Goal: Task Accomplishment & Management: Complete application form

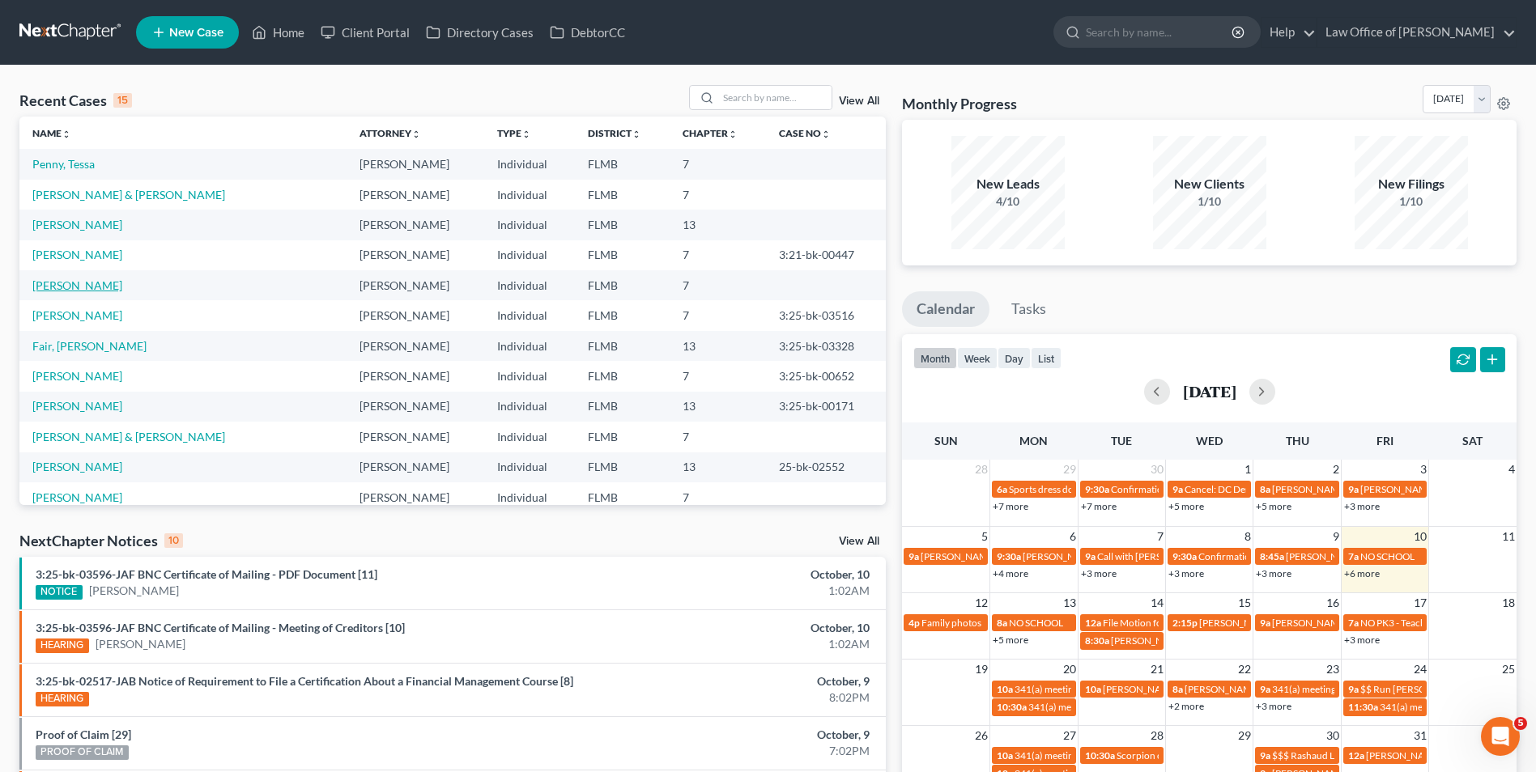
click at [85, 281] on link "[PERSON_NAME]" at bounding box center [77, 285] width 90 height 14
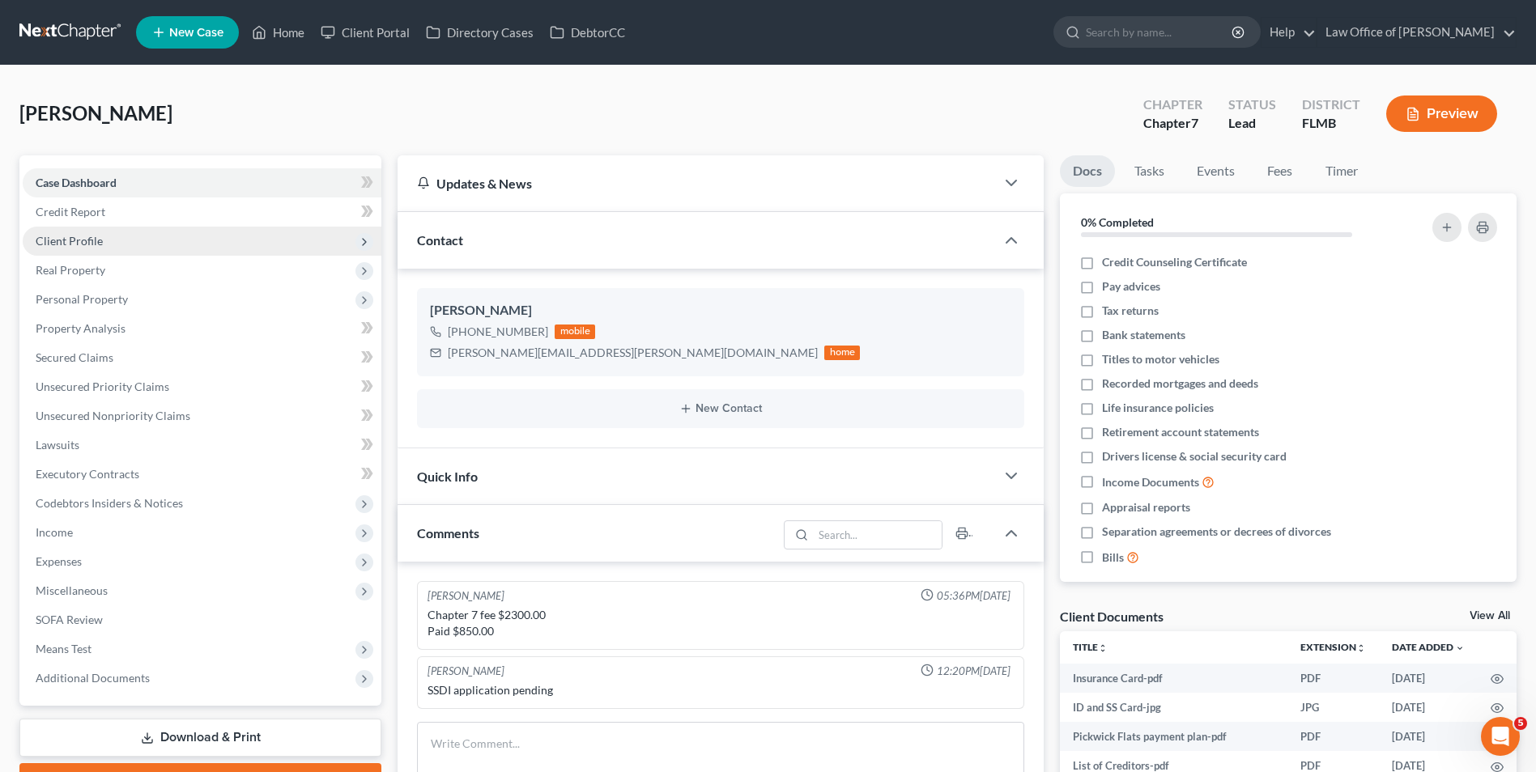
click at [112, 228] on span "Client Profile" at bounding box center [202, 241] width 359 height 29
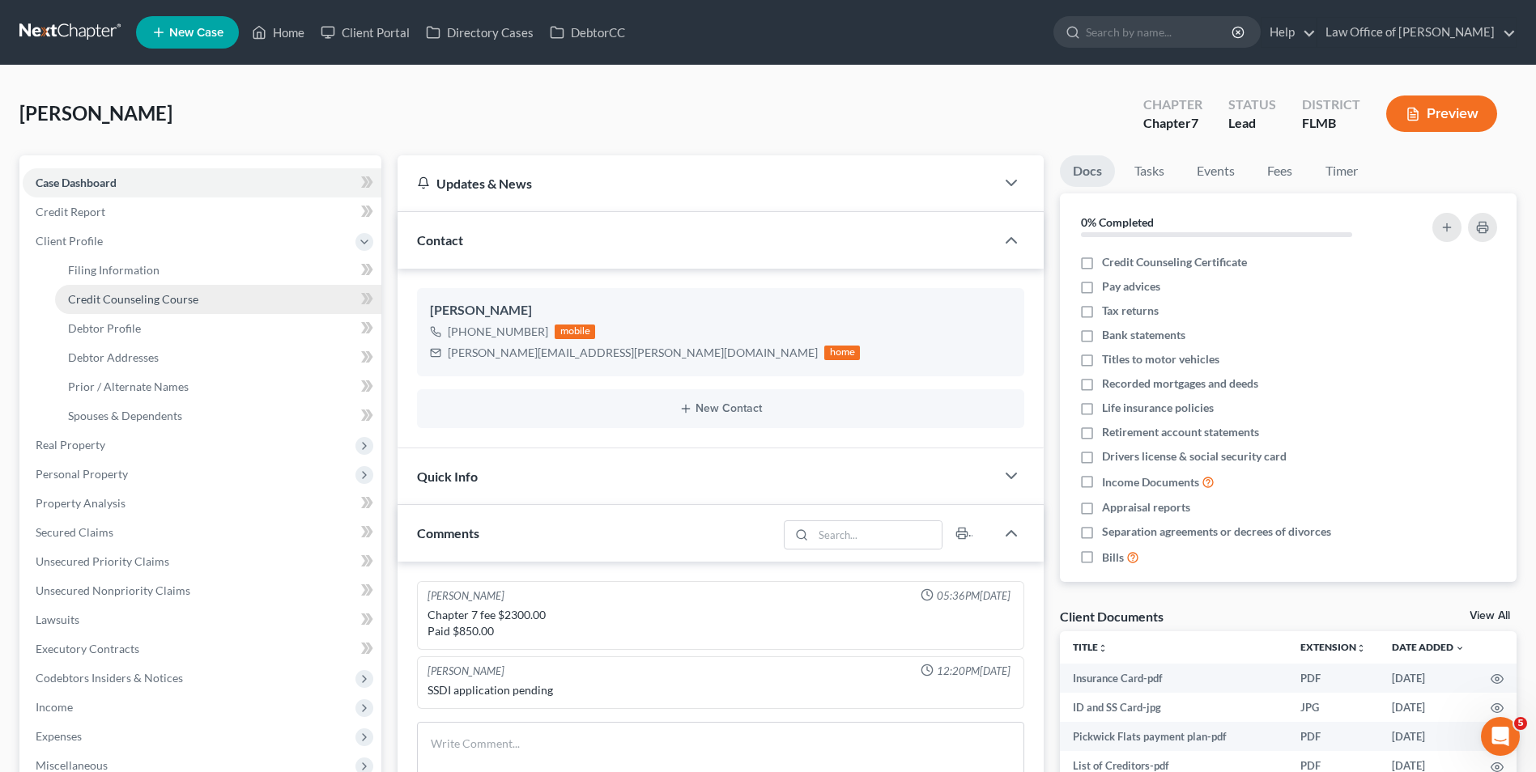
click at [157, 300] on span "Credit Counseling Course" at bounding box center [133, 299] width 130 height 14
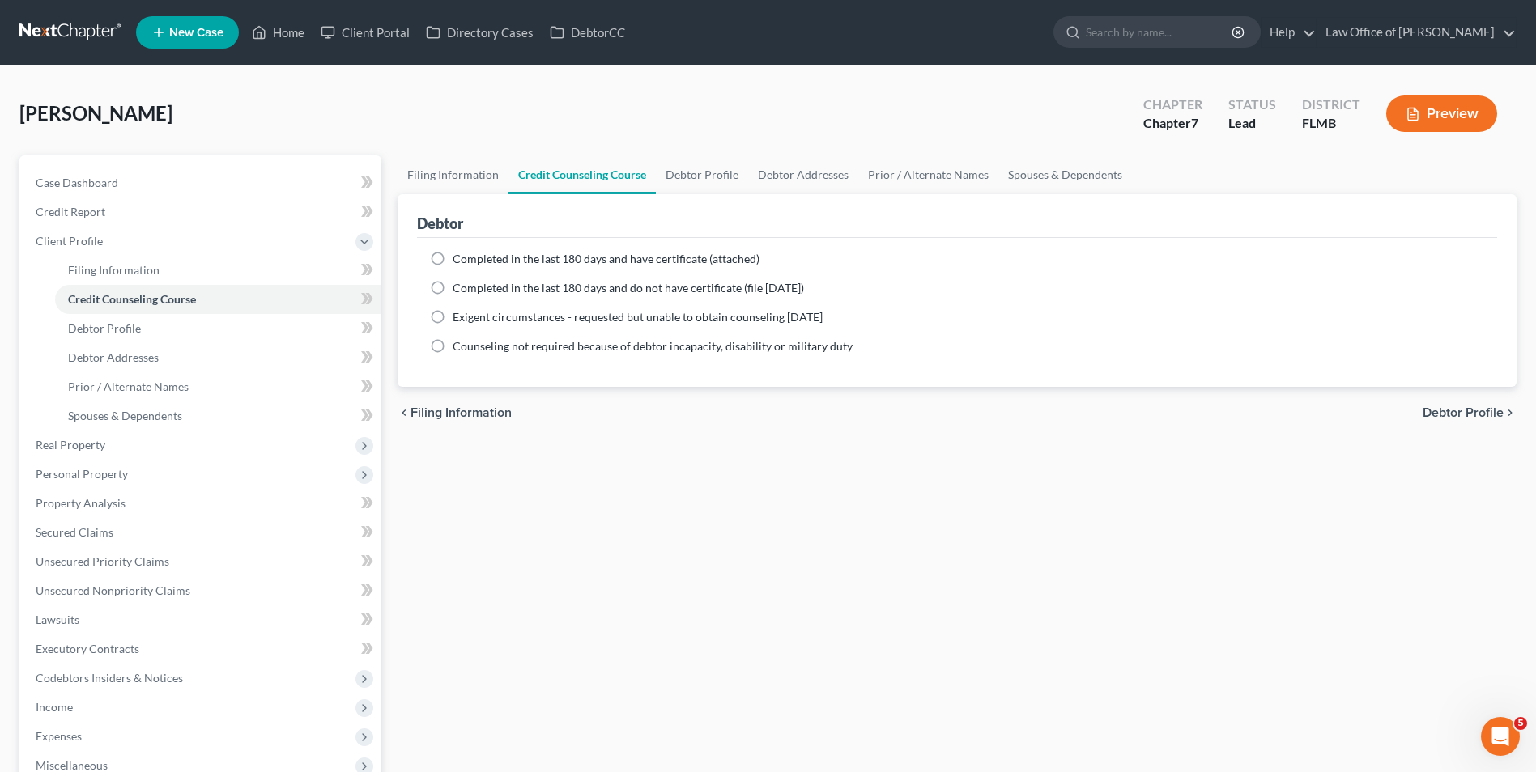
click at [482, 259] on span "Completed in the last 180 days and have certificate (attached)" at bounding box center [606, 259] width 307 height 14
click at [470, 259] on input "Completed in the last 180 days and have certificate (attached)" at bounding box center [464, 256] width 11 height 11
radio input "true"
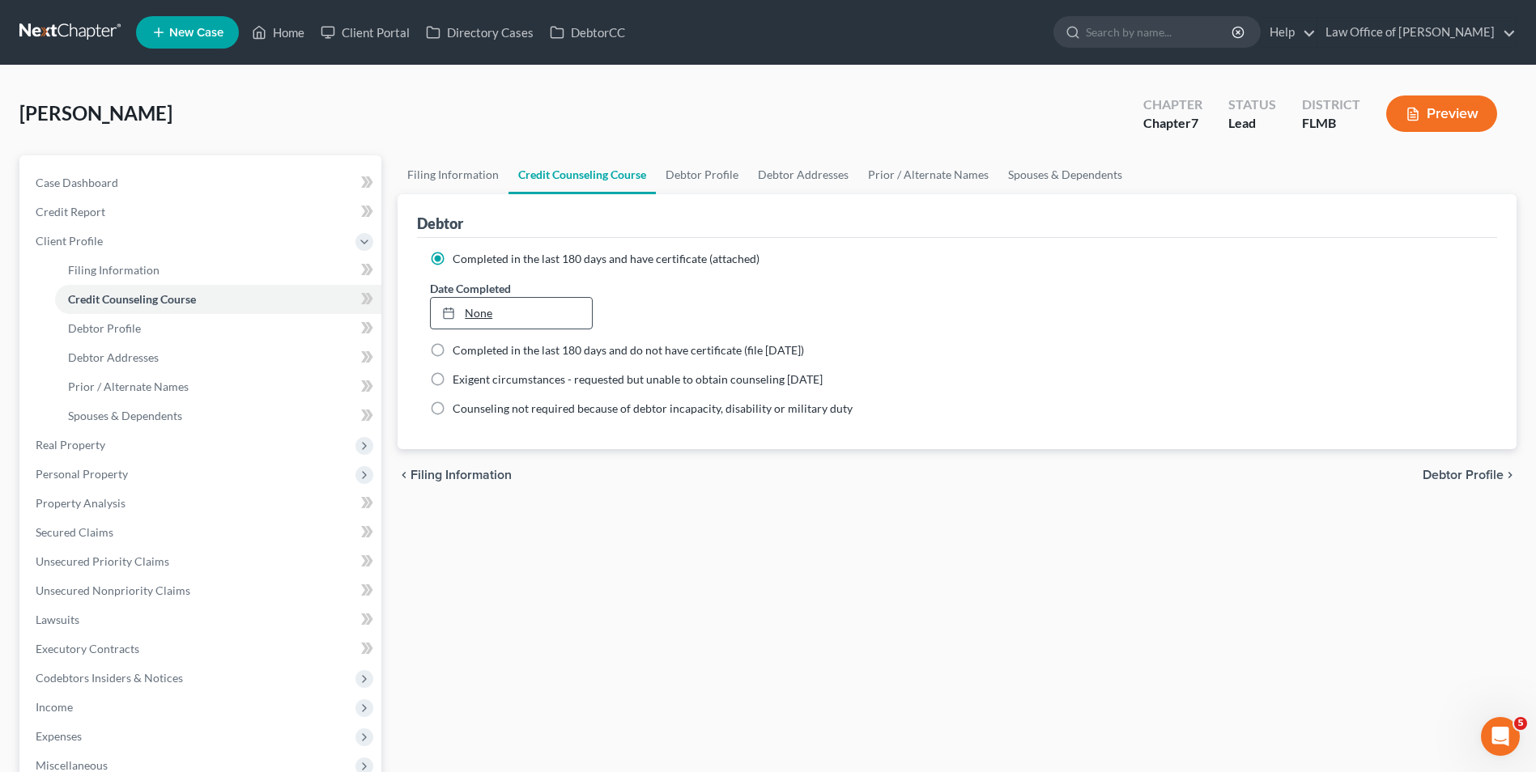
click at [508, 312] on link "None" at bounding box center [511, 313] width 160 height 31
type input "10/10/2025"
click at [681, 174] on link "Debtor Profile" at bounding box center [702, 174] width 92 height 39
select select "0"
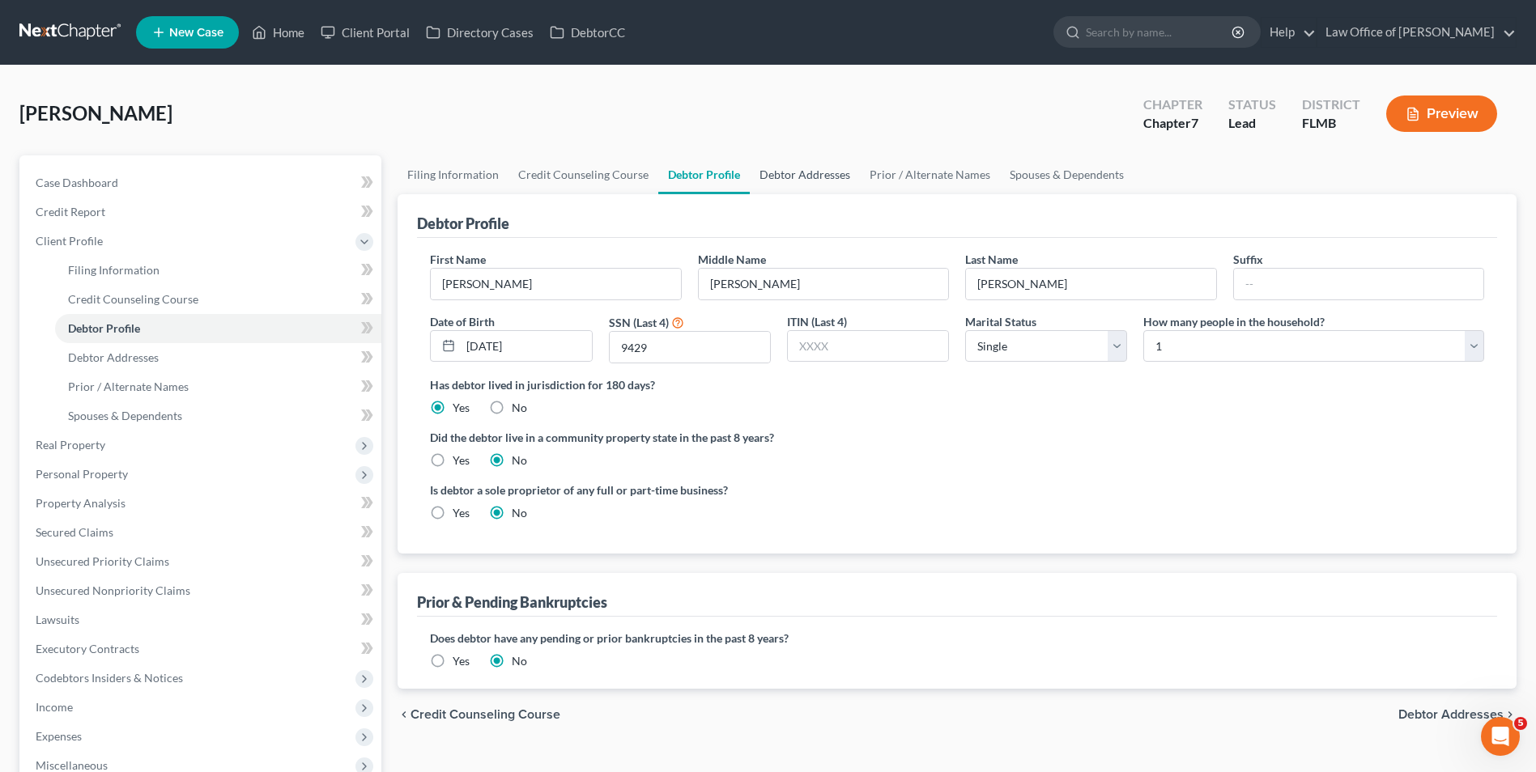
click at [806, 175] on link "Debtor Addresses" at bounding box center [805, 174] width 110 height 39
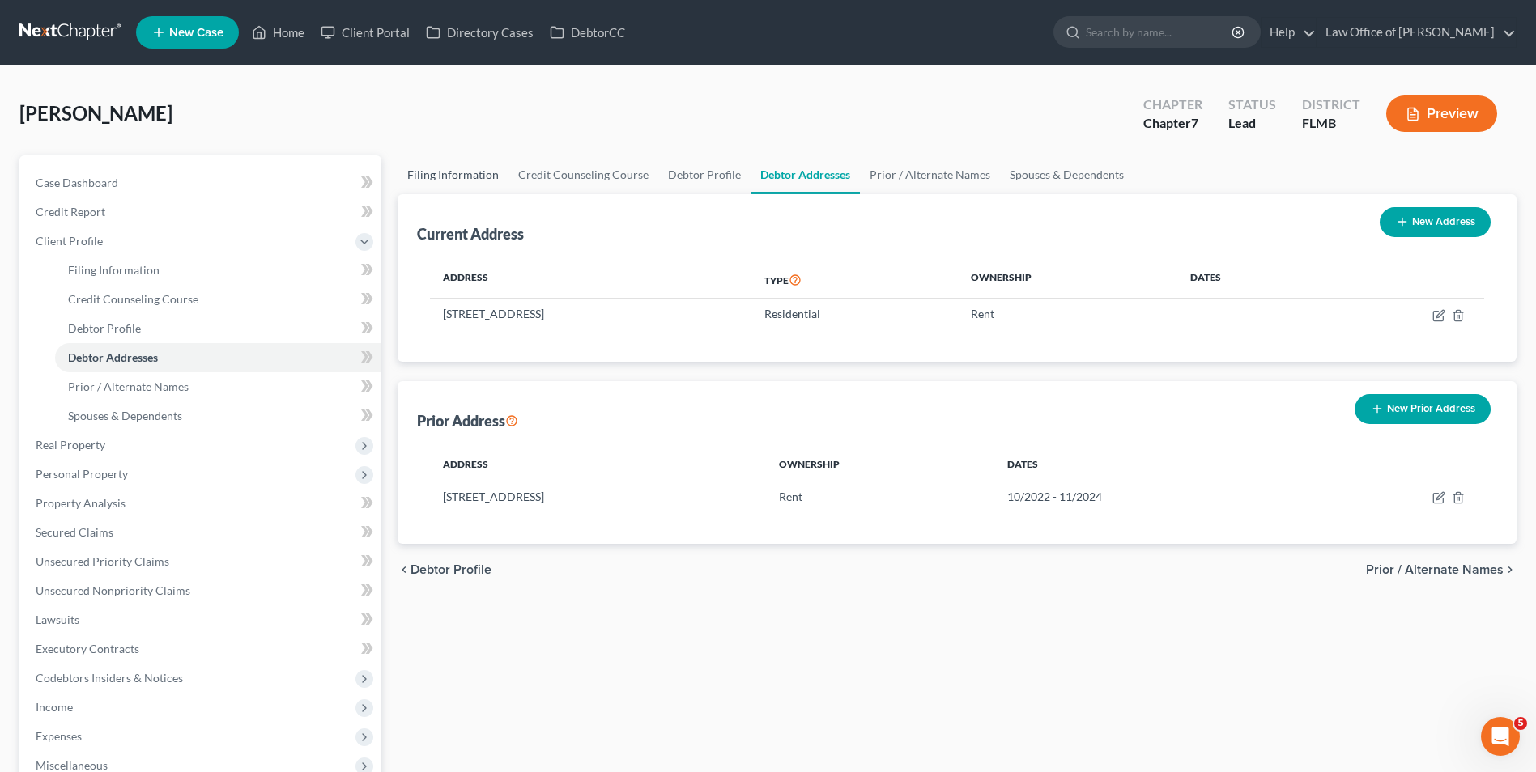
click at [480, 173] on link "Filing Information" at bounding box center [452, 174] width 111 height 39
select select "1"
select select "0"
select select "9"
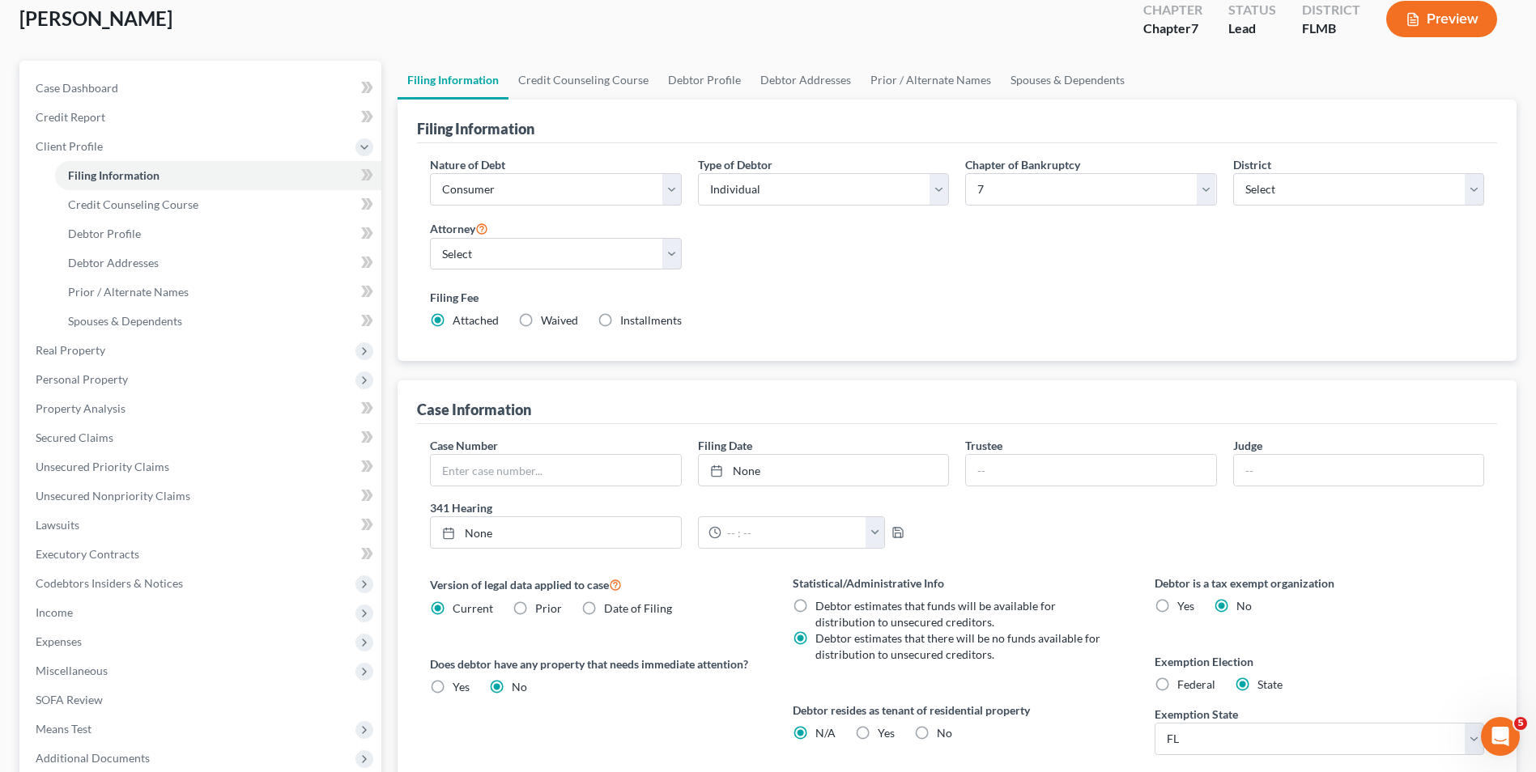
scroll to position [81, 0]
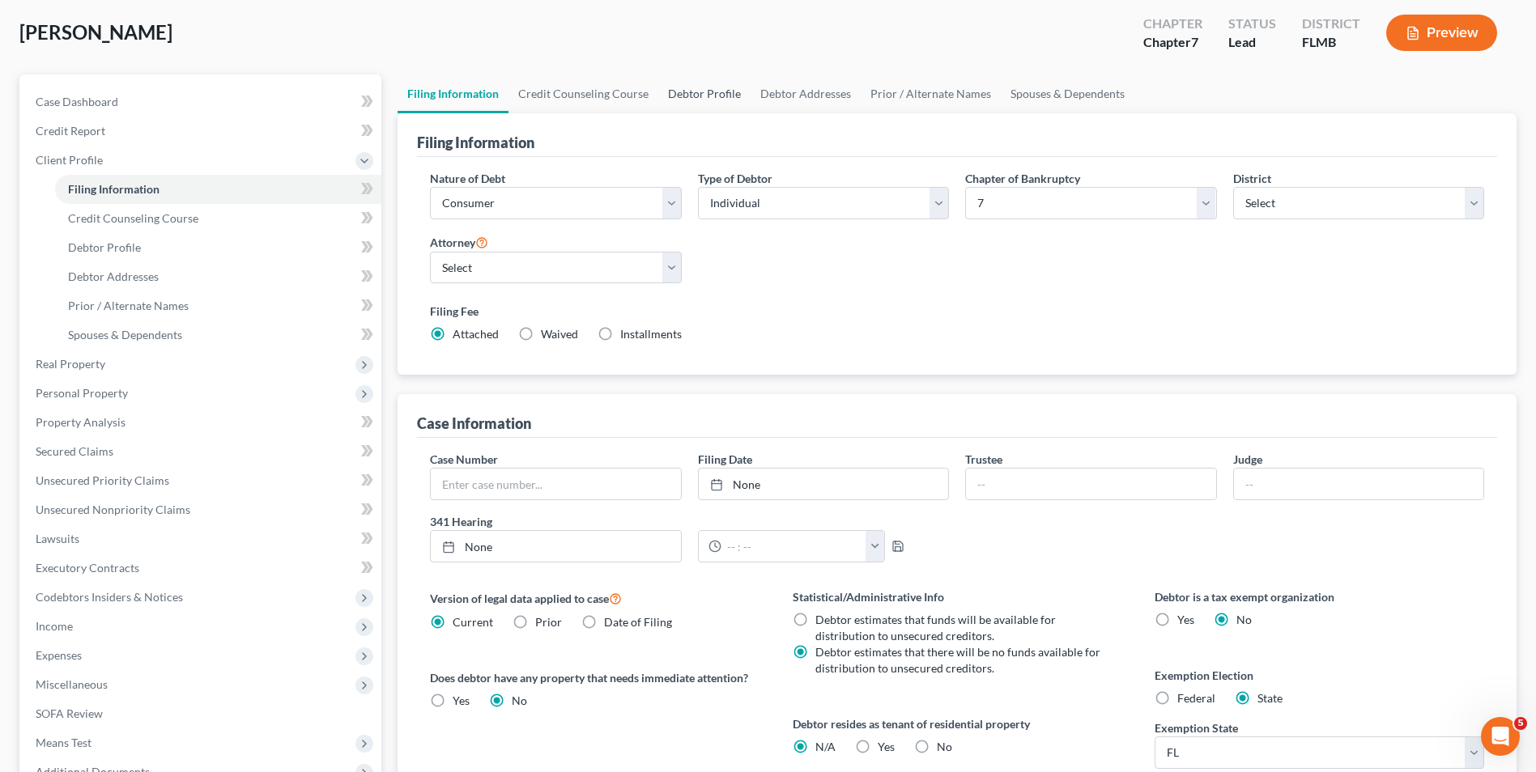
click at [707, 94] on link "Debtor Profile" at bounding box center [704, 93] width 92 height 39
select select "0"
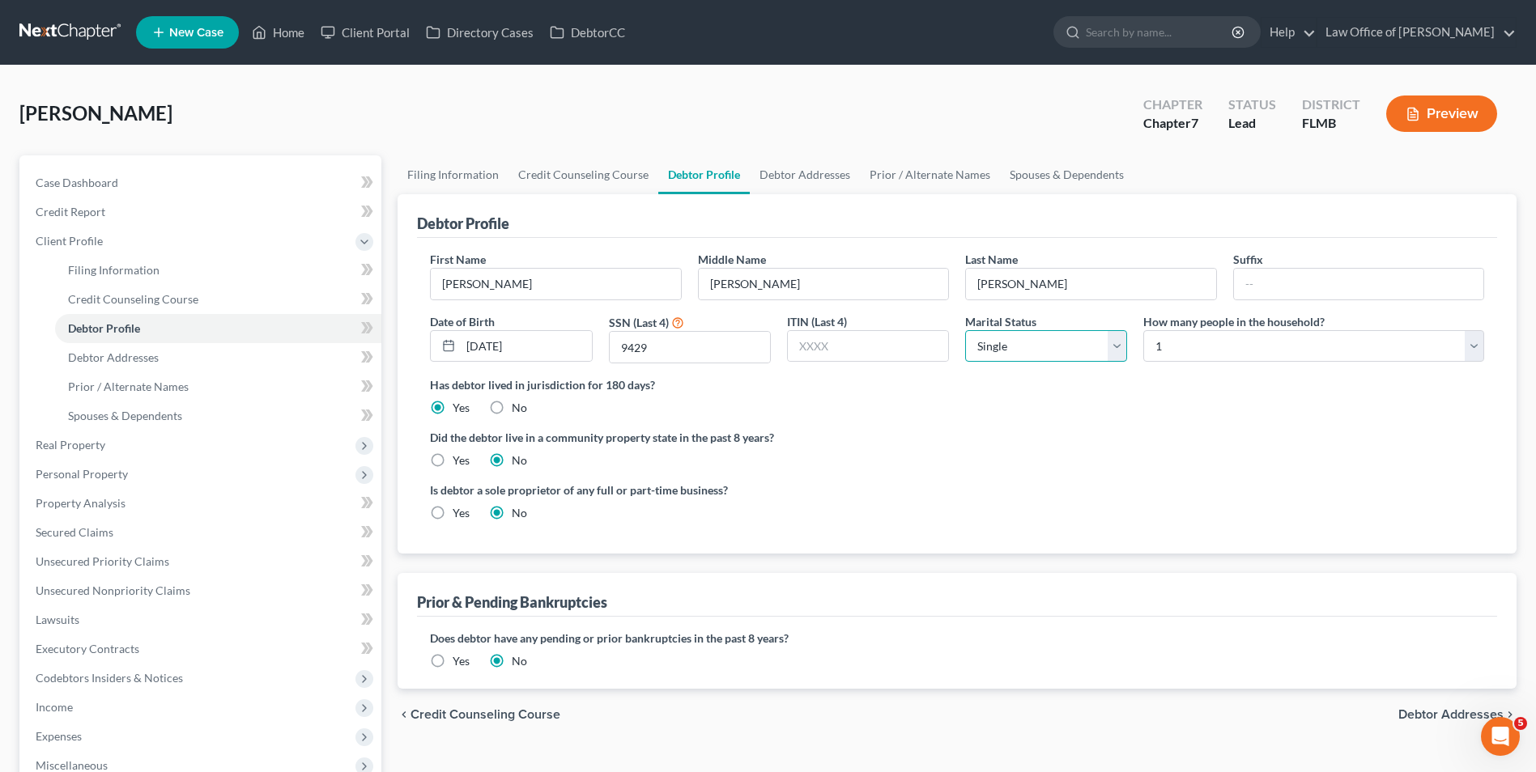
click at [1119, 345] on select "Select Single Married Separated Divorced Widowed" at bounding box center [1046, 346] width 162 height 32
select select "3"
click at [965, 330] on select "Select Single Married Separated Divorced Widowed" at bounding box center [1046, 346] width 162 height 32
click at [946, 181] on link "Prior / Alternate Names" at bounding box center [930, 174] width 140 height 39
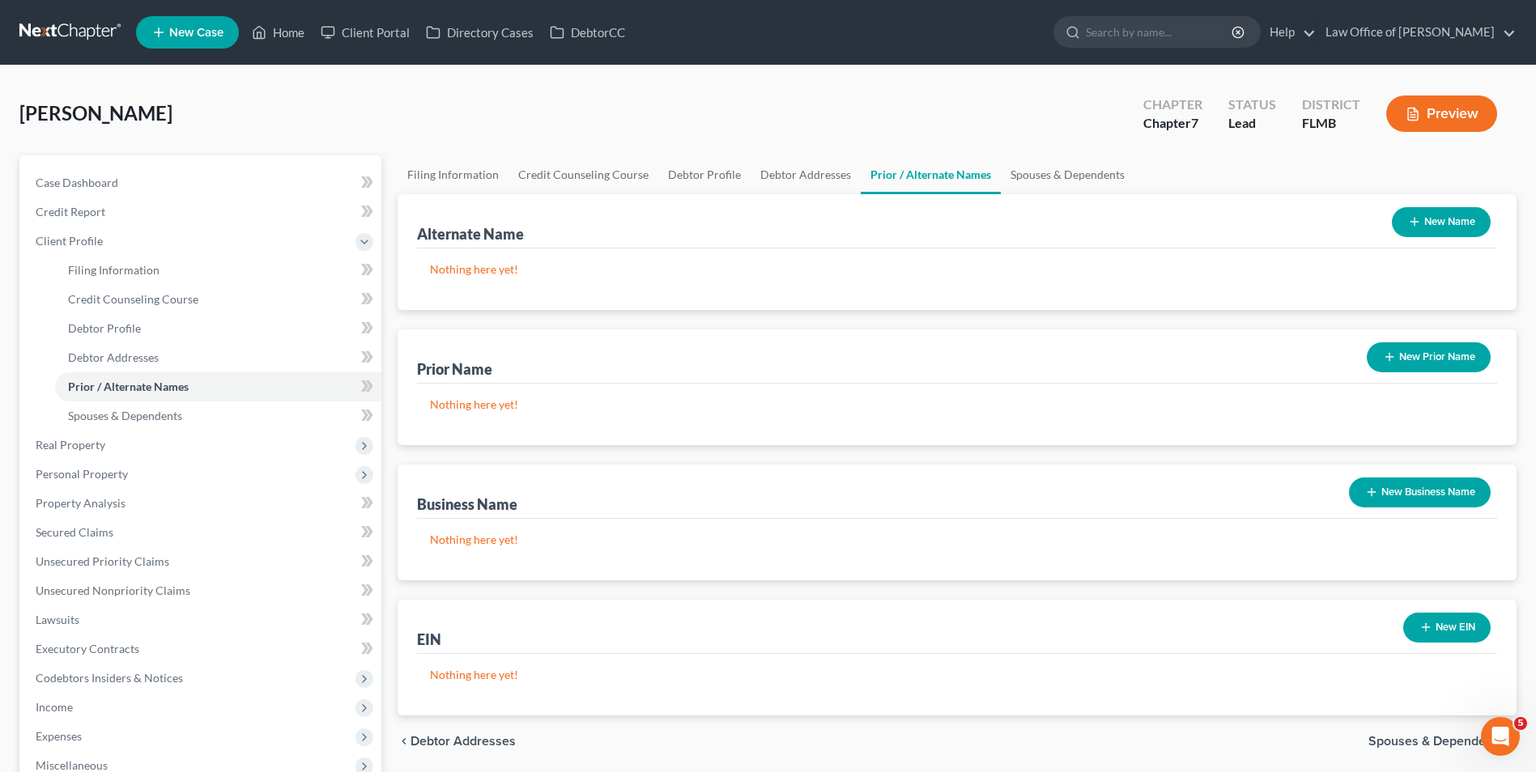
click at [1425, 221] on button "New Name" at bounding box center [1441, 222] width 99 height 30
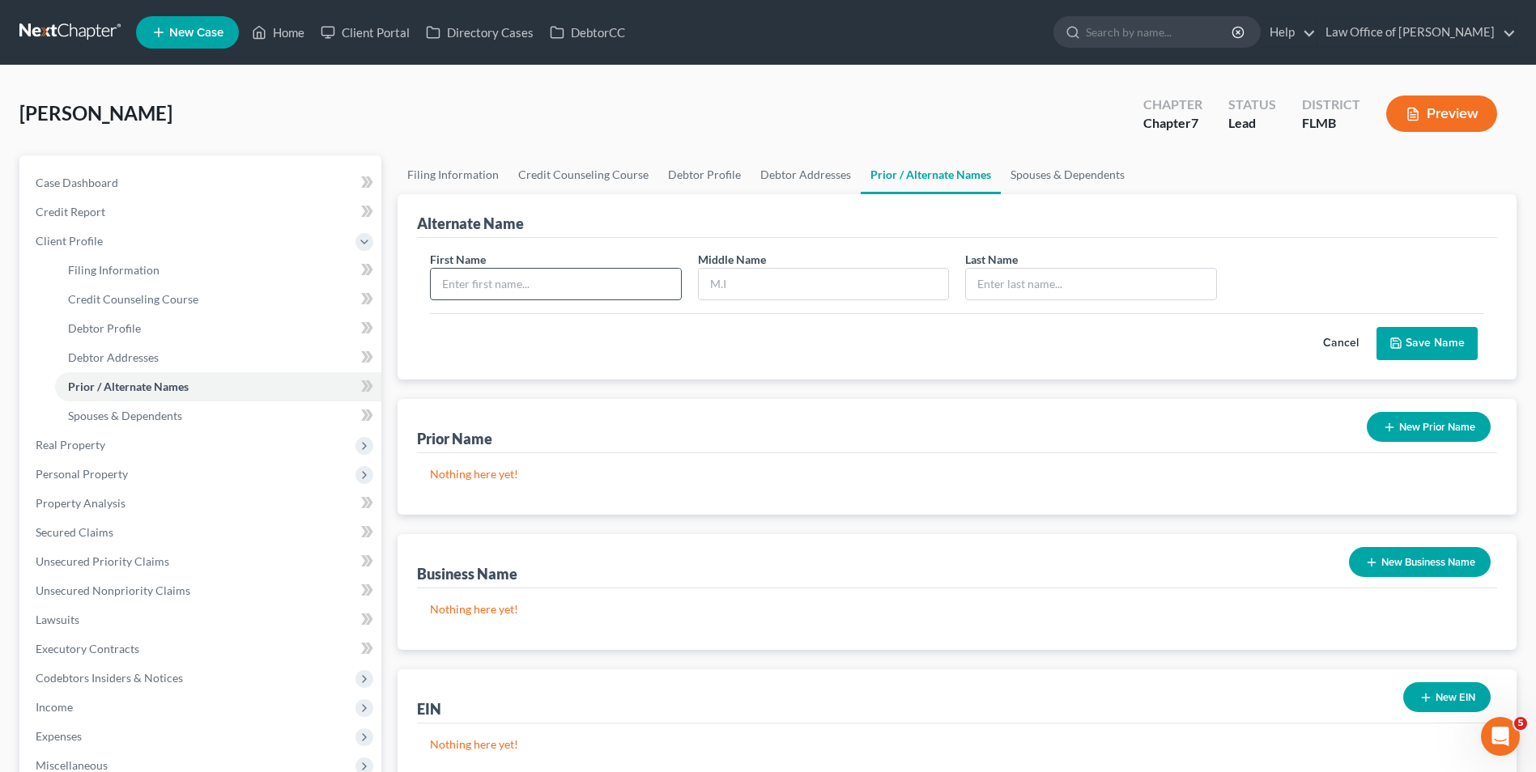
click at [610, 281] on input "text" at bounding box center [555, 284] width 249 height 31
type input "Lana"
type input "G"
type input "Aronne"
click at [1448, 336] on button "Save Name" at bounding box center [1426, 344] width 101 height 34
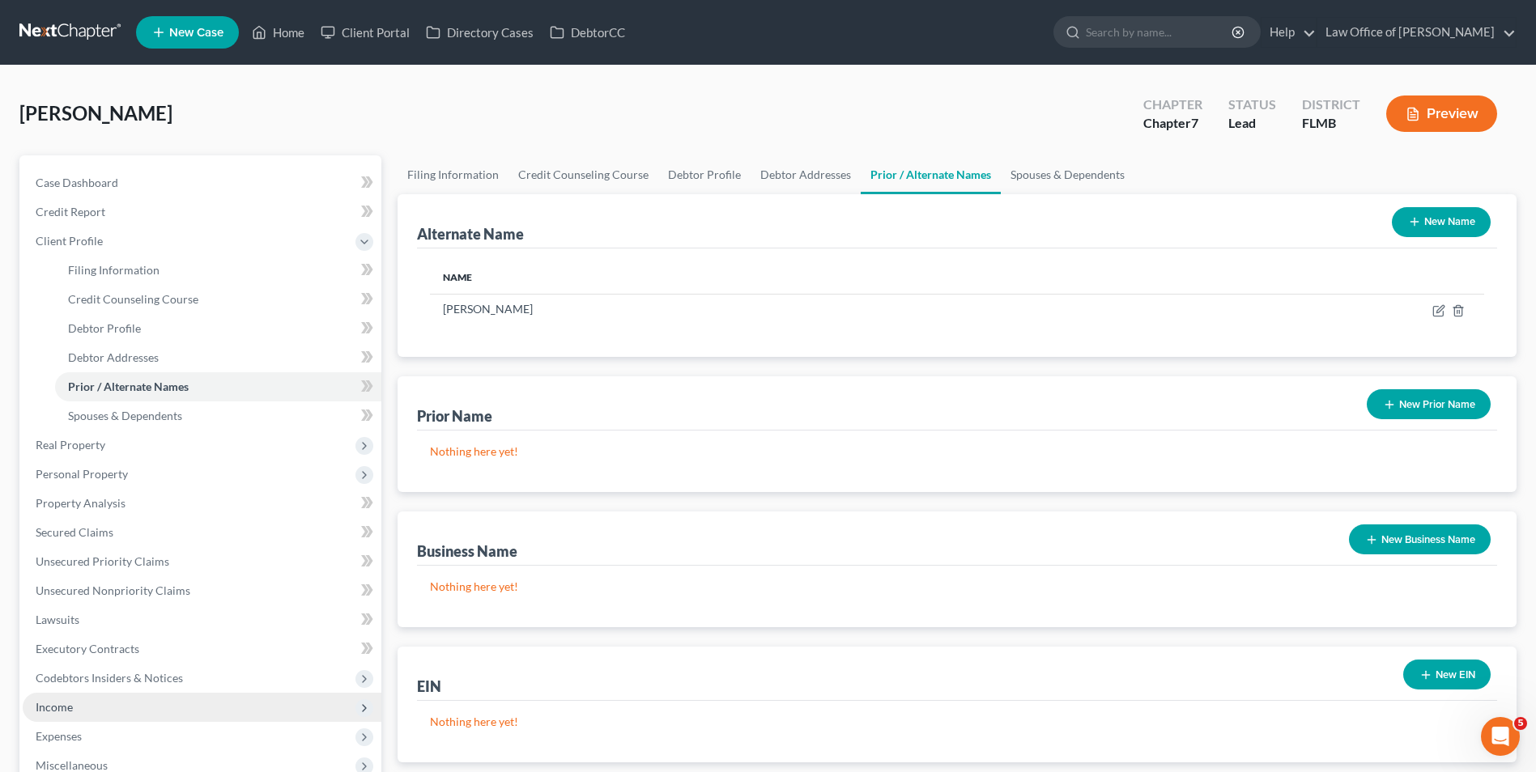
click at [88, 716] on span "Income" at bounding box center [202, 707] width 359 height 29
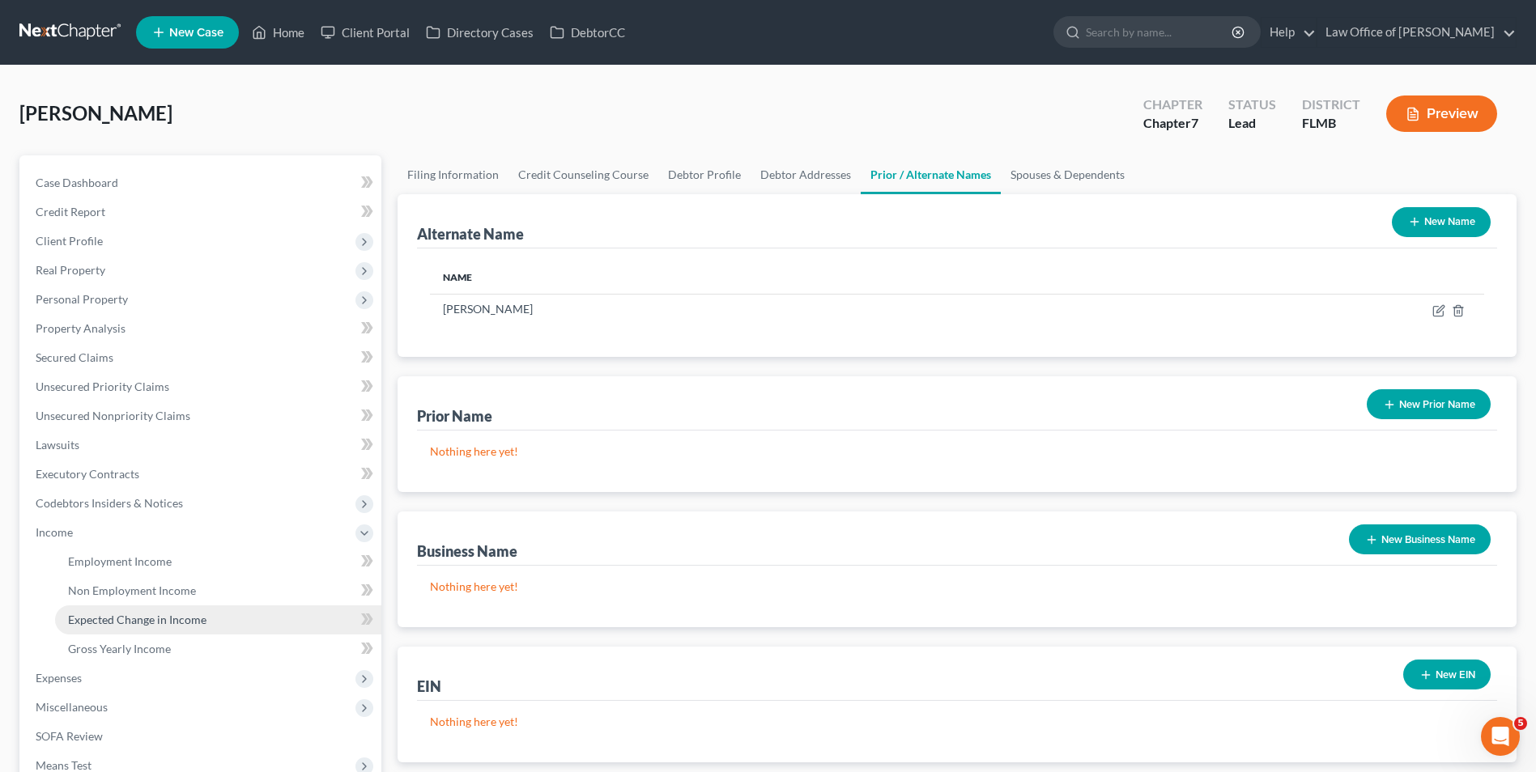
click at [162, 628] on link "Expected Change in Income" at bounding box center [218, 620] width 326 height 29
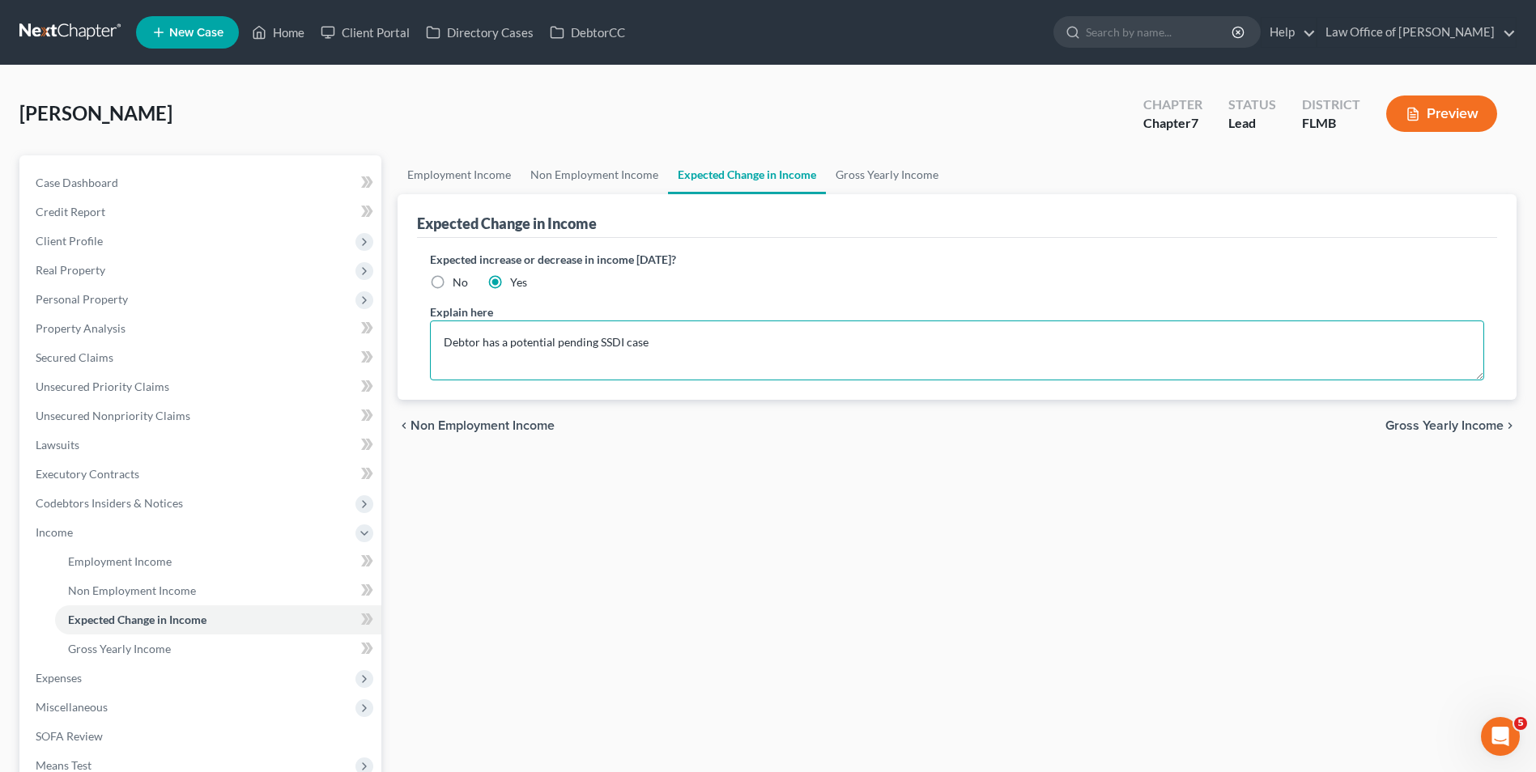
drag, startPoint x: 650, startPoint y: 342, endPoint x: 402, endPoint y: 346, distance: 247.8
click at [402, 346] on div "Expected Change in Income Expected increase or decrease in income within one ye…" at bounding box center [956, 297] width 1119 height 206
type textarea "Debtor has been approved for SSDI - no monthly benefit information available"
click at [189, 588] on span "Non Employment Income" at bounding box center [132, 591] width 128 height 14
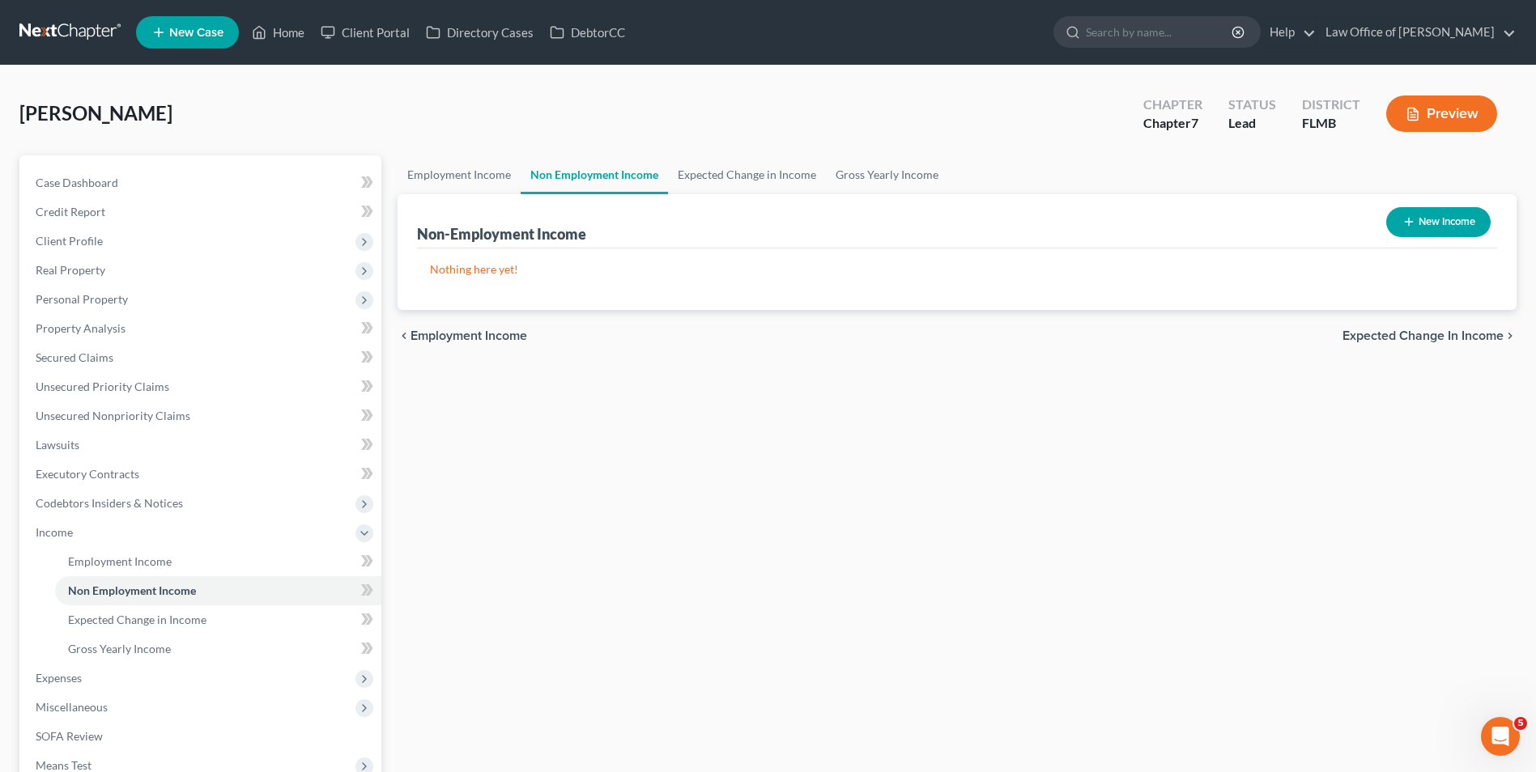
click at [1418, 219] on button "New Income" at bounding box center [1438, 222] width 104 height 30
select select "0"
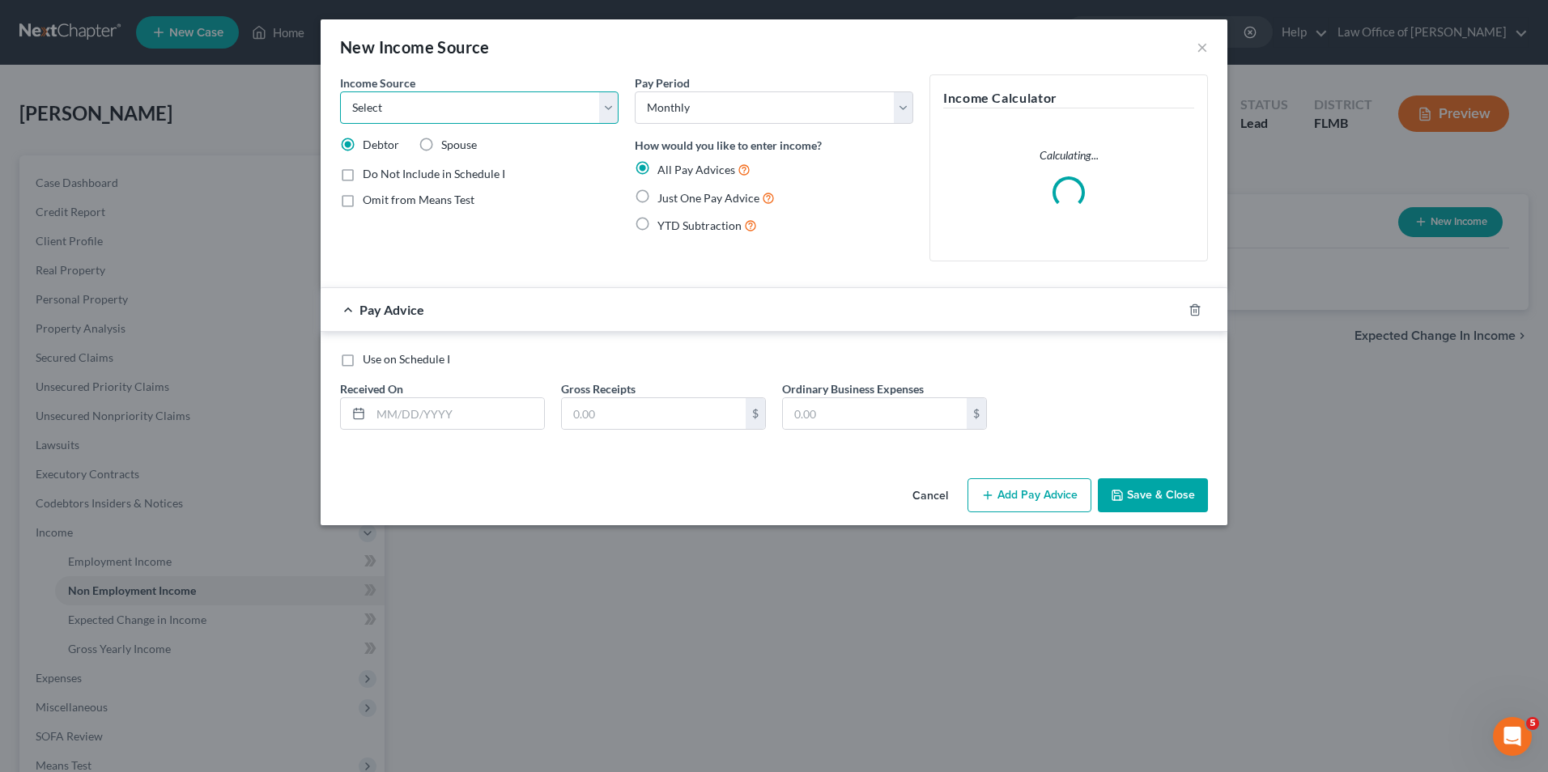
click at [608, 115] on select "Select Unemployment Disability (from employer) Pension Retirement Social Securi…" at bounding box center [479, 107] width 278 height 32
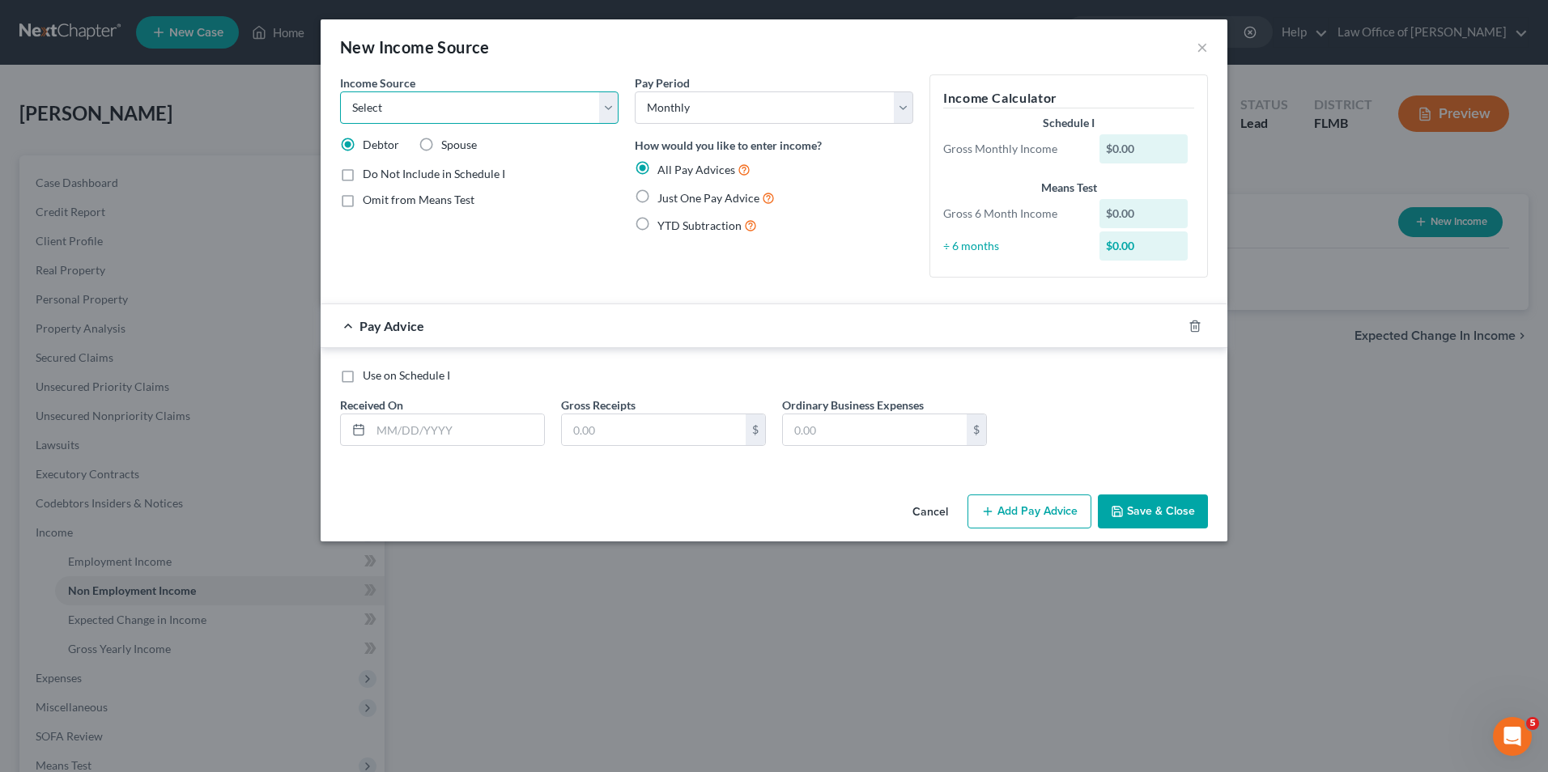
select select "5"
click at [340, 91] on select "Select Unemployment Disability (from employer) Pension Retirement Social Securi…" at bounding box center [479, 107] width 278 height 32
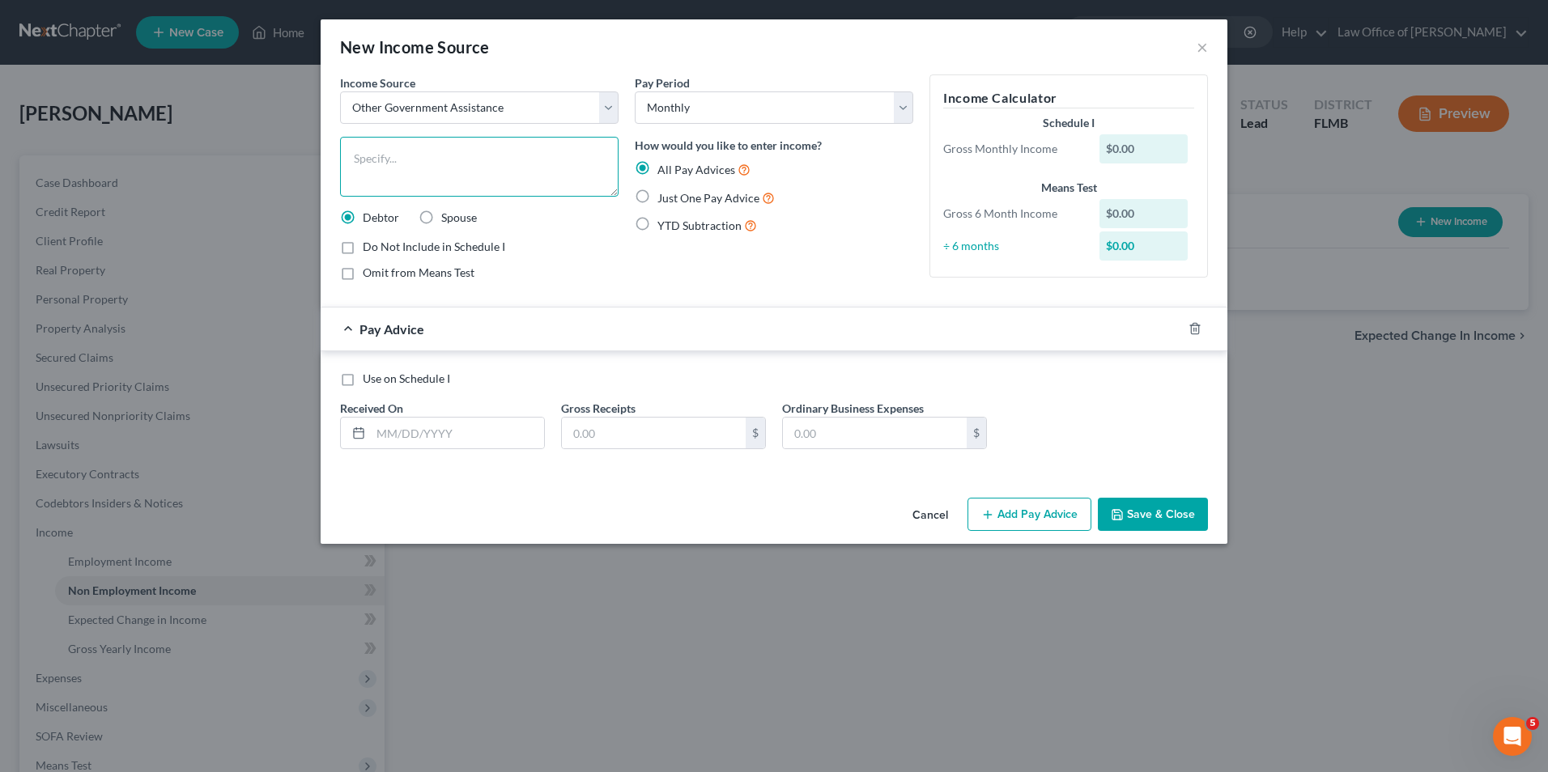
click at [450, 161] on textarea at bounding box center [479, 167] width 278 height 60
type textarea "SNAP"
click at [695, 198] on span "Just One Pay Advice" at bounding box center [708, 198] width 102 height 14
click at [674, 198] on input "Just One Pay Advice" at bounding box center [669, 194] width 11 height 11
radio input "true"
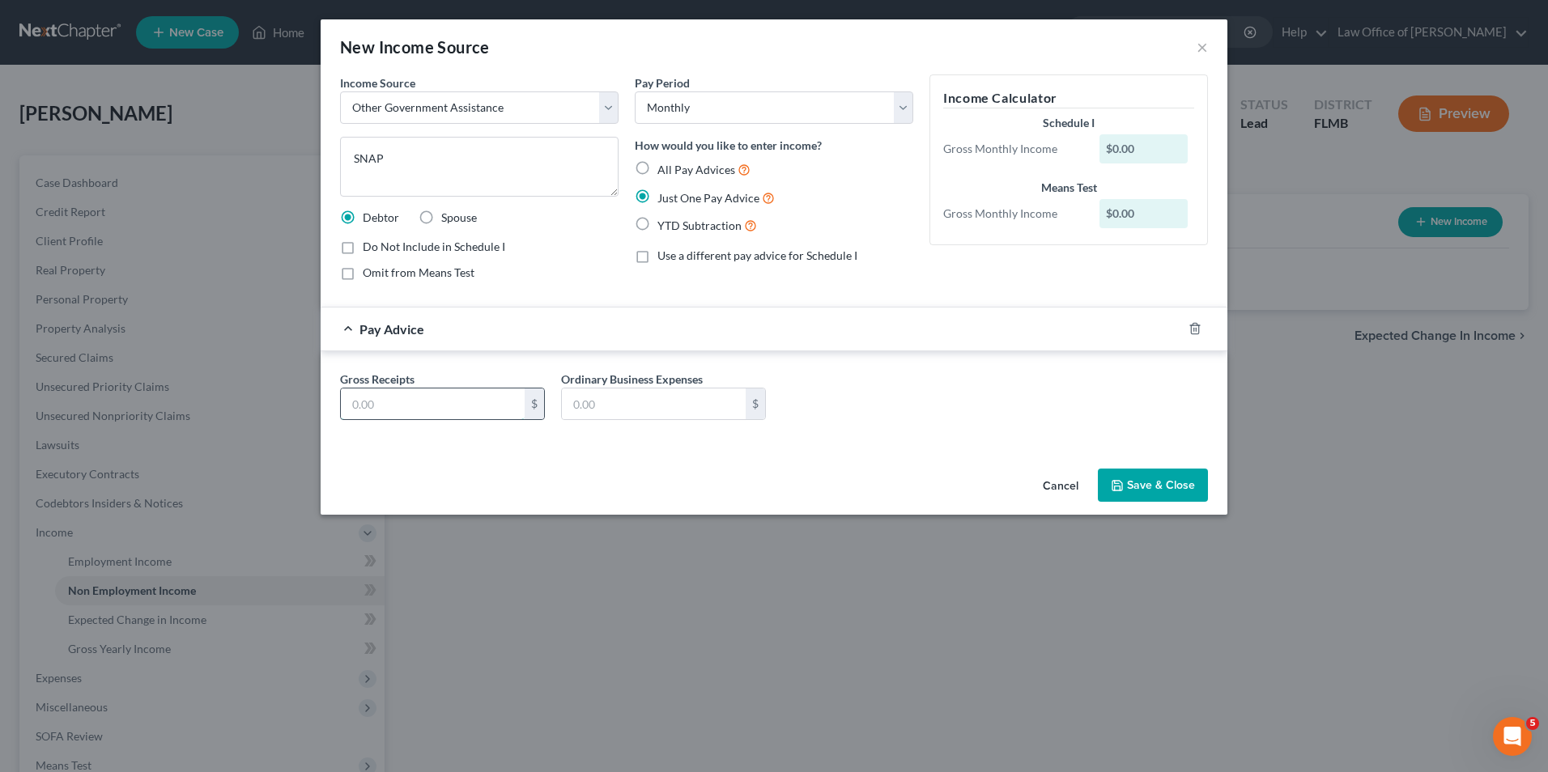
click at [439, 409] on input "text" at bounding box center [433, 404] width 184 height 31
type input "292"
click at [1120, 488] on polyline "button" at bounding box center [1118, 488] width 6 height 4
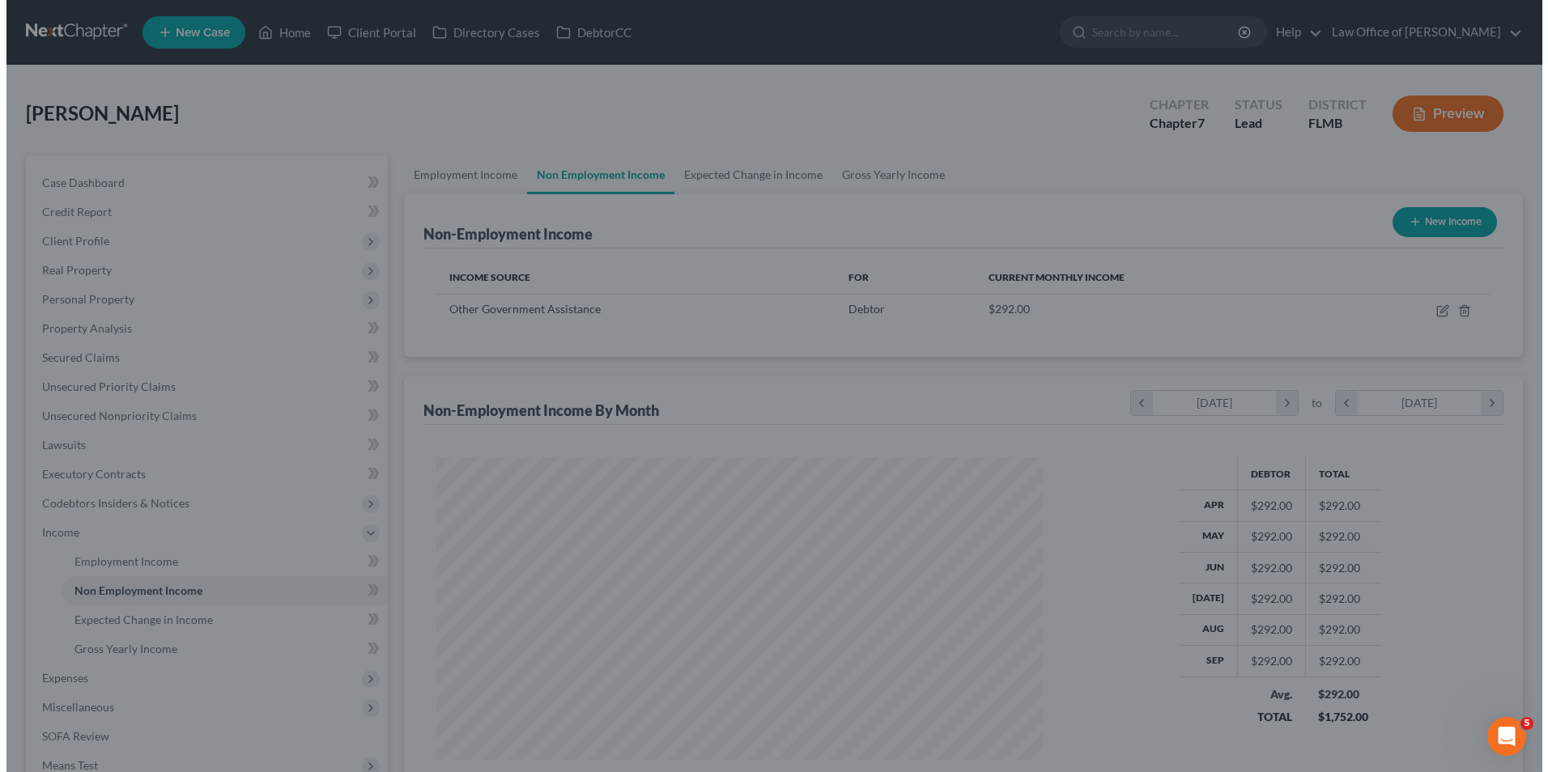
scroll to position [809258, 808925]
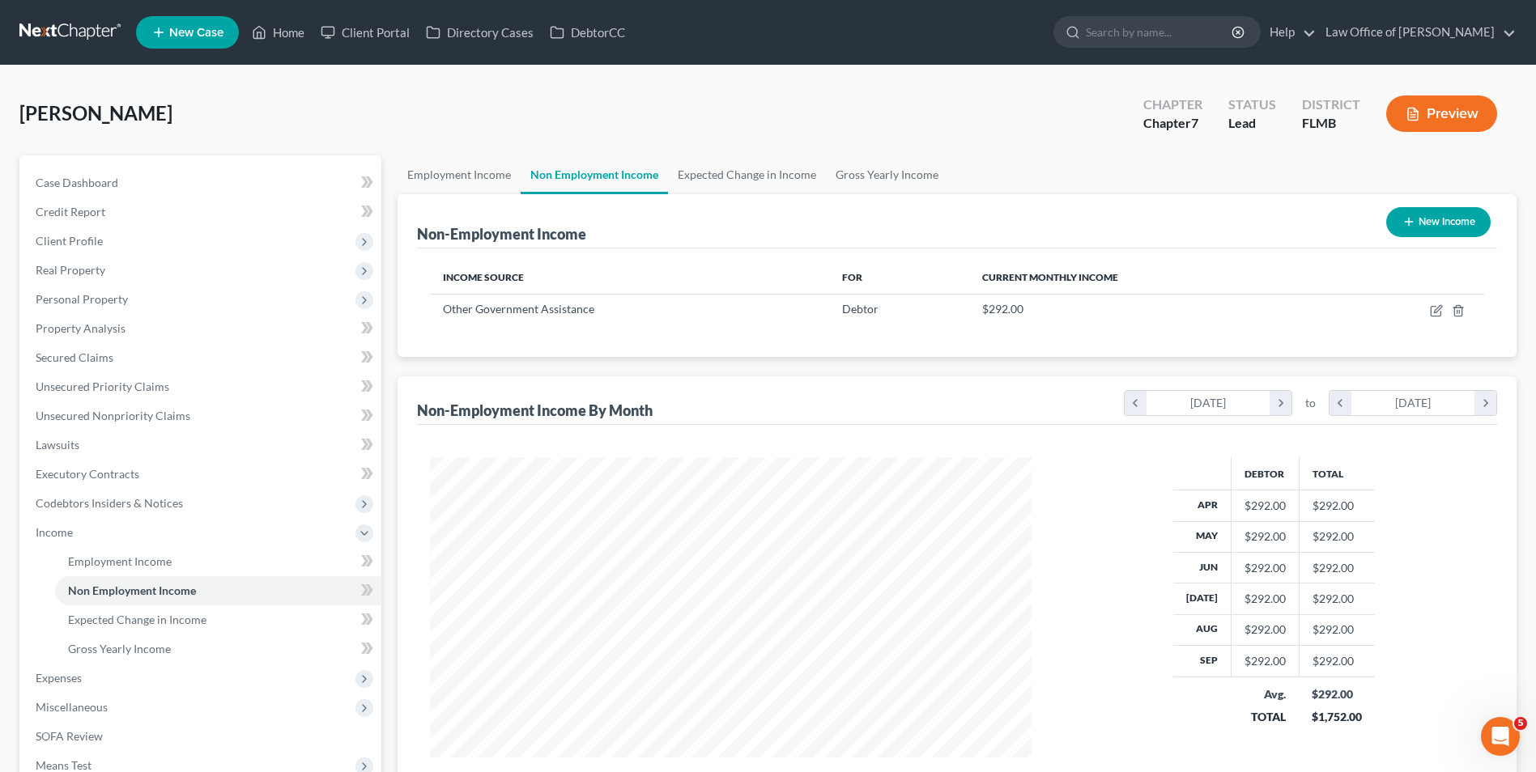
click at [1419, 219] on button "New Income" at bounding box center [1438, 222] width 104 height 30
select select "0"
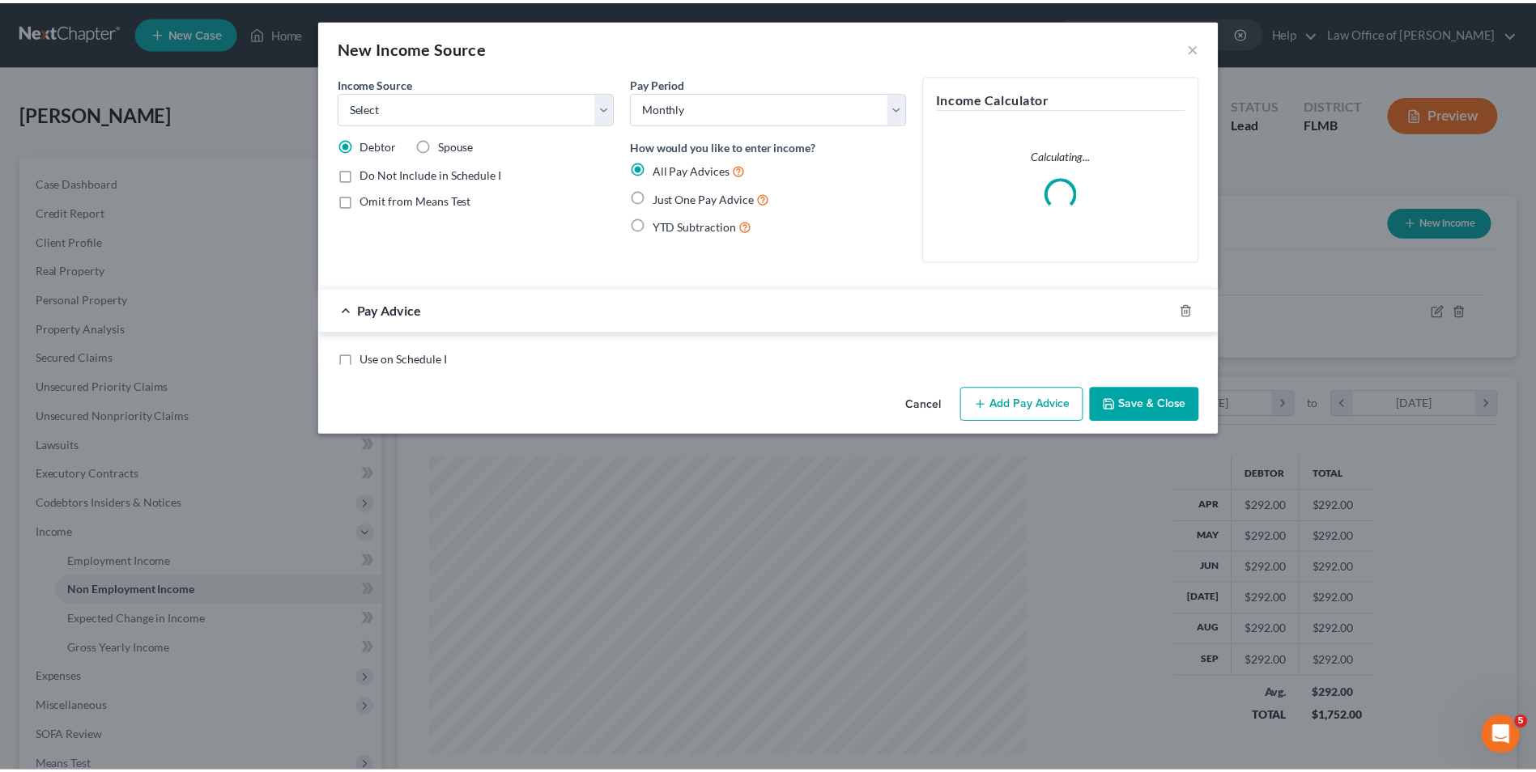
scroll to position [303, 640]
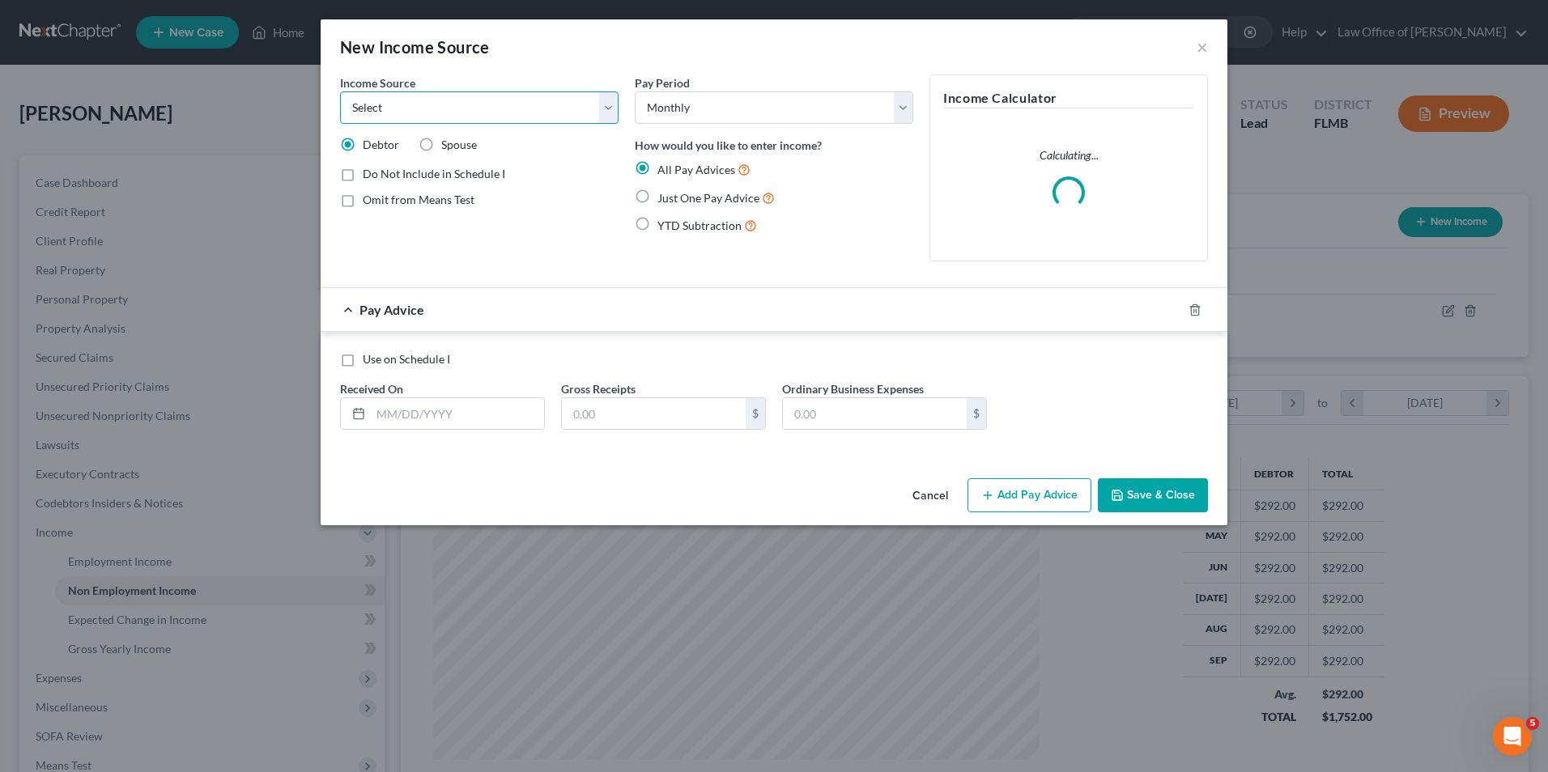
click at [607, 110] on select "Select Unemployment Disability (from employer) Pension Retirement Social Securi…" at bounding box center [479, 107] width 278 height 32
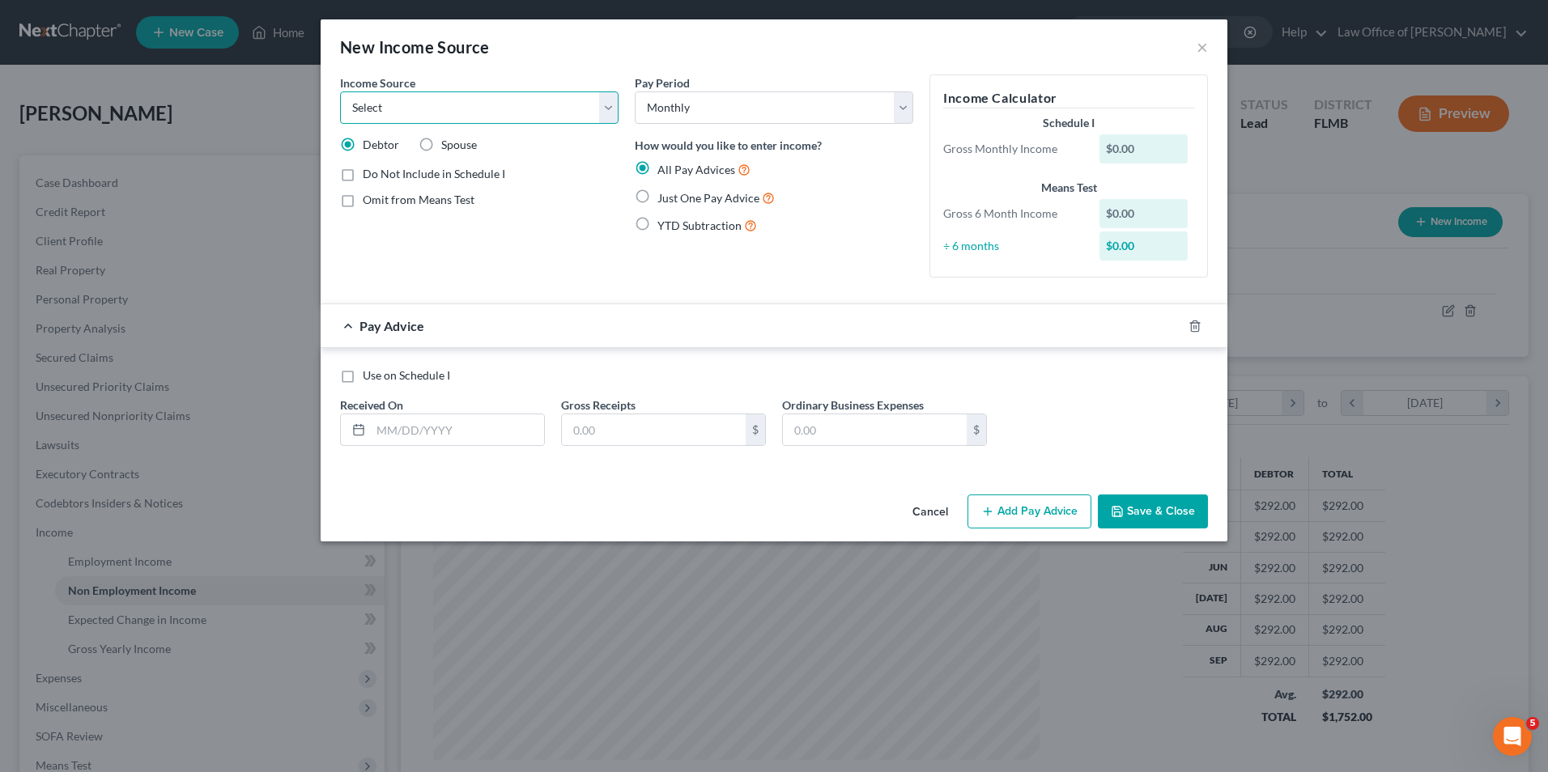
select select "8"
click at [340, 91] on select "Select Unemployment Disability (from employer) Pension Retirement Social Securi…" at bounding box center [479, 107] width 278 height 32
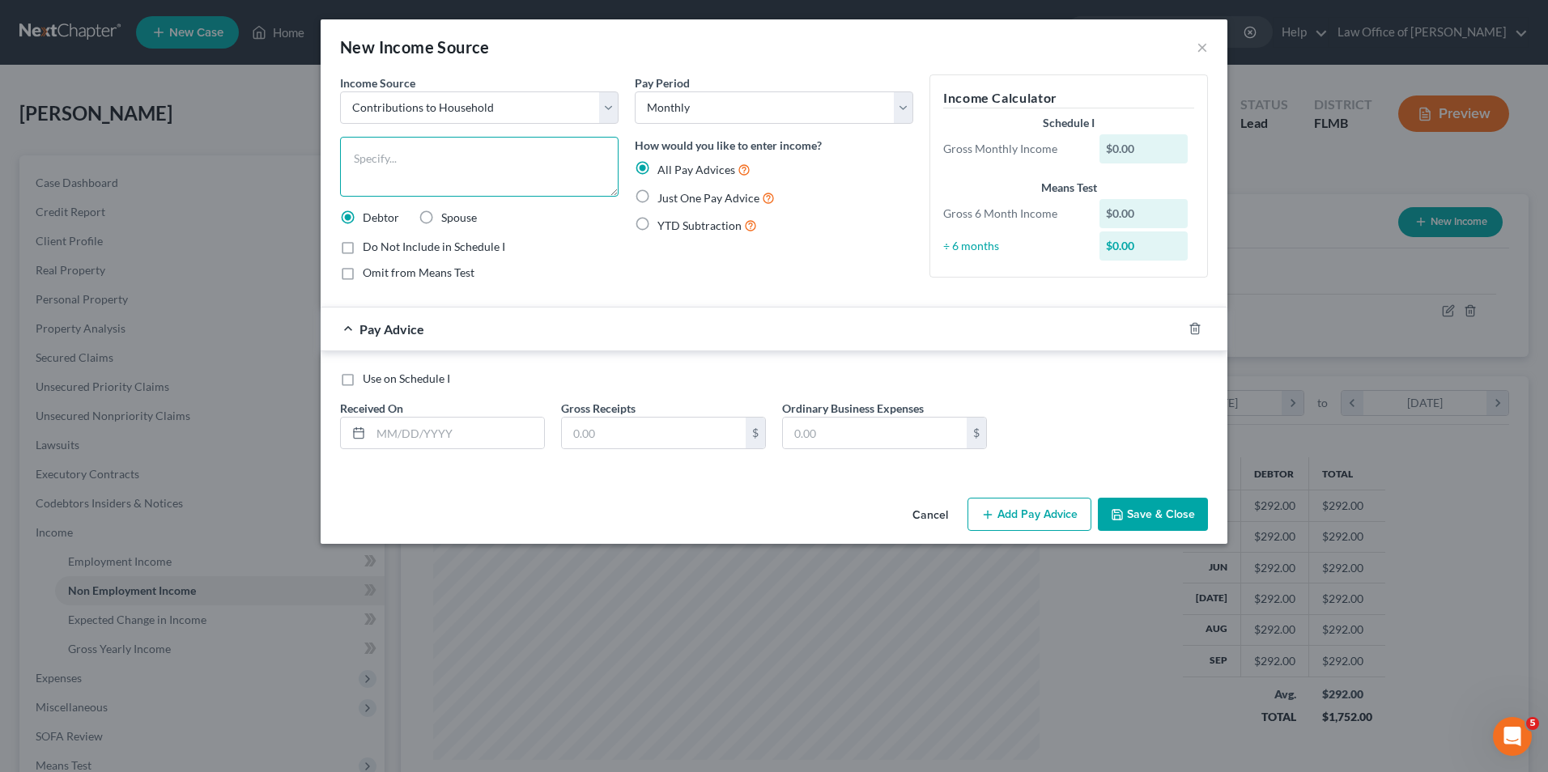
click at [514, 161] on textarea at bounding box center [479, 167] width 278 height 60
type textarea "D"
type textarea "C"
type textarea "Monthly contributions to household expenses from Debtor's mother"
click at [734, 201] on span "Just One Pay Advice" at bounding box center [708, 198] width 102 height 14
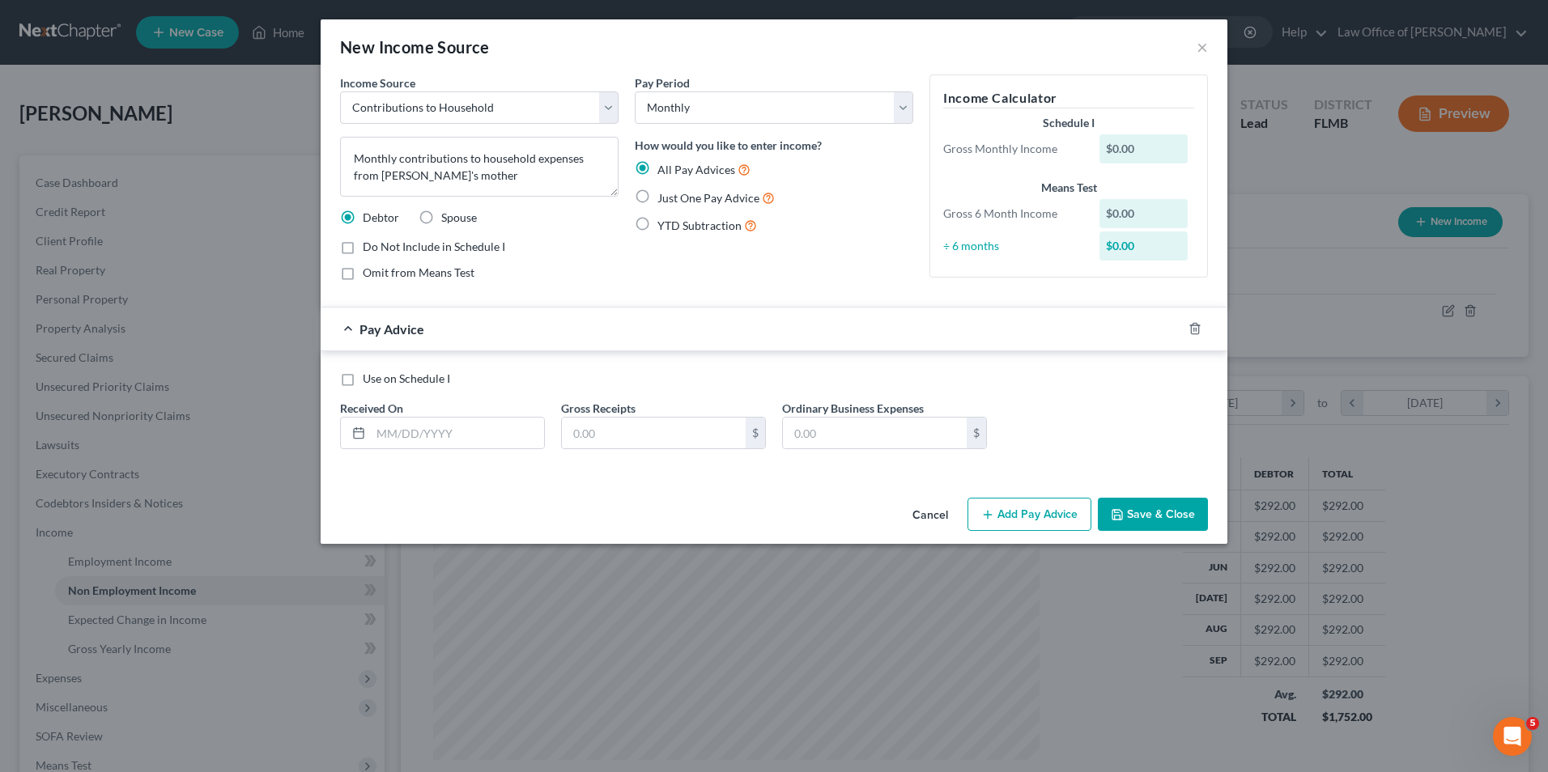
click at [674, 199] on input "Just One Pay Advice" at bounding box center [669, 194] width 11 height 11
radio input "true"
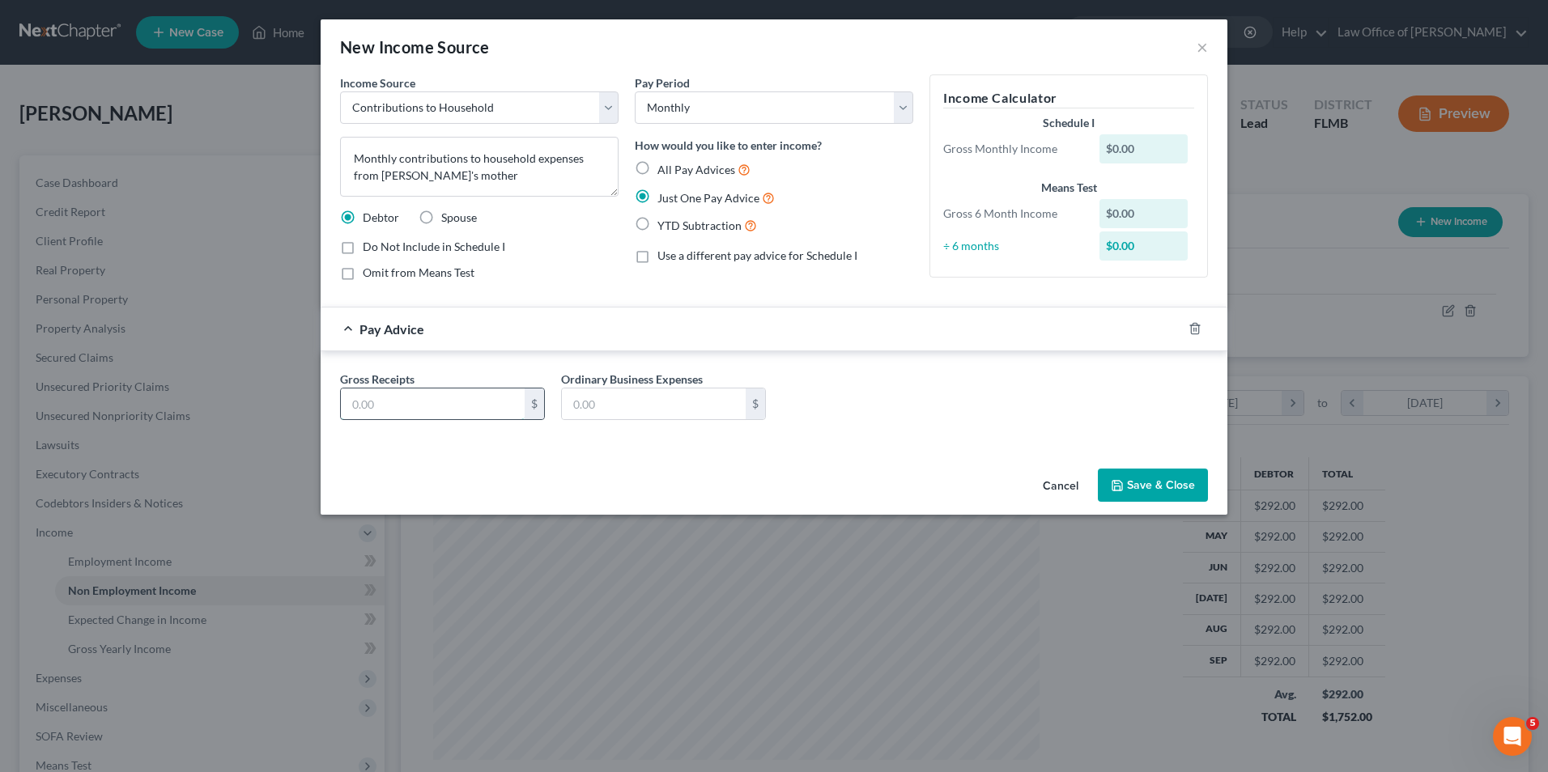
click at [465, 394] on input "text" at bounding box center [433, 404] width 184 height 31
type input "1,000"
click at [1160, 489] on button "Save & Close" at bounding box center [1153, 486] width 110 height 34
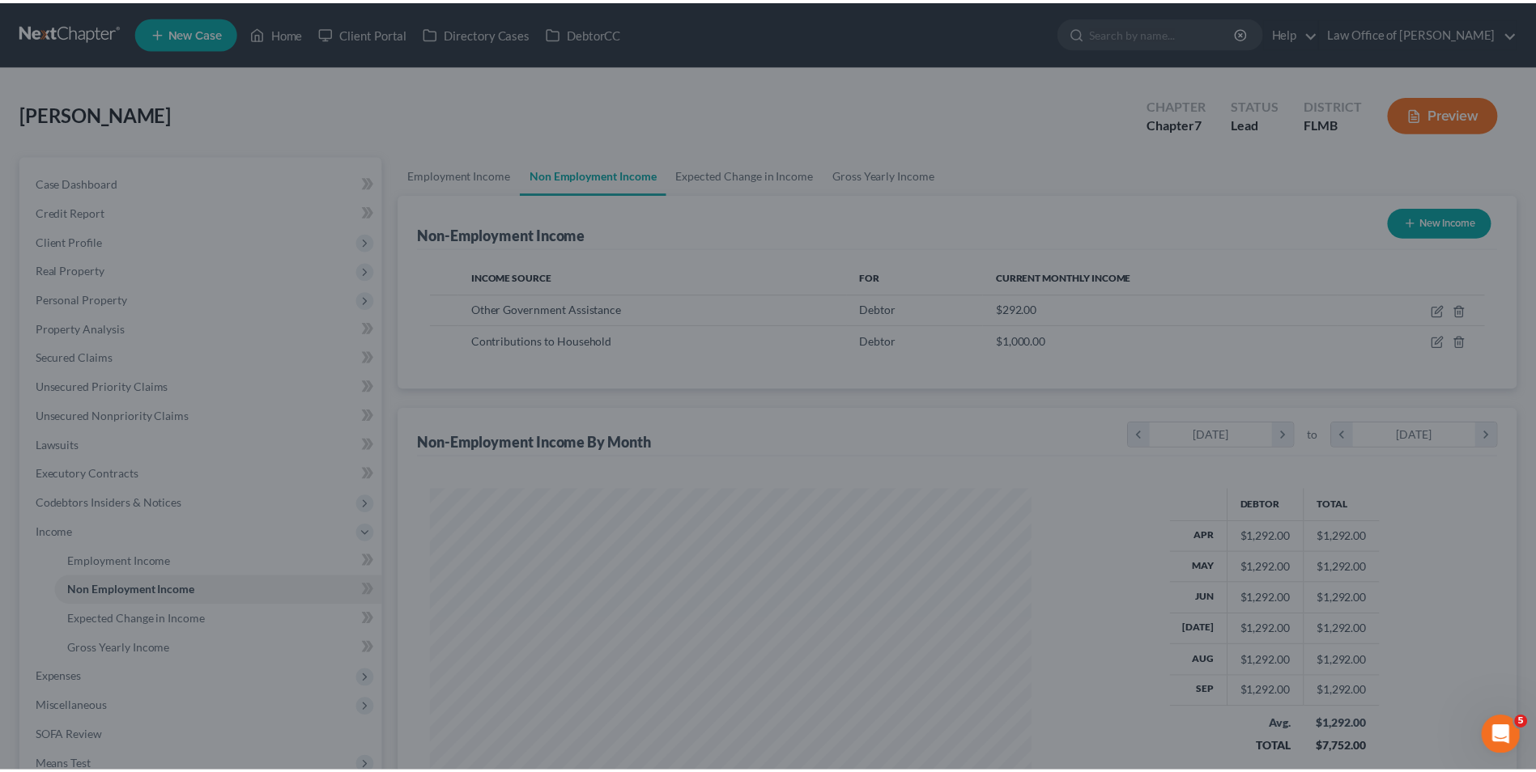
scroll to position [809258, 808925]
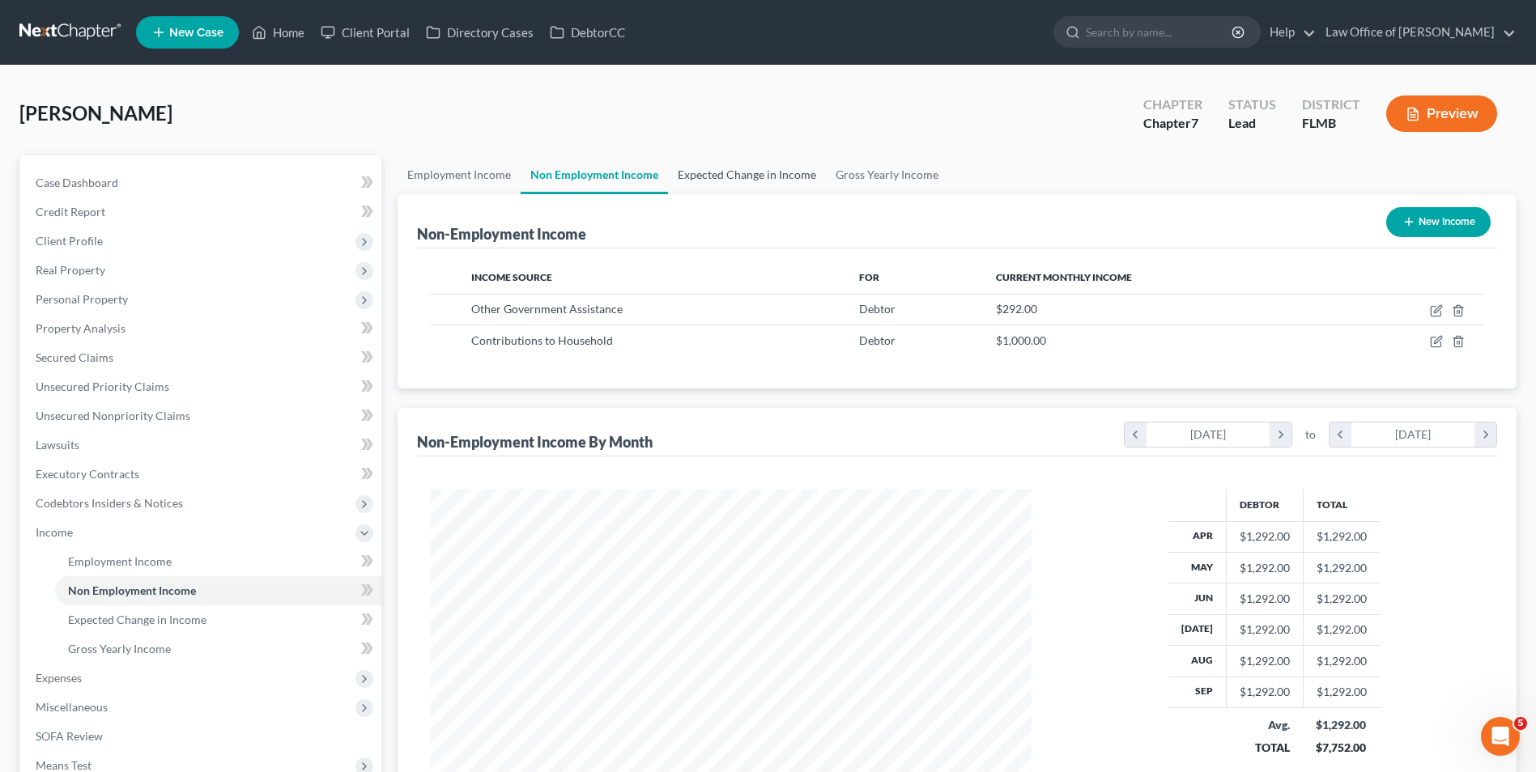
click at [741, 172] on link "Expected Change in Income" at bounding box center [747, 174] width 158 height 39
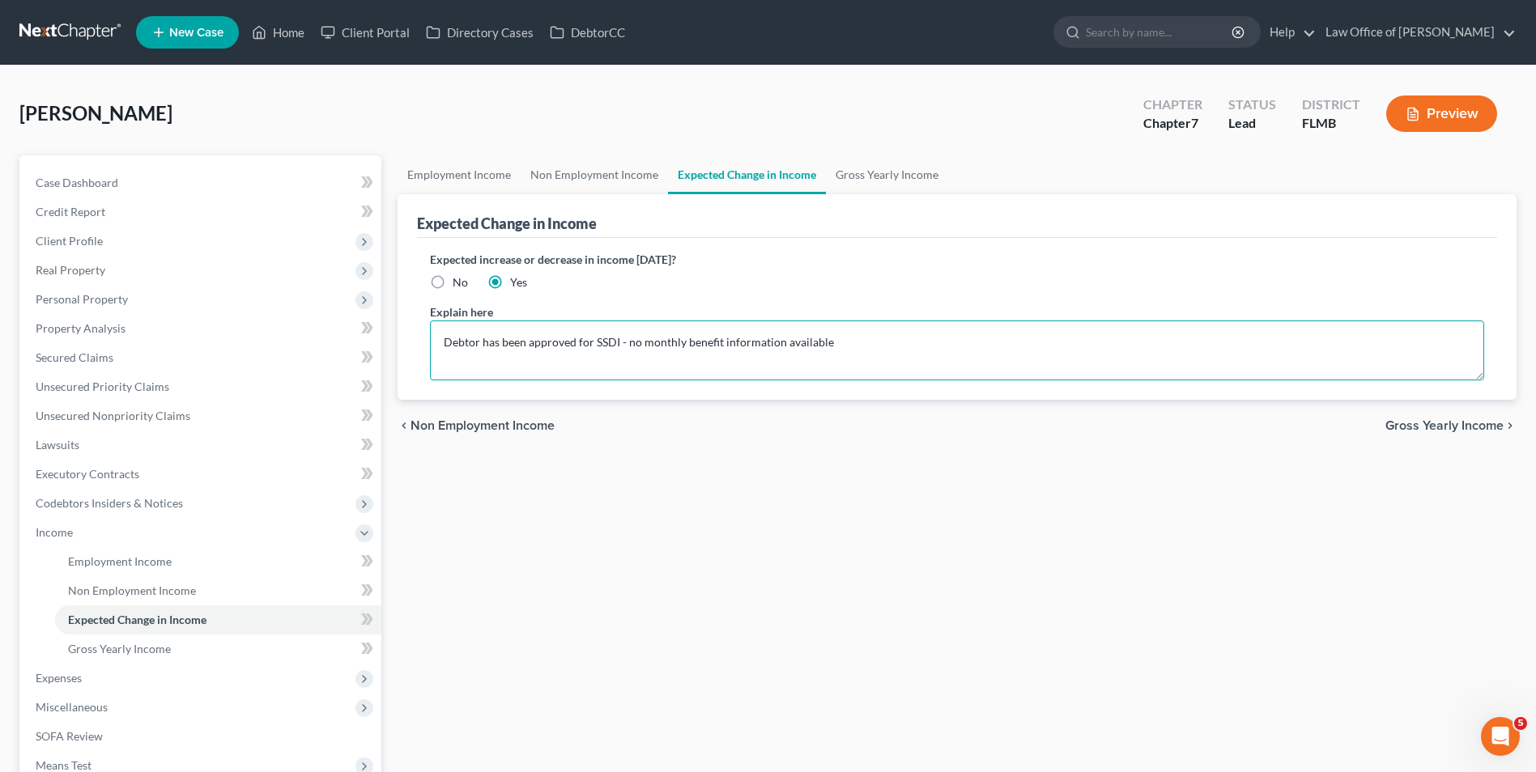
click at [857, 342] on textarea "Debtor has been approved for SSDI - no monthly benefit information available" at bounding box center [957, 351] width 1054 height 60
type textarea "Debtor has been approved for SSDI - no monthly benefit information available."
click at [92, 682] on span "Expenses" at bounding box center [202, 678] width 359 height 29
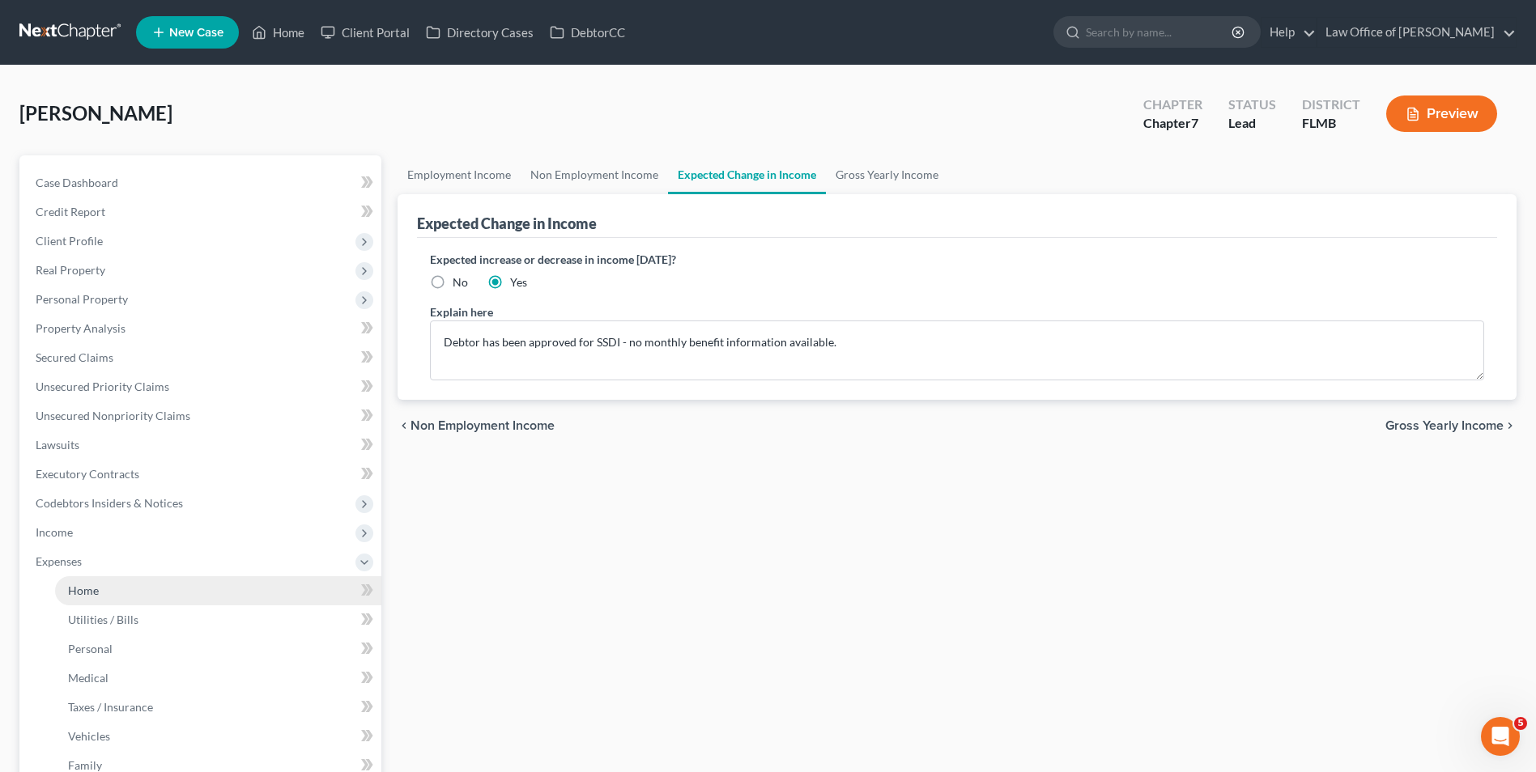
click at [98, 590] on span "Home" at bounding box center [83, 591] width 31 height 14
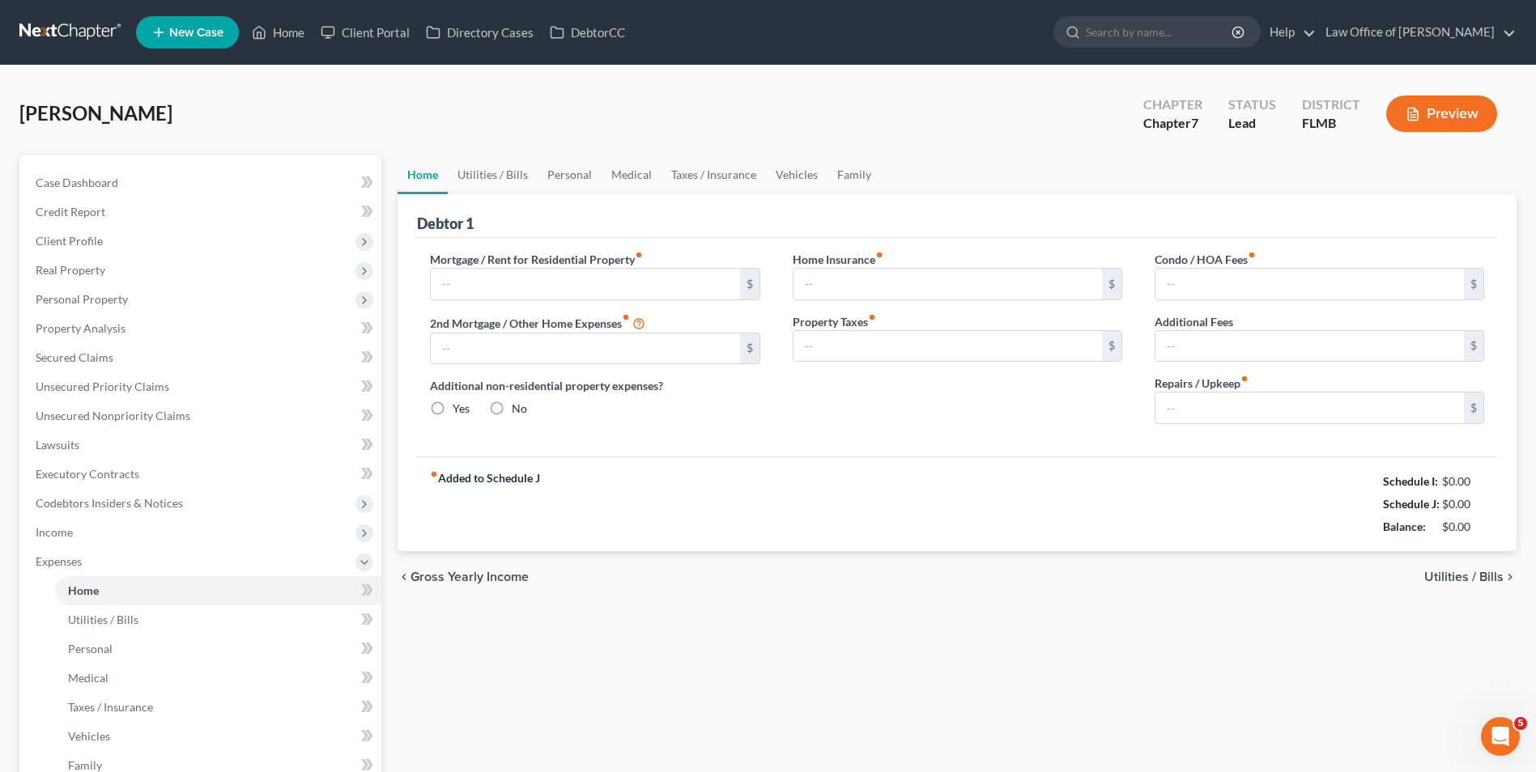
type input "0.00"
radio input "true"
type input "0.00"
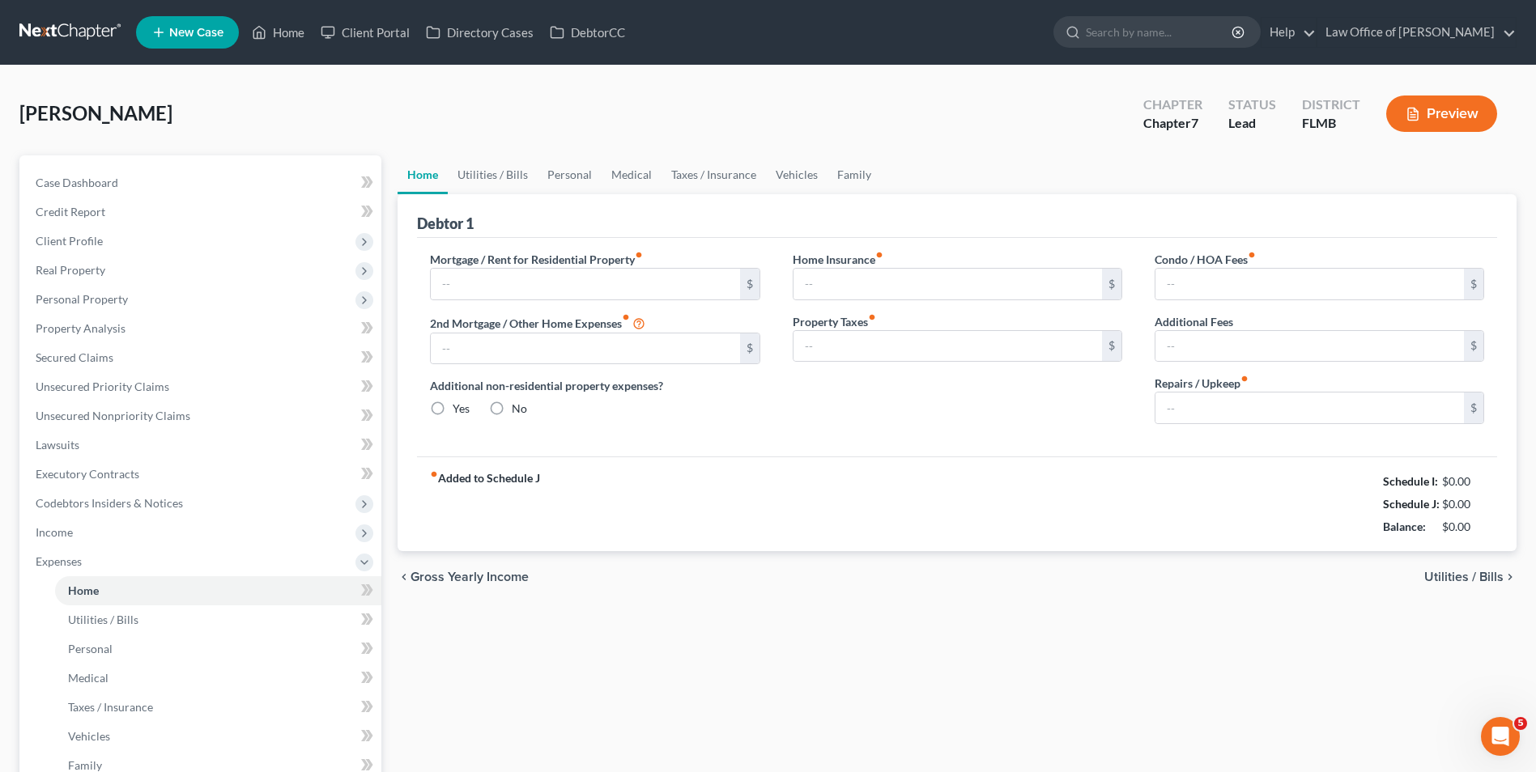
type input "0.00"
click at [561, 272] on input "text" at bounding box center [585, 284] width 308 height 31
type input "2,585"
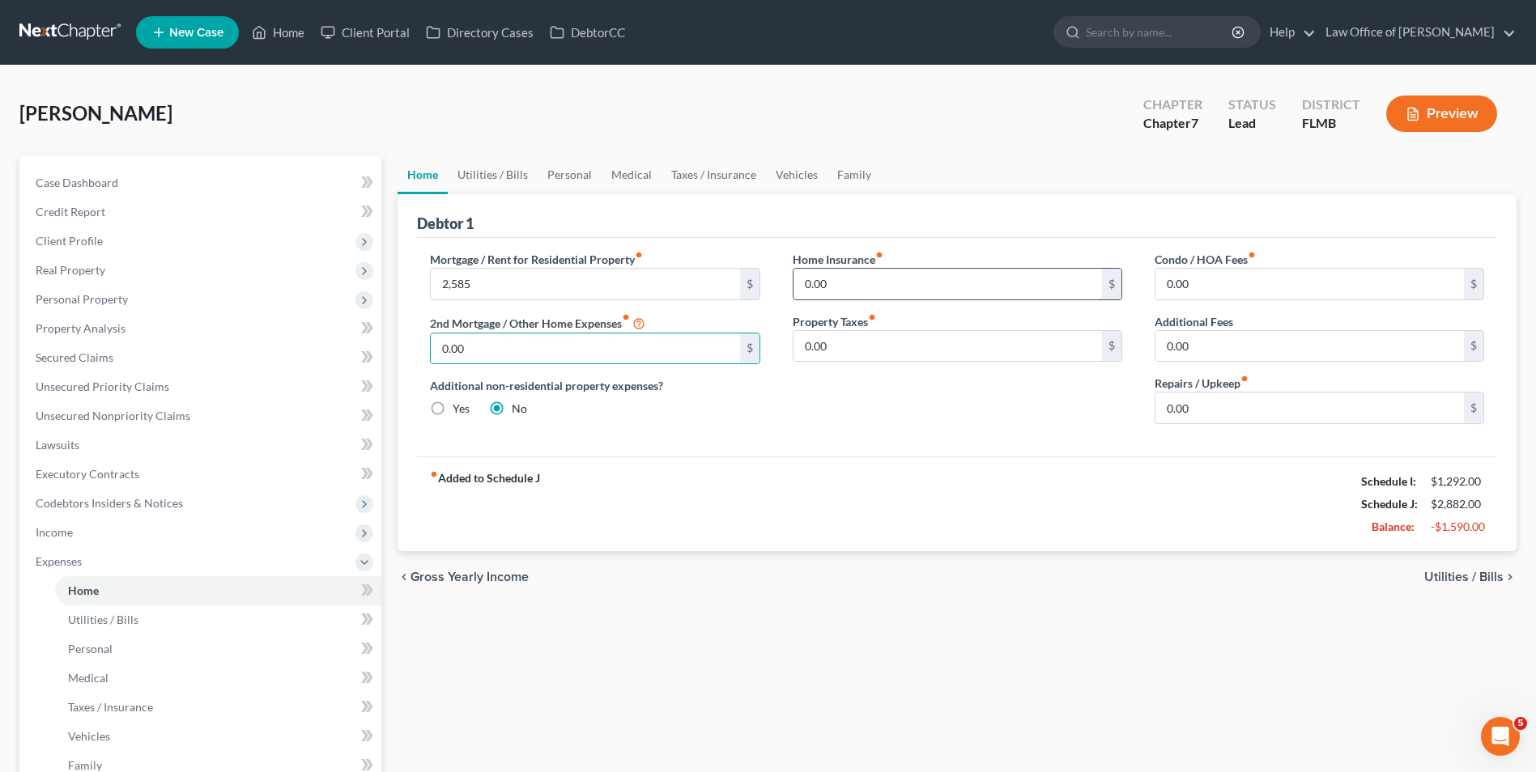
click at [850, 289] on input "0.00" at bounding box center [947, 284] width 308 height 31
type input "15"
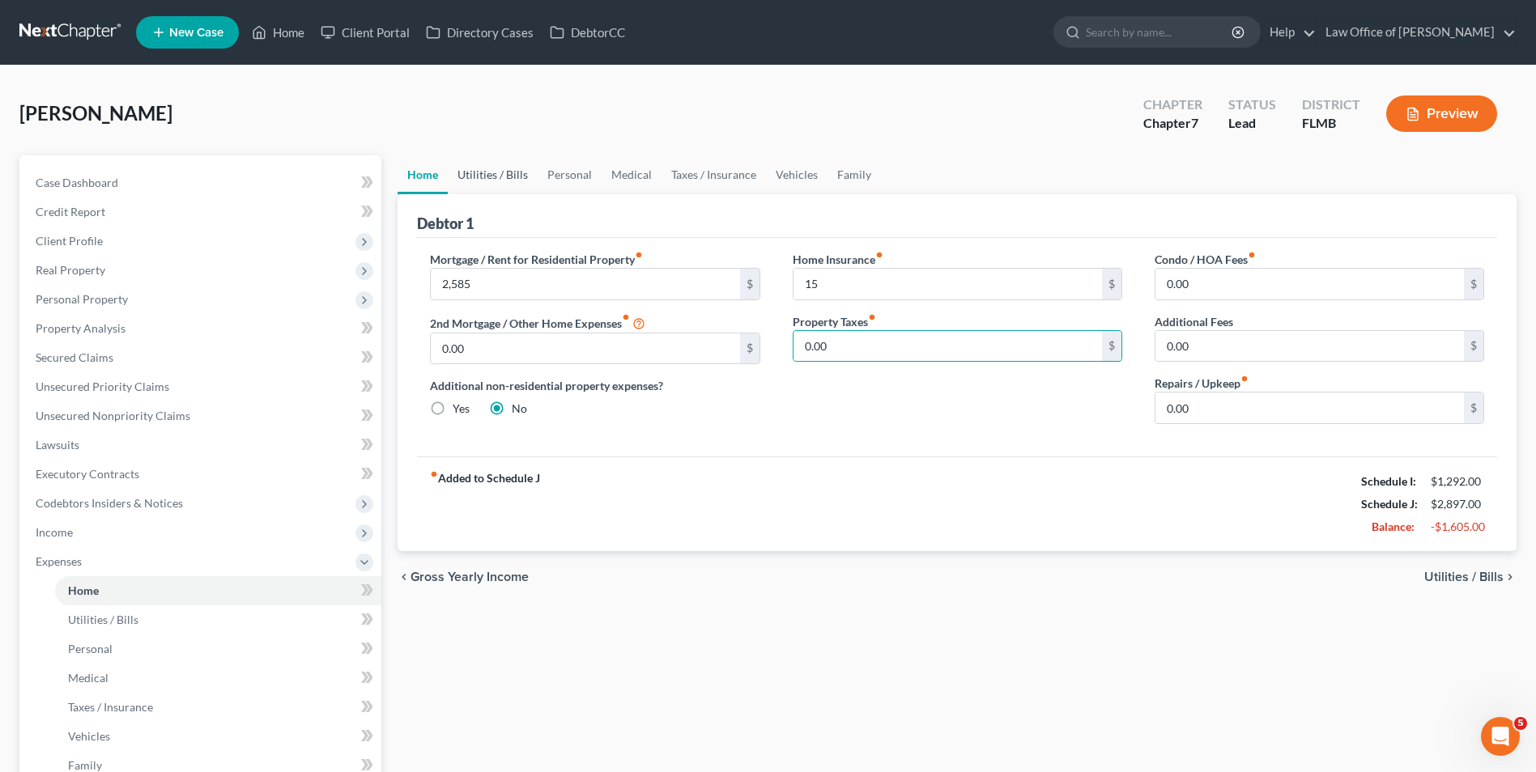
click at [503, 172] on link "Utilities / Bills" at bounding box center [493, 174] width 90 height 39
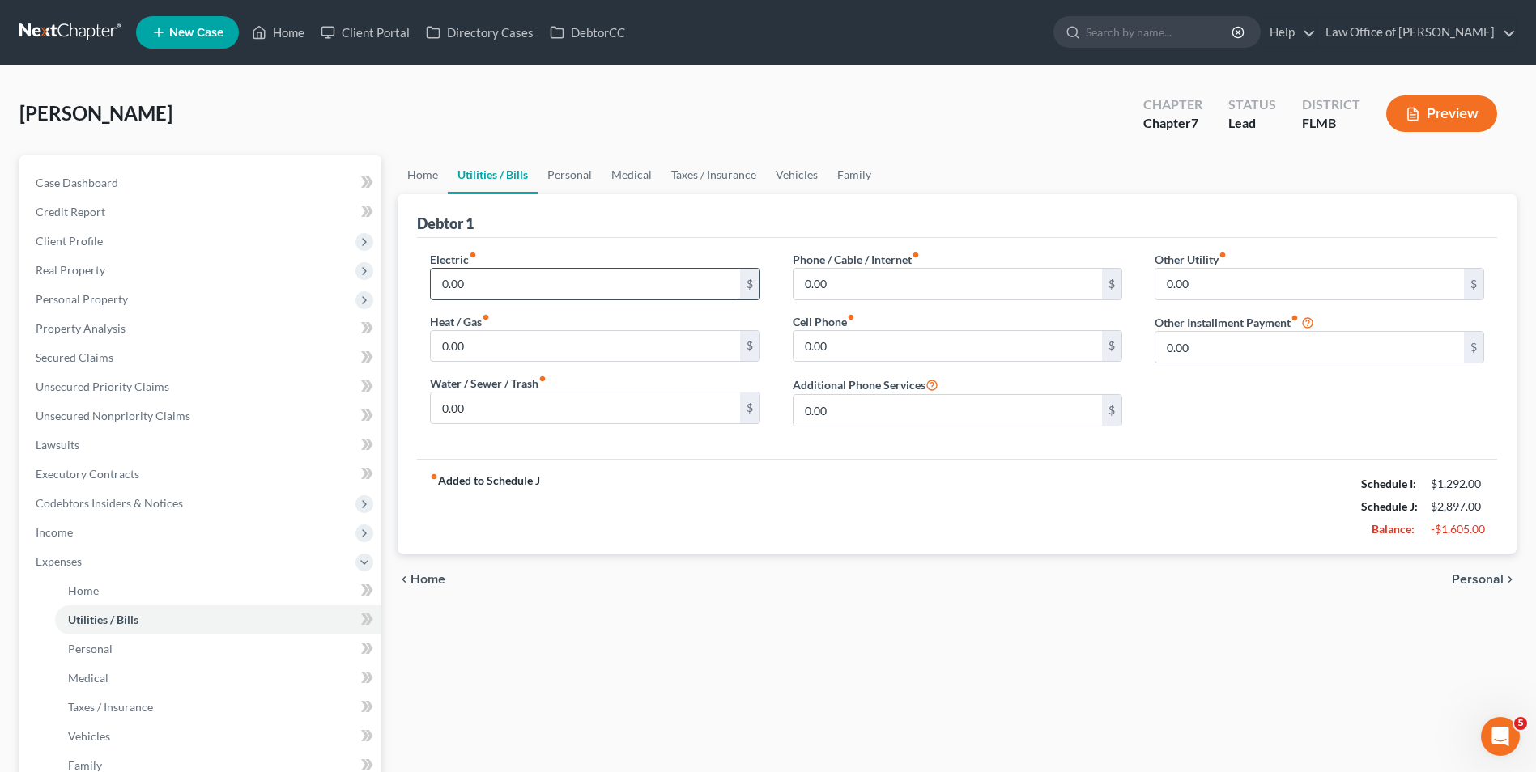
click at [508, 275] on input "0.00" at bounding box center [585, 284] width 308 height 31
type input "180"
click at [838, 280] on input "0.00" at bounding box center [947, 284] width 308 height 31
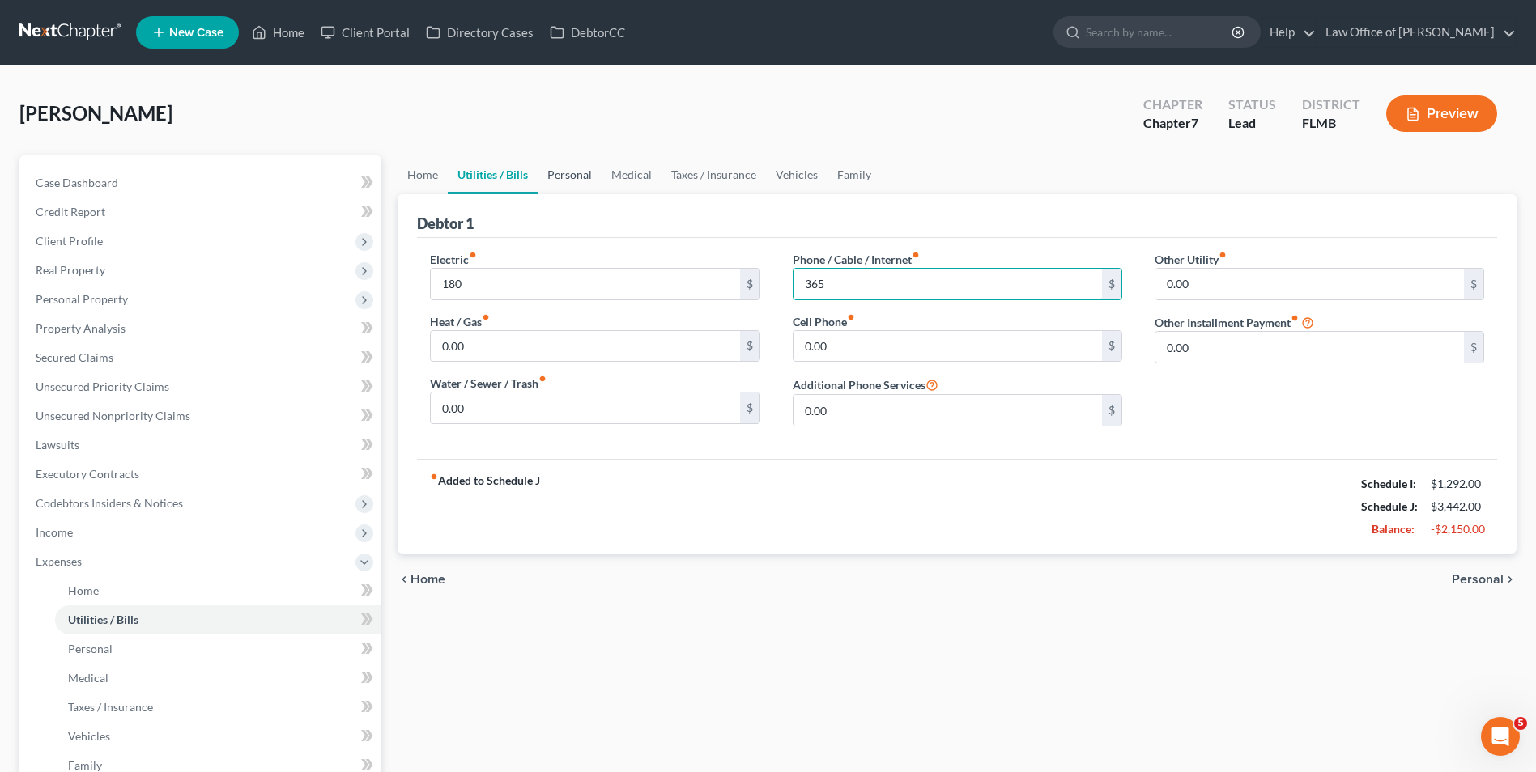
type input "365"
click at [583, 171] on link "Personal" at bounding box center [570, 174] width 64 height 39
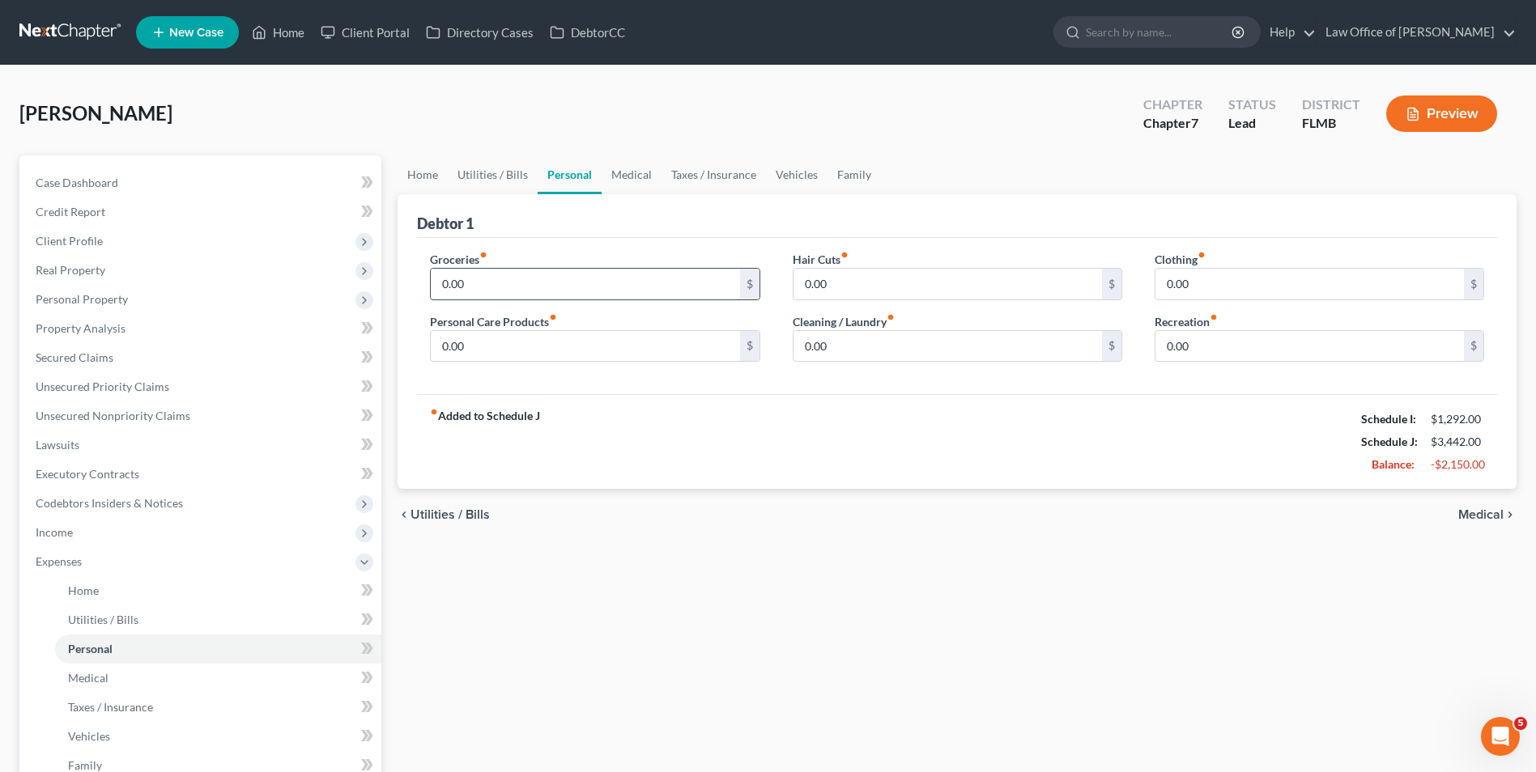
click at [552, 272] on input "0.00" at bounding box center [585, 284] width 308 height 31
type input "400"
click at [629, 174] on link "Medical" at bounding box center [632, 174] width 60 height 39
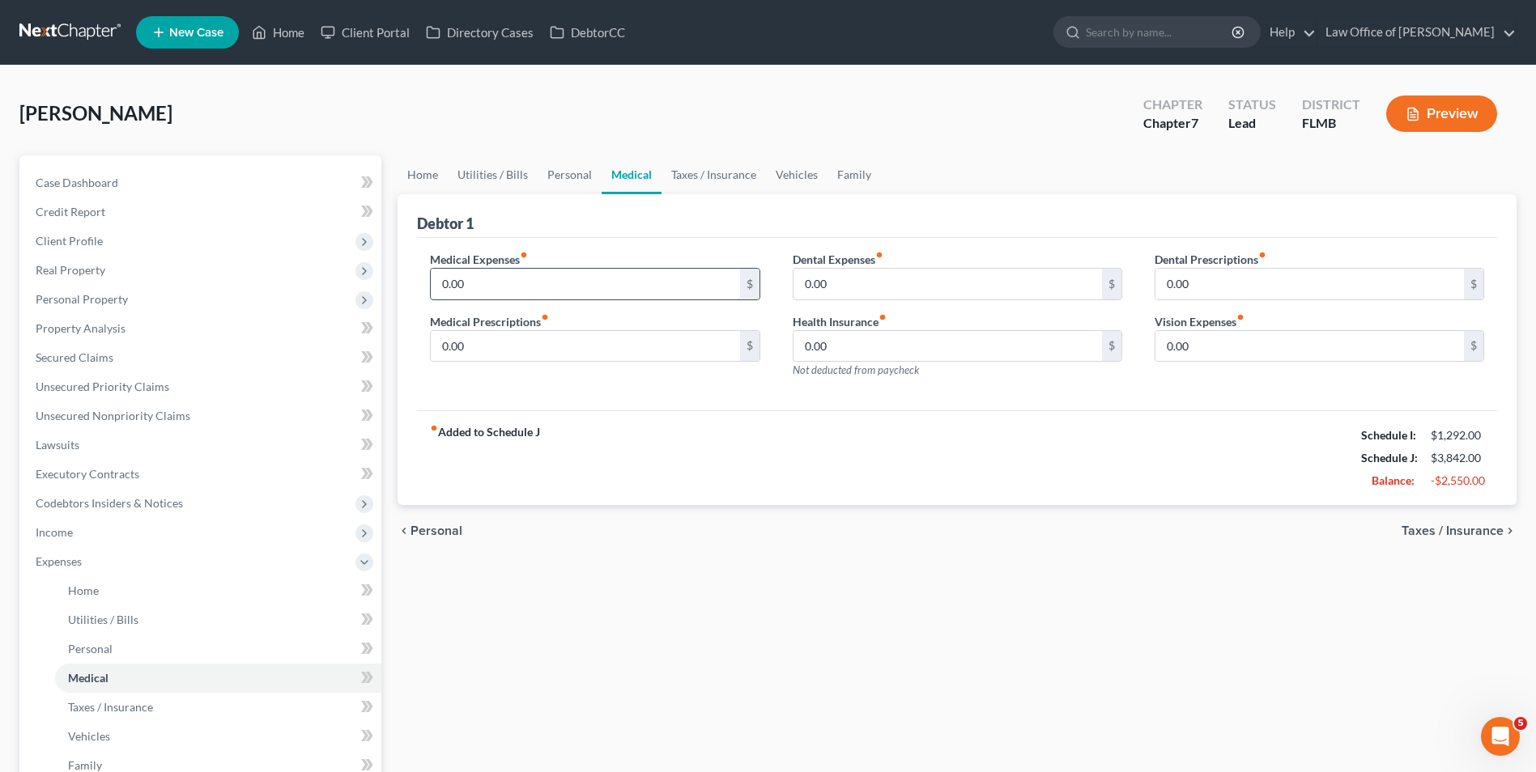
click at [592, 284] on input "0.00" at bounding box center [585, 284] width 308 height 31
type input "125"
click at [785, 173] on link "Vehicles" at bounding box center [797, 174] width 62 height 39
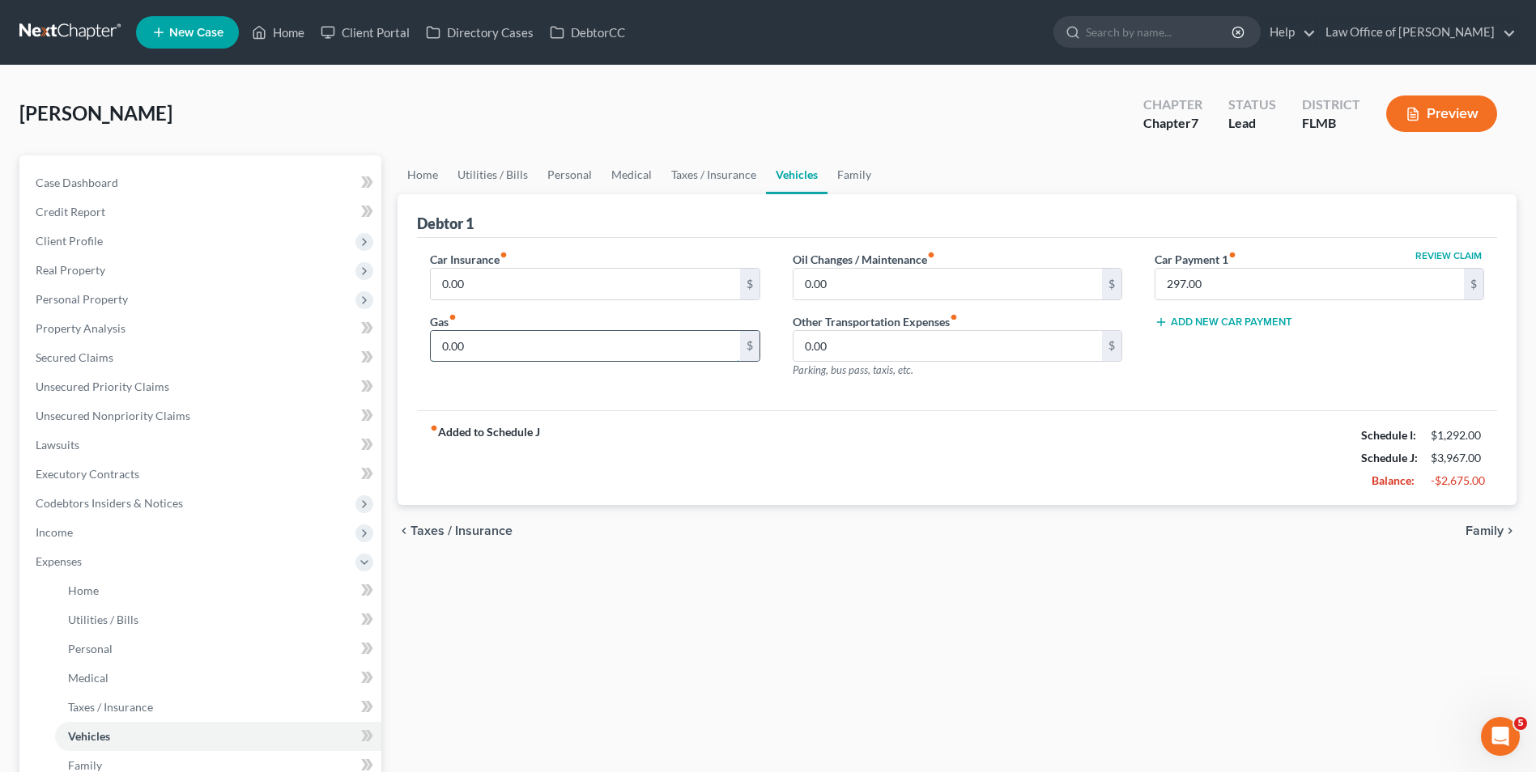
click at [572, 347] on input "0.00" at bounding box center [585, 346] width 308 height 31
type input "50"
click at [627, 172] on link "Medical" at bounding box center [632, 174] width 60 height 39
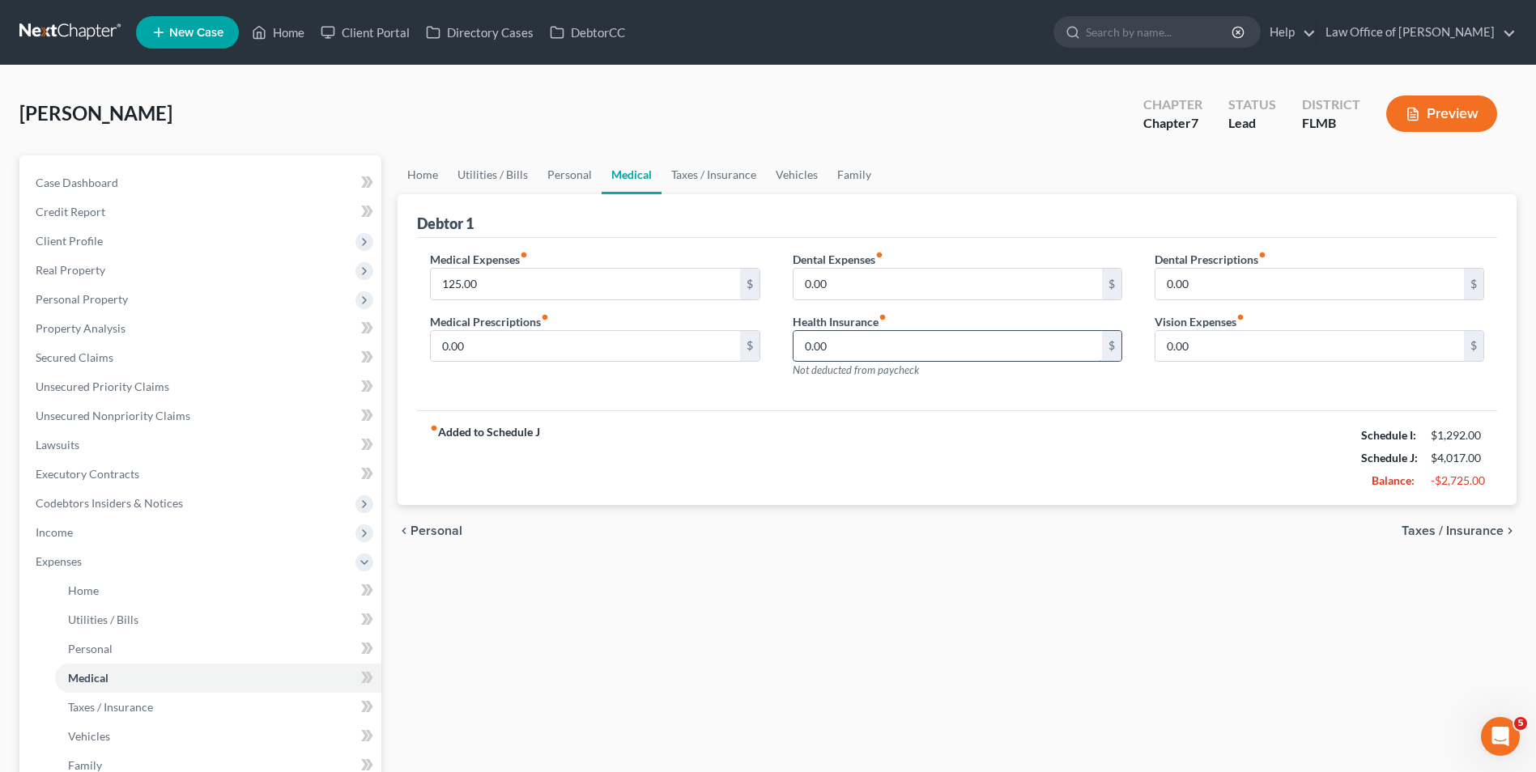
click at [871, 355] on input "0.00" at bounding box center [947, 346] width 308 height 31
type input "150"
click at [708, 173] on link "Taxes / Insurance" at bounding box center [713, 174] width 104 height 39
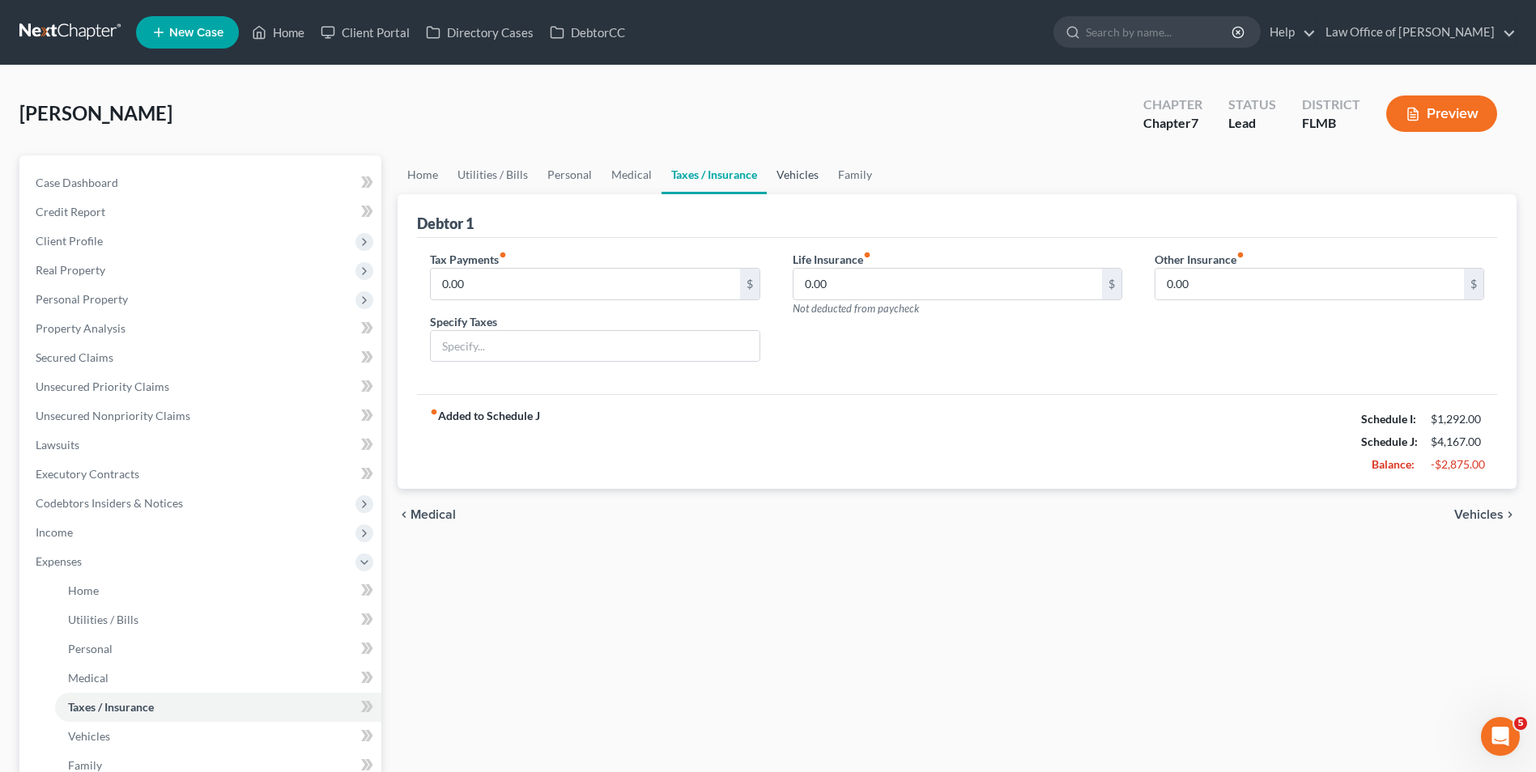
click at [790, 174] on link "Vehicles" at bounding box center [798, 174] width 62 height 39
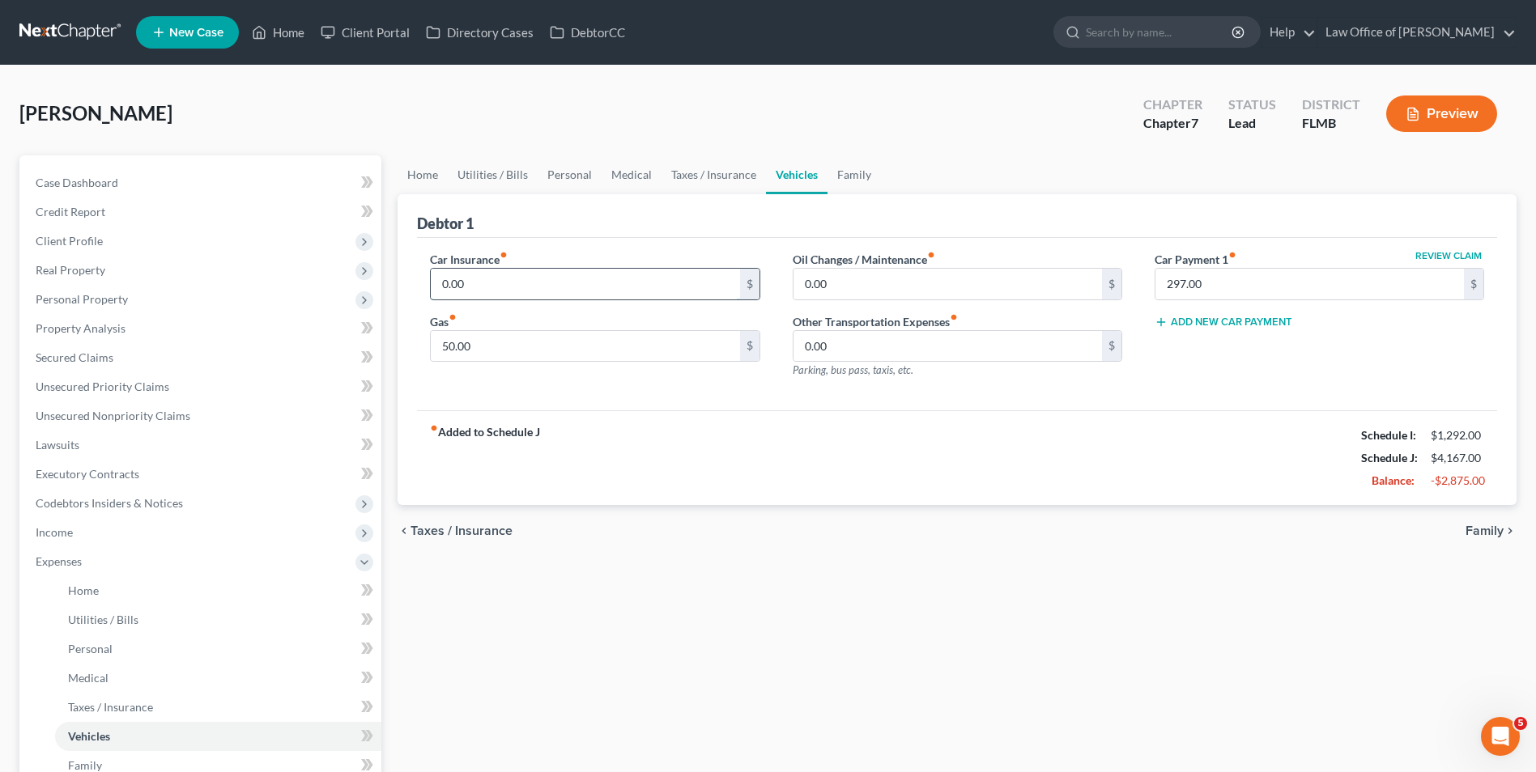
click at [616, 283] on input "0.00" at bounding box center [585, 284] width 308 height 31
type input "108"
click at [1209, 278] on input "297.00" at bounding box center [1309, 284] width 308 height 31
type input "298"
click at [714, 173] on link "Taxes / Insurance" at bounding box center [713, 174] width 104 height 39
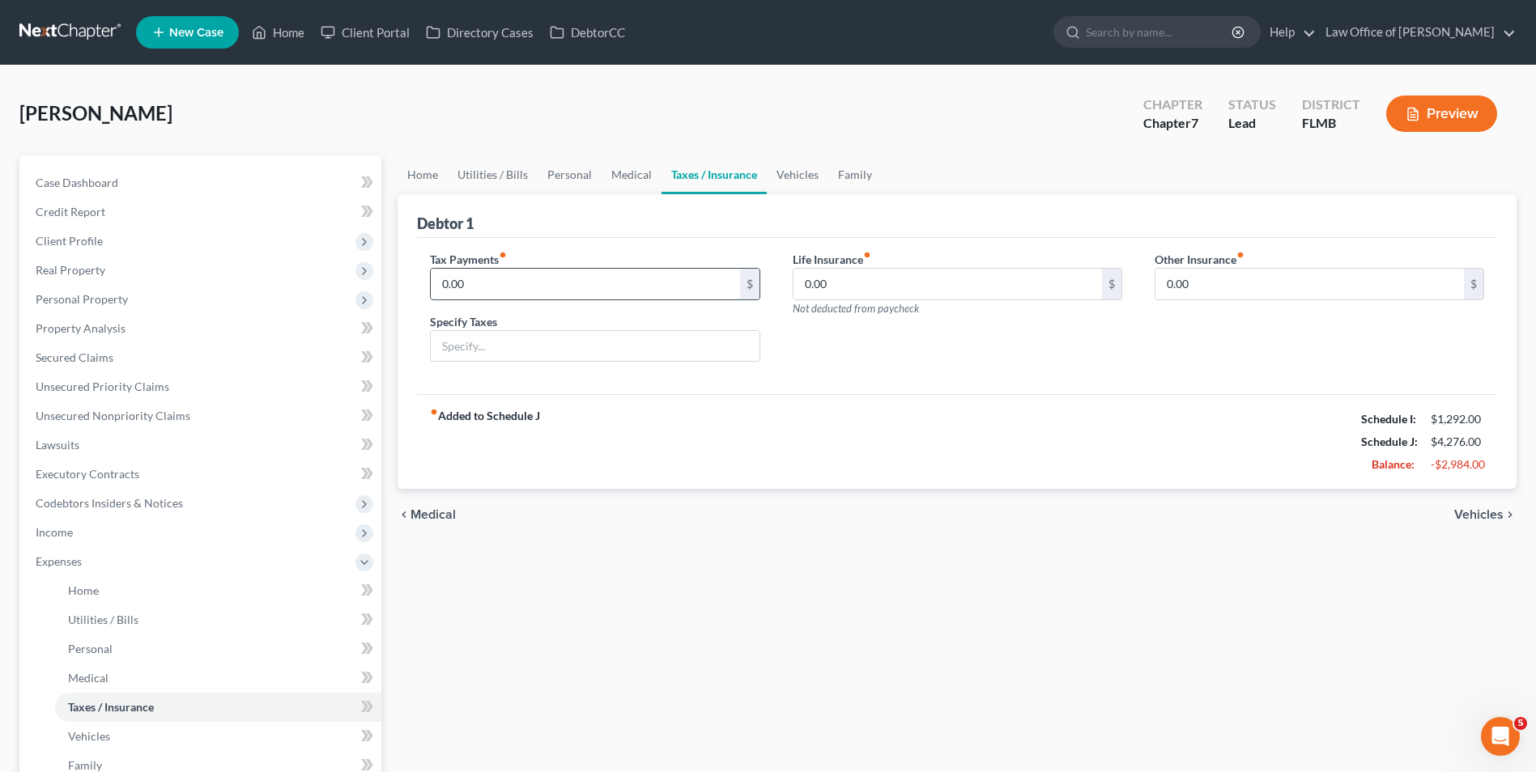
click at [559, 293] on input "0.00" at bounding box center [585, 284] width 308 height 31
type input "200"
click at [847, 172] on link "Family" at bounding box center [854, 174] width 53 height 39
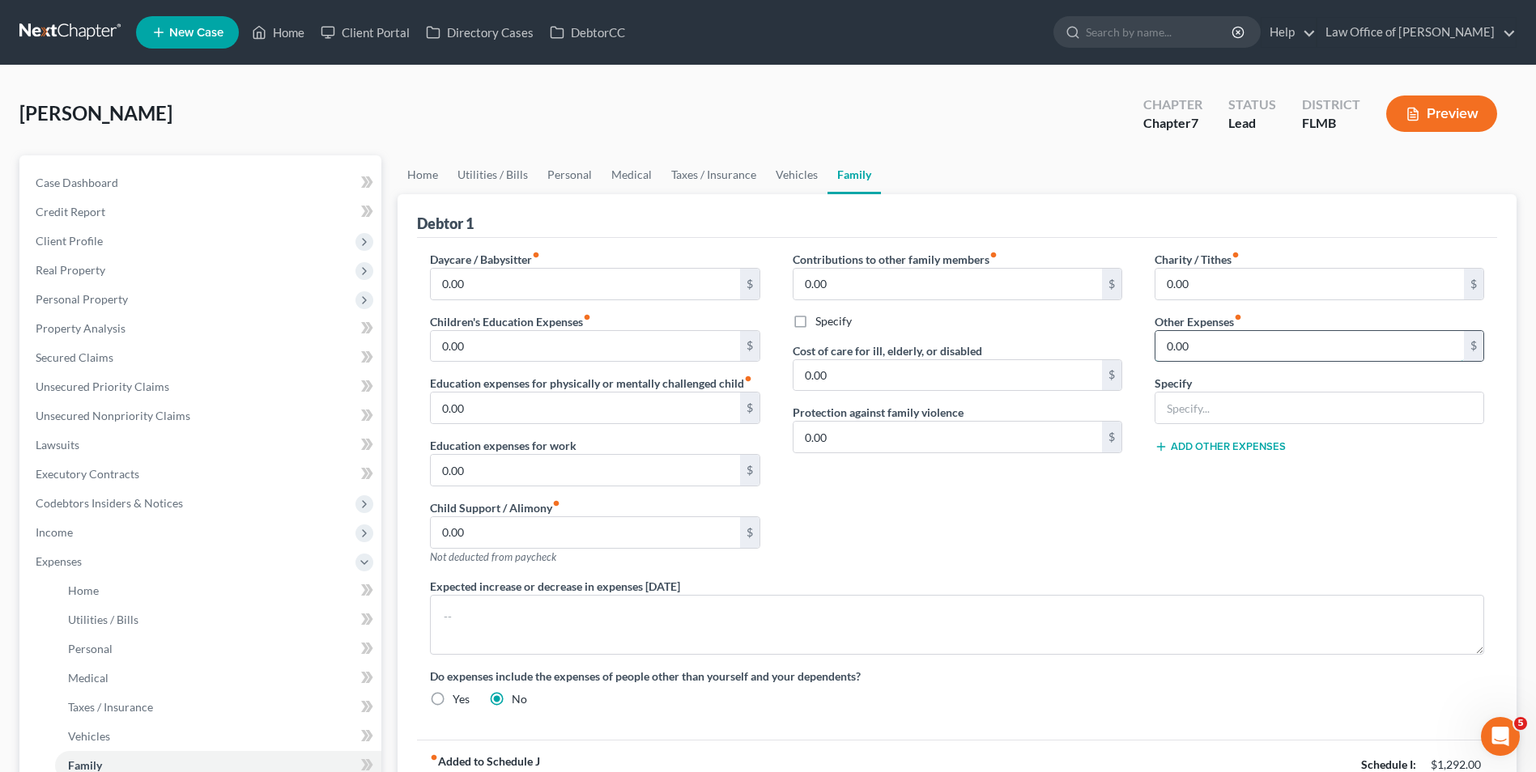
click at [1205, 343] on input "0.00" at bounding box center [1309, 346] width 308 height 31
type input "87"
click at [1197, 404] on input "text" at bounding box center [1319, 408] width 328 height 31
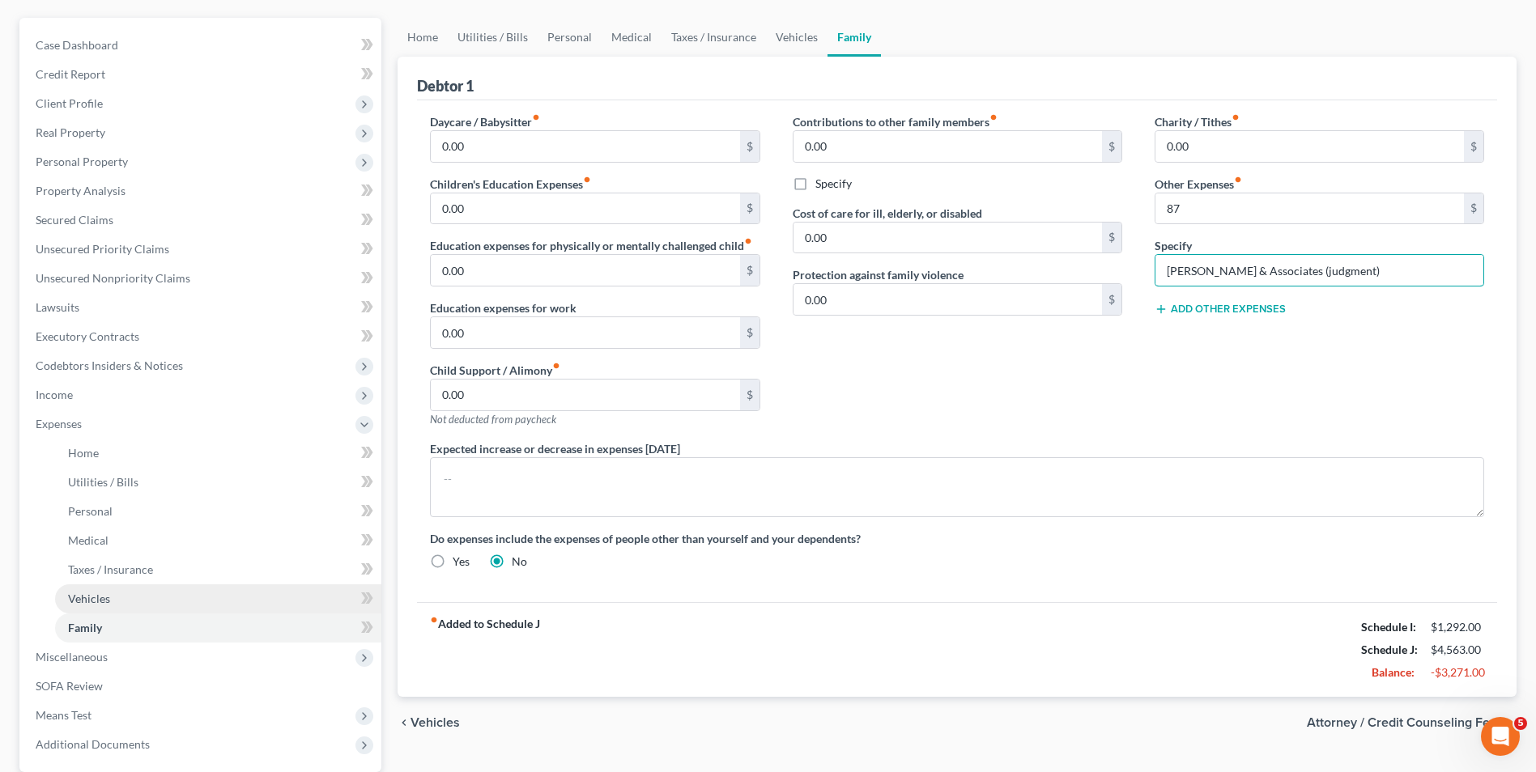
scroll to position [130, 0]
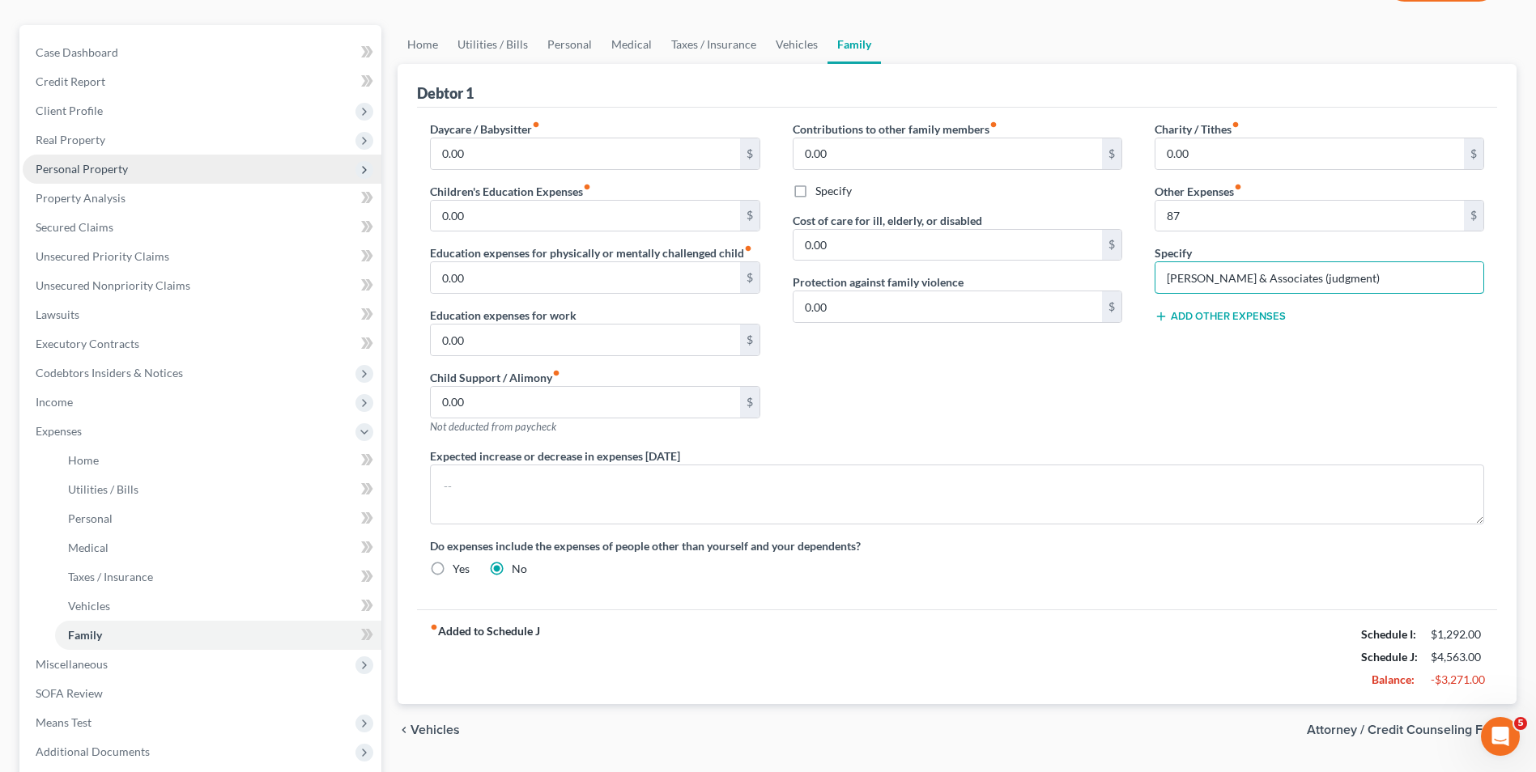
type input "Zwicker & Associates (judgment)"
click at [100, 174] on span "Personal Property" at bounding box center [82, 169] width 92 height 14
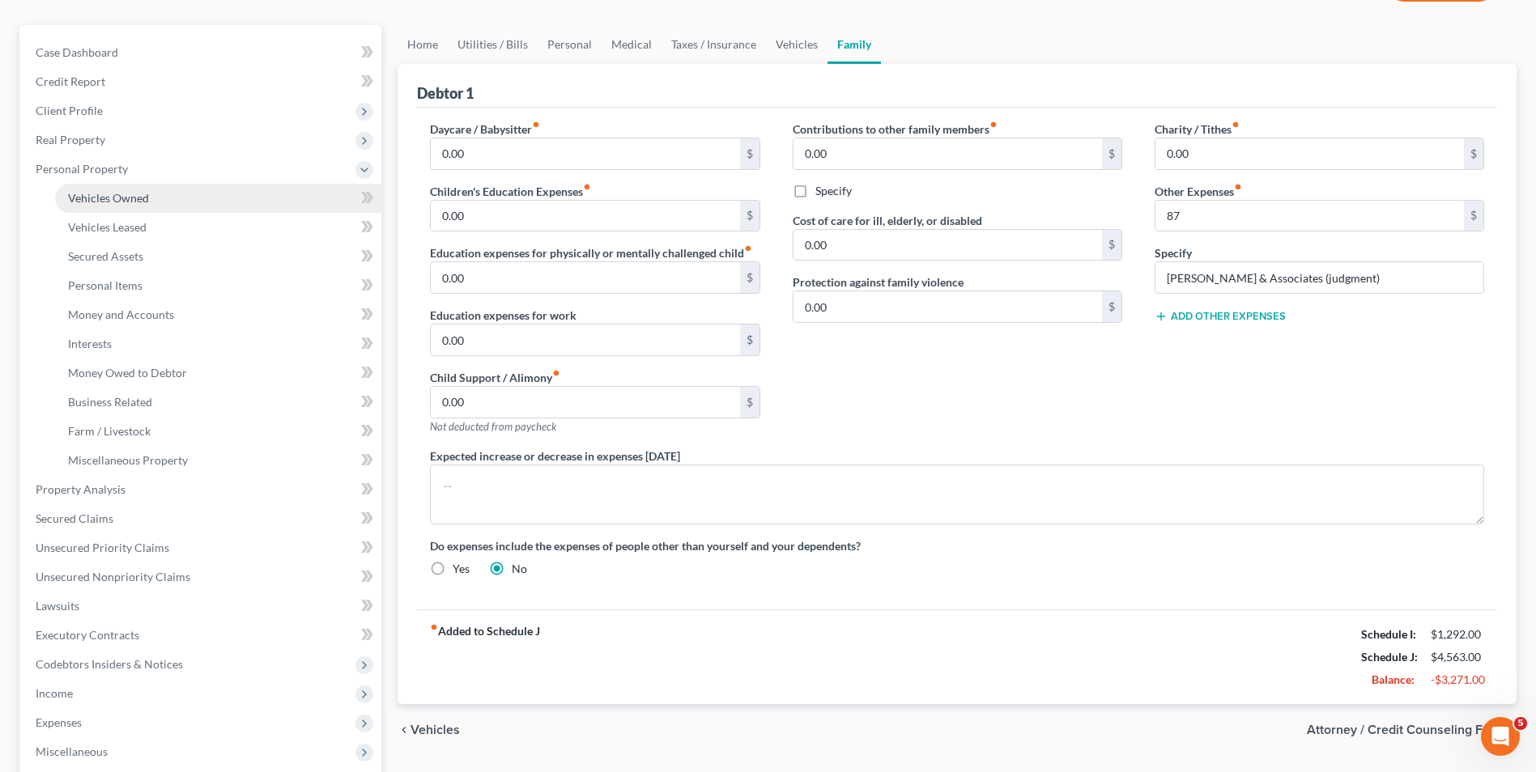
click at [110, 197] on span "Vehicles Owned" at bounding box center [108, 198] width 81 height 14
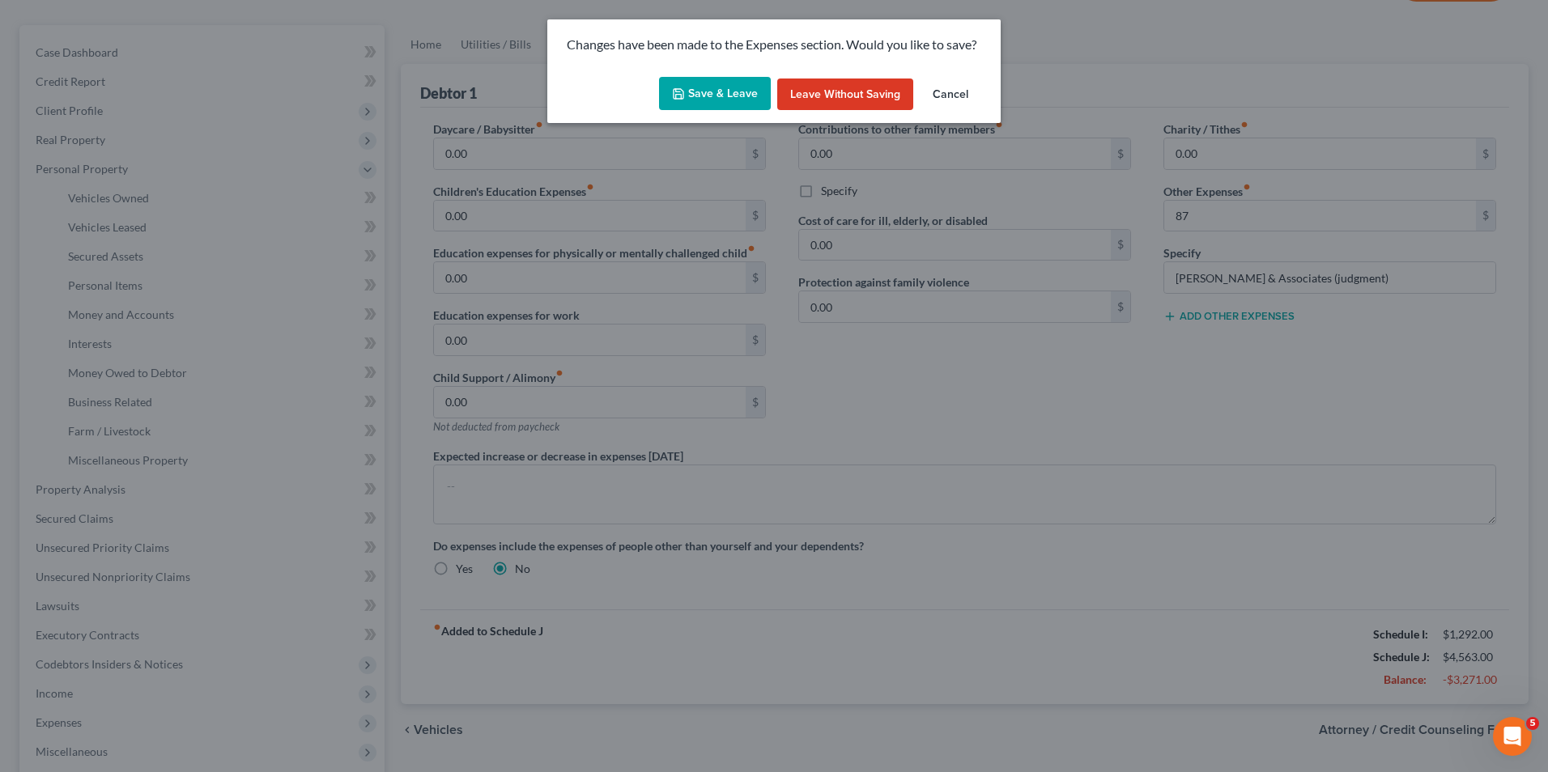
click at [721, 88] on button "Save & Leave" at bounding box center [715, 94] width 112 height 34
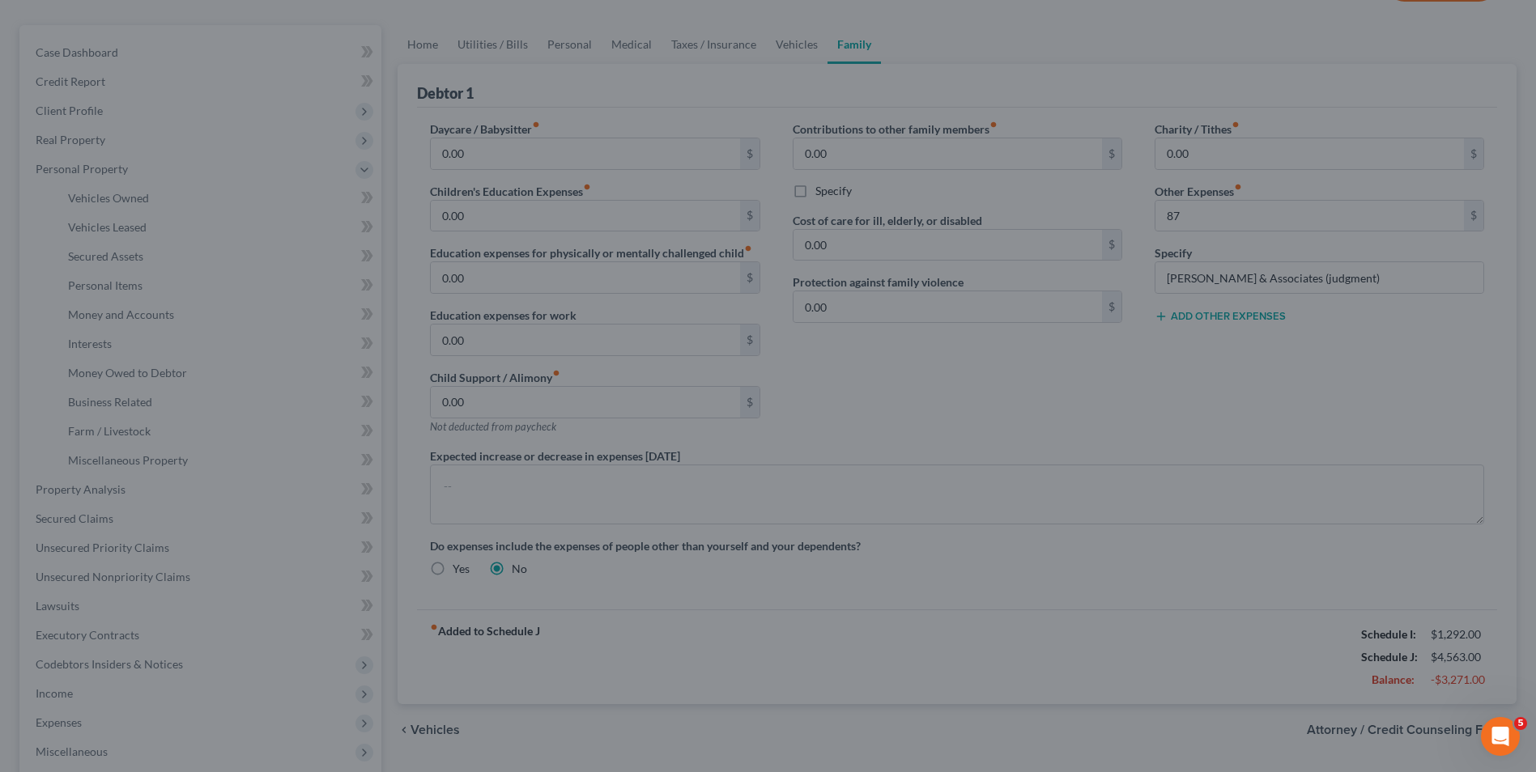
type input "87.00"
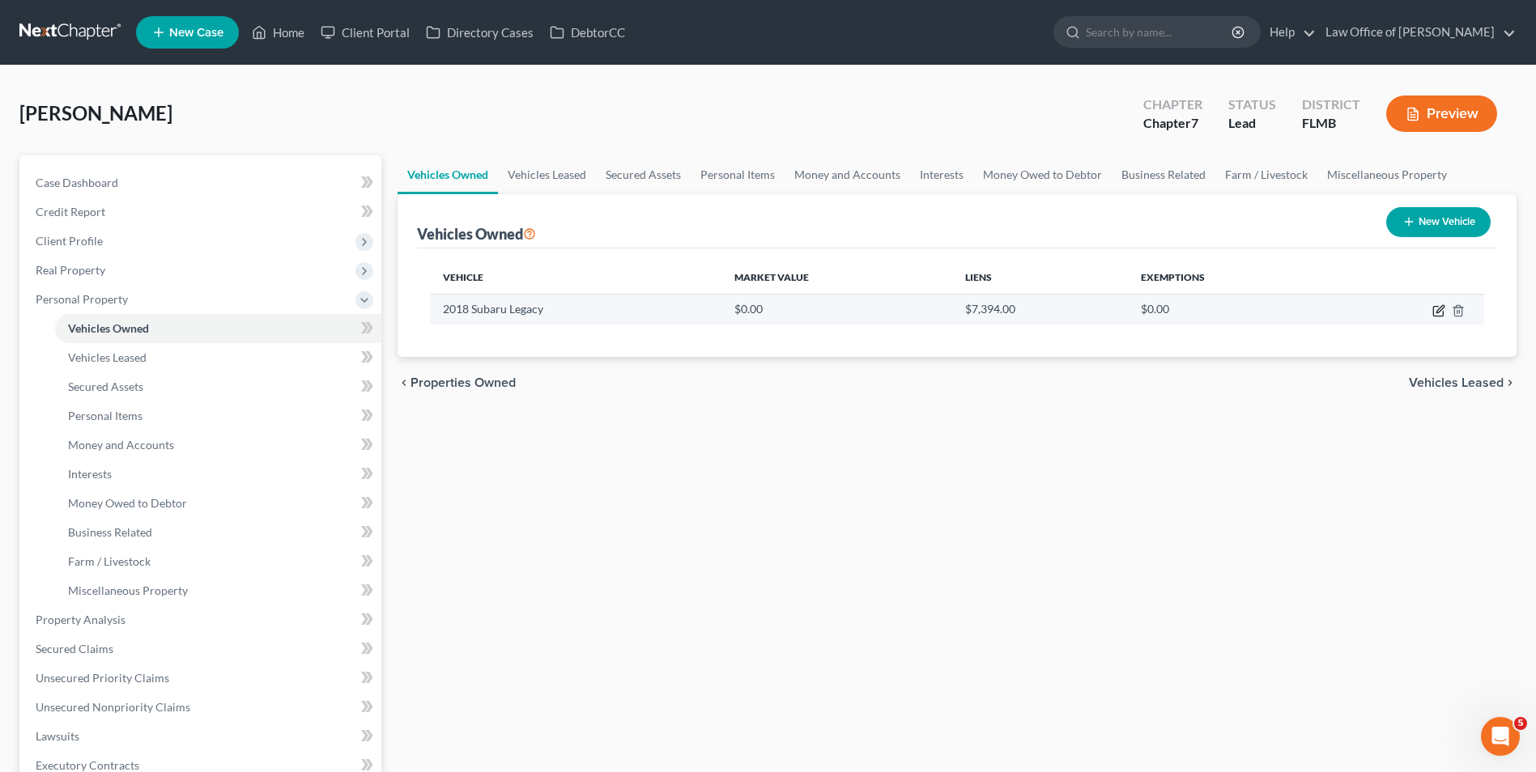
click at [1440, 309] on icon "button" at bounding box center [1438, 310] width 13 height 13
select select "0"
select select "8"
select select "2"
select select "0"
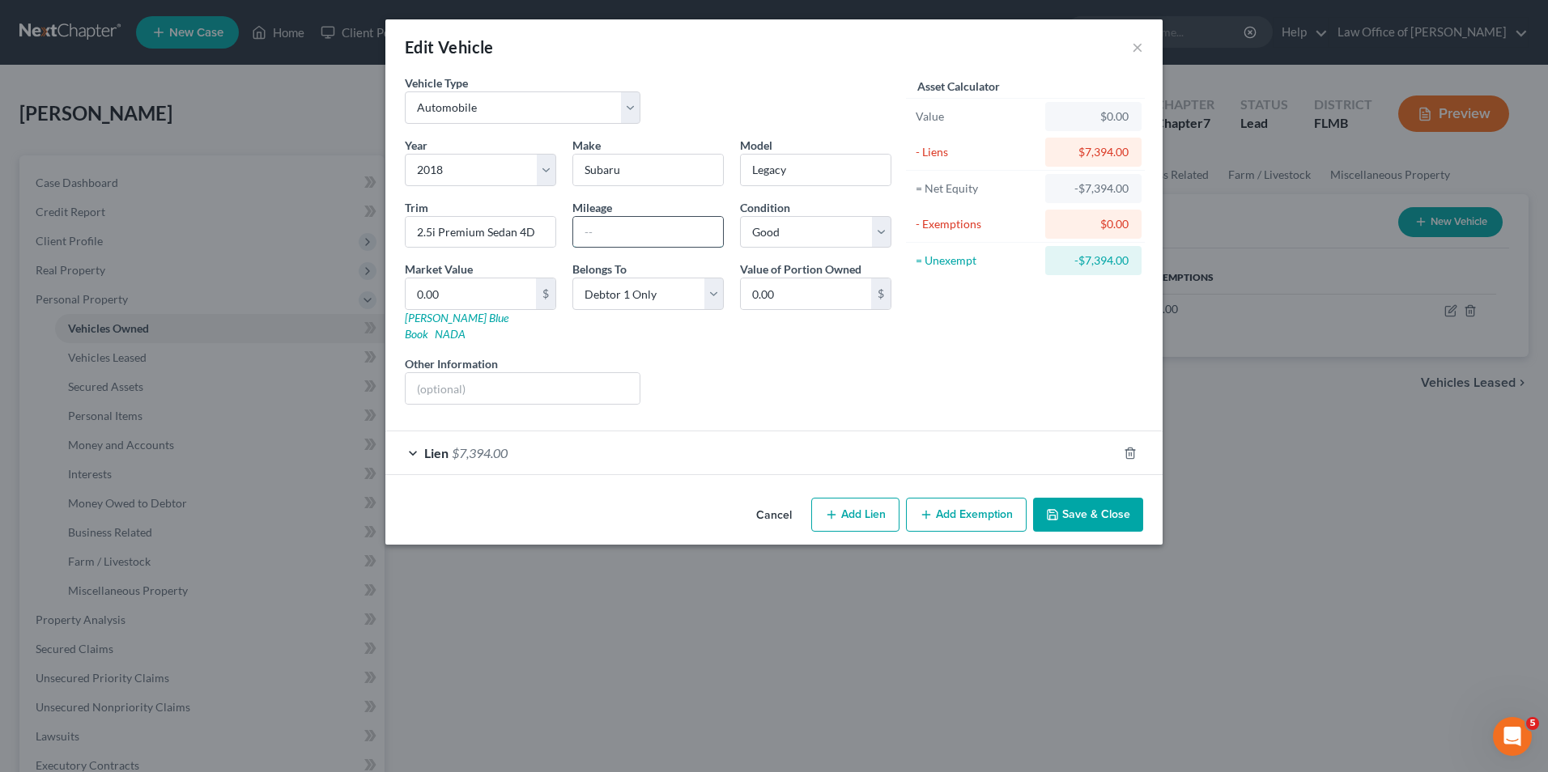
click at [636, 227] on input "text" at bounding box center [648, 232] width 150 height 31
type input "67,000"
click at [1059, 508] on icon "button" at bounding box center [1052, 514] width 13 height 13
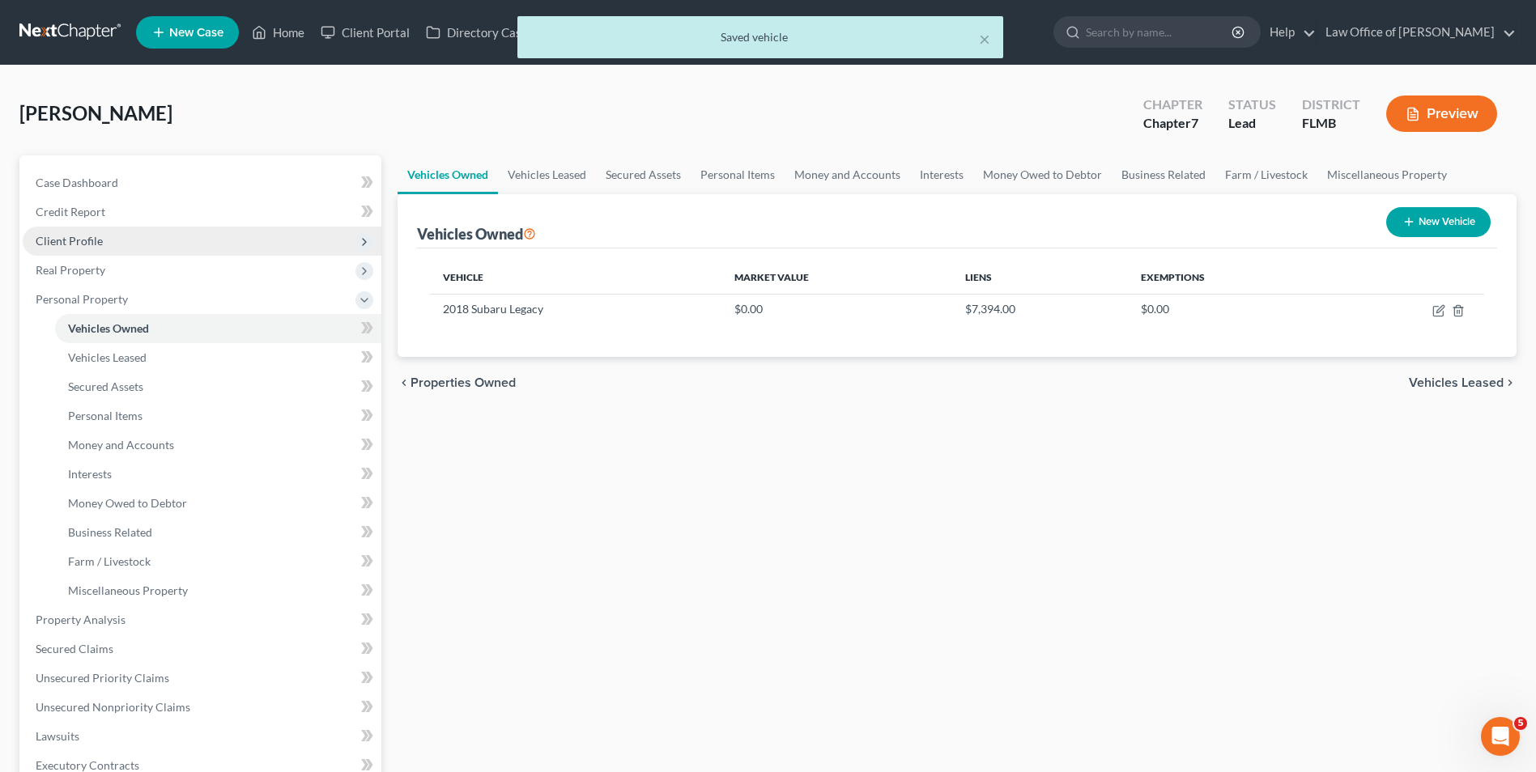
click at [87, 237] on span "Client Profile" at bounding box center [69, 241] width 67 height 14
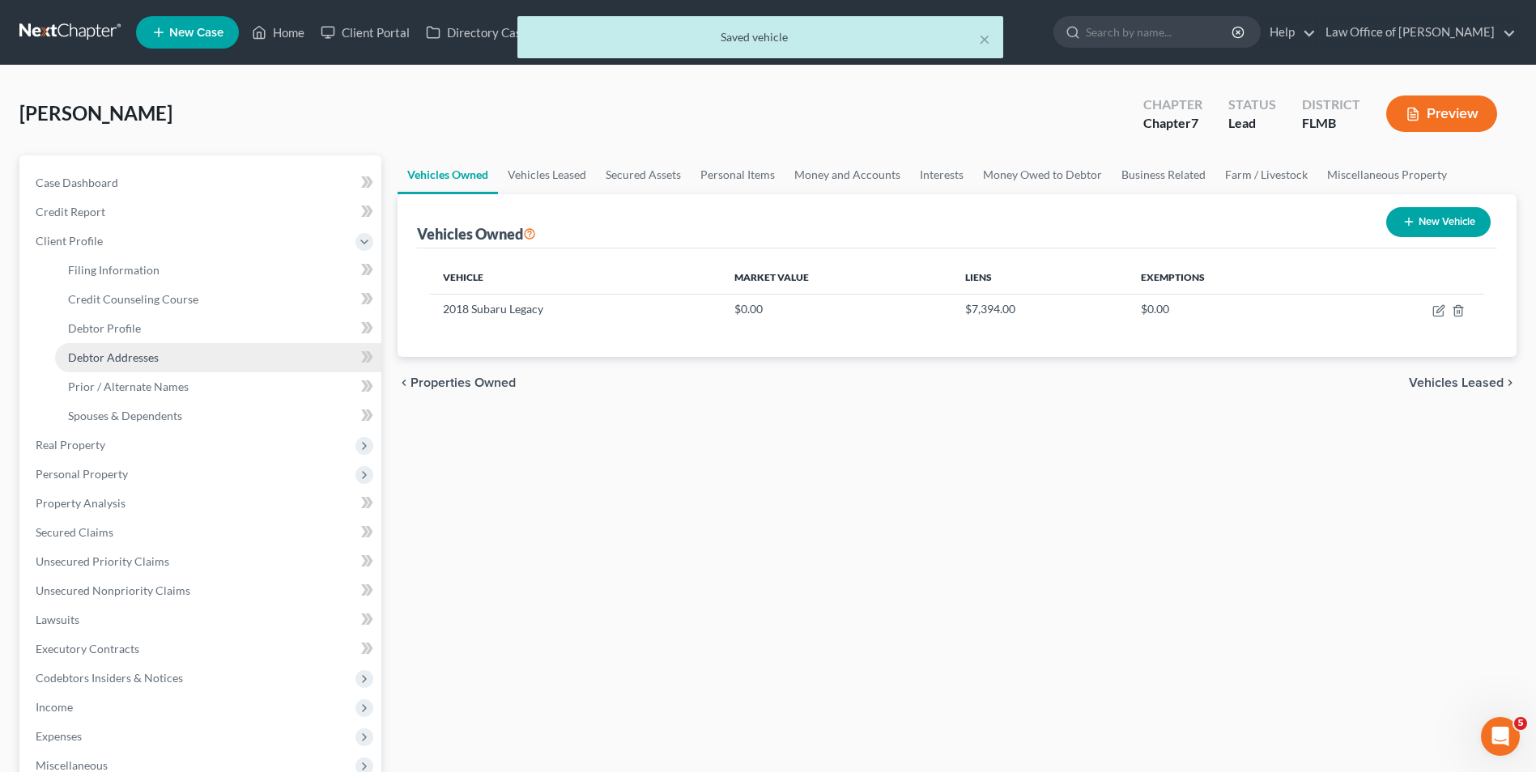
click at [125, 360] on span "Debtor Addresses" at bounding box center [113, 358] width 91 height 14
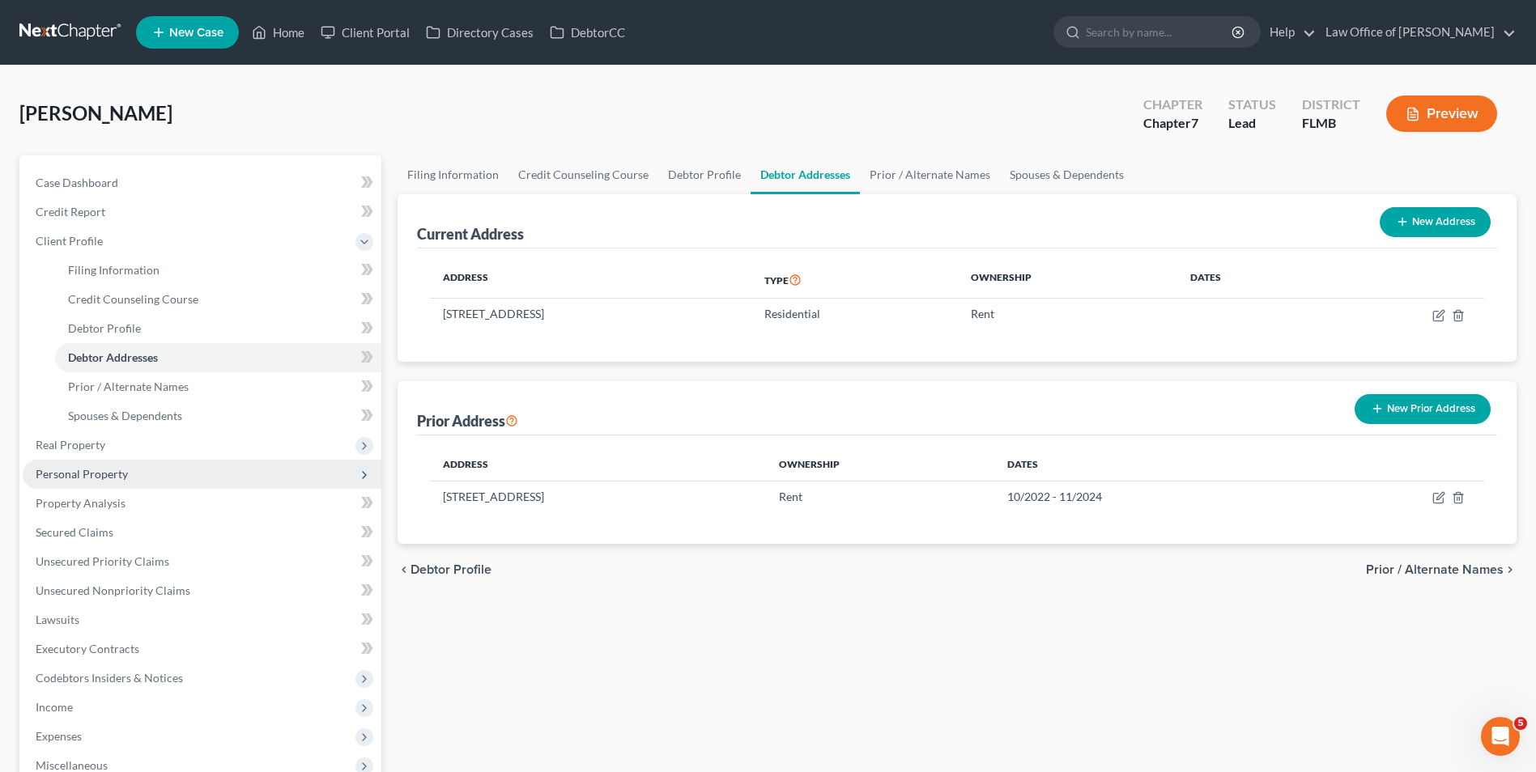
click at [131, 479] on span "Personal Property" at bounding box center [202, 474] width 359 height 29
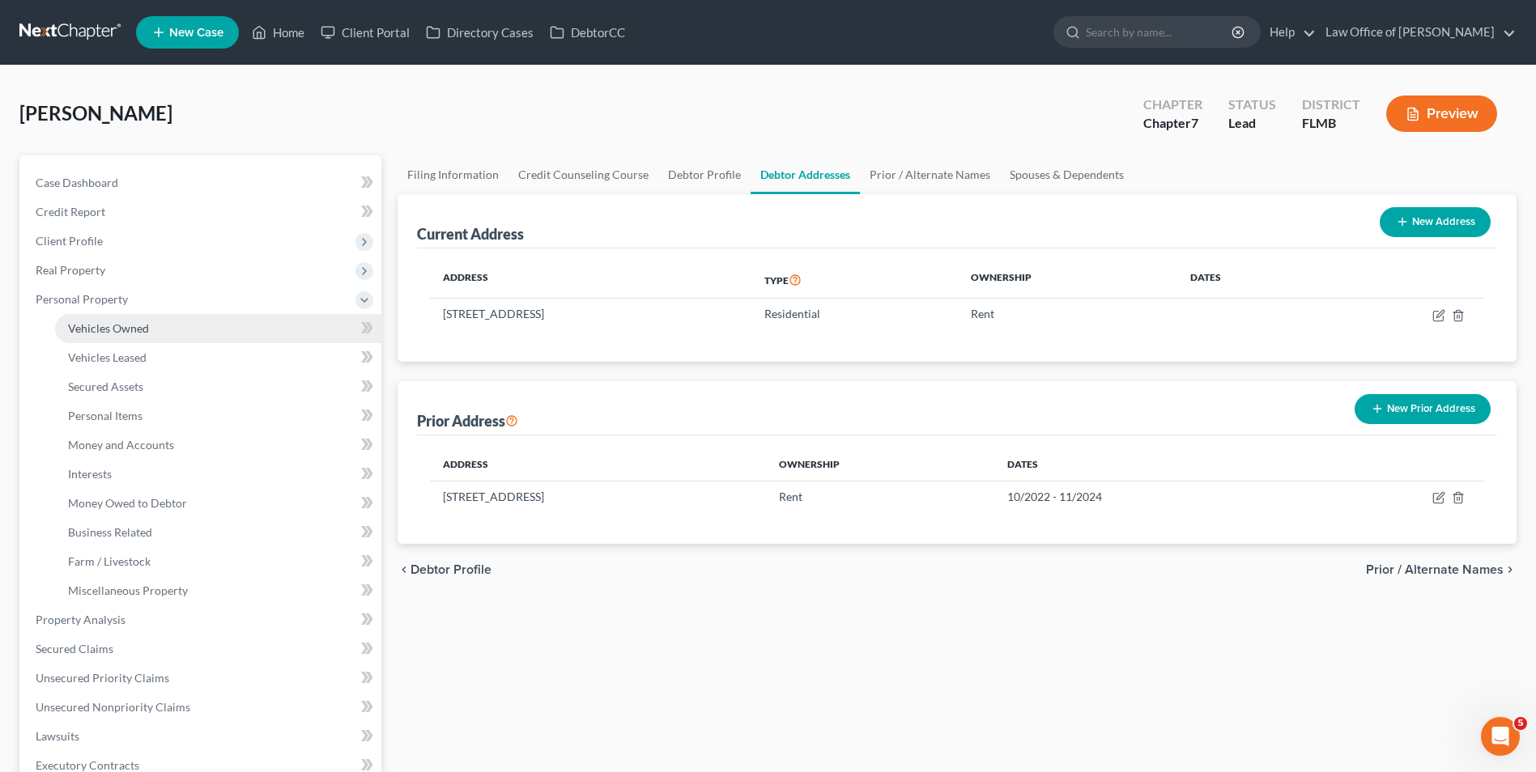
click at [130, 323] on span "Vehicles Owned" at bounding box center [108, 328] width 81 height 14
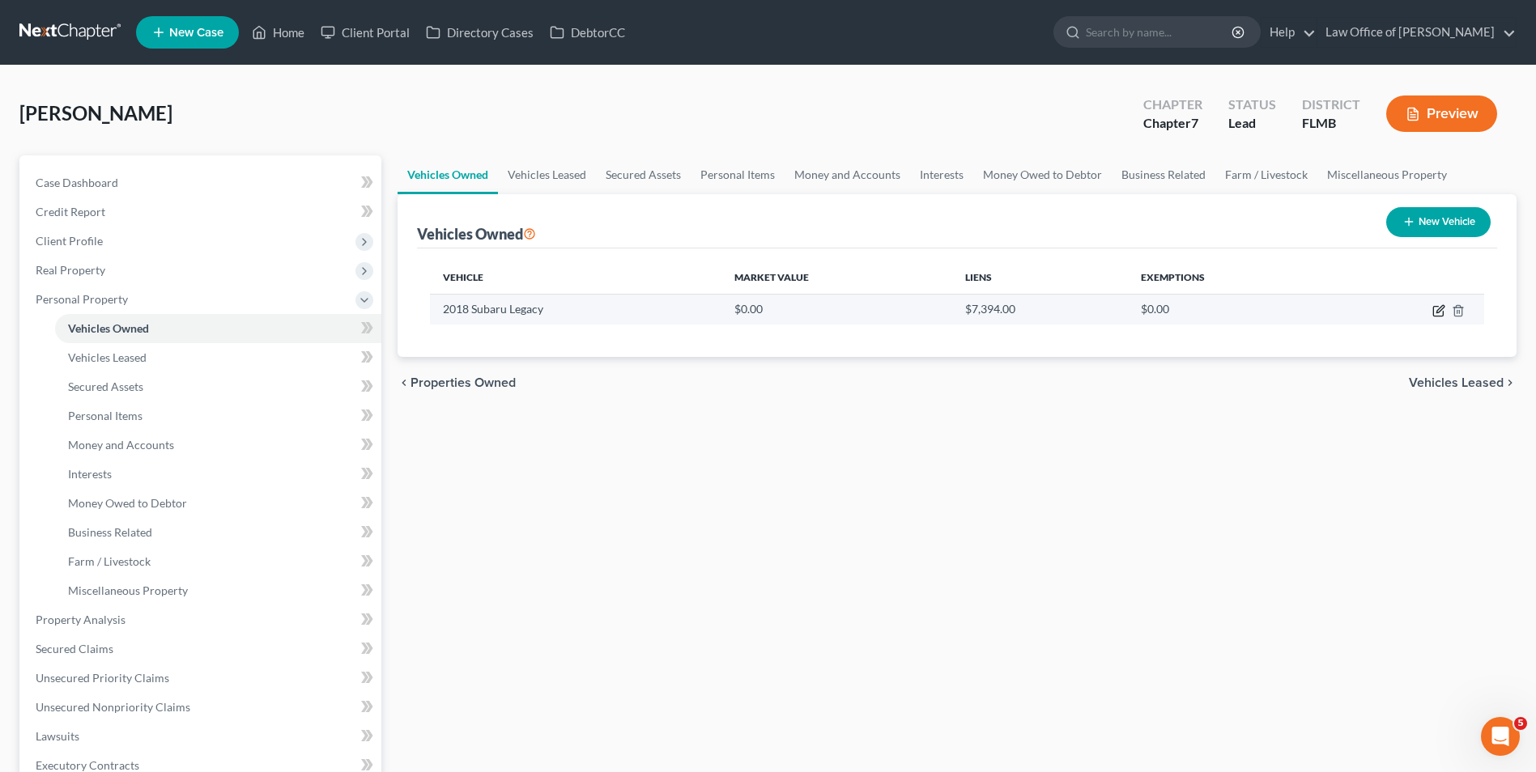
click at [1436, 312] on icon "button" at bounding box center [1438, 310] width 13 height 13
select select "0"
select select "8"
select select "2"
select select "0"
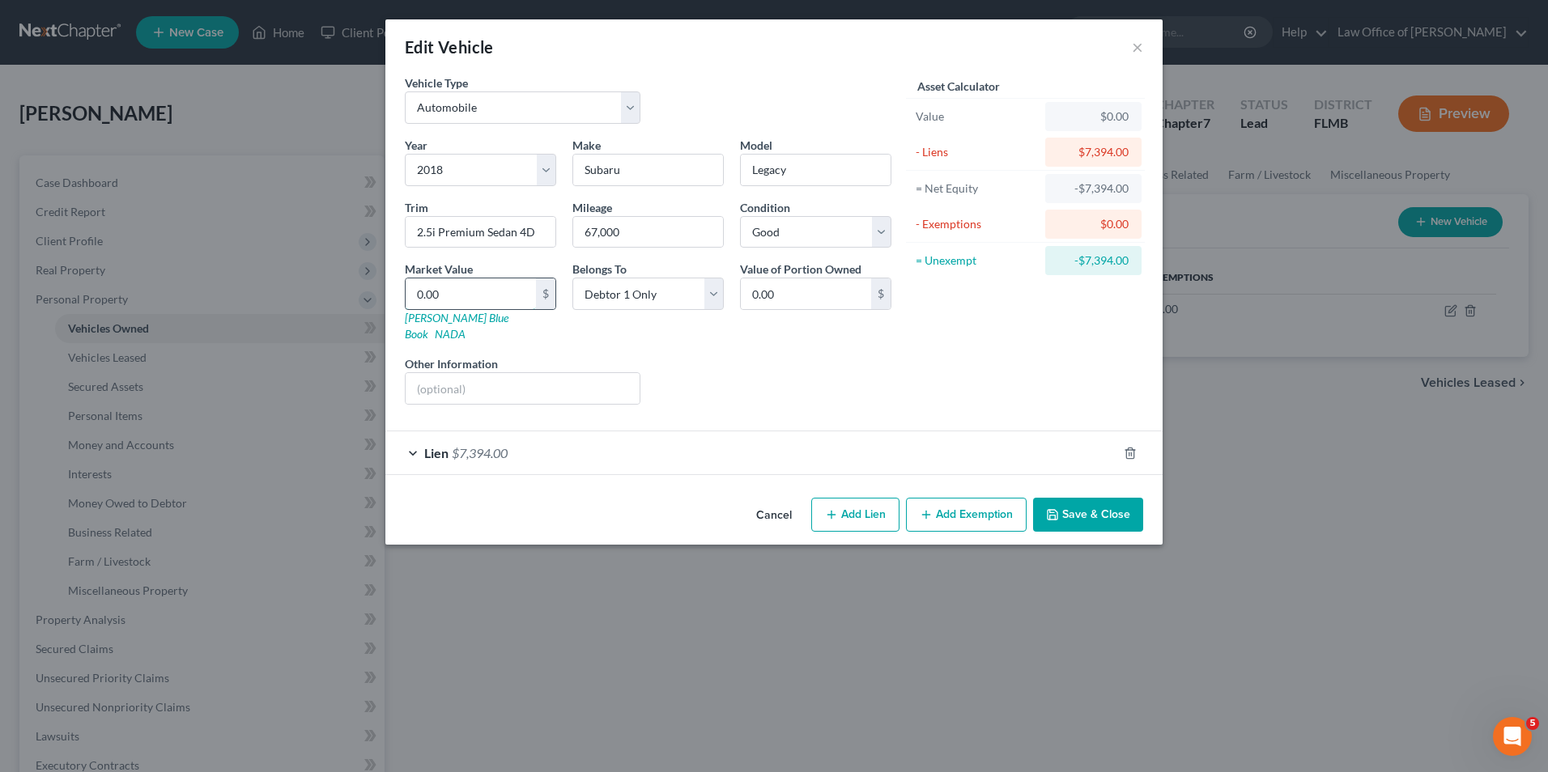
click at [485, 284] on input "0.00" at bounding box center [471, 293] width 130 height 31
type input "1"
type input "1.00"
type input "12"
type input "12.00"
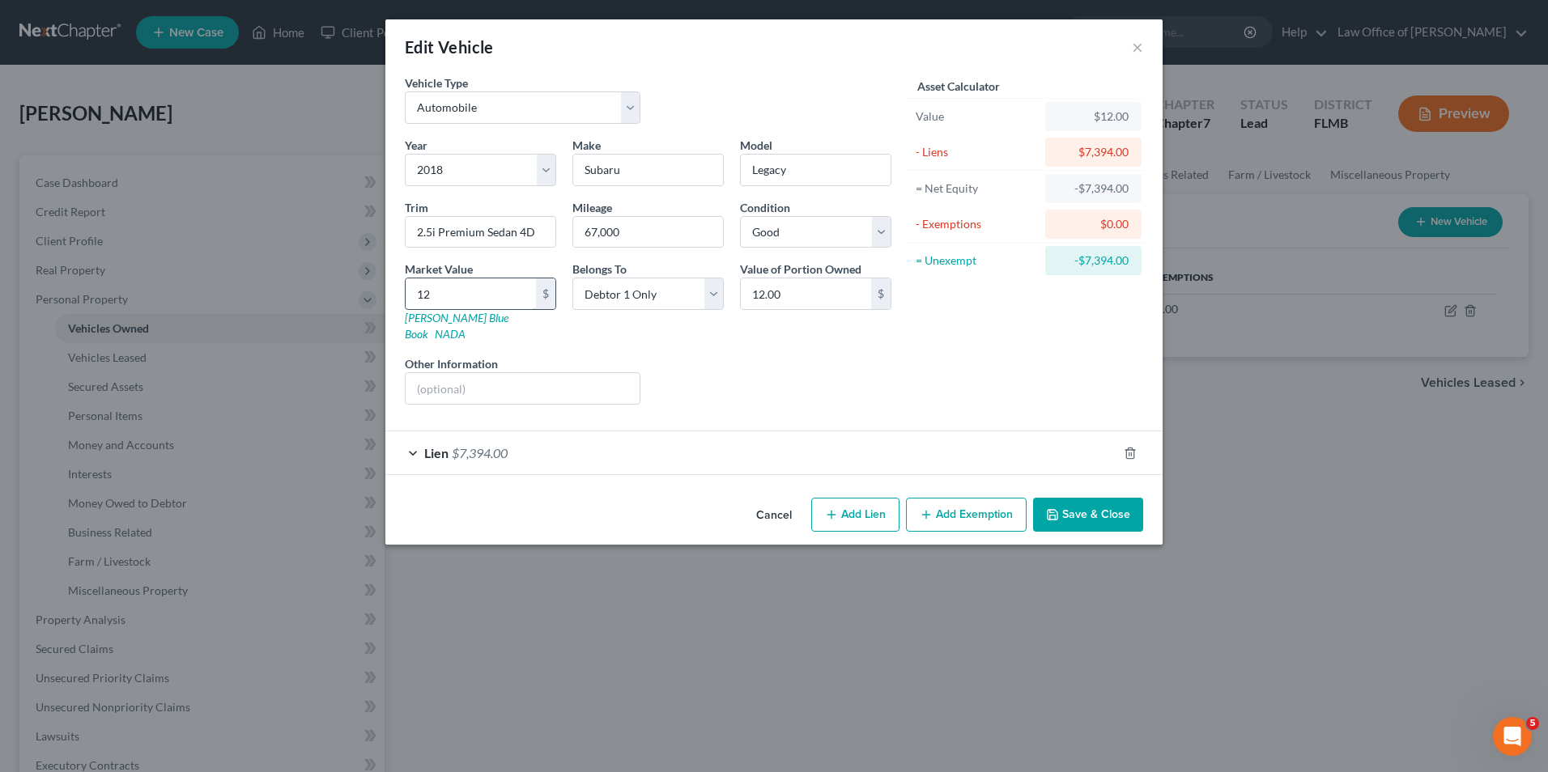
type input "129"
type input "129.00"
type input "1296"
type input "1,296.00"
type input "1,2964"
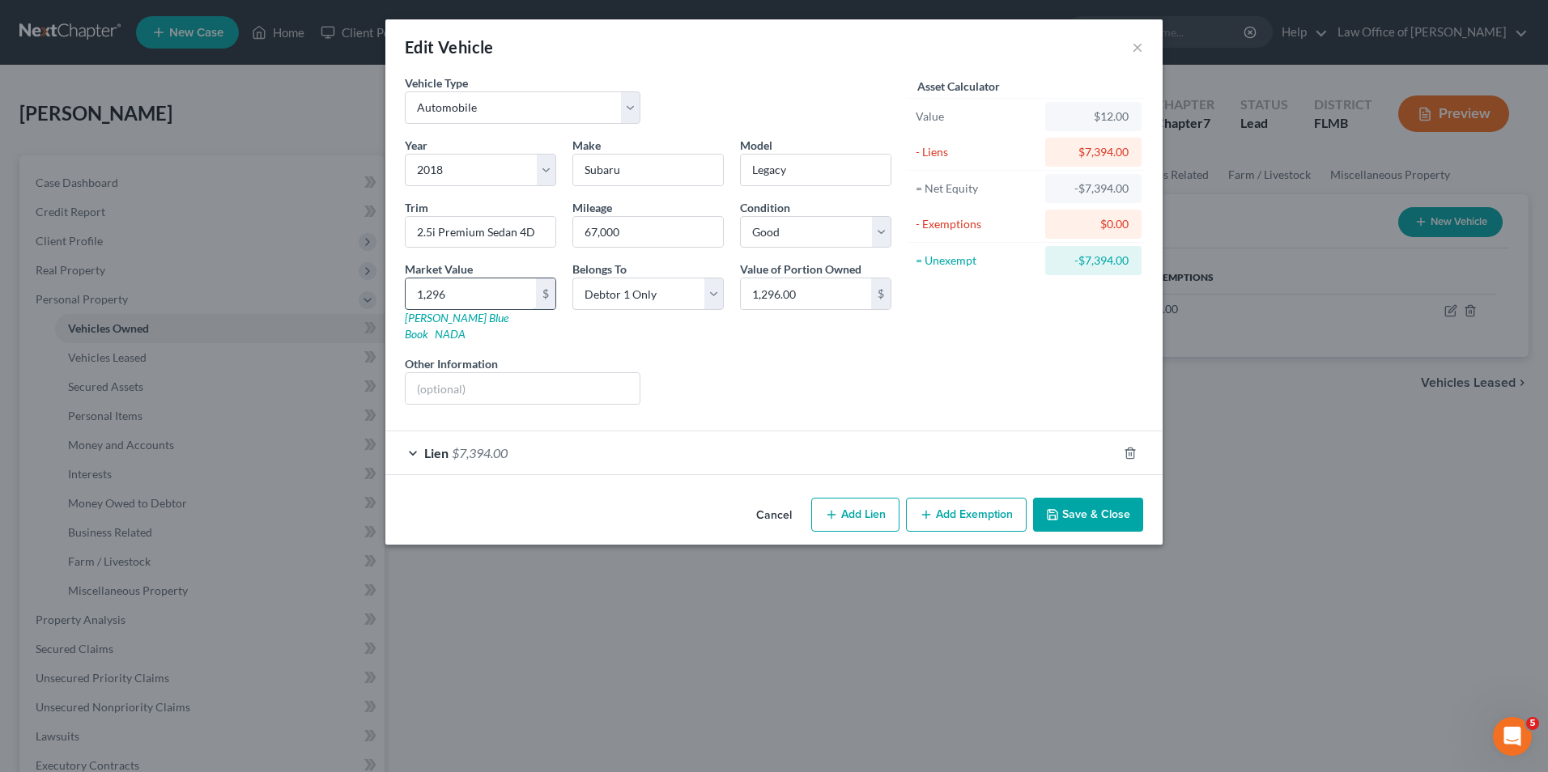
type input "12,964.00"
type input "12,964"
click at [782, 355] on div "Liens Select" at bounding box center [774, 379] width 252 height 49
click at [882, 228] on select "Select Excellent Very Good Good Fair Poor" at bounding box center [815, 232] width 151 height 32
select select "3"
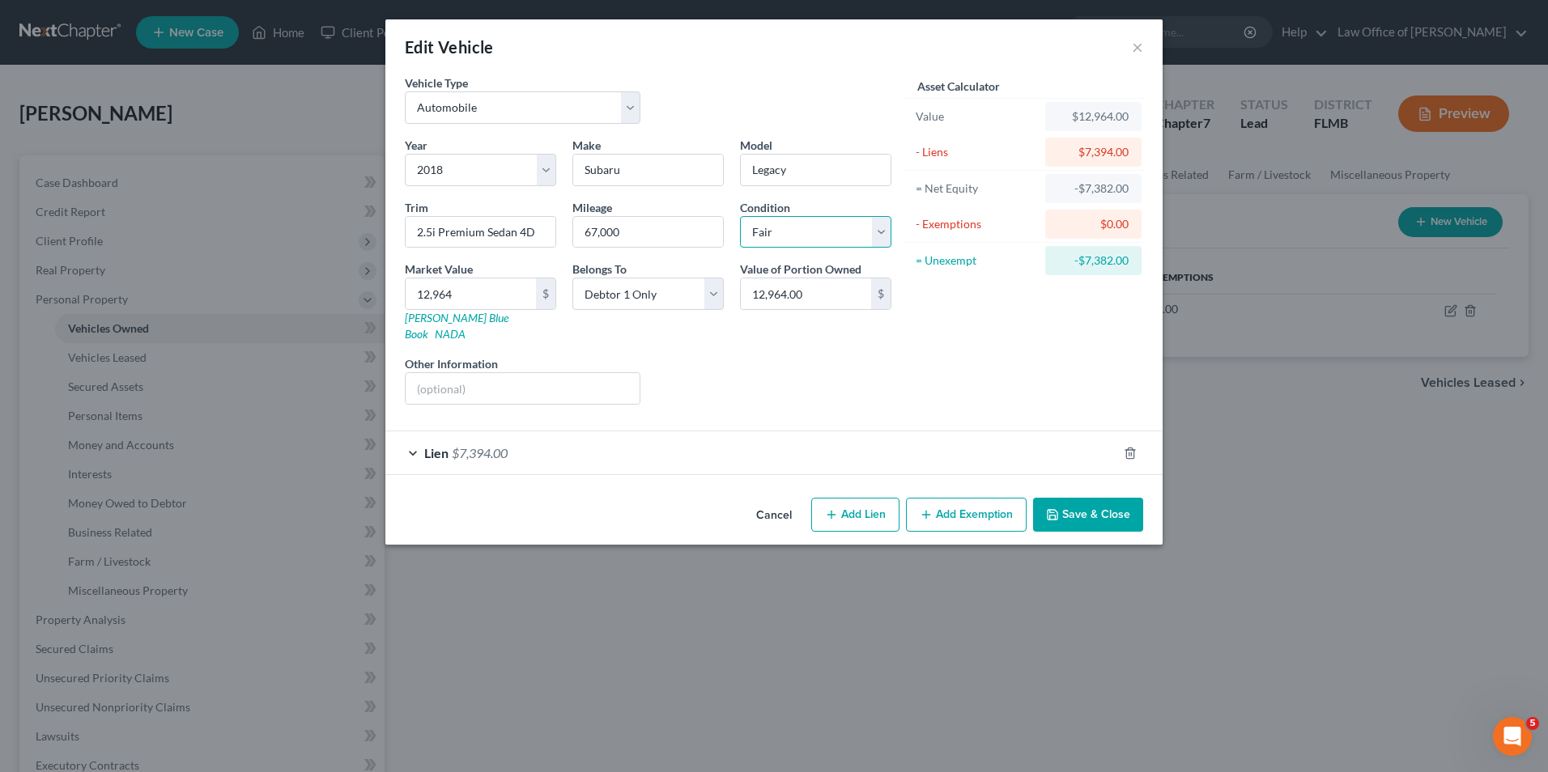
click at [740, 216] on select "Select Excellent Very Good Good Fair Poor" at bounding box center [815, 232] width 151 height 32
click at [427, 316] on link "Kelly Blue Book" at bounding box center [457, 326] width 104 height 30
click at [489, 291] on input "12,964" at bounding box center [471, 293] width 130 height 31
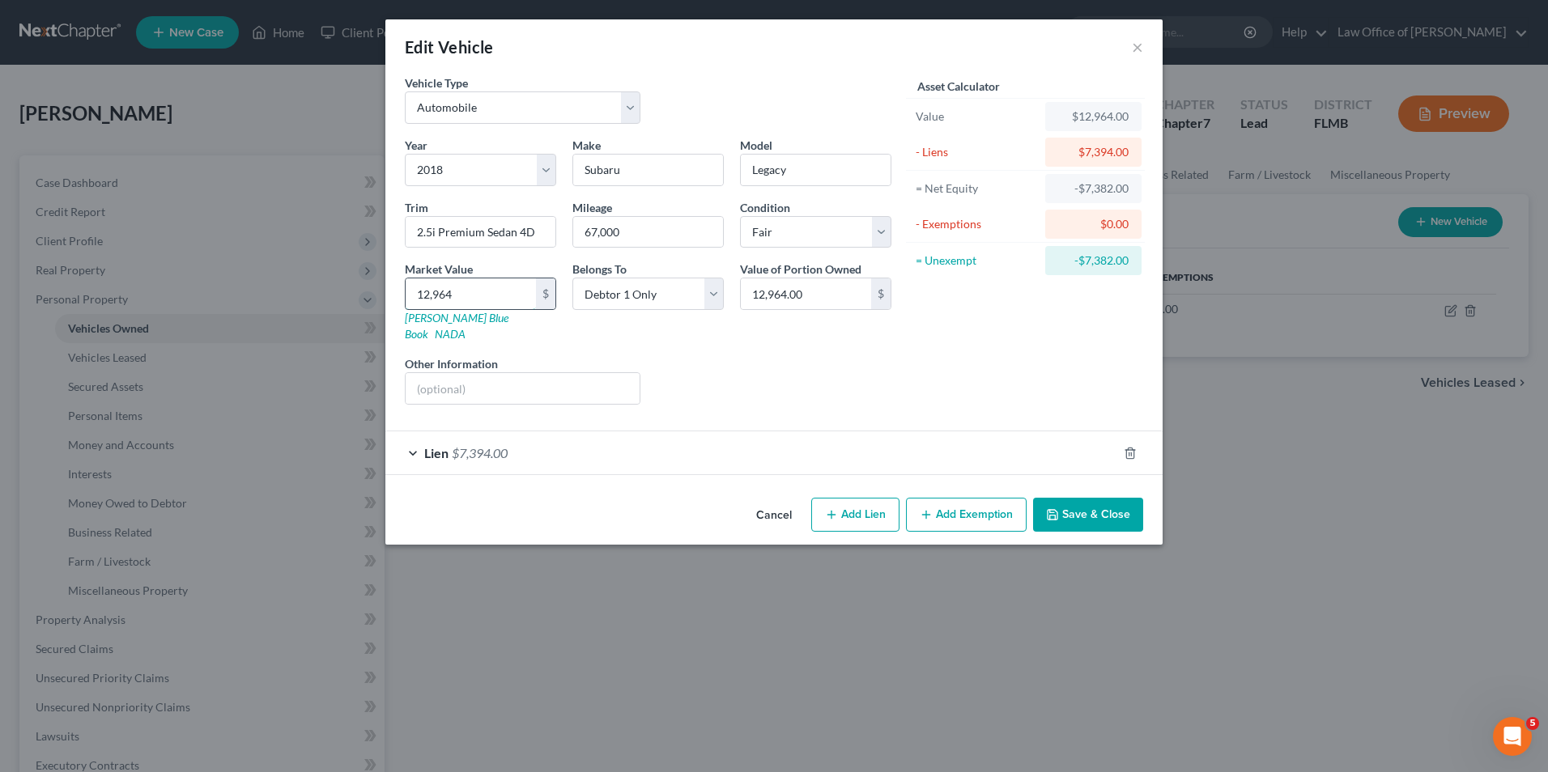
type input "1"
type input "1.00"
type input "12"
type input "12.00"
type input "123"
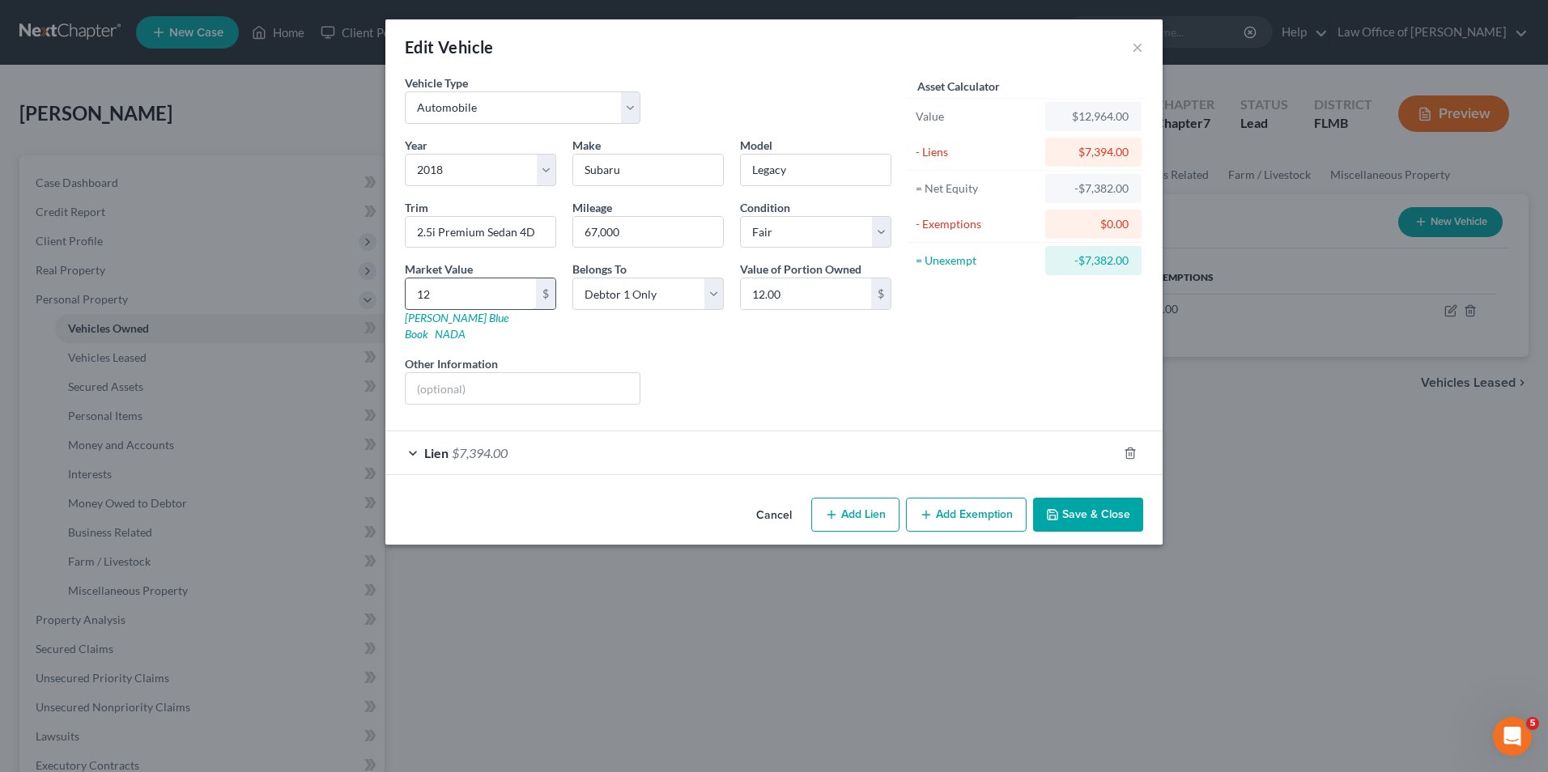
type input "123.00"
type input "1232"
type input "1,232.00"
type input "1,2329"
type input "12,329.00"
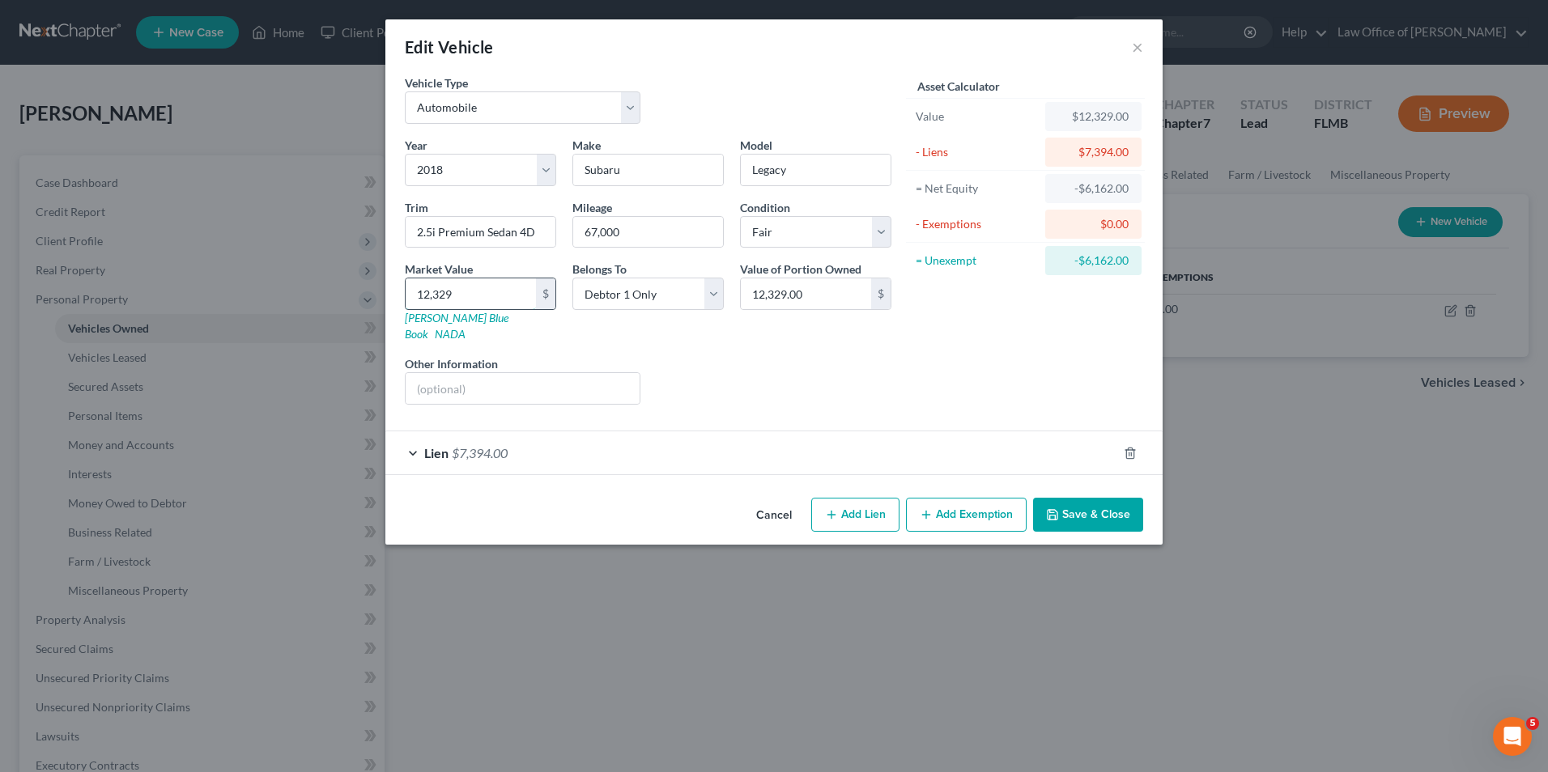
type input "12,329"
click at [460, 445] on span "$7,394.00" at bounding box center [480, 452] width 56 height 15
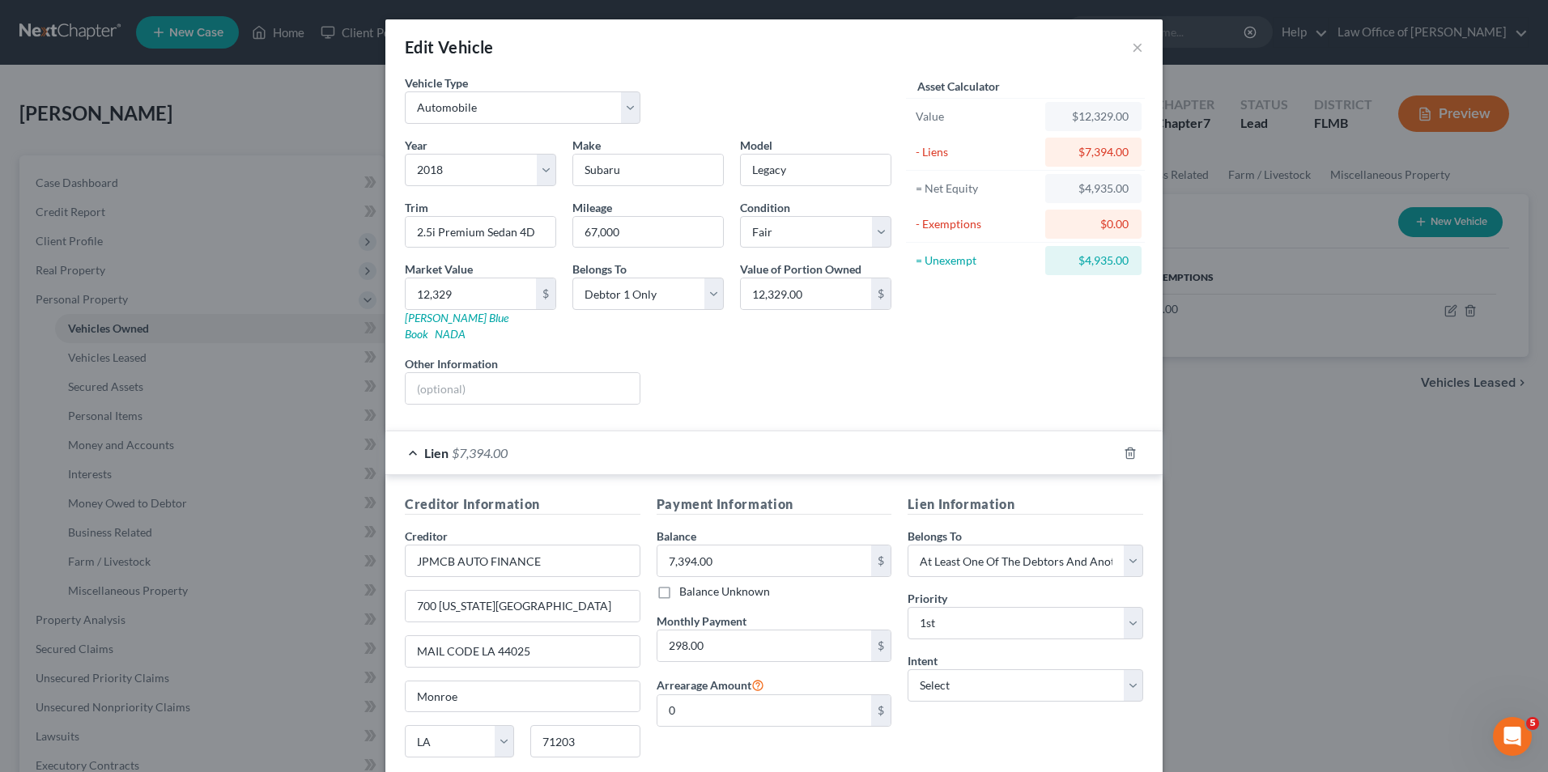
click at [941, 344] on div "Asset Calculator Value $12,329.00 - Liens $7,394.00 = Net Equity $4,935.00 - Ex…" at bounding box center [1025, 245] width 252 height 343
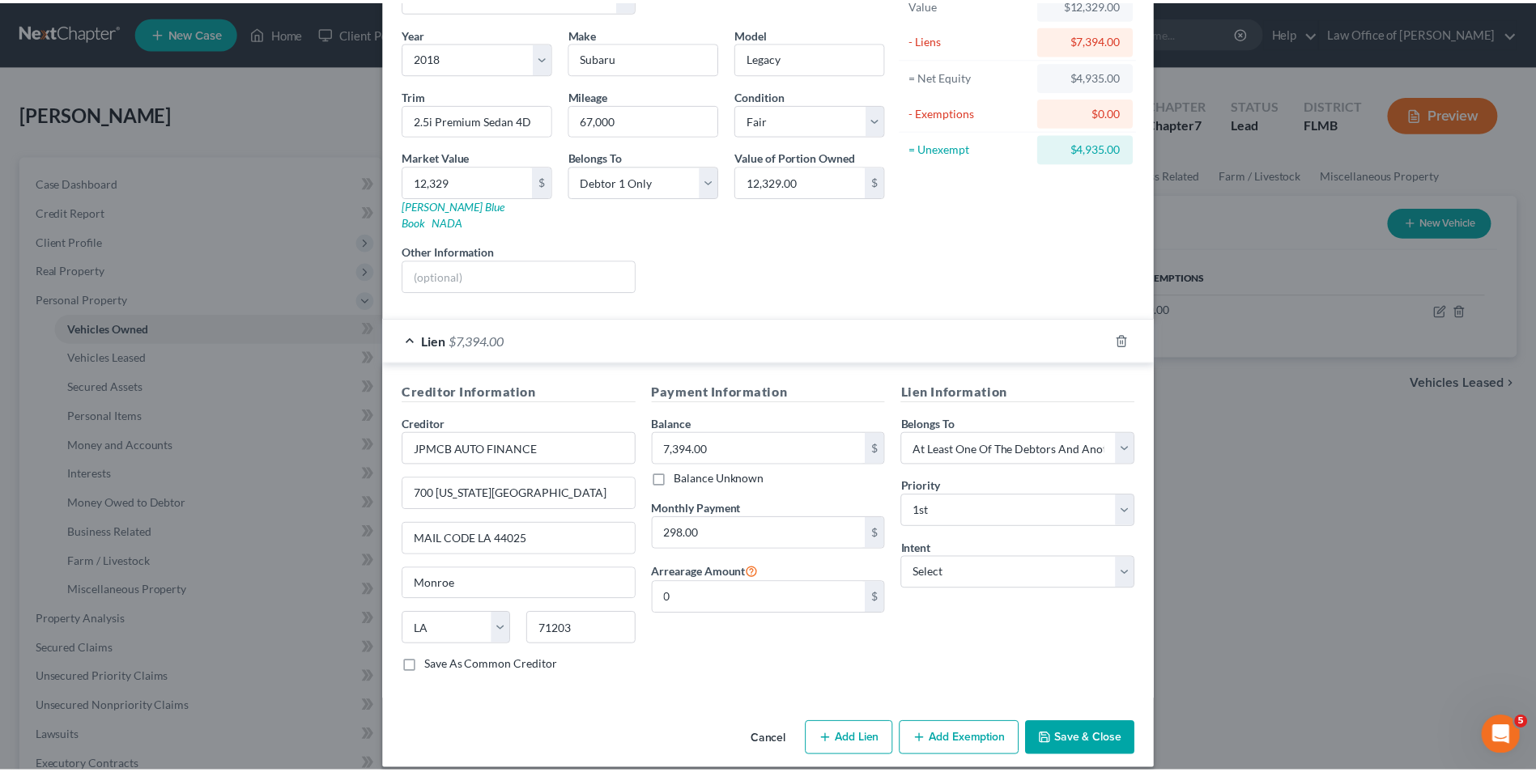
scroll to position [113, 0]
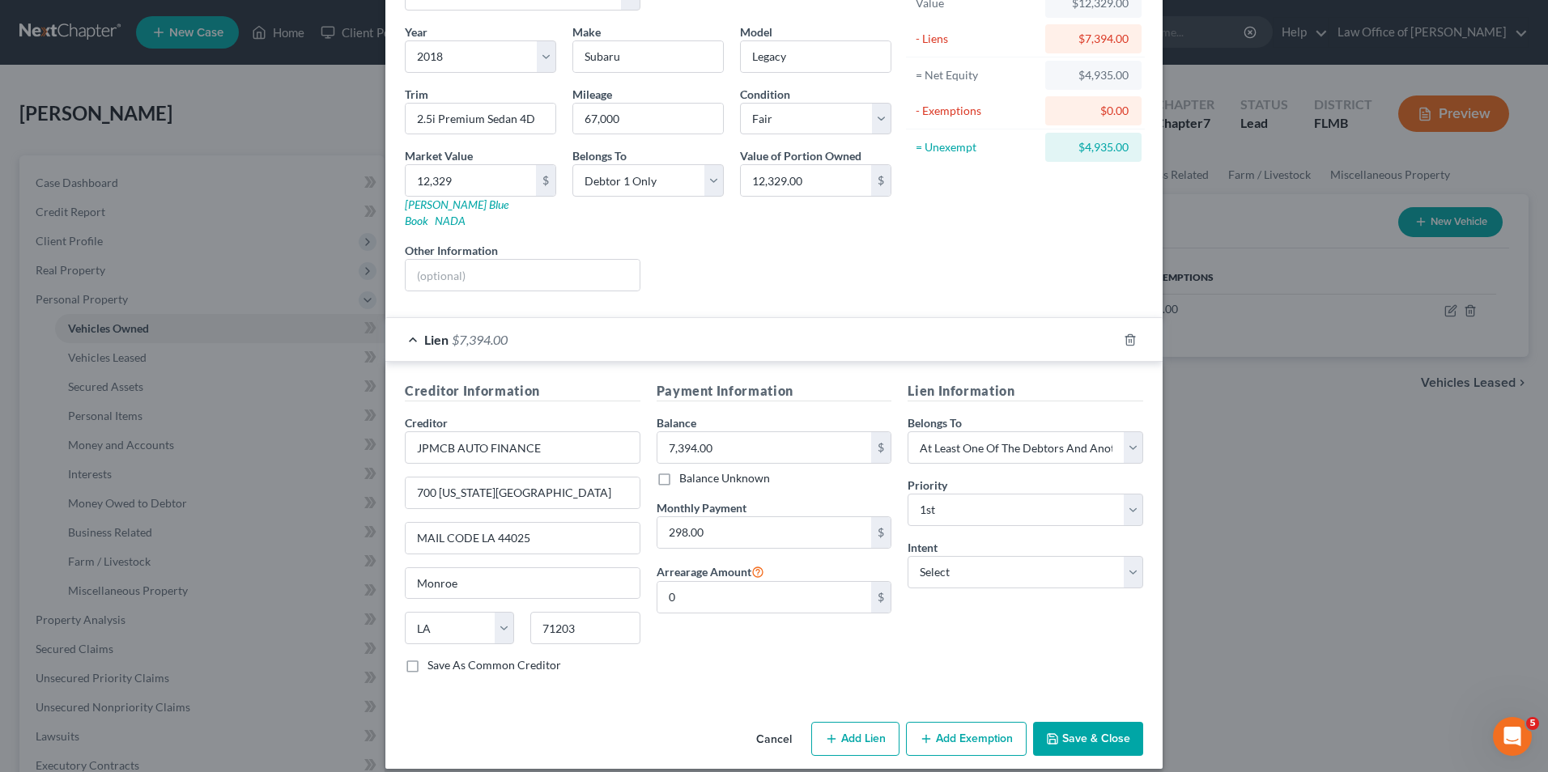
click at [1084, 722] on button "Save & Close" at bounding box center [1088, 739] width 110 height 34
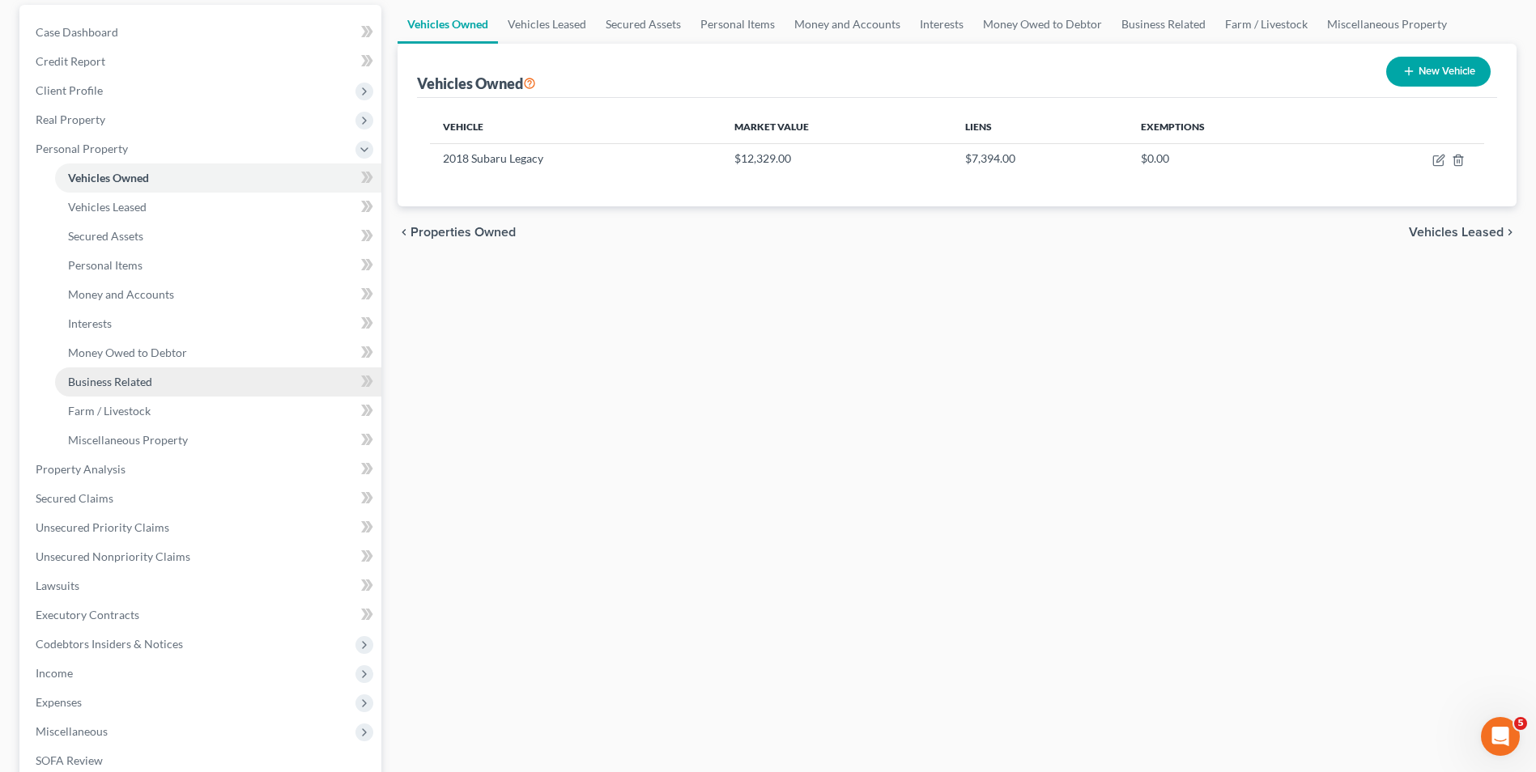
scroll to position [162, 0]
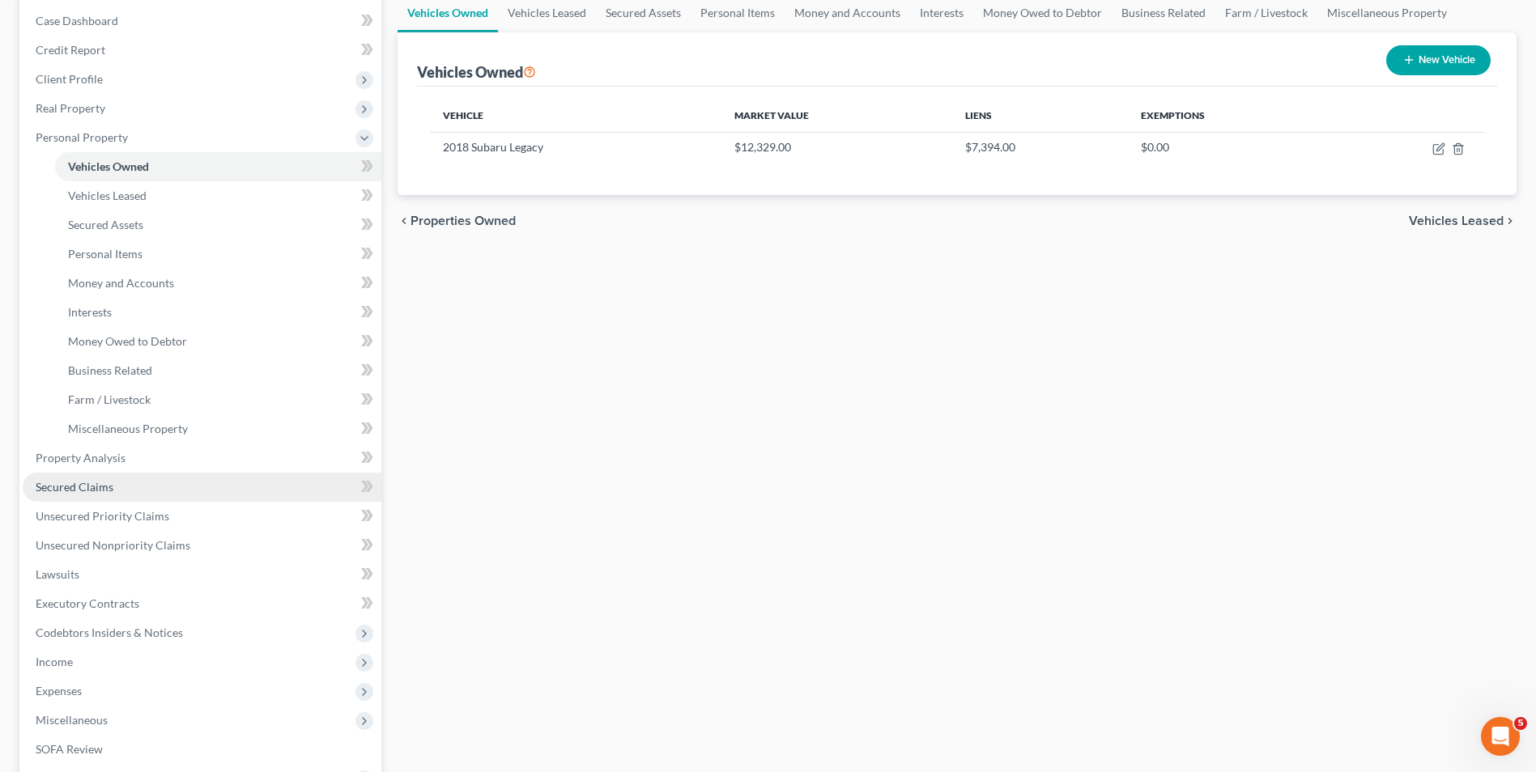
click at [128, 491] on link "Secured Claims" at bounding box center [202, 487] width 359 height 29
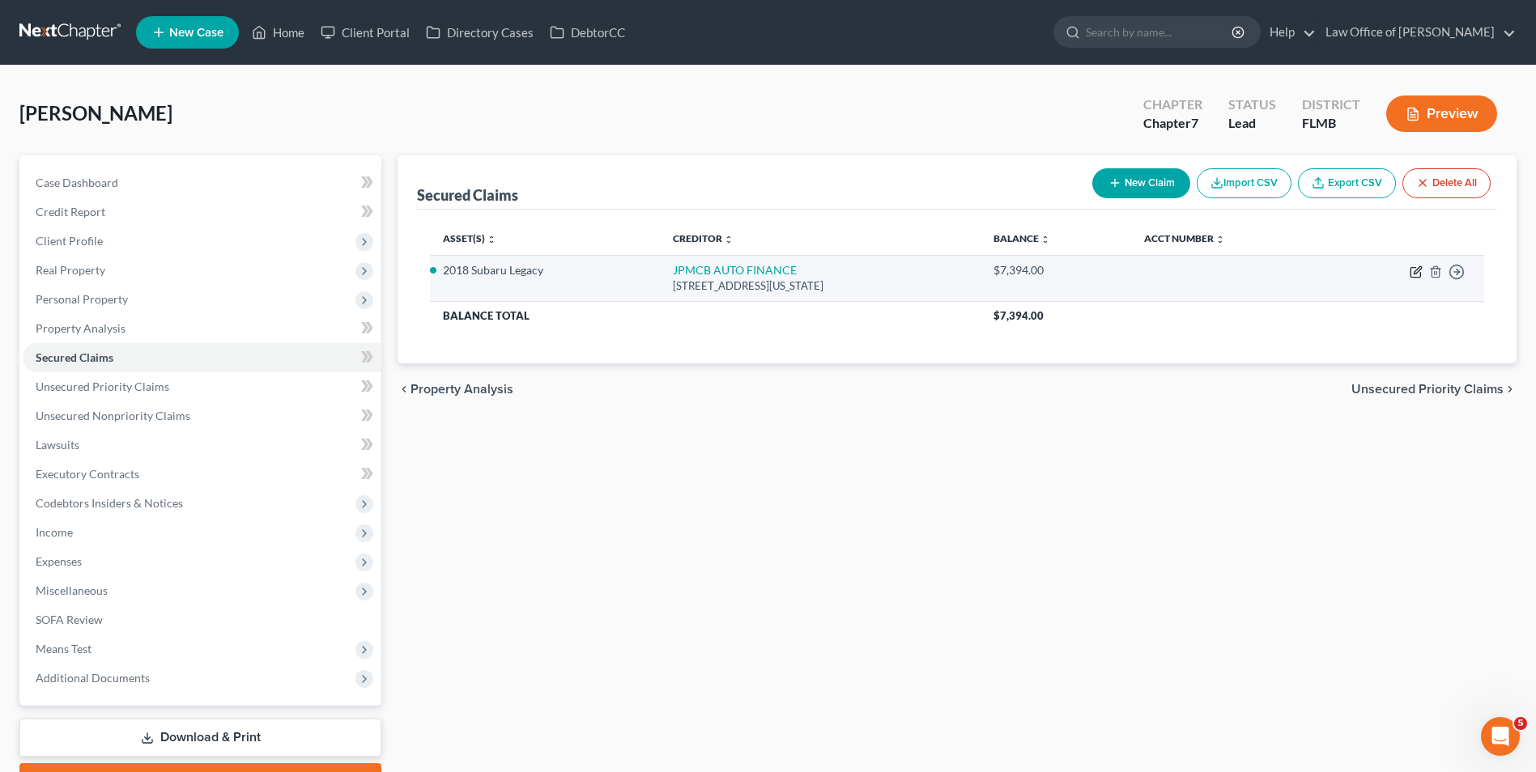
click at [1418, 266] on icon "button" at bounding box center [1415, 272] width 13 height 13
select select "19"
select select "3"
select select "0"
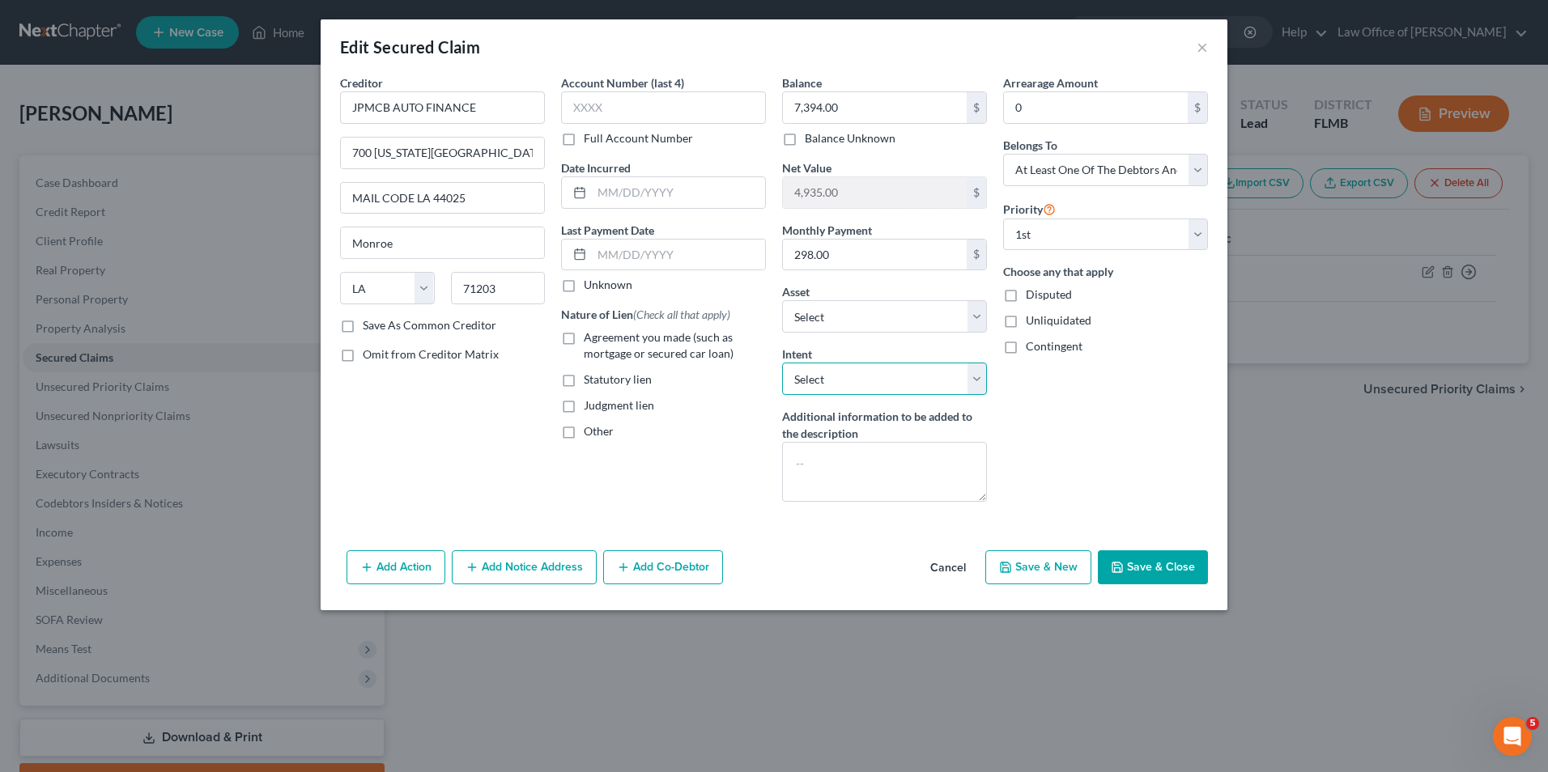
click at [976, 379] on select "Select Surrender Redeem Reaffirm Avoid Other" at bounding box center [884, 379] width 205 height 32
select select "4"
click at [782, 363] on select "Select Surrender Redeem Reaffirm Avoid Other" at bounding box center [884, 379] width 205 height 32
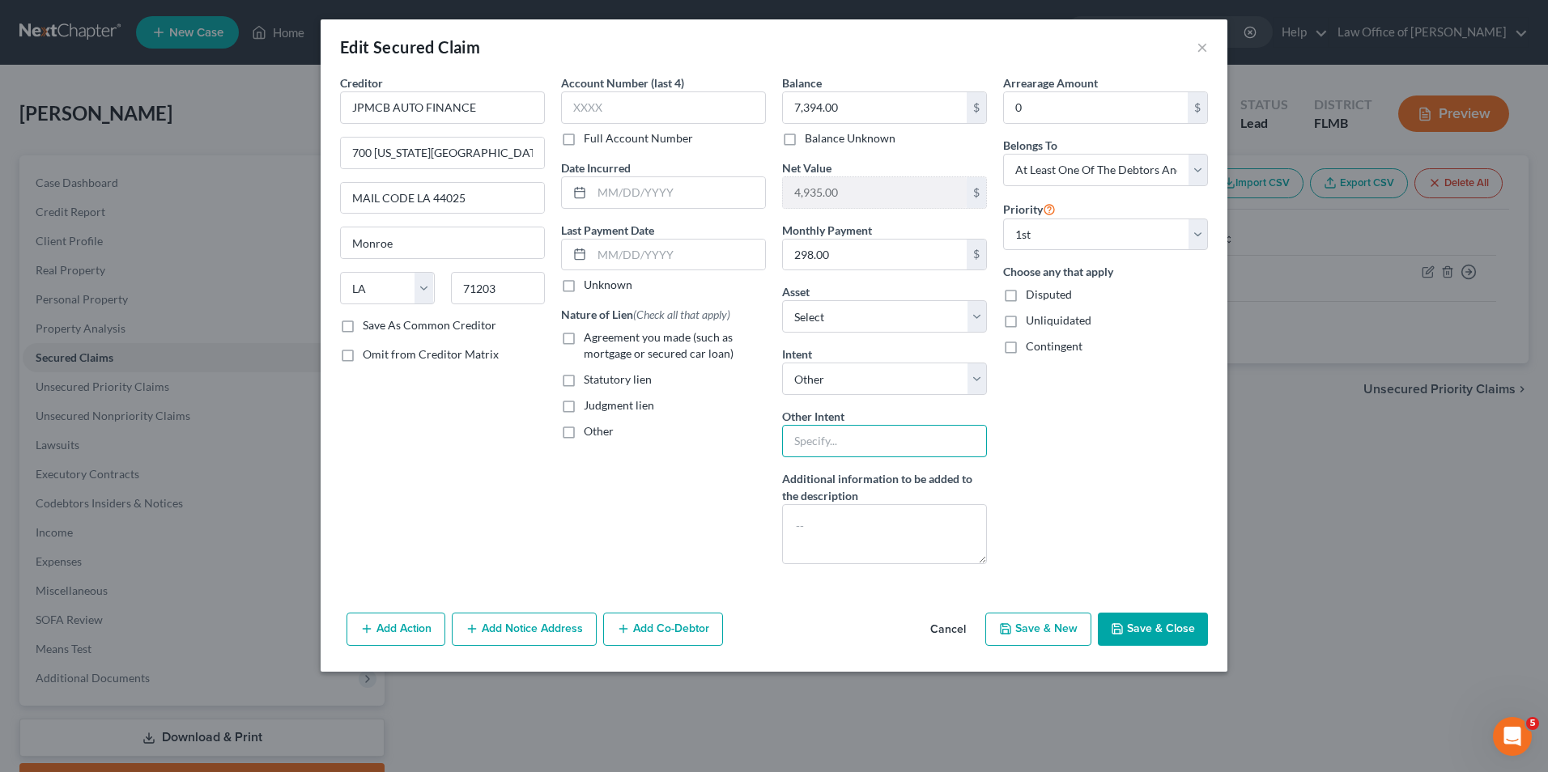
click at [859, 443] on input "text" at bounding box center [884, 441] width 205 height 32
type input "Retain and pay pursuant to contract"
click at [1129, 619] on button "Save & Close" at bounding box center [1153, 630] width 110 height 34
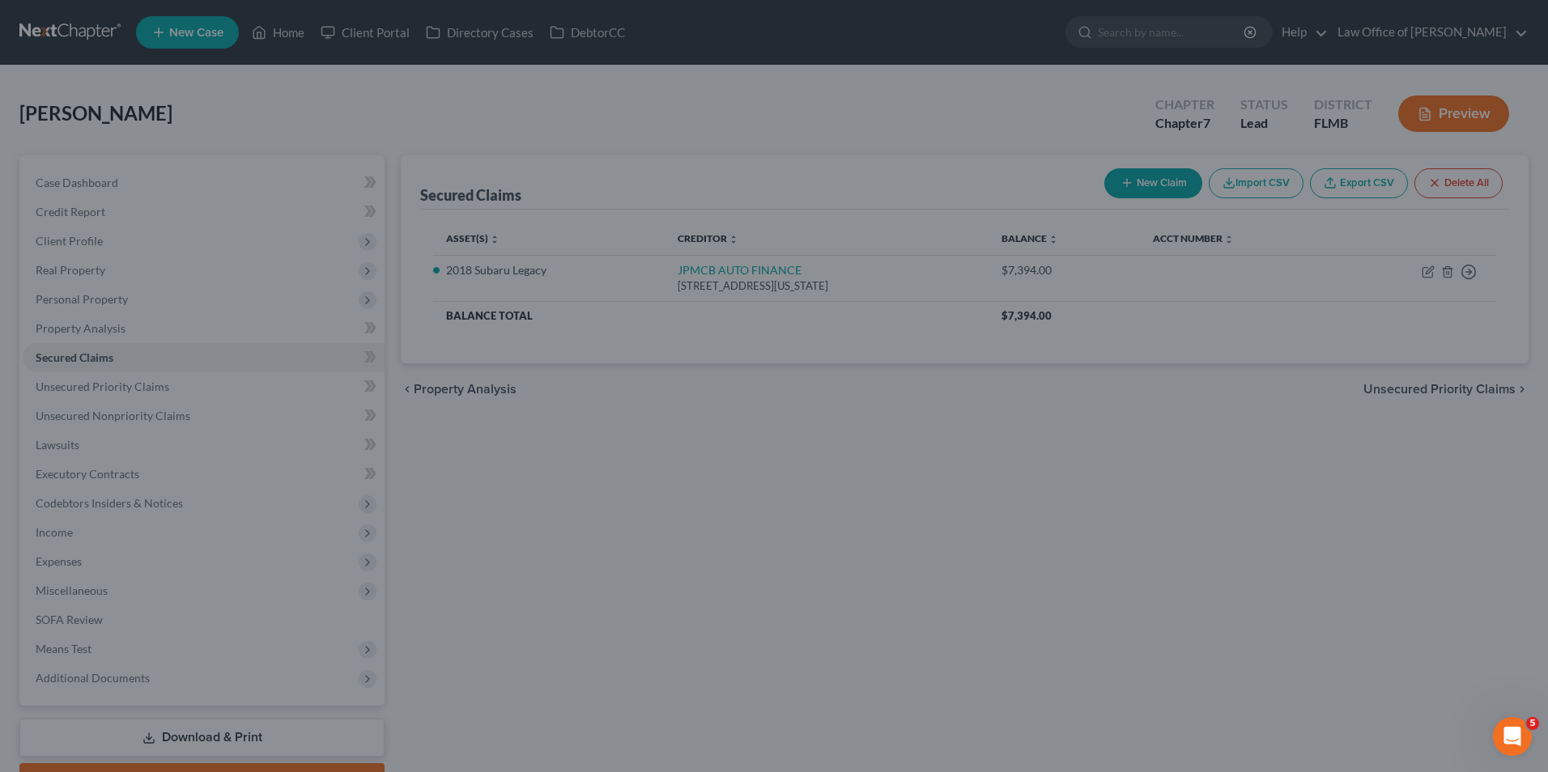
select select "7"
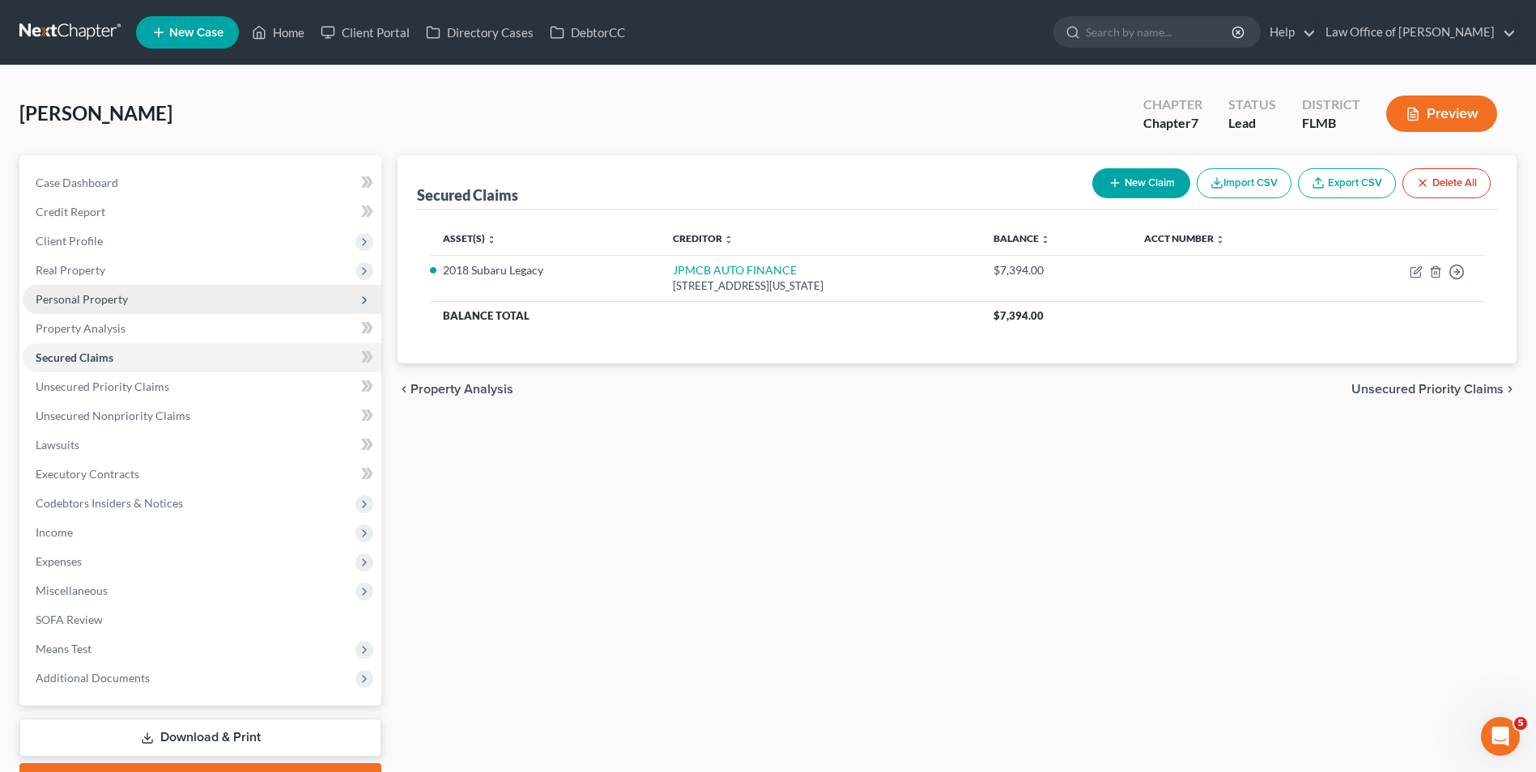
click at [82, 295] on span "Personal Property" at bounding box center [82, 299] width 92 height 14
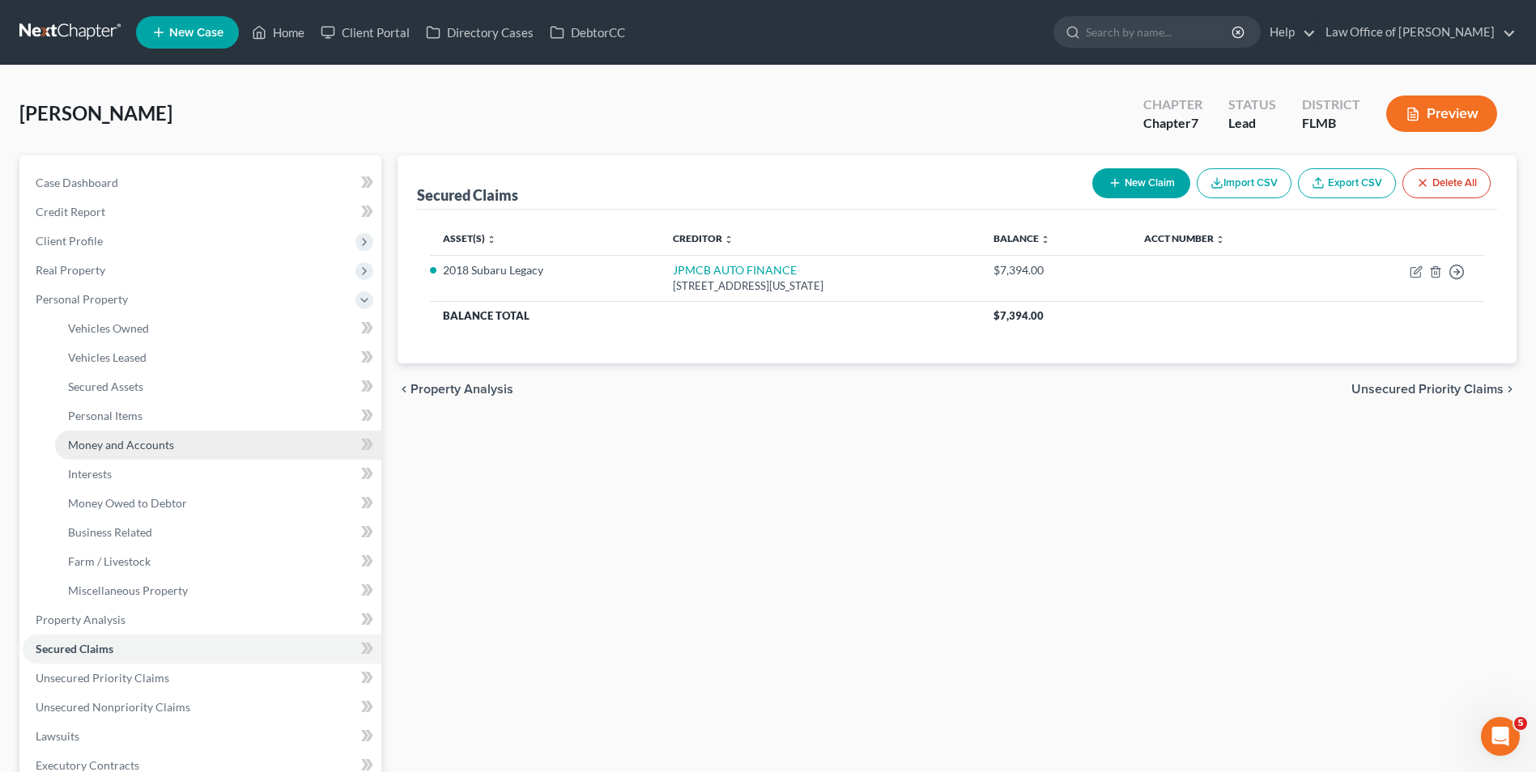
click at [121, 454] on link "Money and Accounts" at bounding box center [218, 445] width 326 height 29
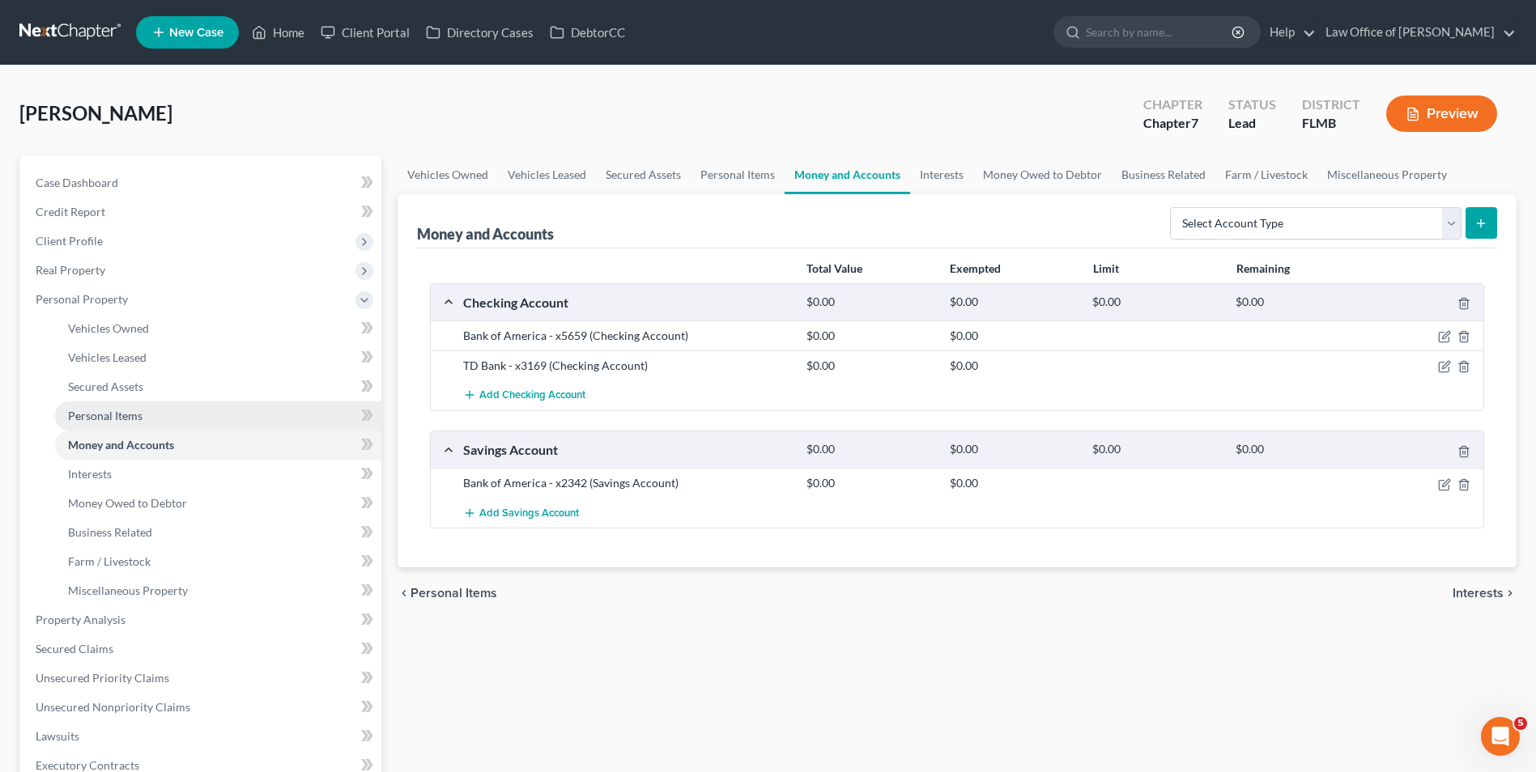
click at [133, 412] on span "Personal Items" at bounding box center [105, 416] width 74 height 14
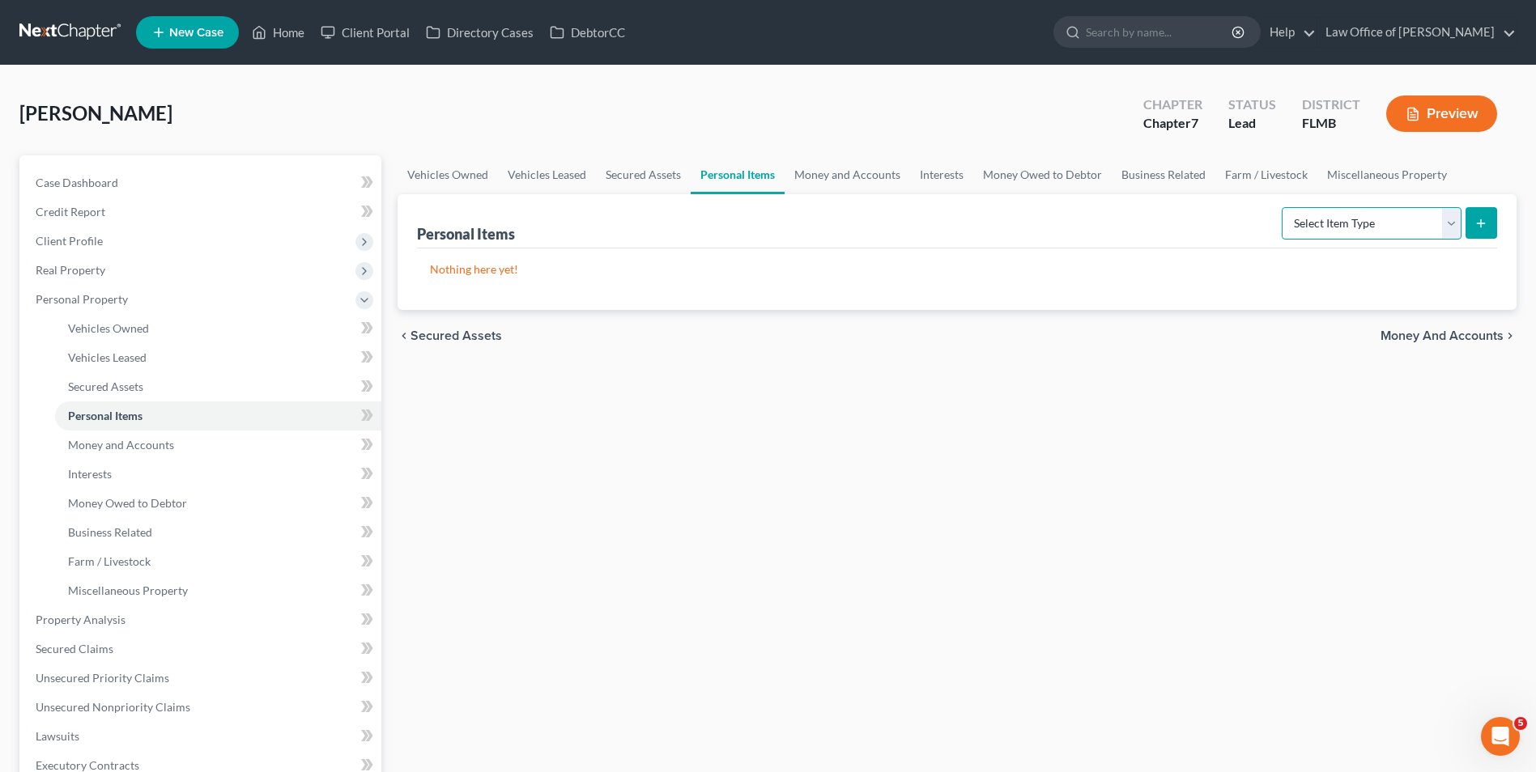
click at [1449, 232] on select "Select Item Type Clothing Collectibles Of Value Electronics Firearms Household …" at bounding box center [1372, 223] width 180 height 32
select select "household_goods"
click at [1283, 207] on select "Select Item Type Clothing Collectibles Of Value Electronics Firearms Household …" at bounding box center [1372, 223] width 180 height 32
click at [1488, 215] on button "submit" at bounding box center [1481, 223] width 32 height 32
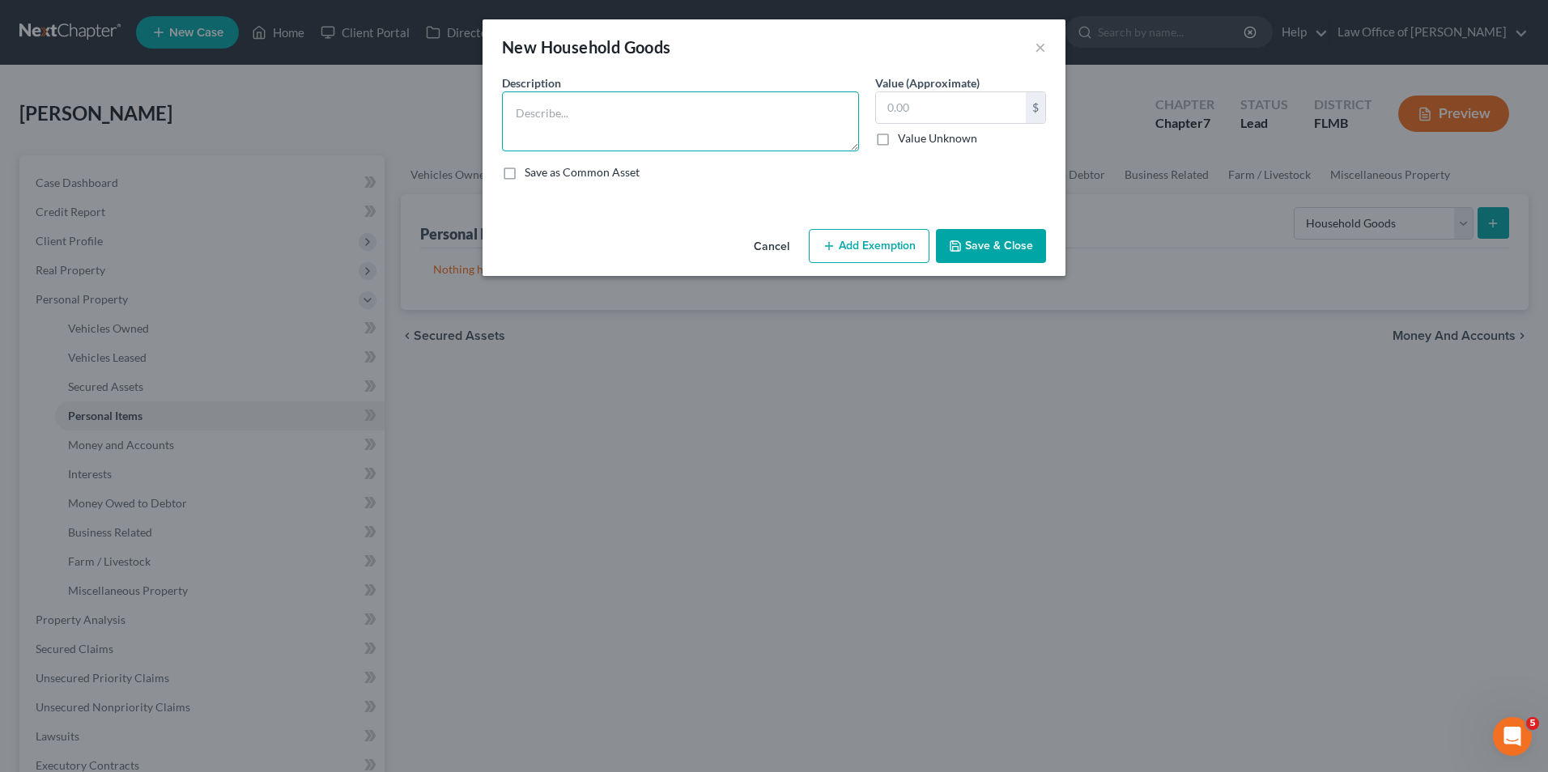
click at [546, 121] on textarea at bounding box center [680, 121] width 357 height 60
type textarea "M"
type textarea "B"
type textarea "Misc. used household goods and furnishings"
type input "700"
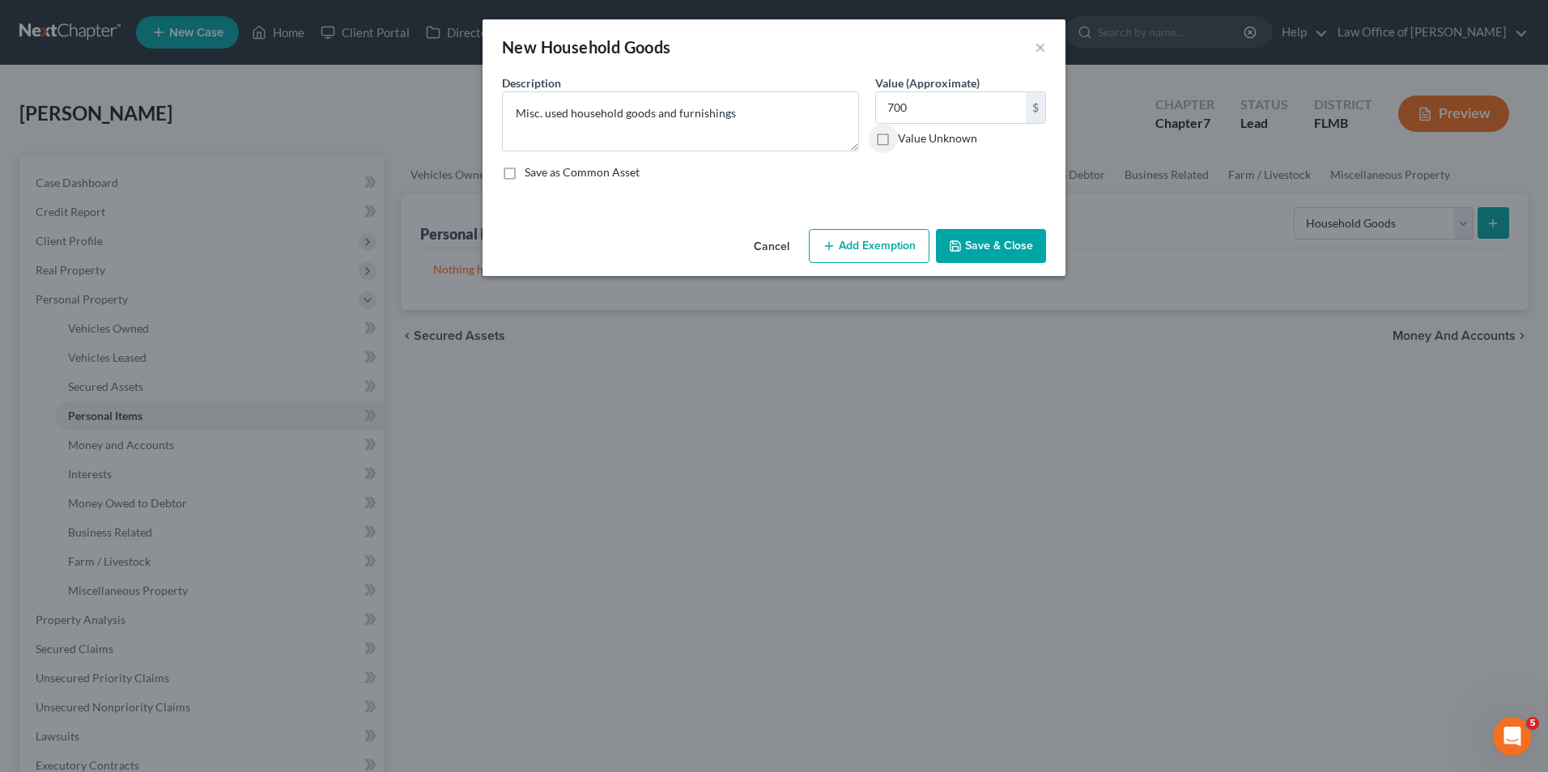
click at [996, 247] on button "Save & Close" at bounding box center [991, 246] width 110 height 34
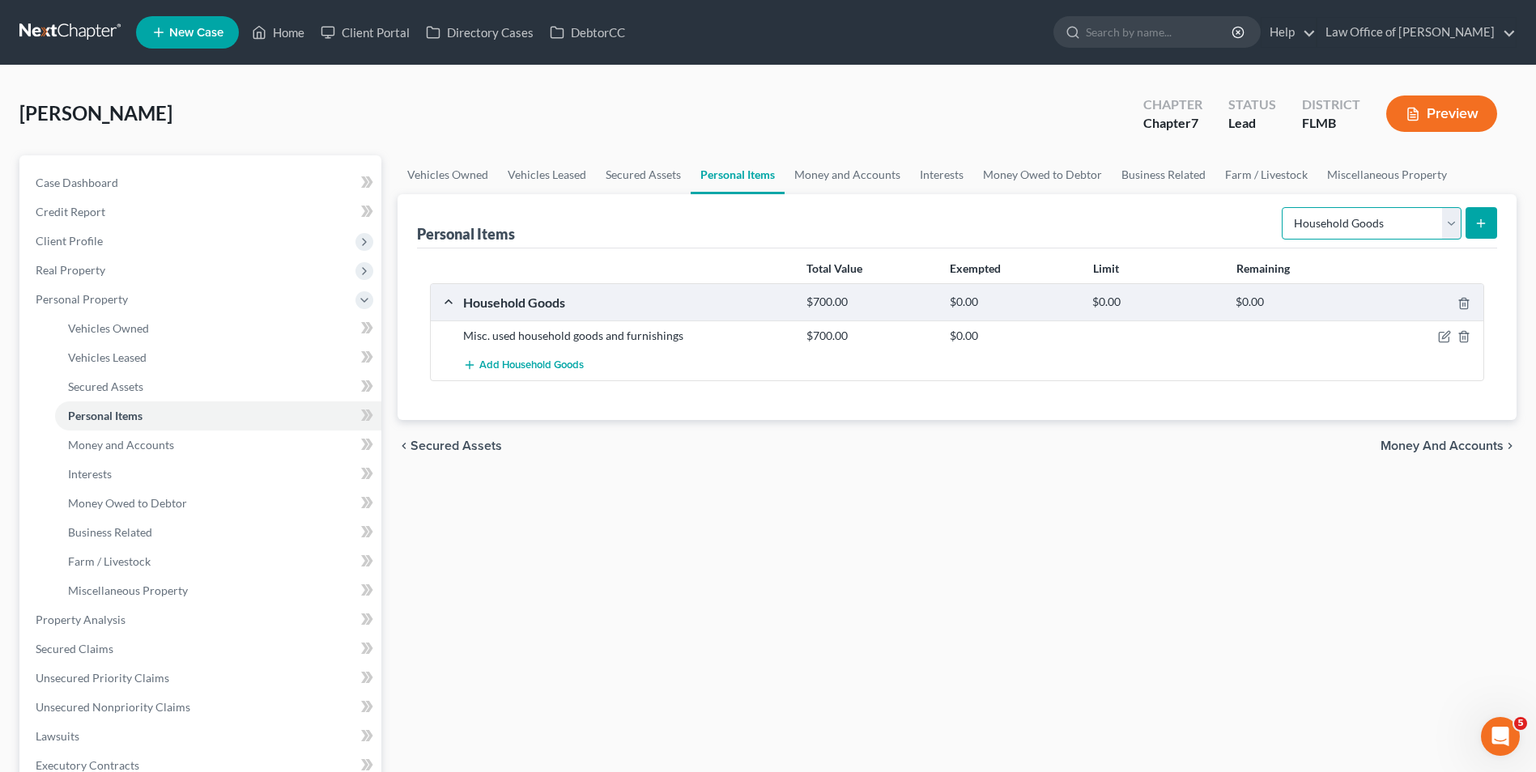
click at [1454, 230] on select "Select Item Type Clothing Collectibles Of Value Electronics Firearms Household …" at bounding box center [1372, 223] width 180 height 32
select select "collectibles_of_value"
click at [1283, 207] on select "Select Item Type Clothing Collectibles Of Value Electronics Firearms Household …" at bounding box center [1372, 223] width 180 height 32
click at [1485, 215] on button "submit" at bounding box center [1481, 223] width 32 height 32
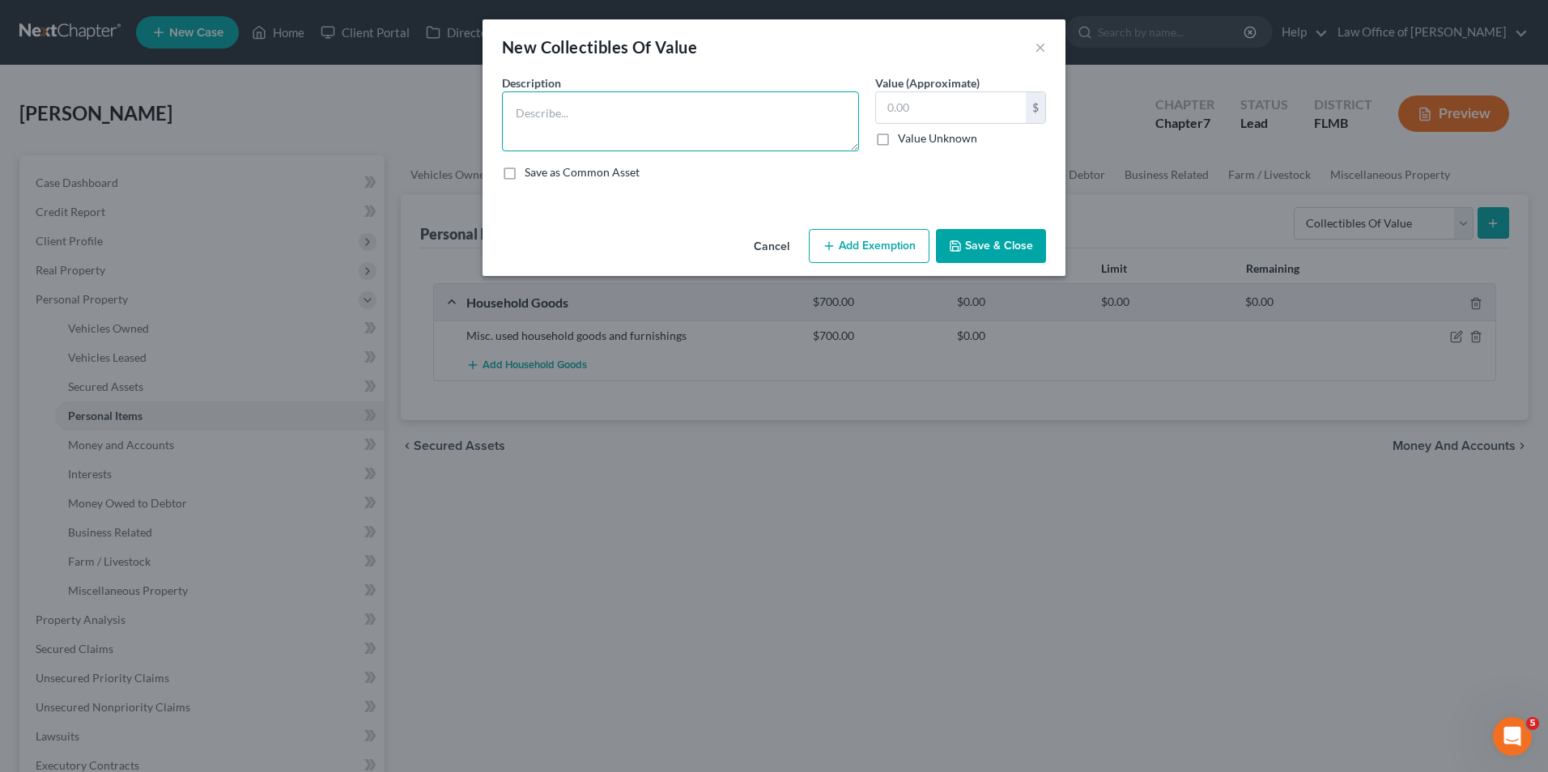
click at [747, 123] on textarea at bounding box center [680, 121] width 357 height 60
type textarea "?"
type input "100"
click at [971, 245] on button "Save & Close" at bounding box center [991, 246] width 110 height 34
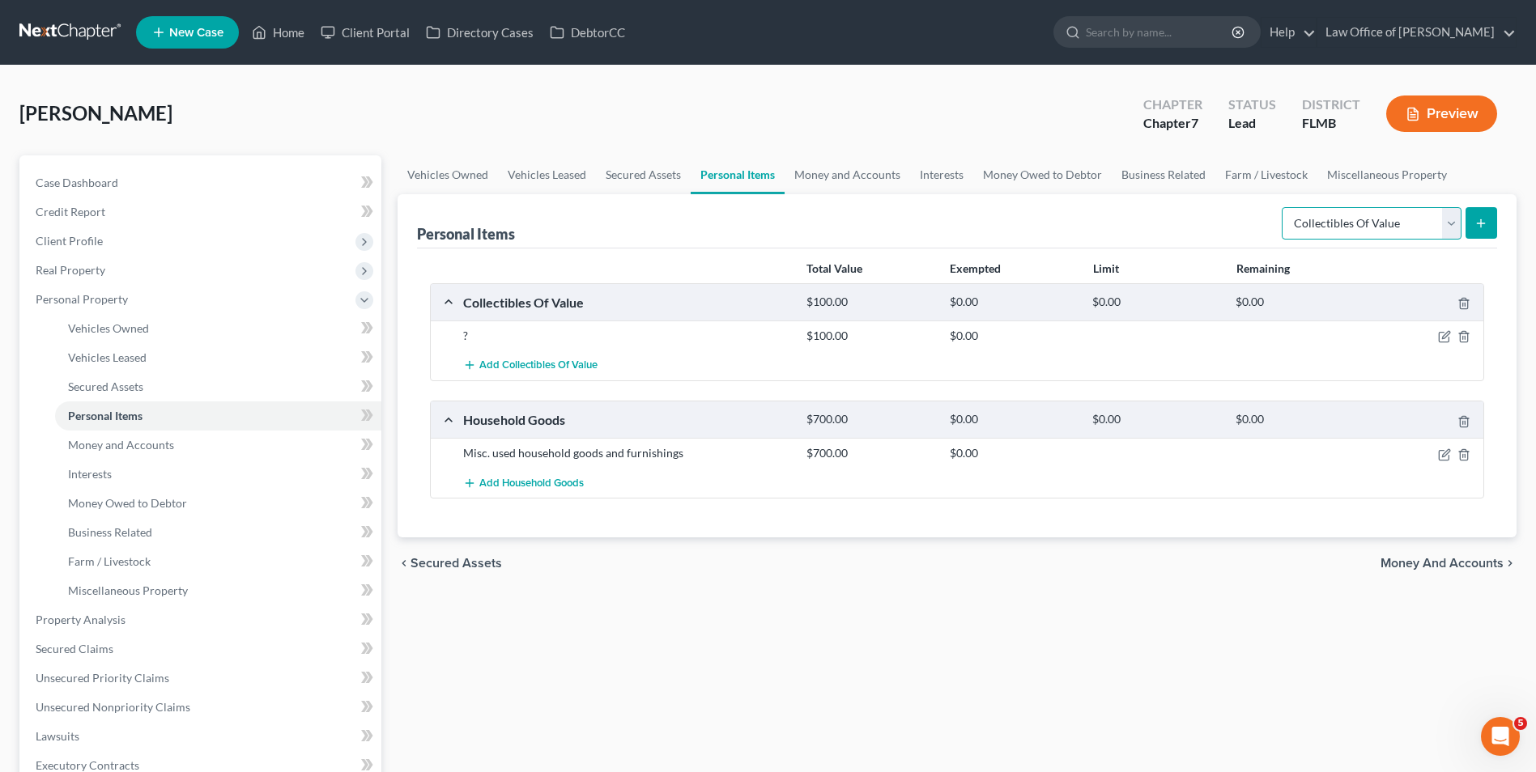
click at [1452, 234] on select "Select Item Type Clothing Collectibles Of Value Electronics Firearms Household …" at bounding box center [1372, 223] width 180 height 32
select select "clothing"
click at [1283, 207] on select "Select Item Type Clothing Collectibles Of Value Electronics Firearms Household …" at bounding box center [1372, 223] width 180 height 32
click at [1488, 219] on button "submit" at bounding box center [1481, 223] width 32 height 32
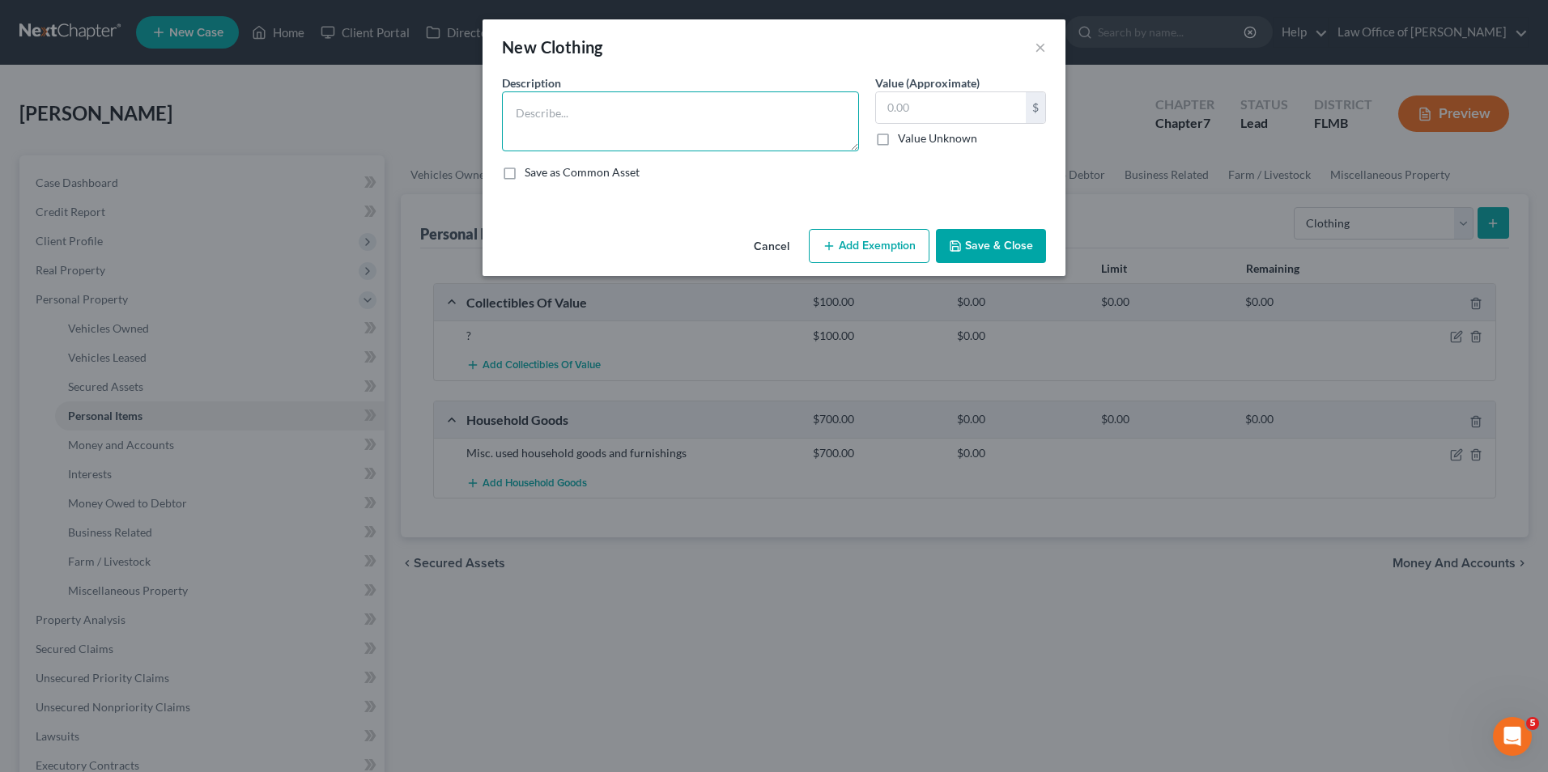
click at [580, 126] on textarea at bounding box center [680, 121] width 357 height 60
type textarea "Misc. used clothing, shoes, and accessories"
click at [953, 102] on input "text" at bounding box center [951, 107] width 150 height 31
type input "100"
click at [987, 248] on button "Save & Close" at bounding box center [991, 246] width 110 height 34
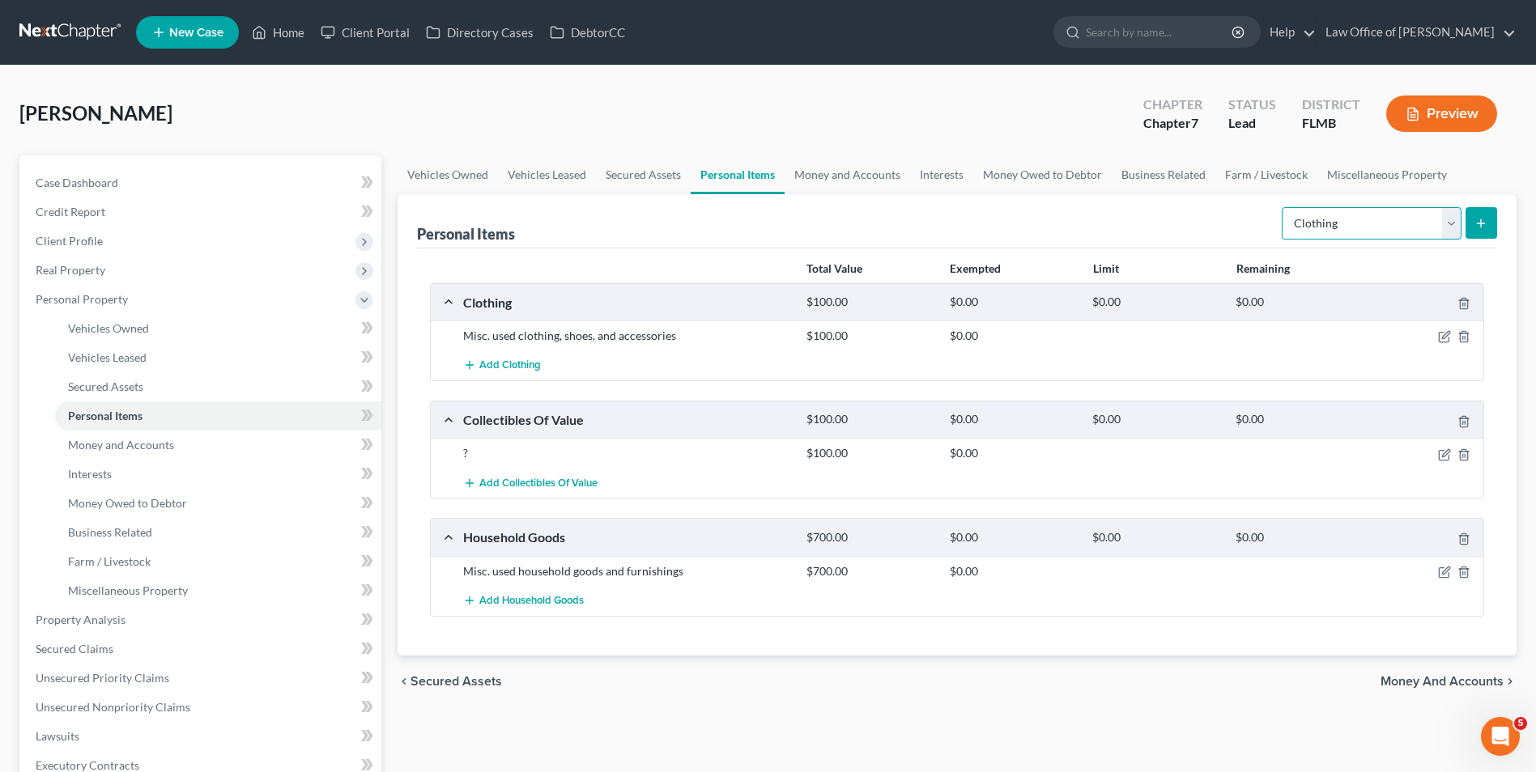
click at [1456, 227] on select "Select Item Type Clothing Collectibles Of Value Electronics Firearms Household …" at bounding box center [1372, 223] width 180 height 32
select select "jewelry"
click at [1283, 207] on select "Select Item Type Clothing Collectibles Of Value Electronics Firearms Household …" at bounding box center [1372, 223] width 180 height 32
click at [1485, 219] on icon "submit" at bounding box center [1480, 223] width 13 height 13
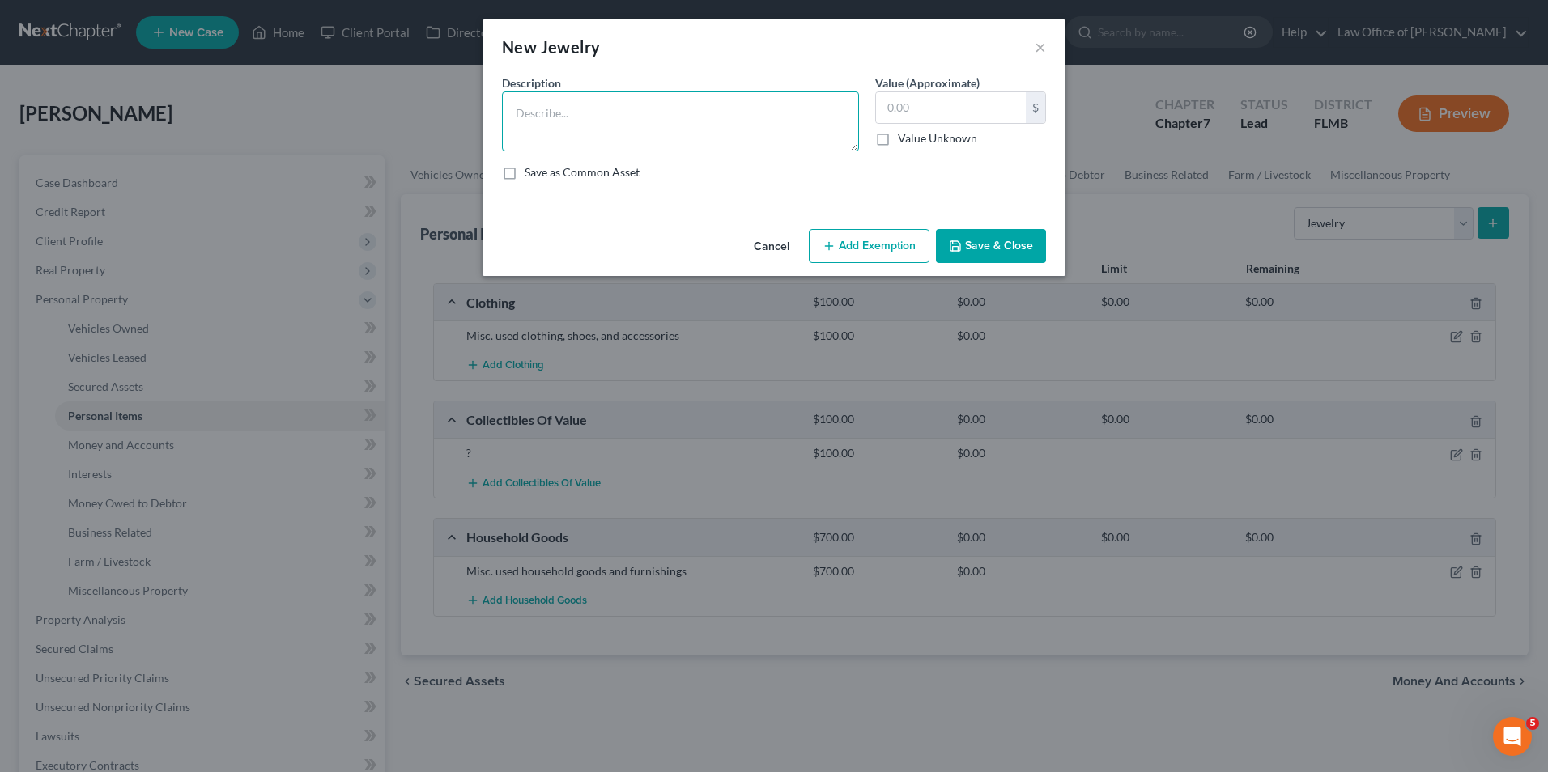
click at [665, 127] on textarea at bounding box center [680, 121] width 357 height 60
type textarea "Misc. jewelry"
type input "100"
click at [978, 237] on button "Save & Close" at bounding box center [991, 246] width 110 height 34
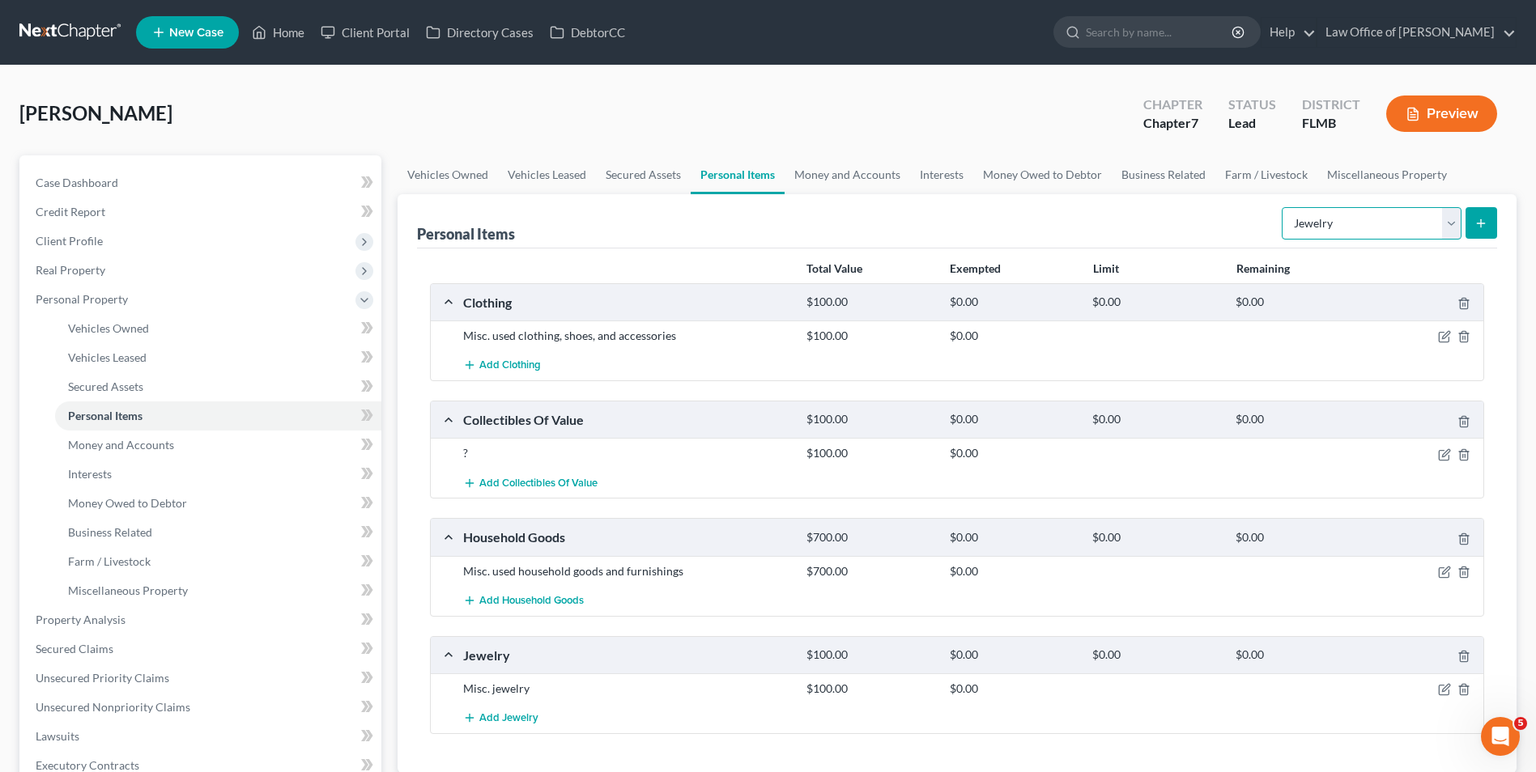
click at [1448, 226] on select "Select Item Type Clothing Collectibles Of Value Electronics Firearms Household …" at bounding box center [1372, 223] width 180 height 32
click at [1240, 173] on link "Farm / Livestock" at bounding box center [1266, 174] width 102 height 39
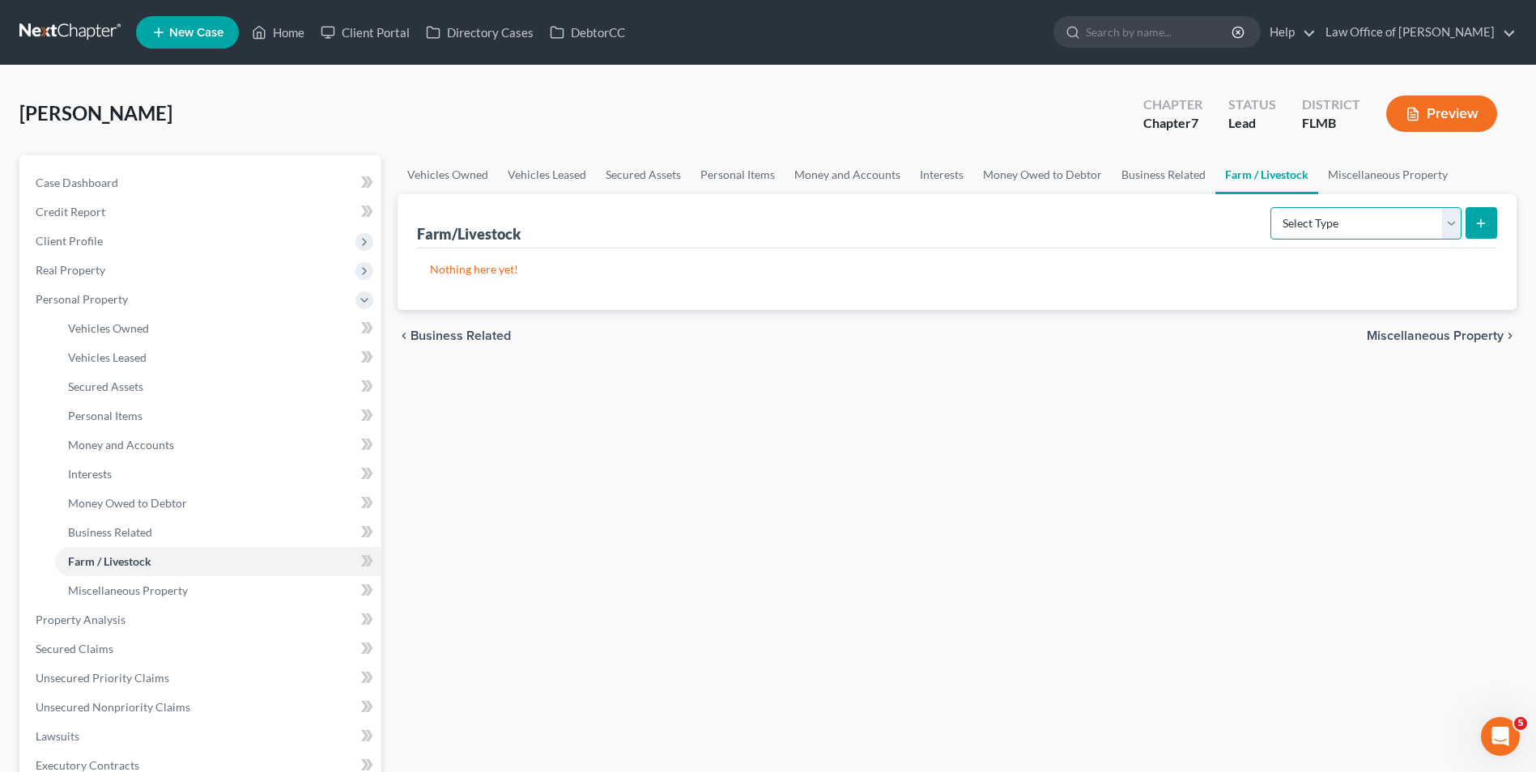
click at [1449, 227] on select "Select Type Animals & Livestock Crops: Growing or Harvested Farming Equipment F…" at bounding box center [1365, 223] width 191 height 32
click at [1444, 233] on select "Select Type Animals & Livestock Crops: Growing or Harvested Farming Equipment F…" at bounding box center [1365, 223] width 191 height 32
click at [735, 179] on link "Personal Items" at bounding box center [738, 174] width 94 height 39
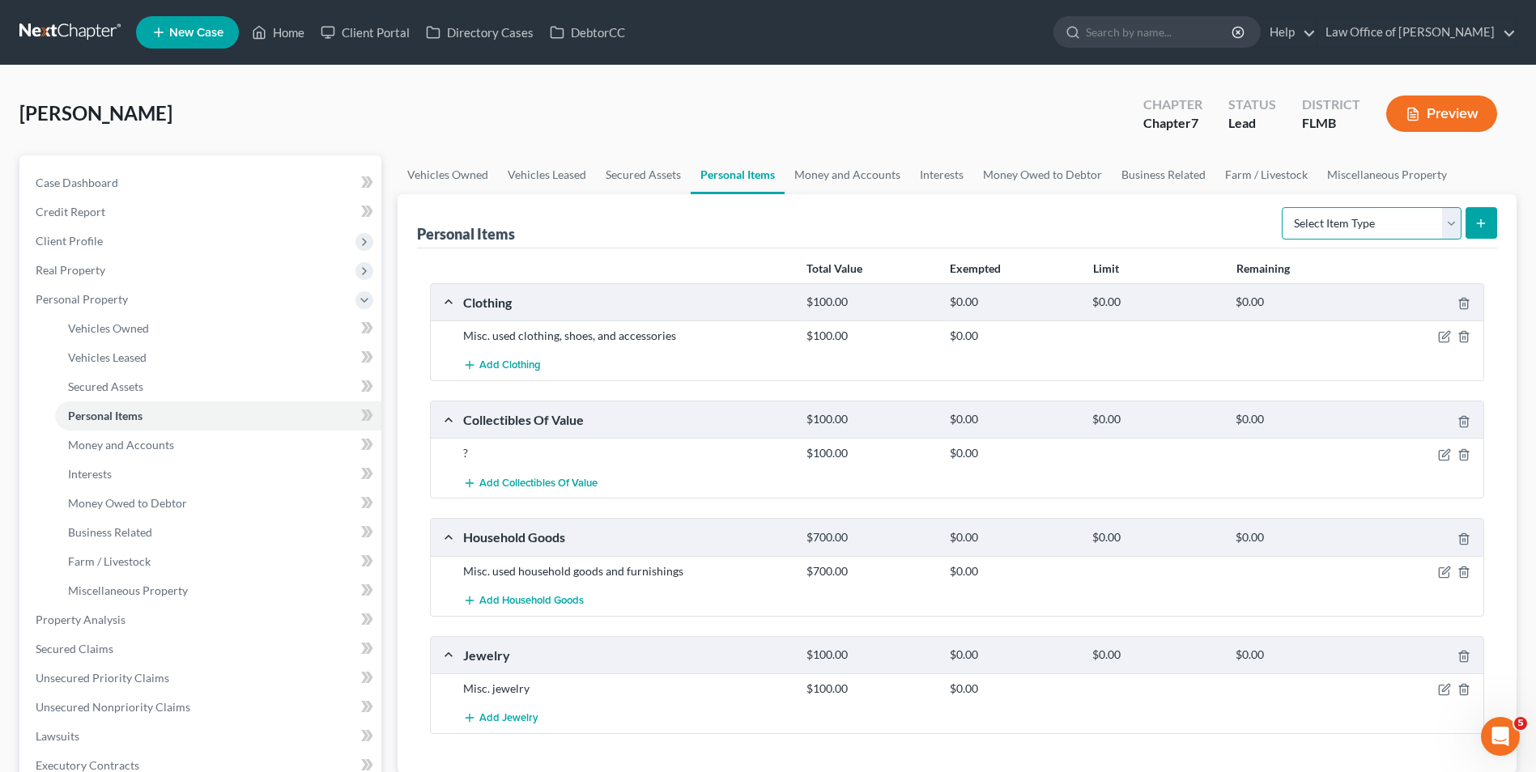
click at [1443, 224] on select "Select Item Type Clothing Collectibles Of Value Electronics Firearms Household …" at bounding box center [1372, 223] width 180 height 32
select select "pets"
click at [1283, 207] on select "Select Item Type Clothing Collectibles Of Value Electronics Firearms Household …" at bounding box center [1372, 223] width 180 height 32
click at [1481, 227] on line "submit" at bounding box center [1481, 222] width 0 height 7
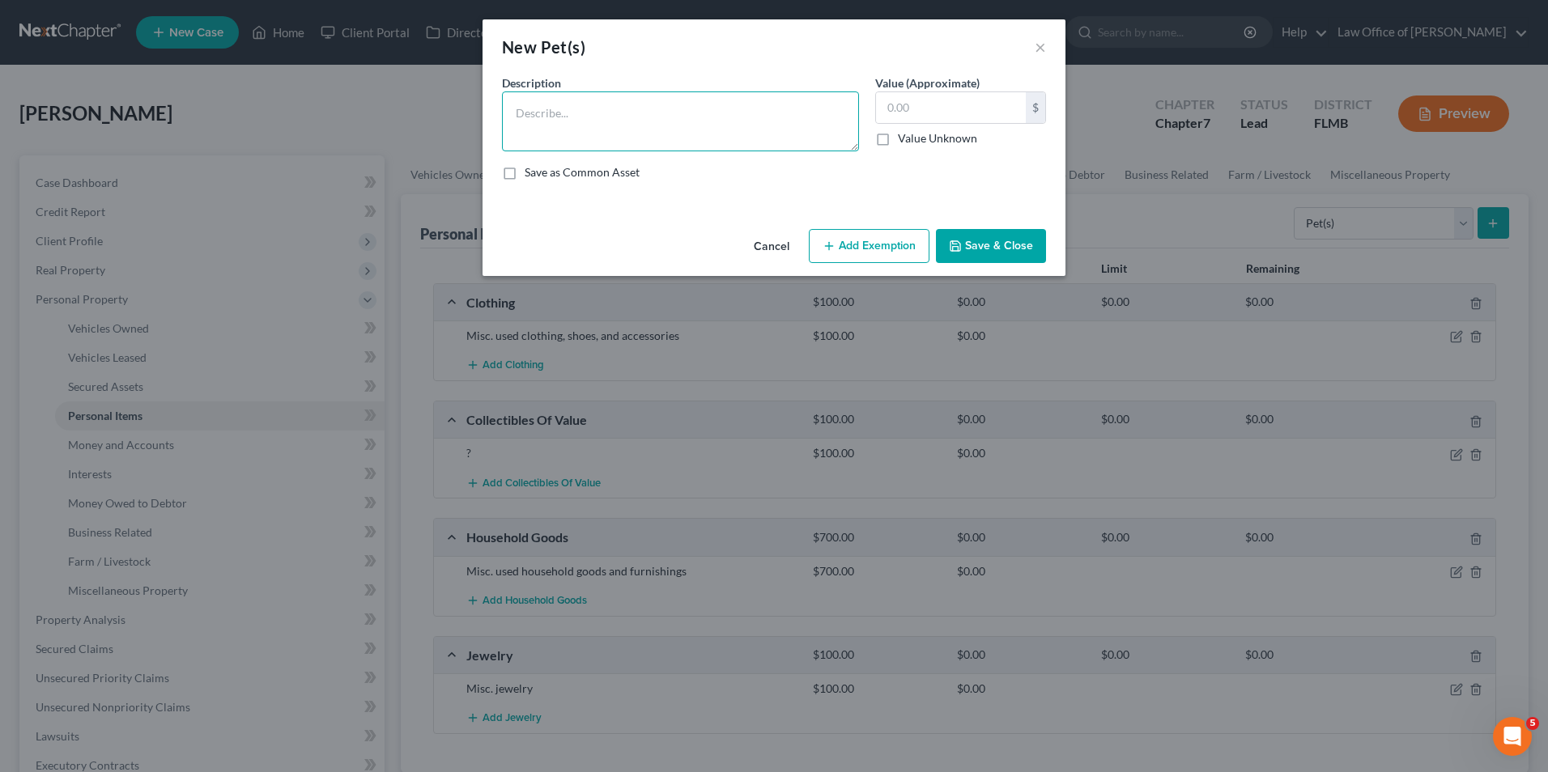
click at [609, 134] on textarea at bounding box center [680, 121] width 357 height 60
type textarea "2 cats"
click at [971, 244] on button "Save & Close" at bounding box center [991, 246] width 110 height 34
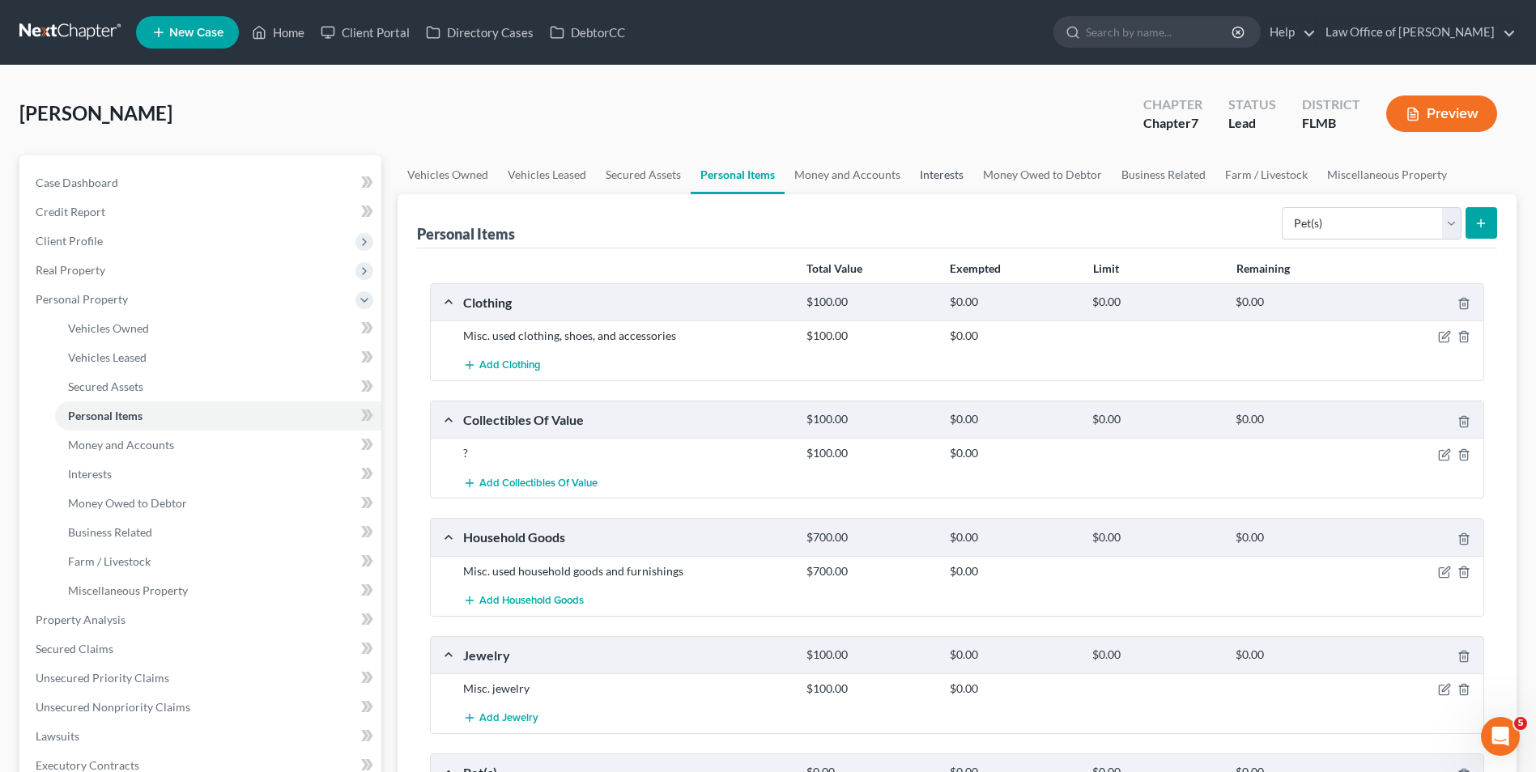
click at [946, 176] on link "Interests" at bounding box center [941, 174] width 63 height 39
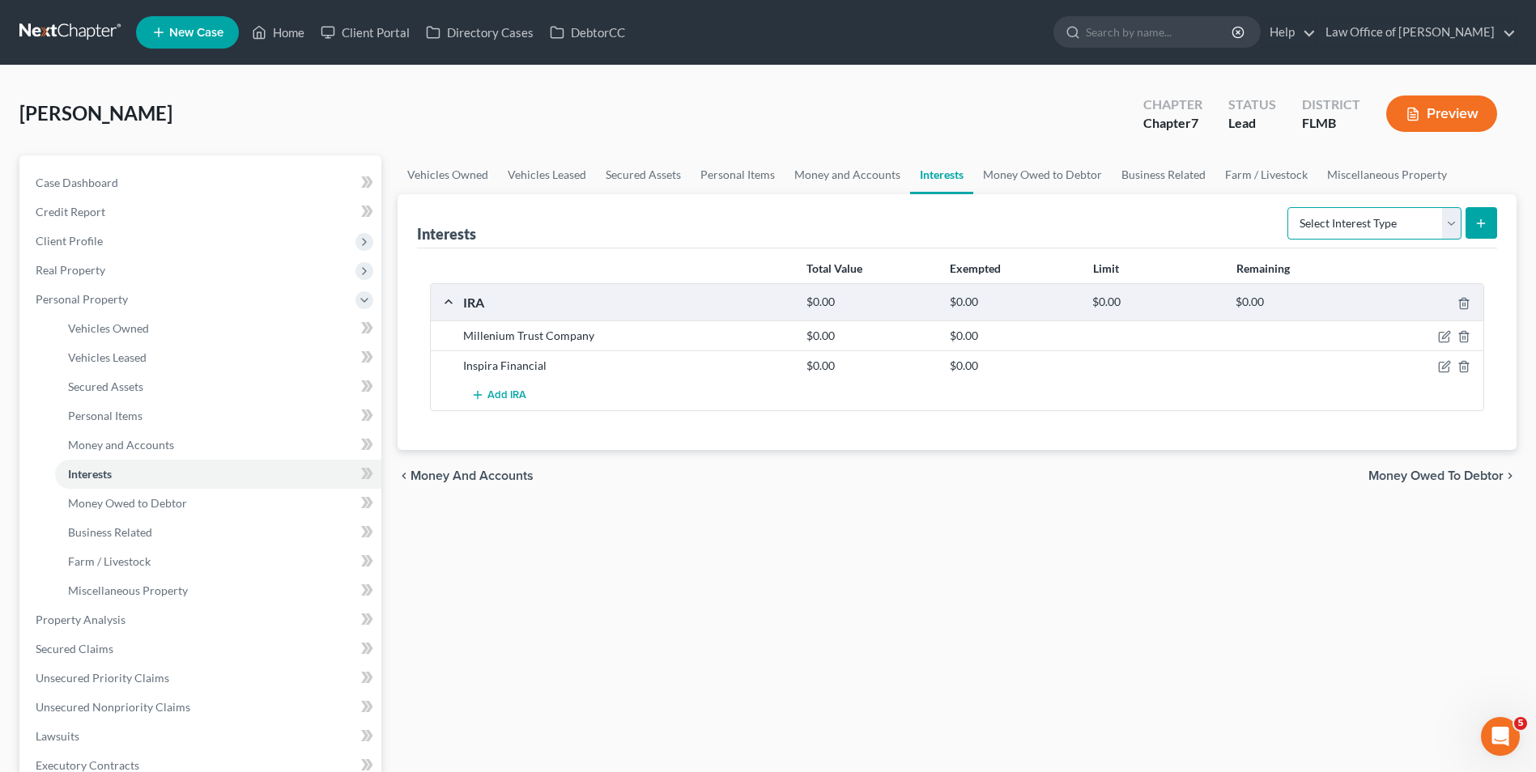
click at [1449, 227] on select "Select Interest Type 401K Annuity Bond Education IRA Government Bond Government…" at bounding box center [1374, 223] width 174 height 32
select select "ira"
click at [1289, 207] on select "Select Interest Type 401K Annuity Bond Education IRA Government Bond Government…" at bounding box center [1374, 223] width 174 height 32
click at [1443, 334] on icon "button" at bounding box center [1444, 336] width 13 height 13
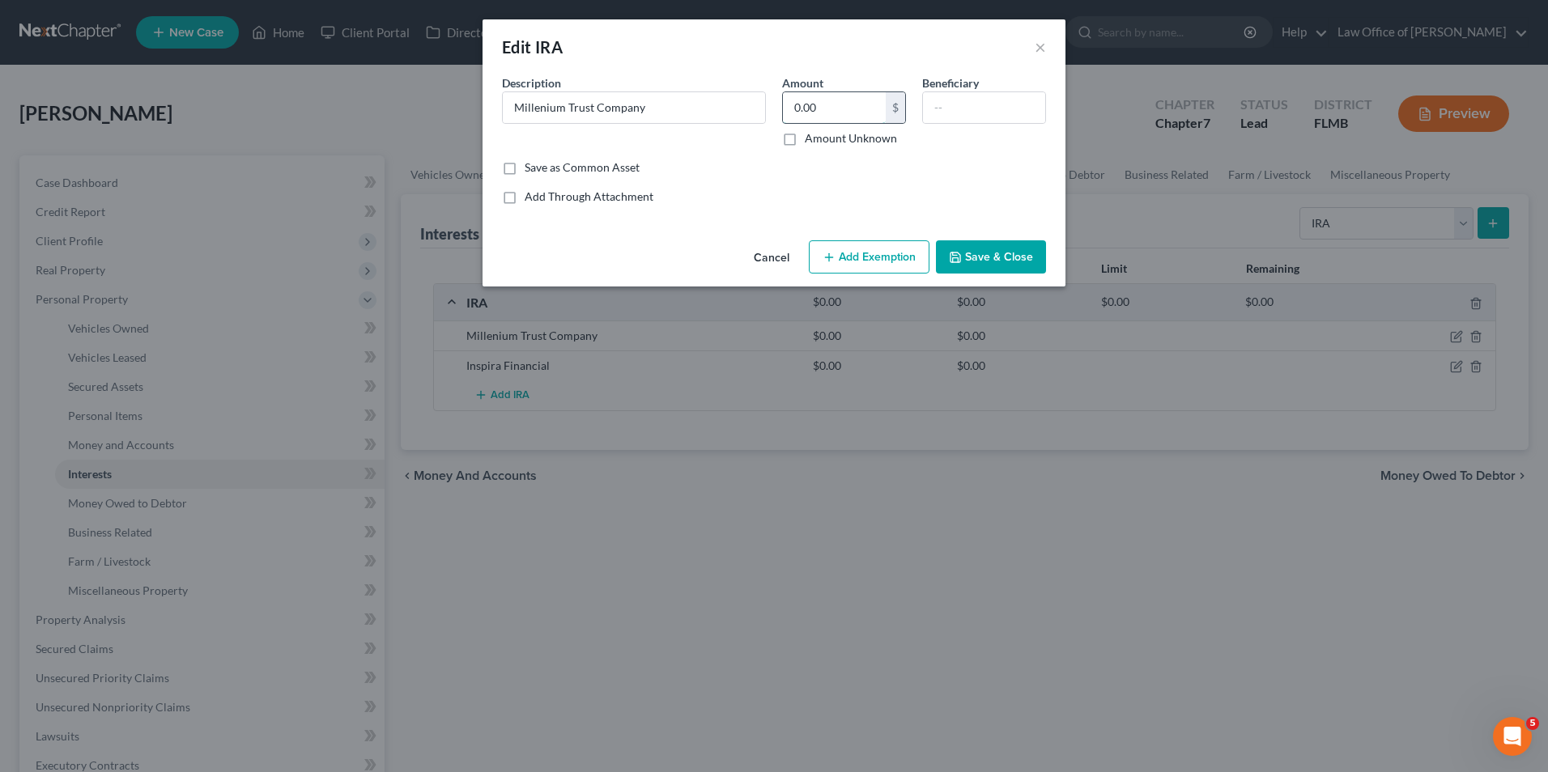
click at [846, 107] on input "0.00" at bounding box center [834, 107] width 103 height 31
type input "938"
click at [965, 257] on button "Save & Close" at bounding box center [991, 257] width 110 height 34
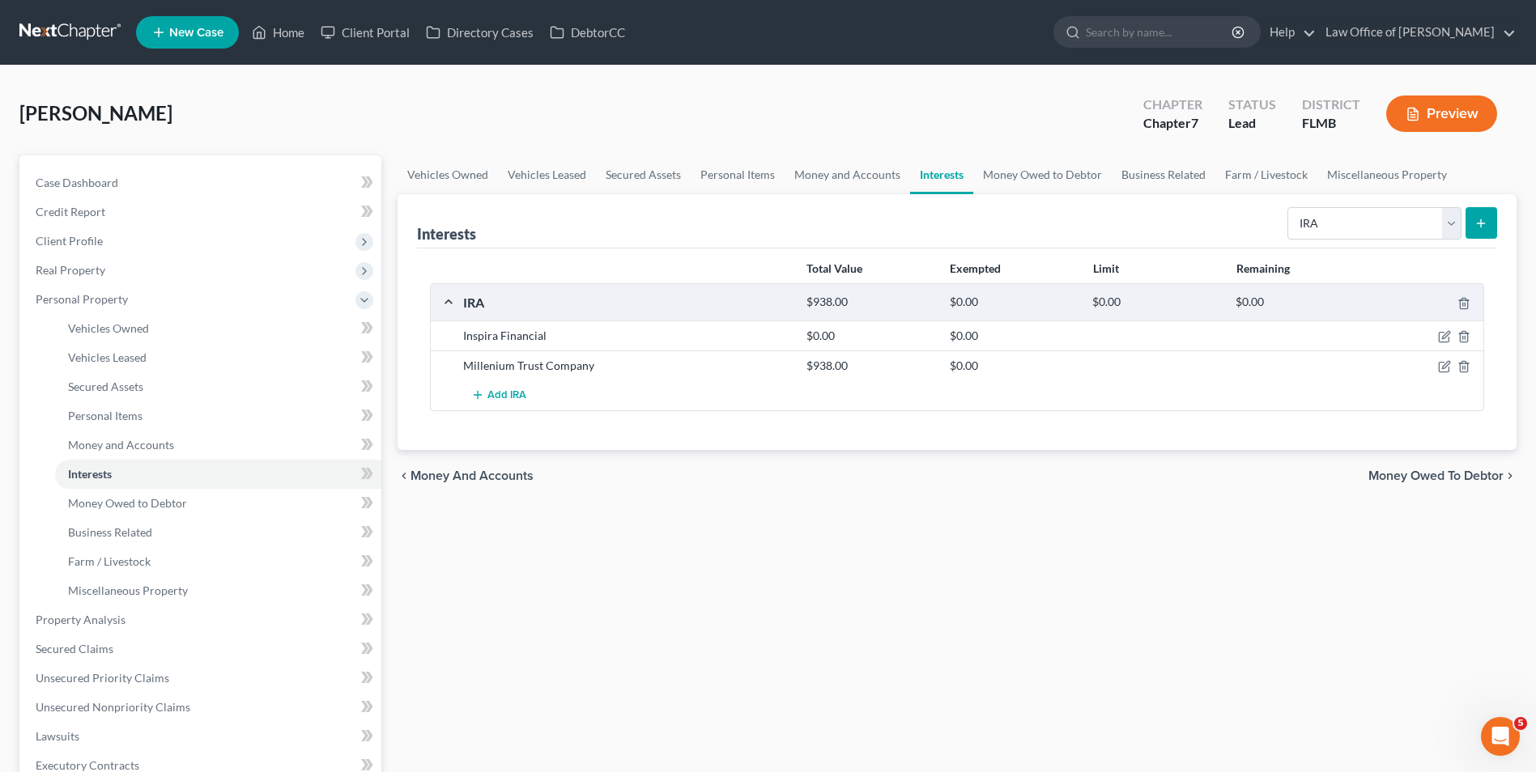
click at [1460, 295] on div at bounding box center [1428, 302] width 114 height 17
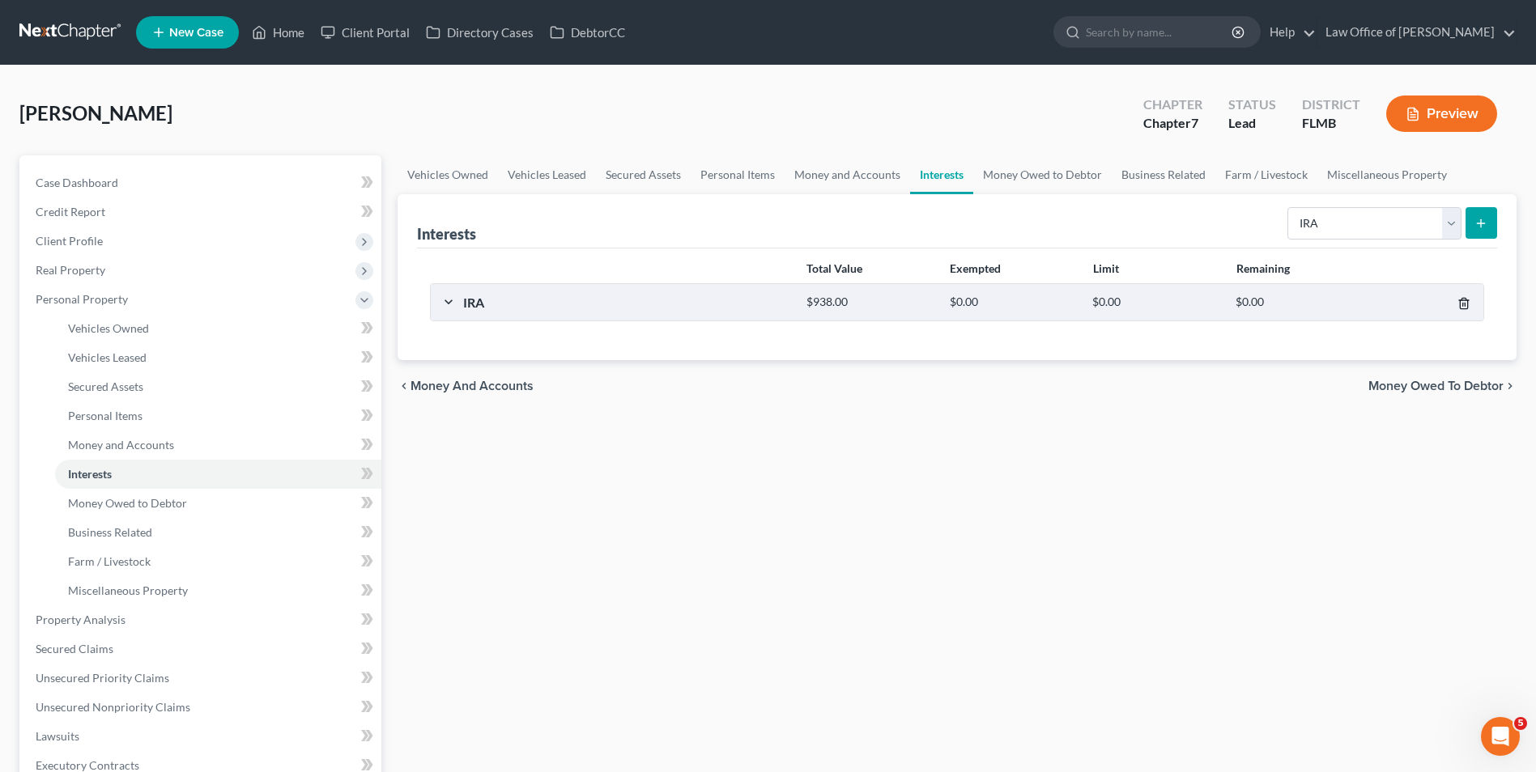
click at [1467, 305] on icon "button" at bounding box center [1463, 304] width 7 height 11
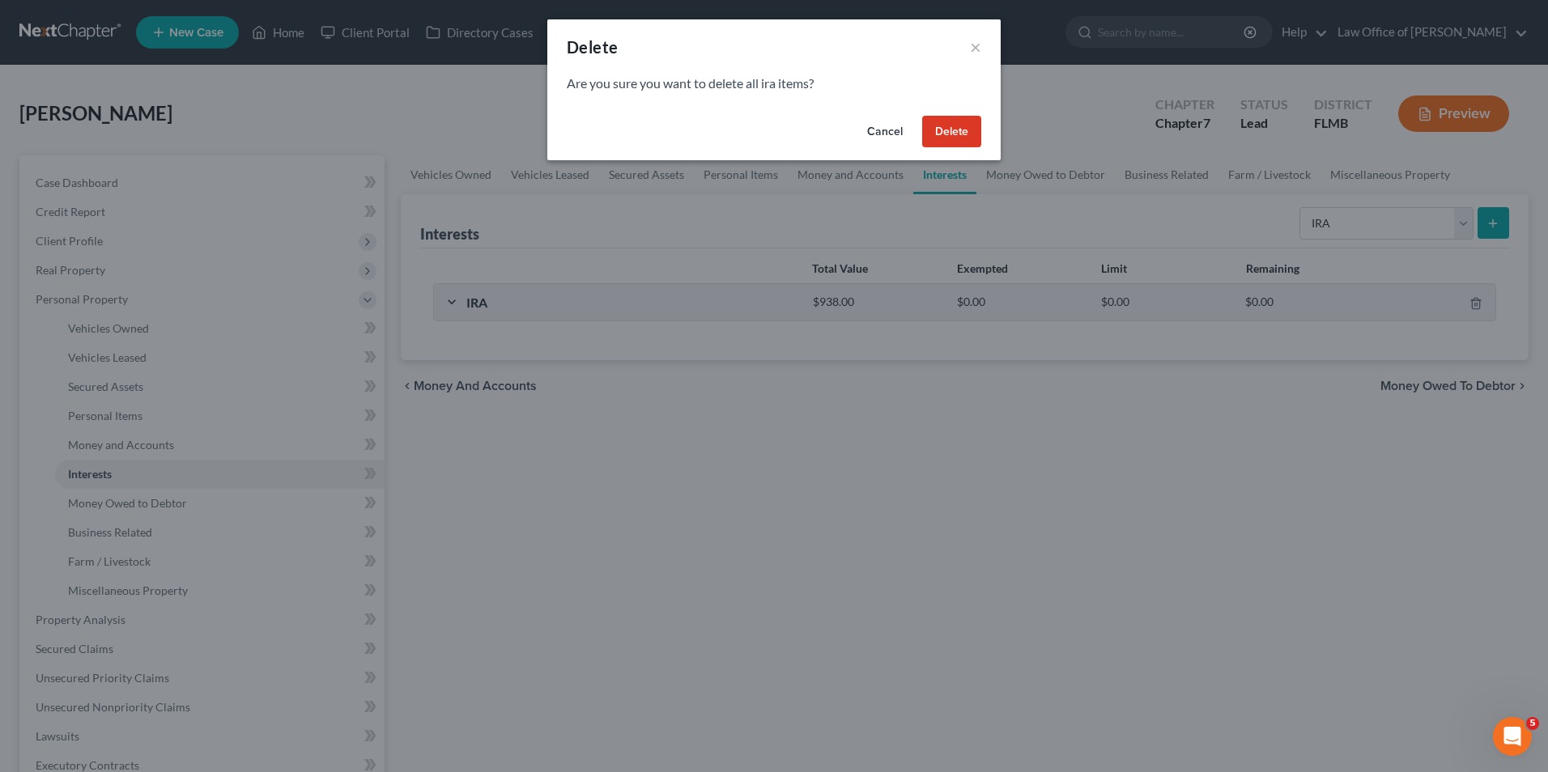
click at [956, 134] on button "Delete" at bounding box center [951, 132] width 59 height 32
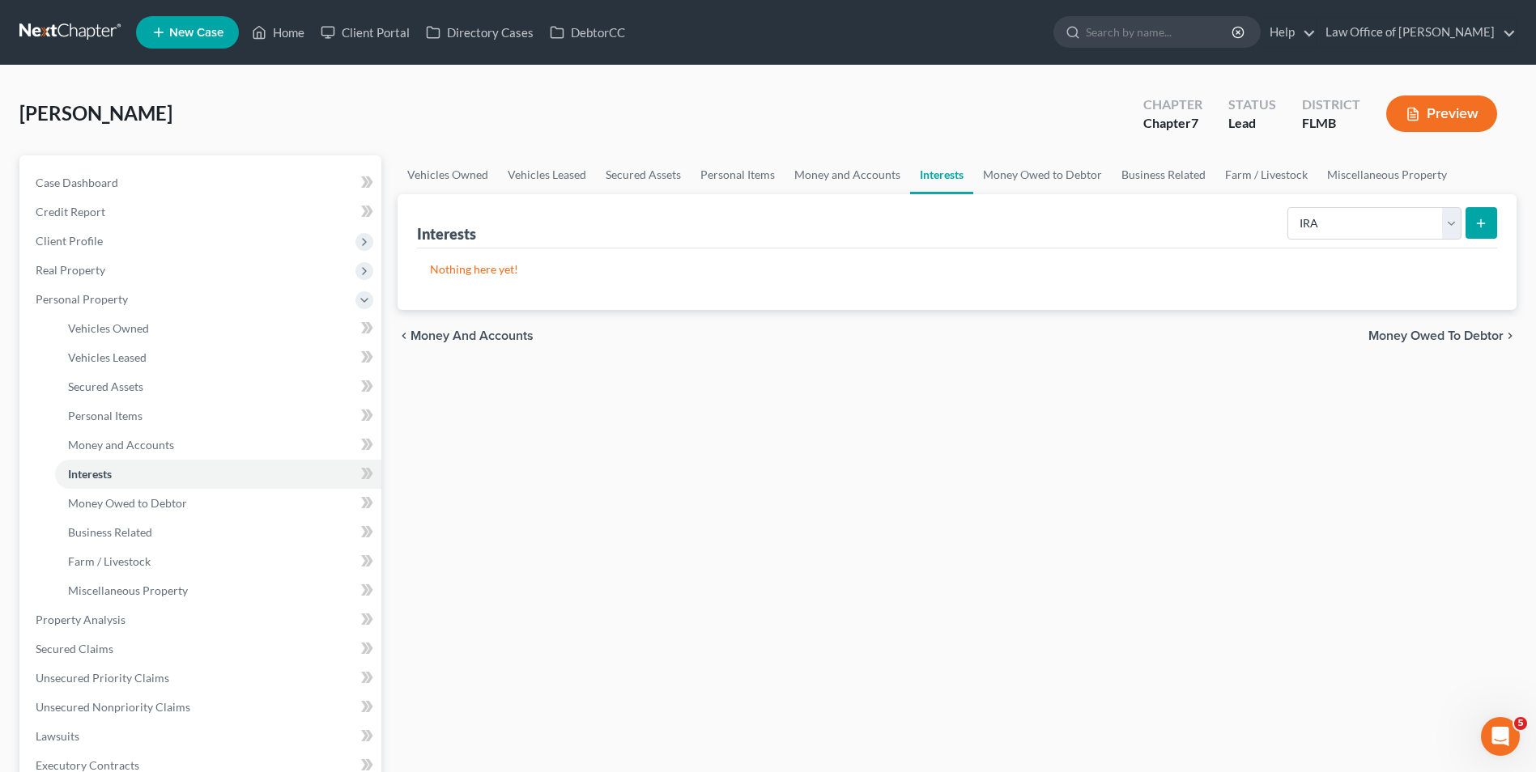
click at [1484, 221] on icon "submit" at bounding box center [1480, 223] width 13 height 13
click at [1450, 231] on select "Select Interest Type 401K Annuity Bond Education IRA Government Bond Government…" at bounding box center [1374, 223] width 174 height 32
click at [1473, 226] on button "submit" at bounding box center [1481, 223] width 32 height 32
click at [1477, 223] on line "submit" at bounding box center [1480, 223] width 7 height 0
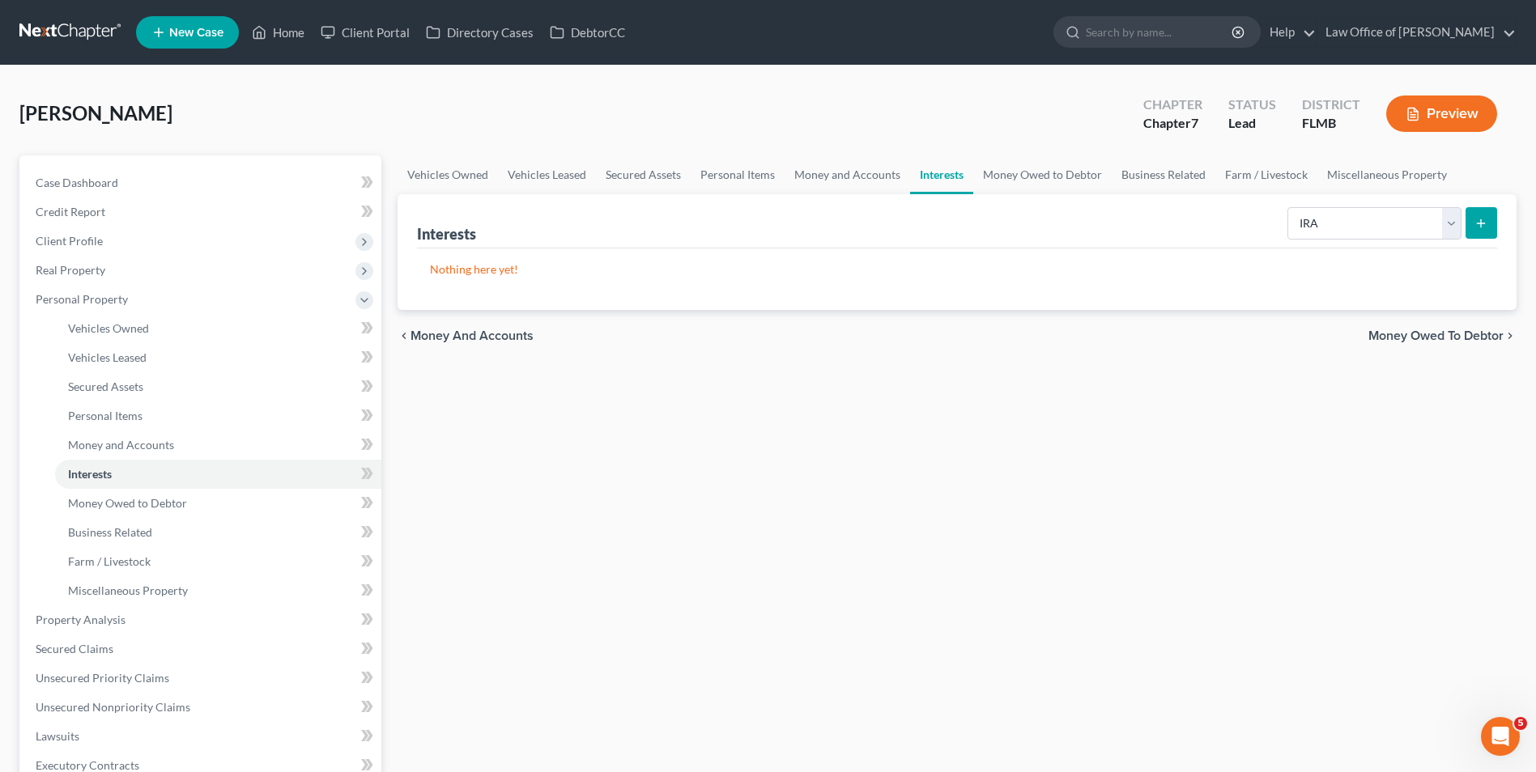
click at [483, 271] on p "Nothing here yet!" at bounding box center [957, 269] width 1054 height 16
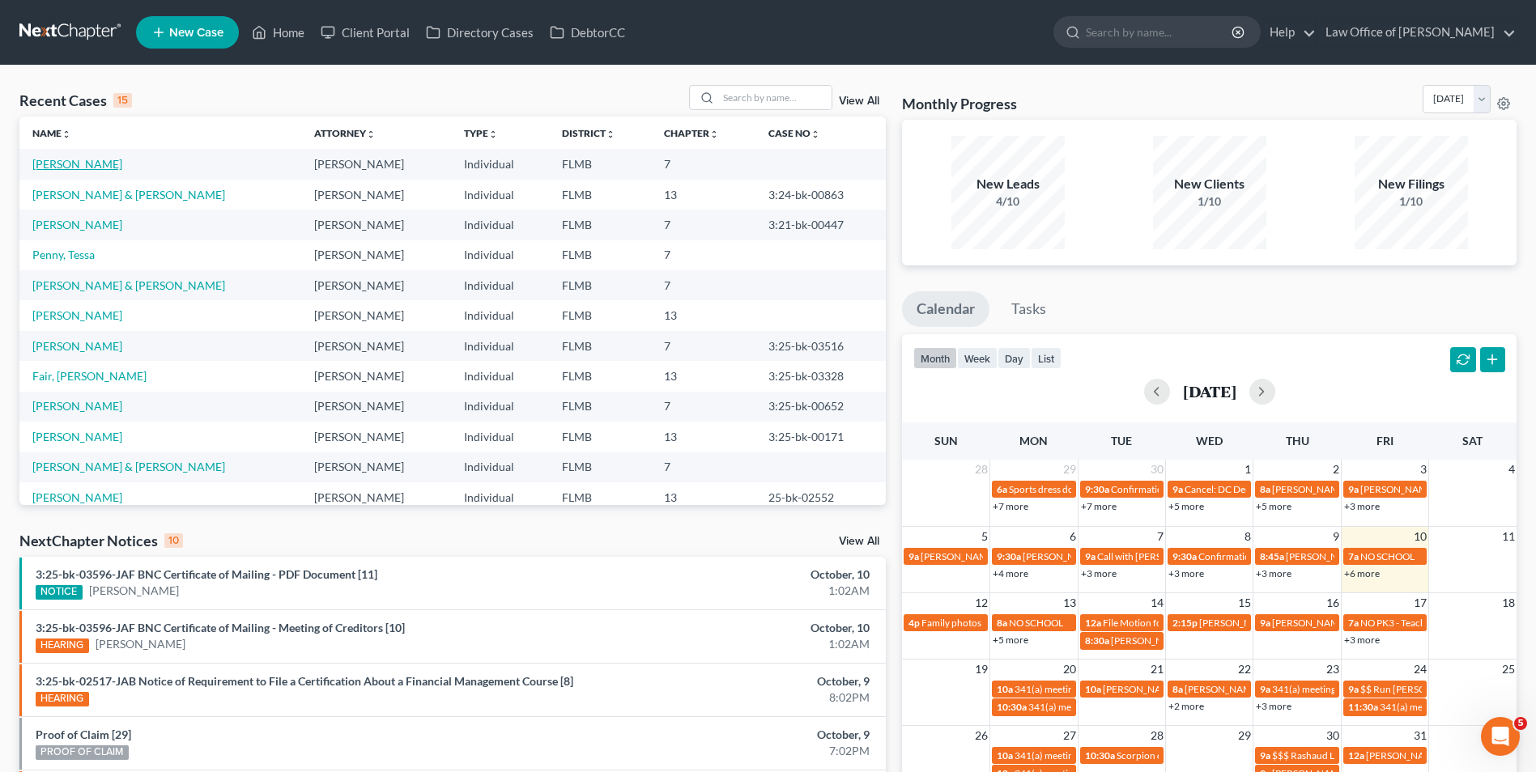
click at [69, 164] on link "[PERSON_NAME]" at bounding box center [77, 164] width 90 height 14
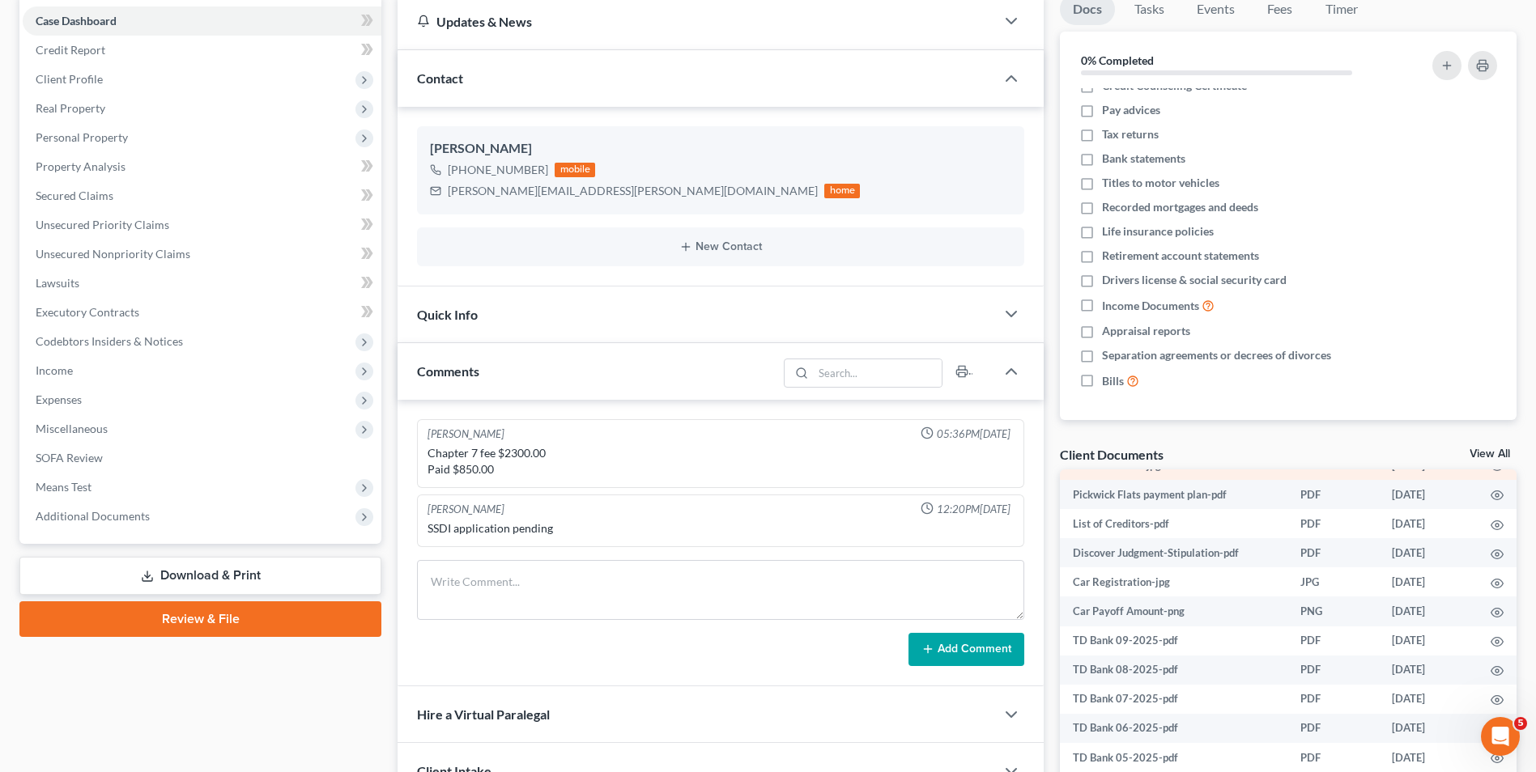
scroll to position [81, 0]
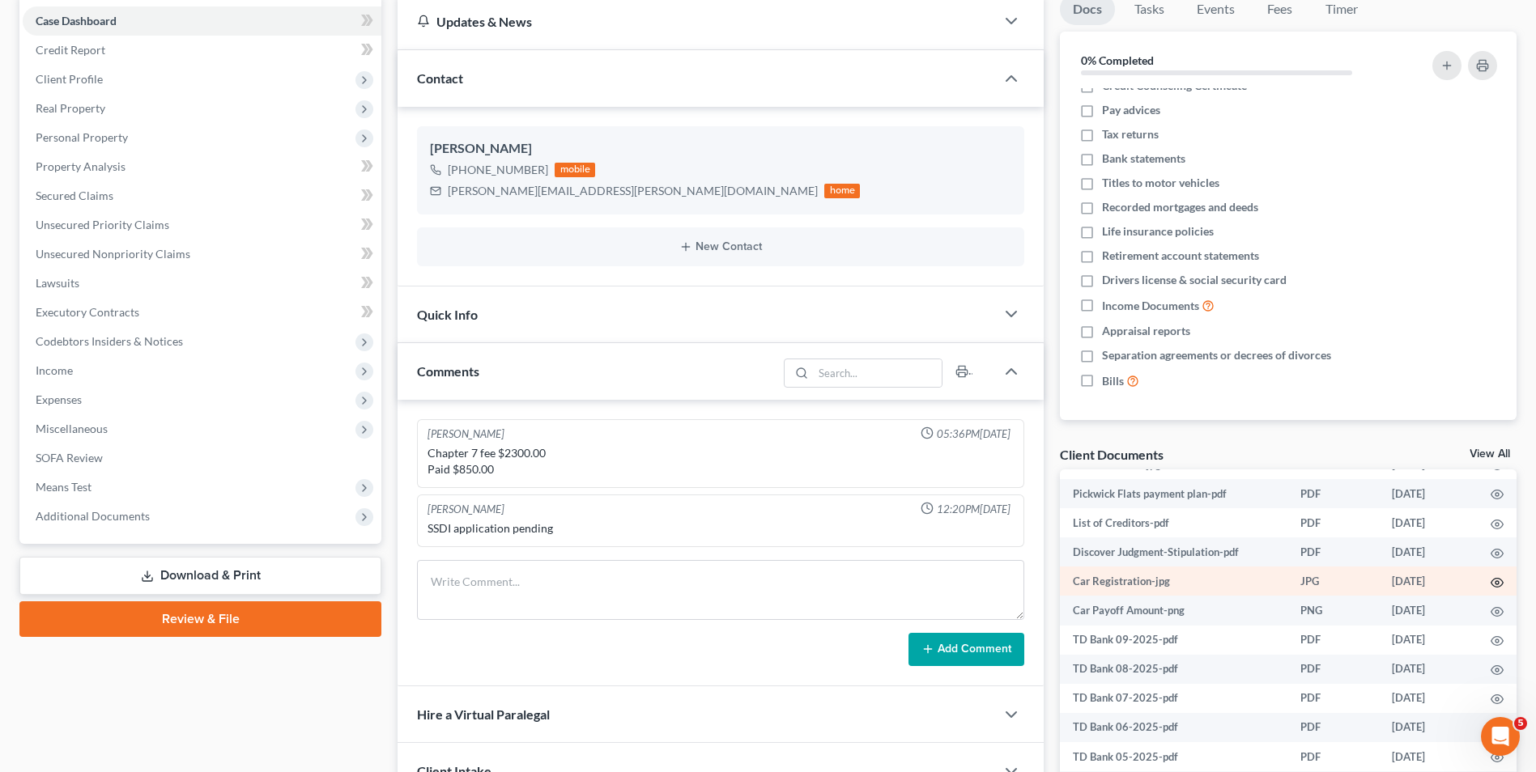
click at [1495, 581] on circle "button" at bounding box center [1496, 582] width 3 height 3
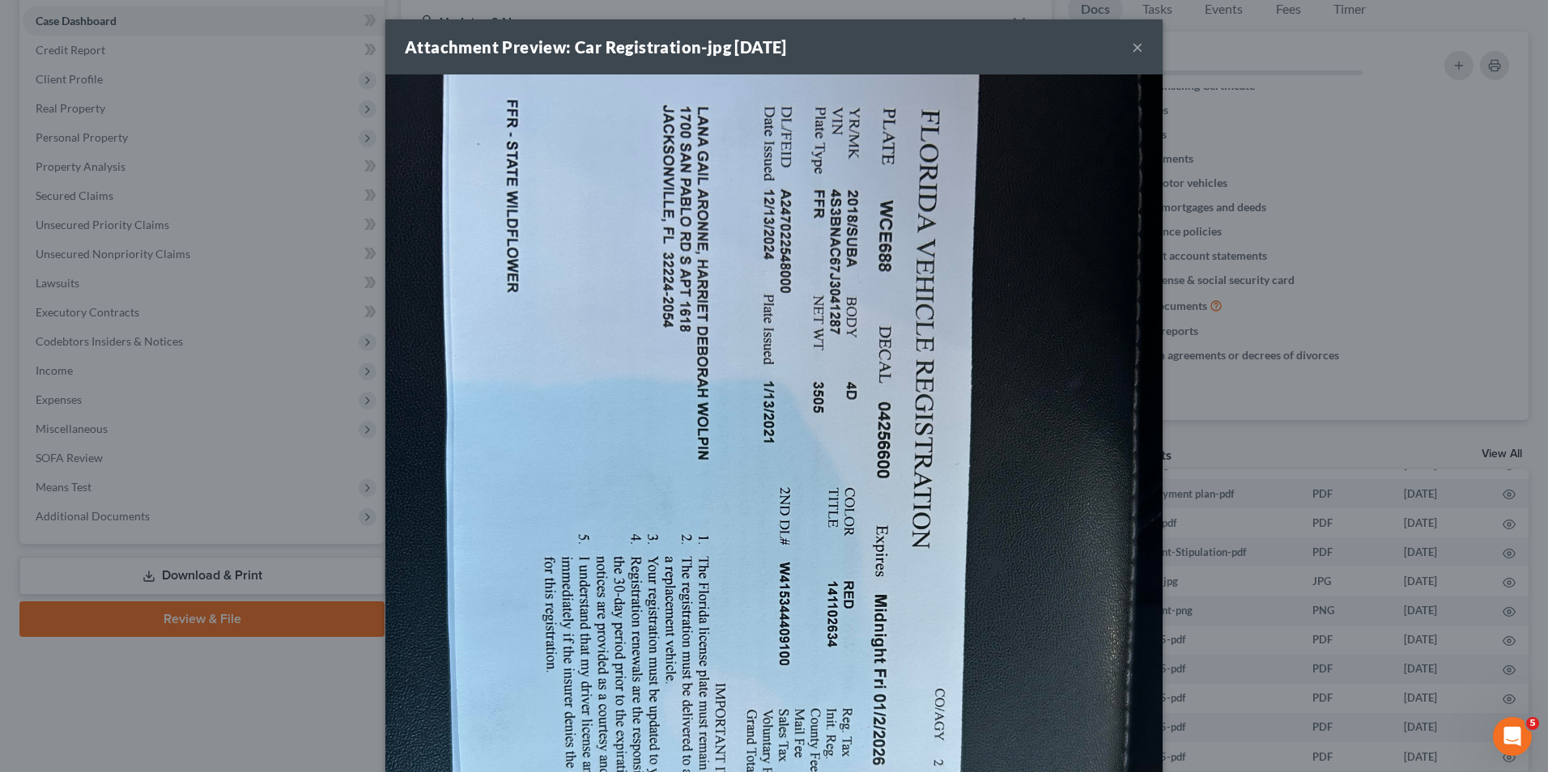
click at [1132, 48] on button "×" at bounding box center [1137, 46] width 11 height 19
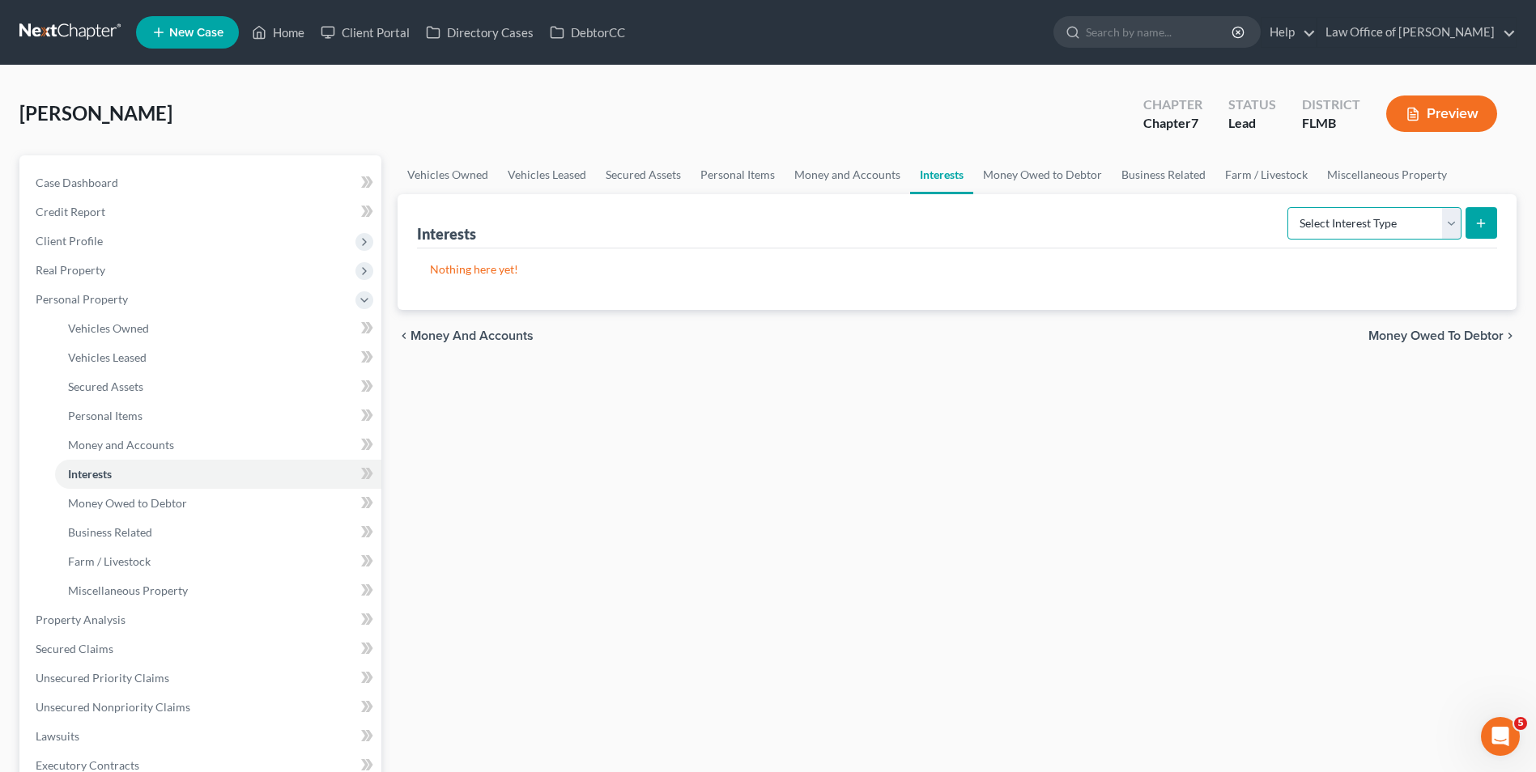
click at [1453, 231] on select "Select Interest Type 401K Annuity Bond Education IRA Government Bond Government…" at bounding box center [1374, 223] width 174 height 32
select select "ira"
click at [1289, 207] on select "Select Interest Type 401K Annuity Bond Education IRA Government Bond Government…" at bounding box center [1374, 223] width 174 height 32
click at [1470, 226] on button "submit" at bounding box center [1481, 223] width 32 height 32
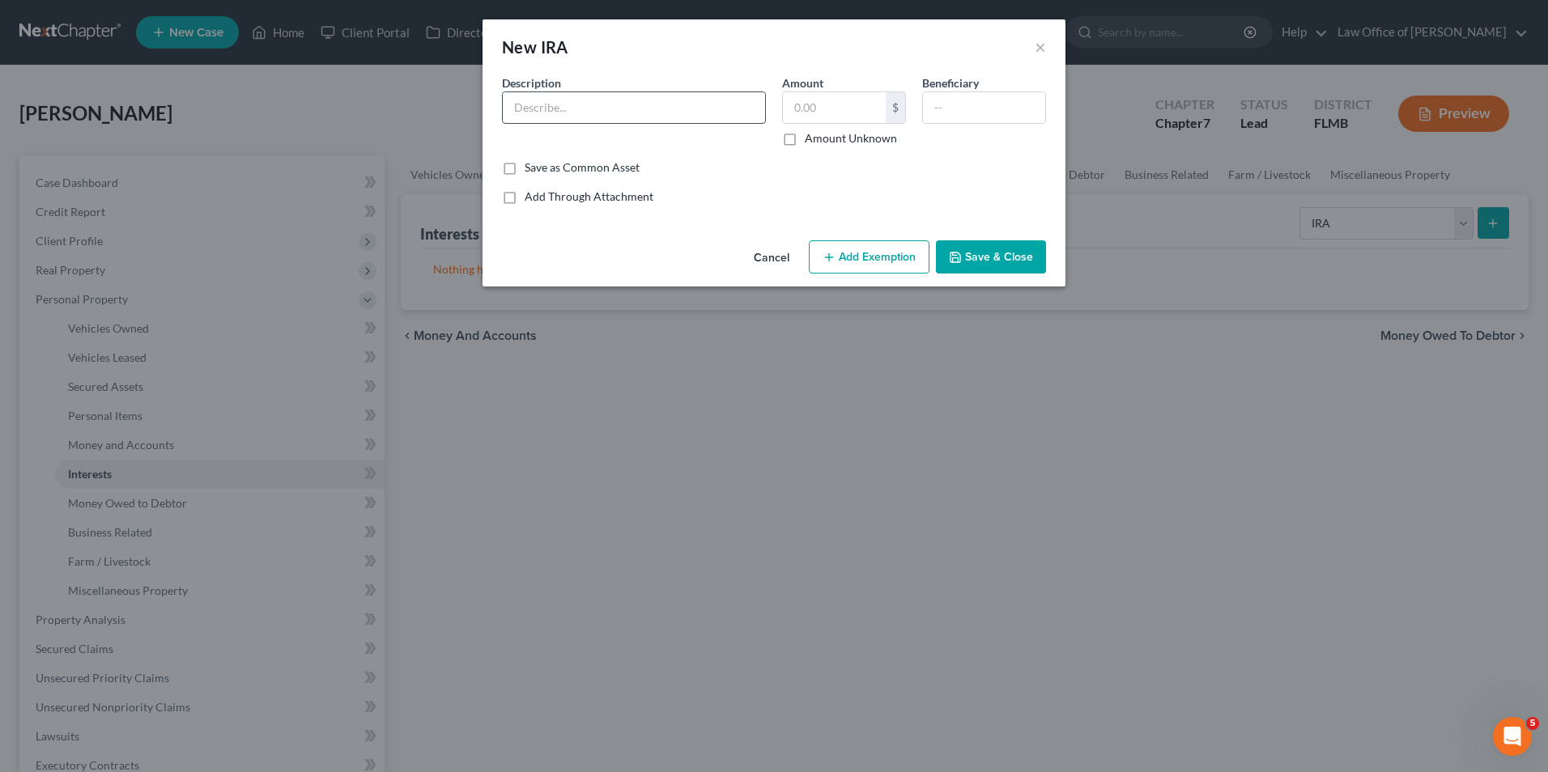
click at [670, 96] on input "text" at bounding box center [634, 107] width 262 height 31
type input "Millenium Trust Company"
type input "598"
click at [978, 251] on button "Save & Close" at bounding box center [991, 257] width 110 height 34
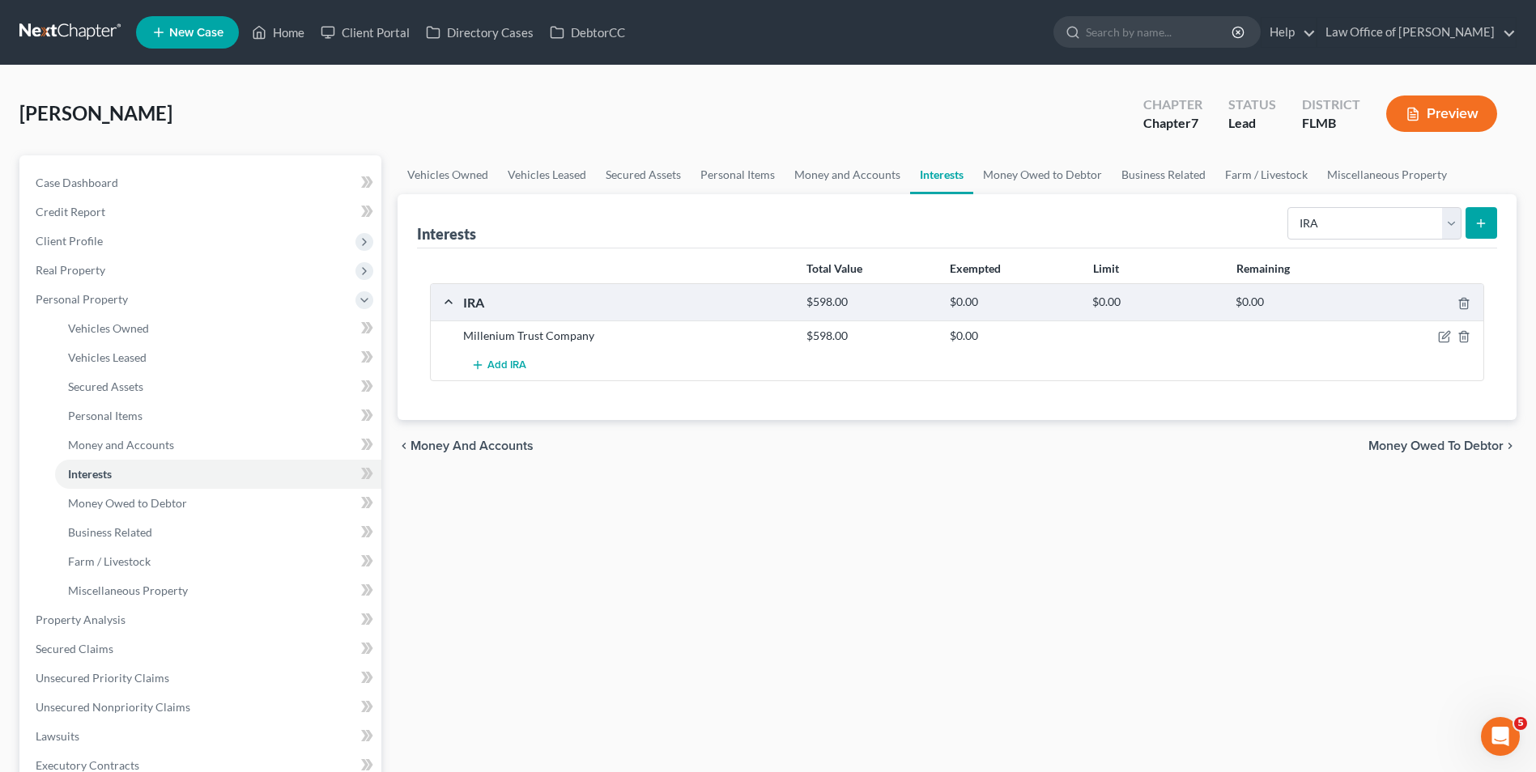
click at [1477, 223] on icon "submit" at bounding box center [1480, 223] width 13 height 13
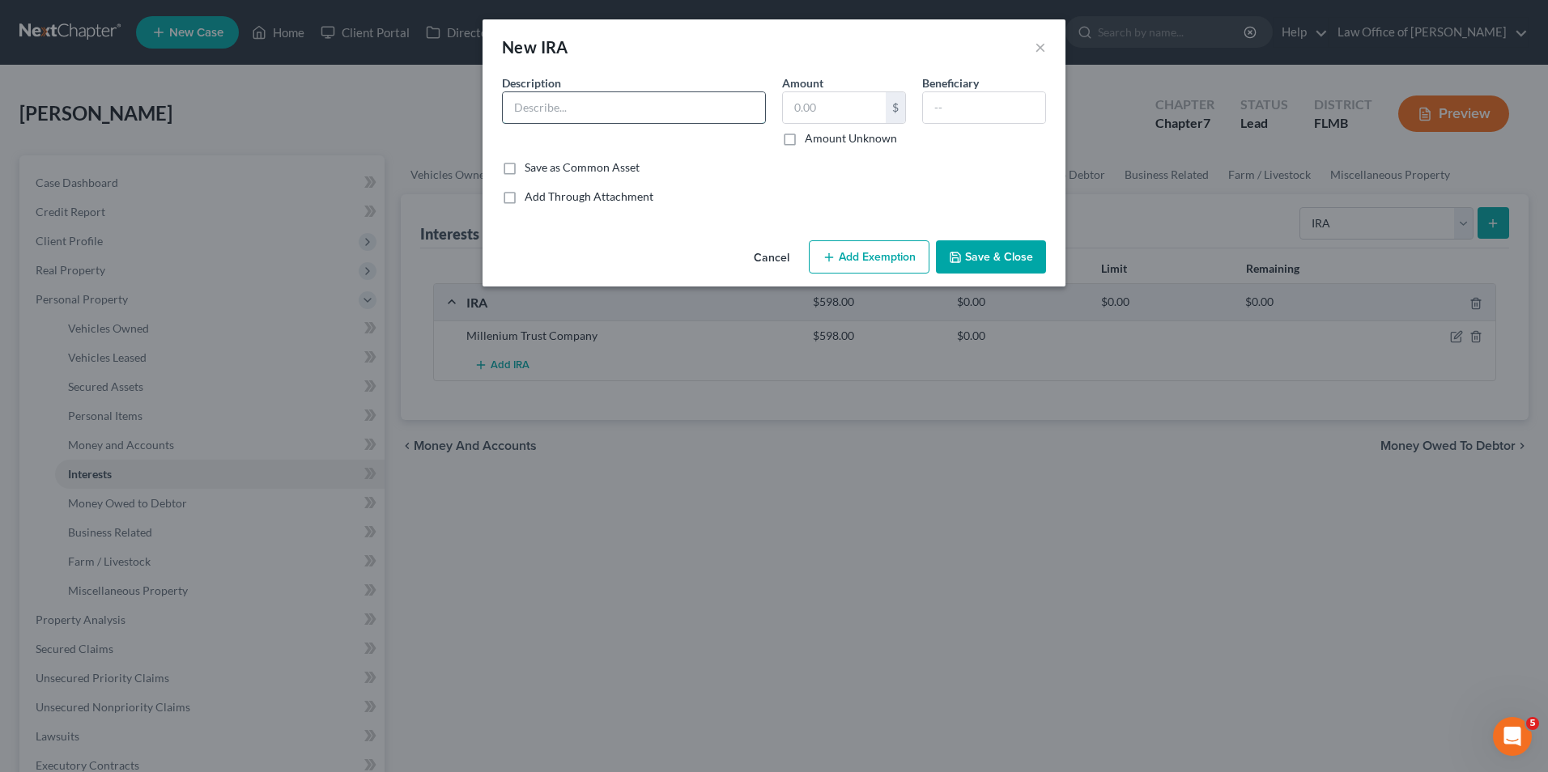
click at [592, 109] on input "text" at bounding box center [634, 107] width 262 height 31
type input "Inspira Financial"
type input "897"
click at [988, 260] on button "Save & Close" at bounding box center [991, 257] width 110 height 34
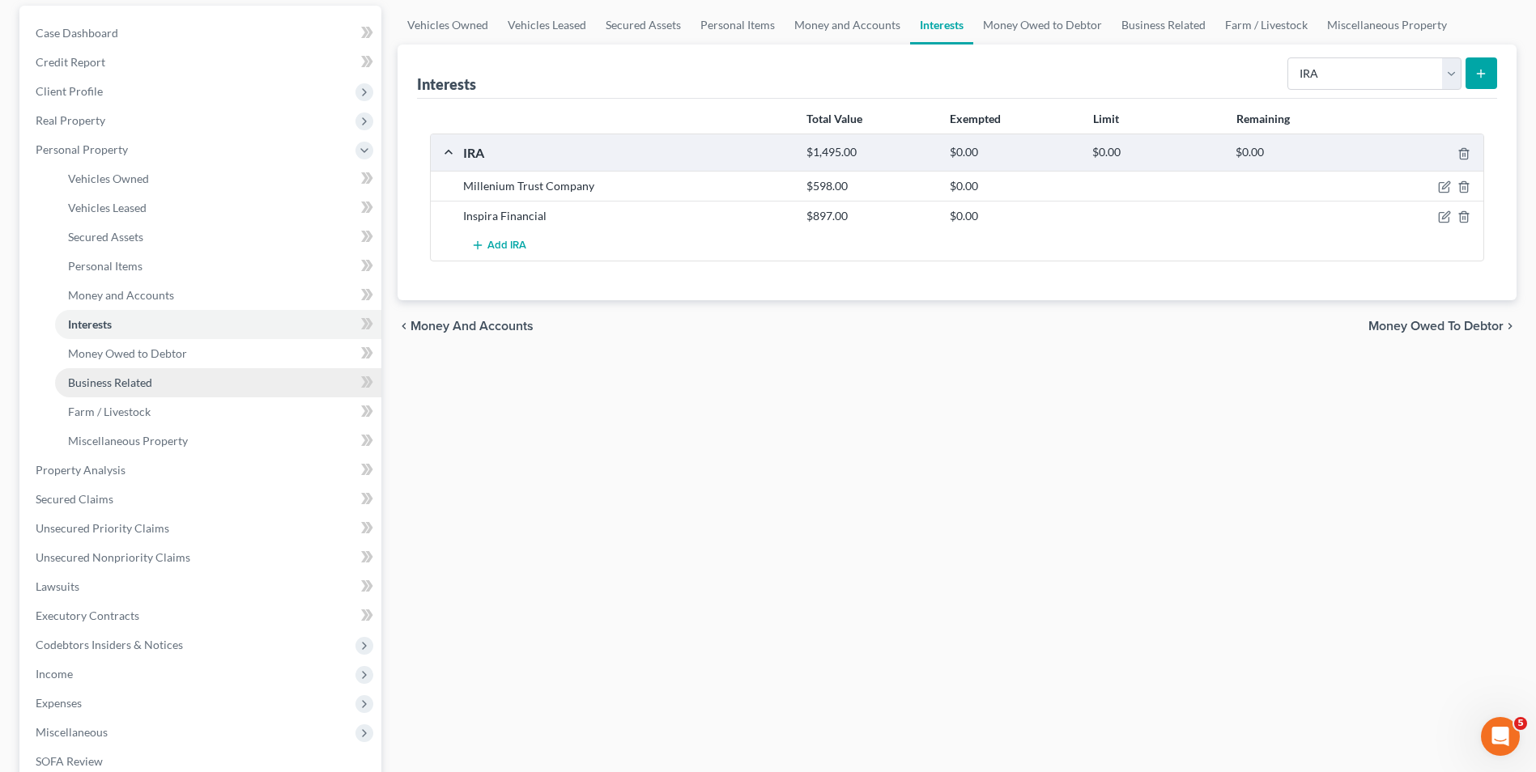
scroll to position [162, 0]
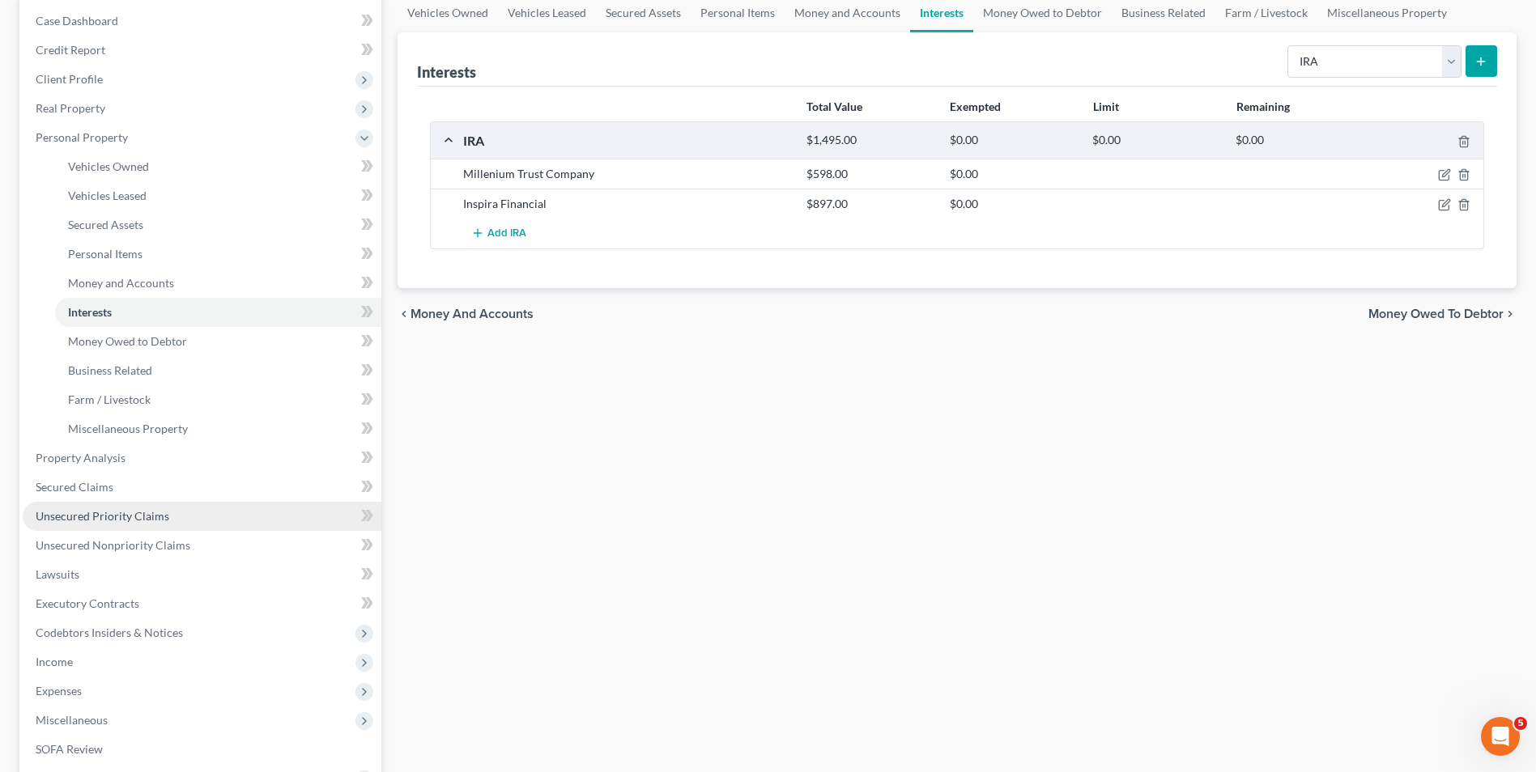
click at [153, 515] on span "Unsecured Priority Claims" at bounding box center [103, 516] width 134 height 14
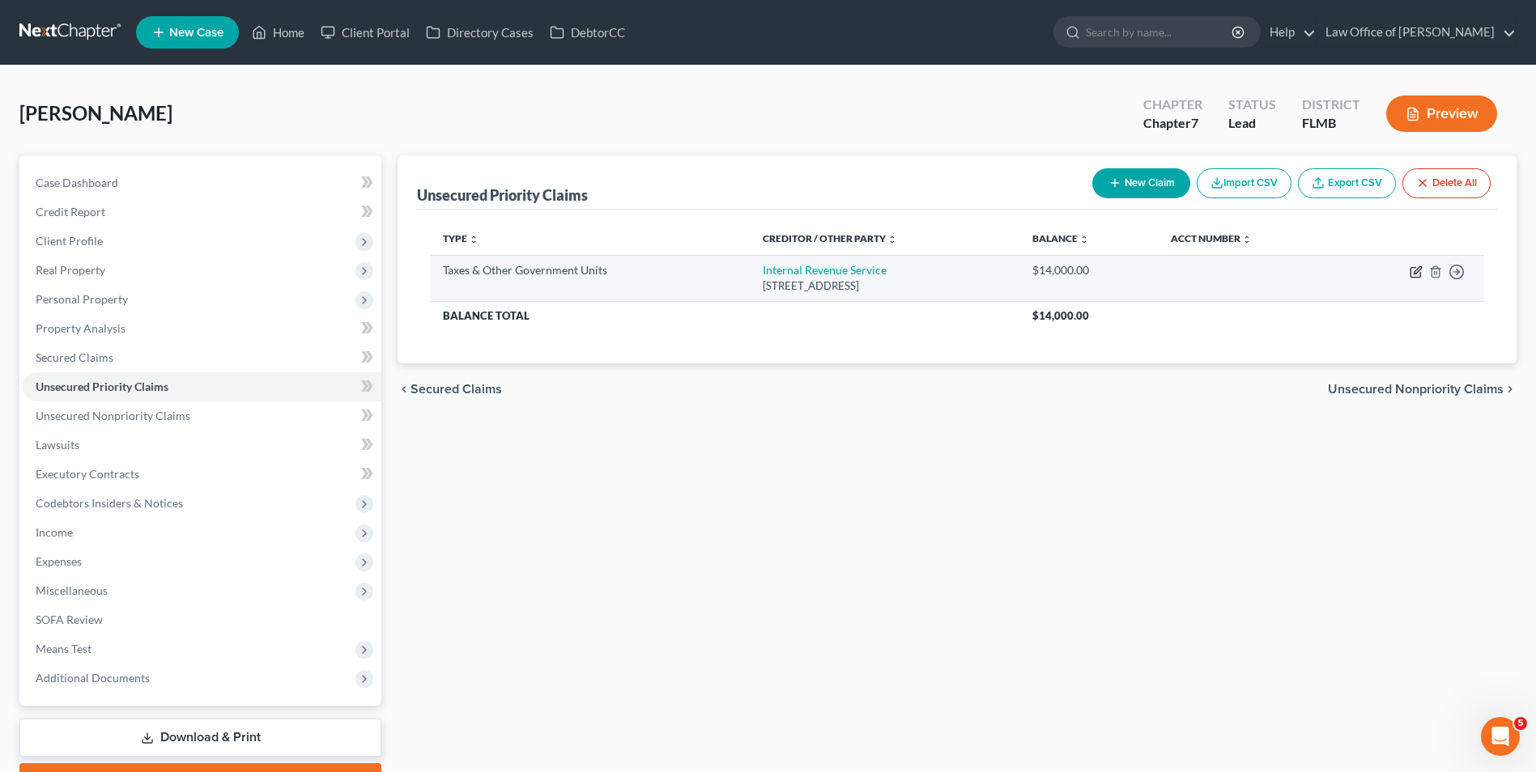
click at [1418, 270] on icon "button" at bounding box center [1415, 272] width 13 height 13
select select "0"
select select "39"
select select "0"
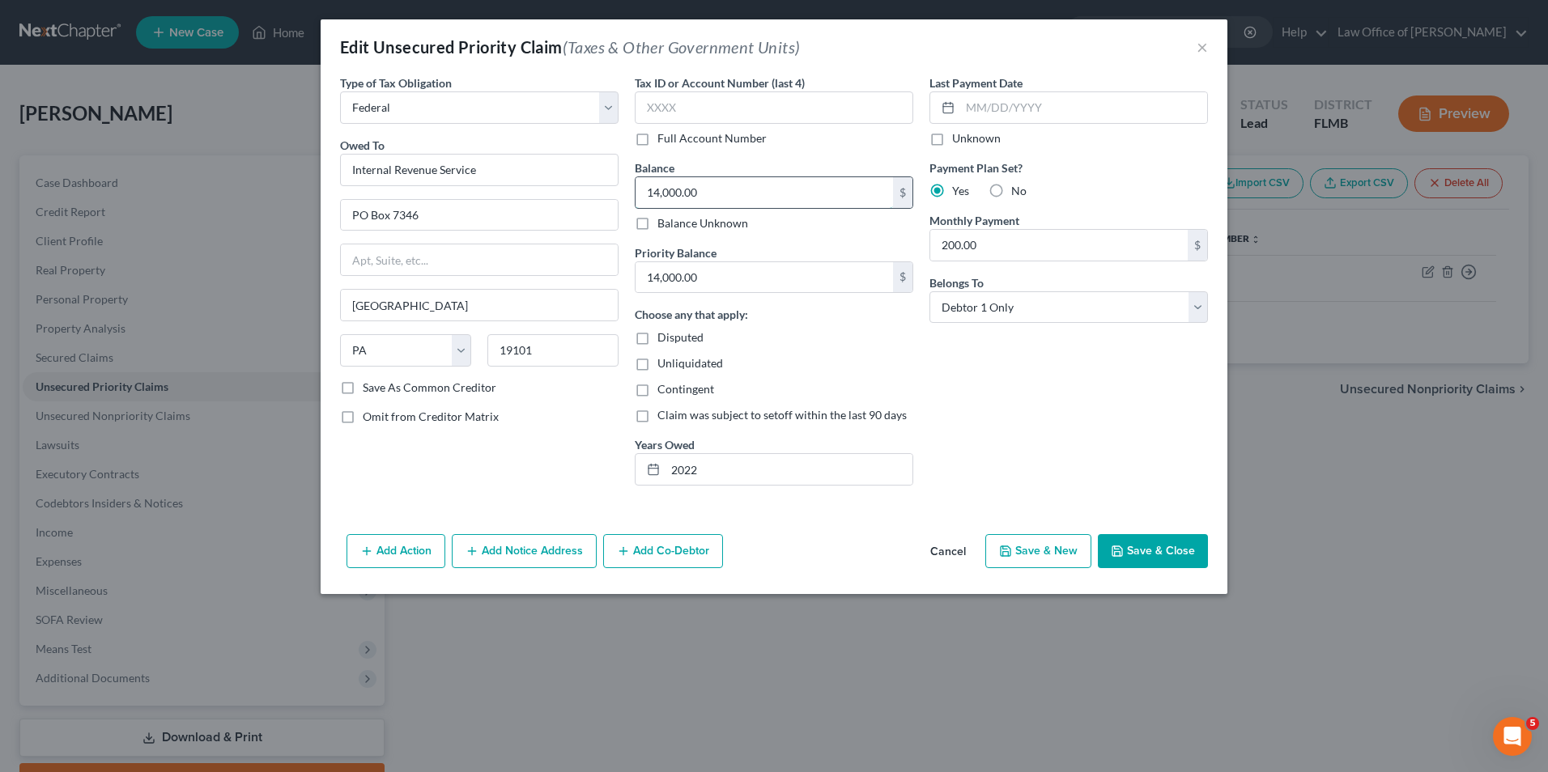
click at [736, 196] on input "14,000.00" at bounding box center [764, 192] width 257 height 31
type input "13,488"
click at [761, 464] on input "2022" at bounding box center [788, 469] width 247 height 31
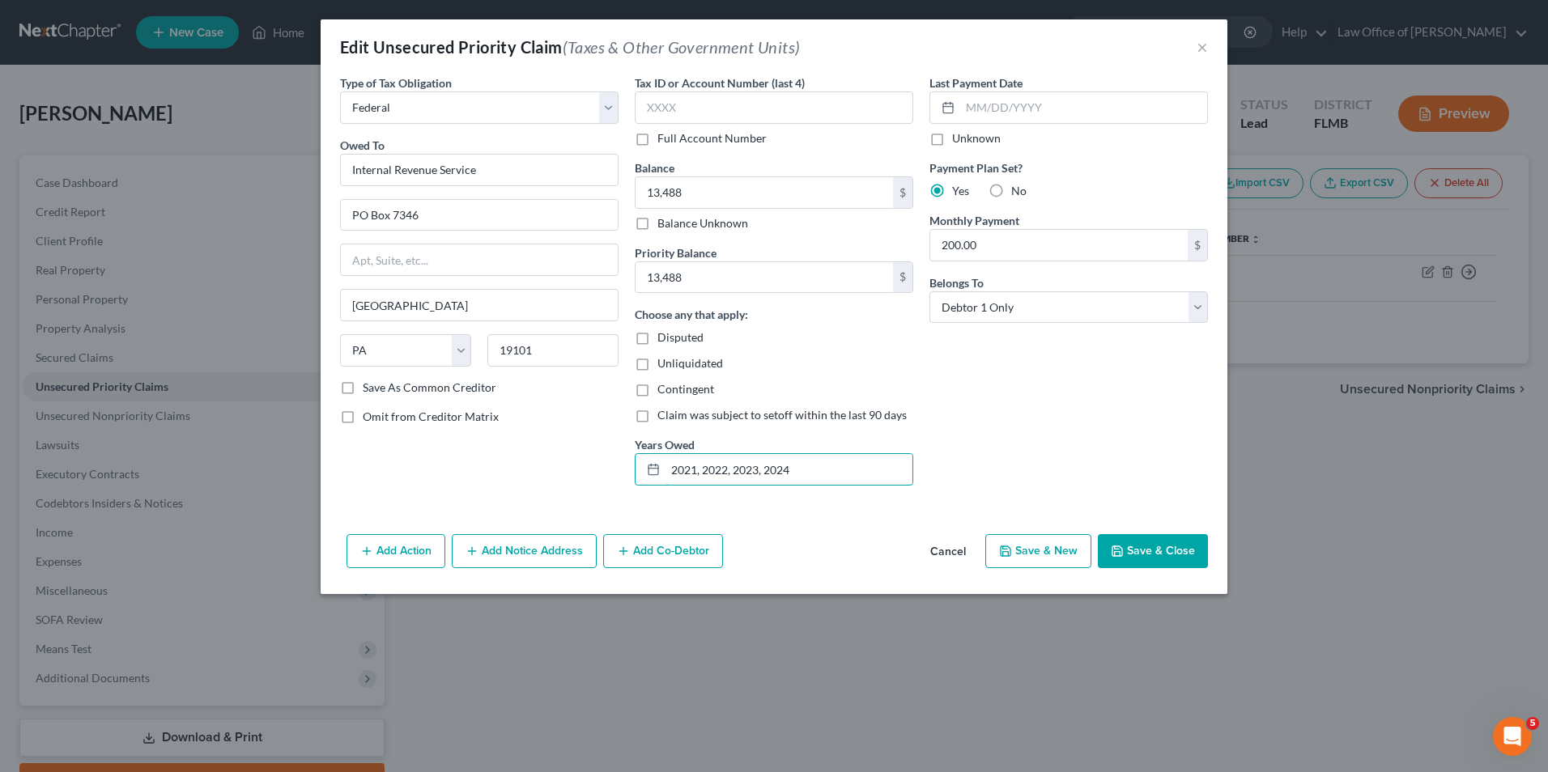
type input "2021, 2022, 2023, 2024"
click at [1175, 542] on button "Save & Close" at bounding box center [1153, 551] width 110 height 34
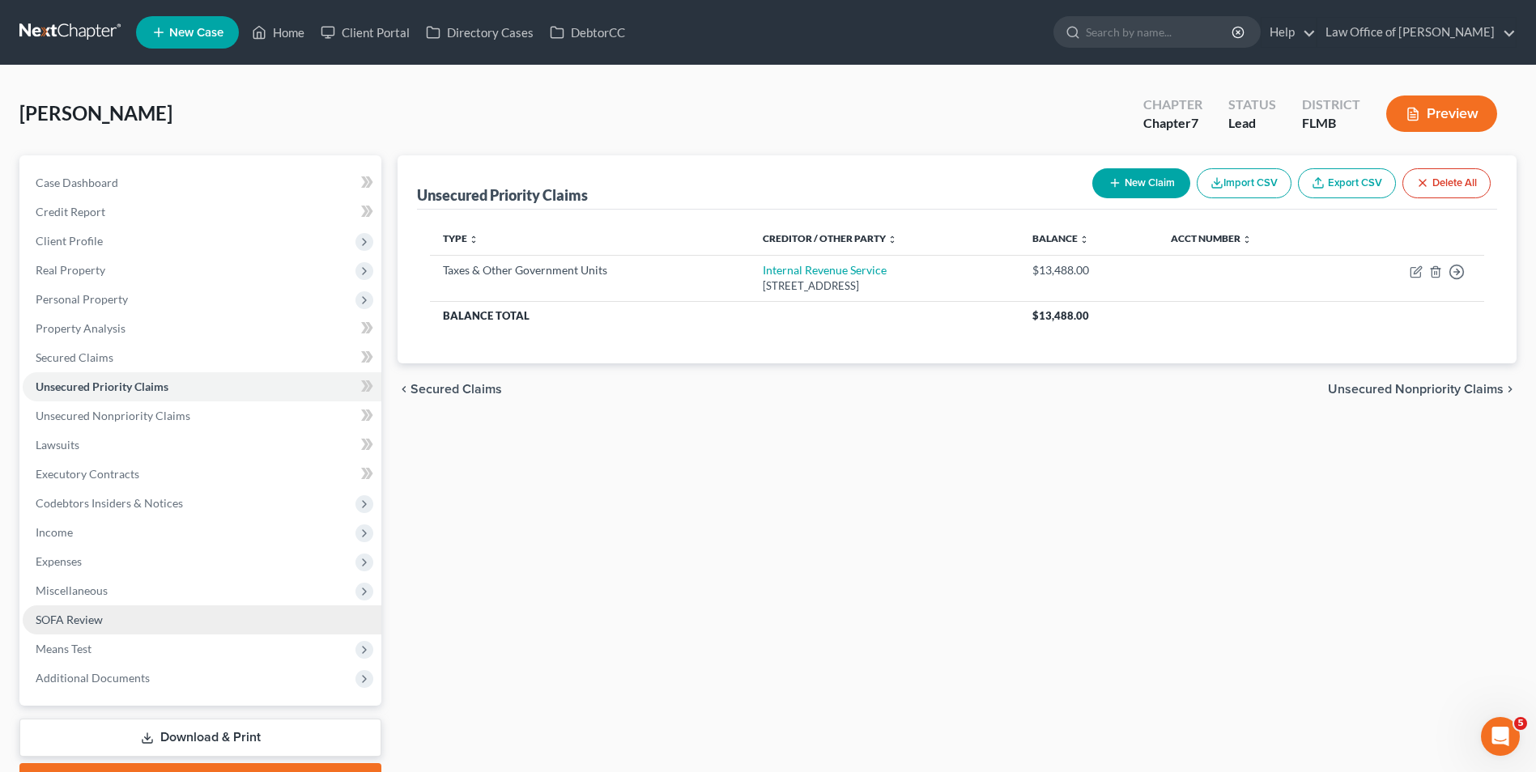
click at [112, 614] on link "SOFA Review" at bounding box center [202, 620] width 359 height 29
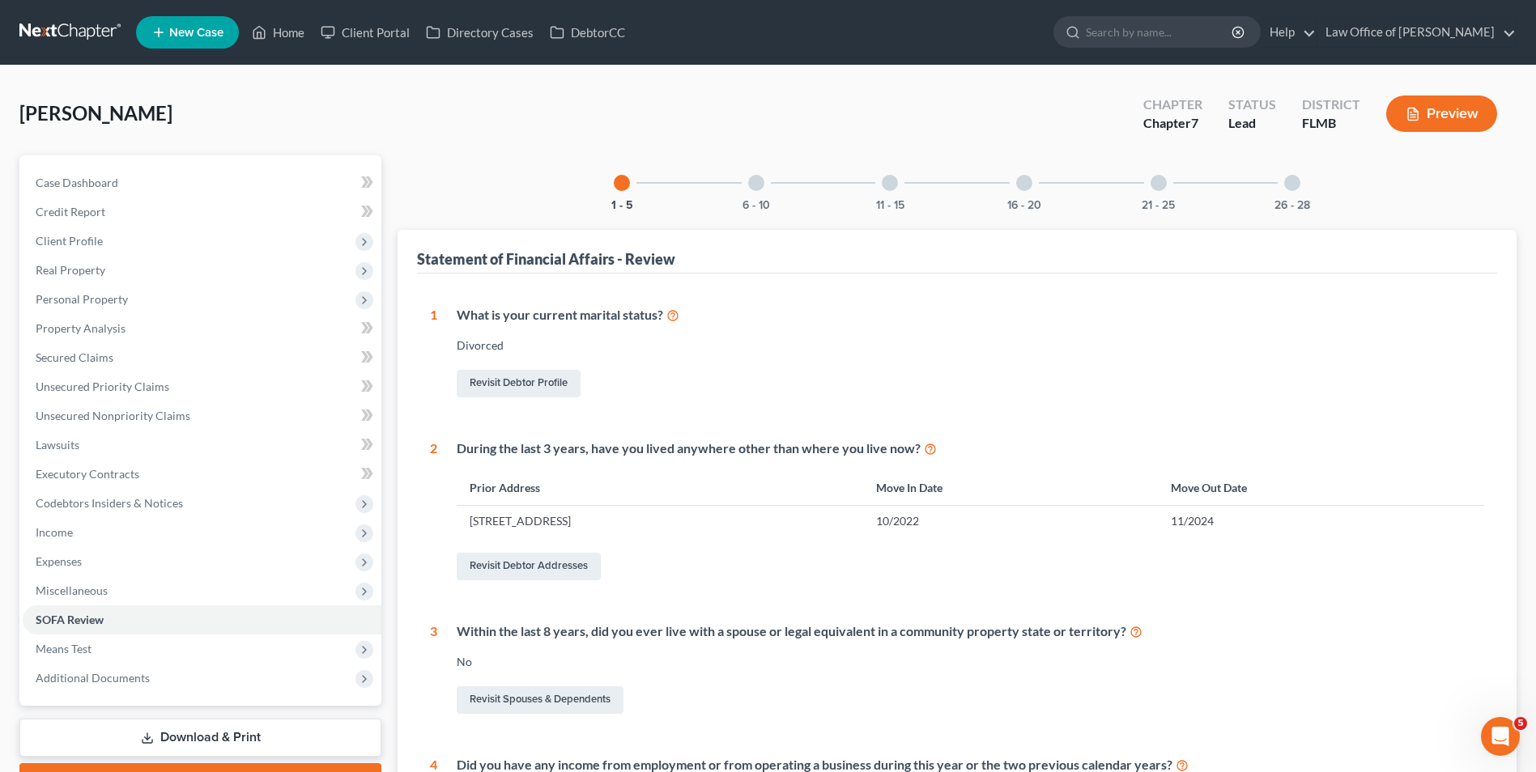
click at [759, 185] on div at bounding box center [756, 183] width 16 height 16
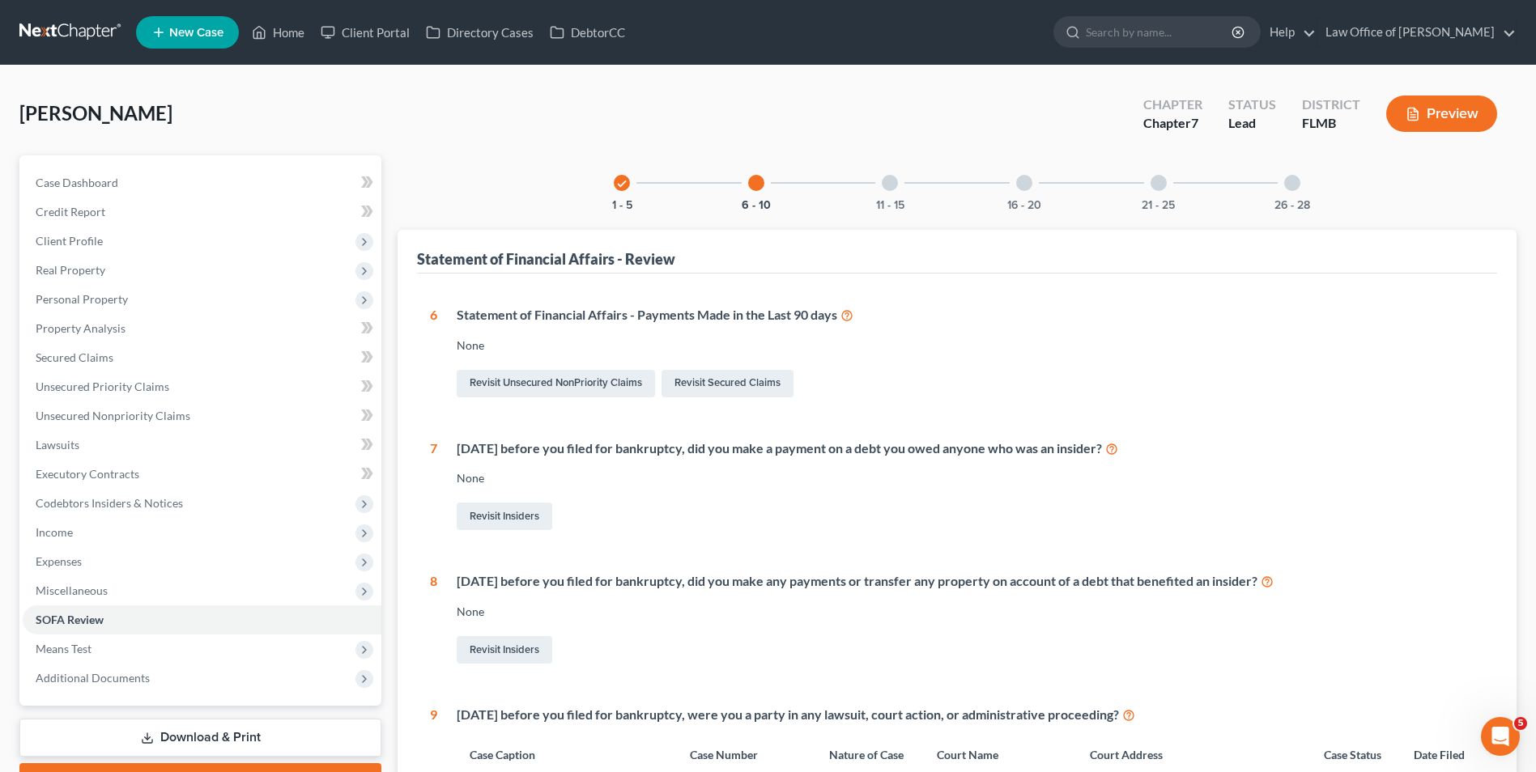
click at [621, 181] on icon "check" at bounding box center [621, 183] width 11 height 11
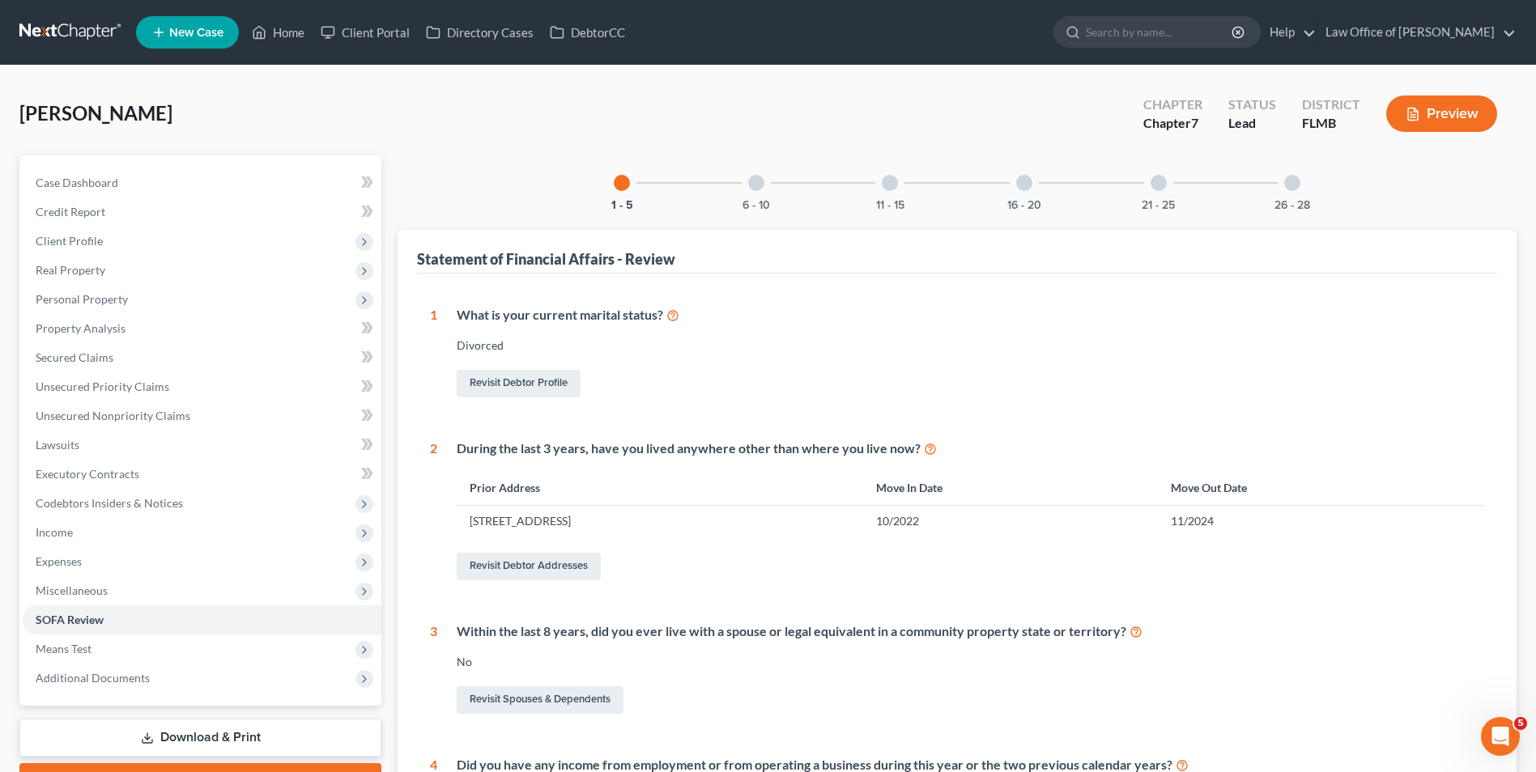
click at [756, 184] on div at bounding box center [756, 183] width 16 height 16
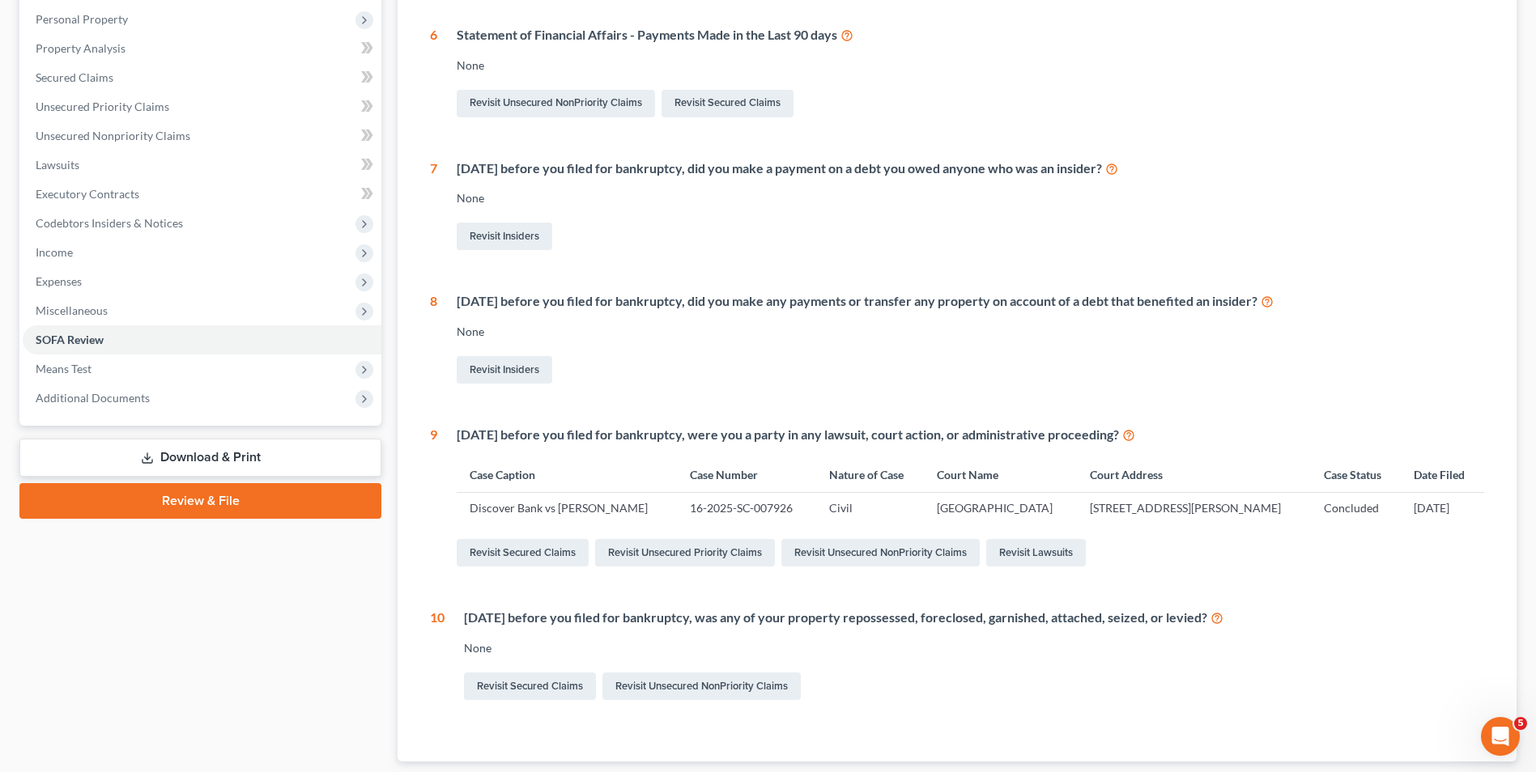
scroll to position [243, 0]
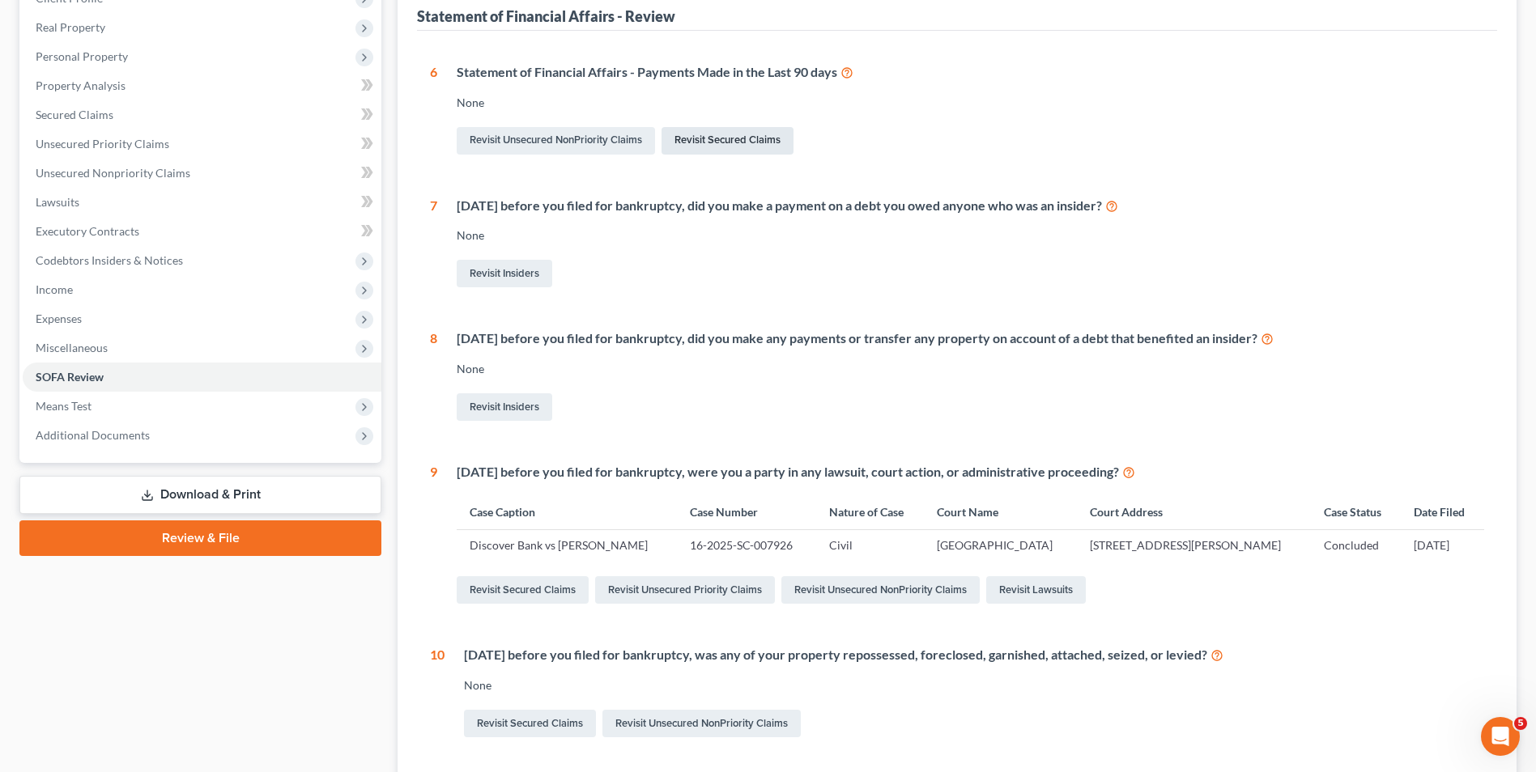
click at [746, 134] on link "Revisit Secured Claims" at bounding box center [727, 141] width 132 height 28
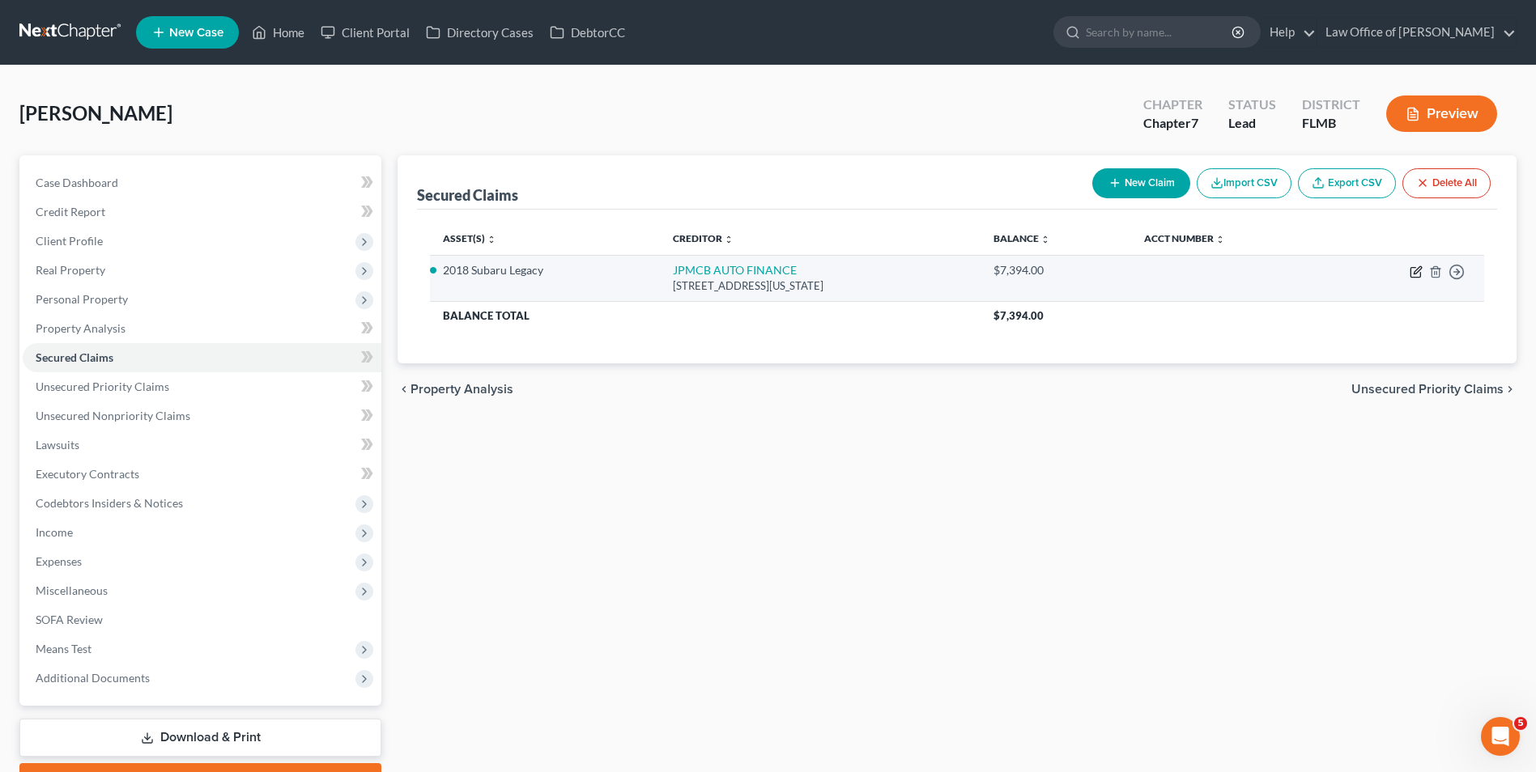
click at [1414, 269] on icon "button" at bounding box center [1415, 272] width 13 height 13
select select "19"
select select "7"
select select "4"
select select "3"
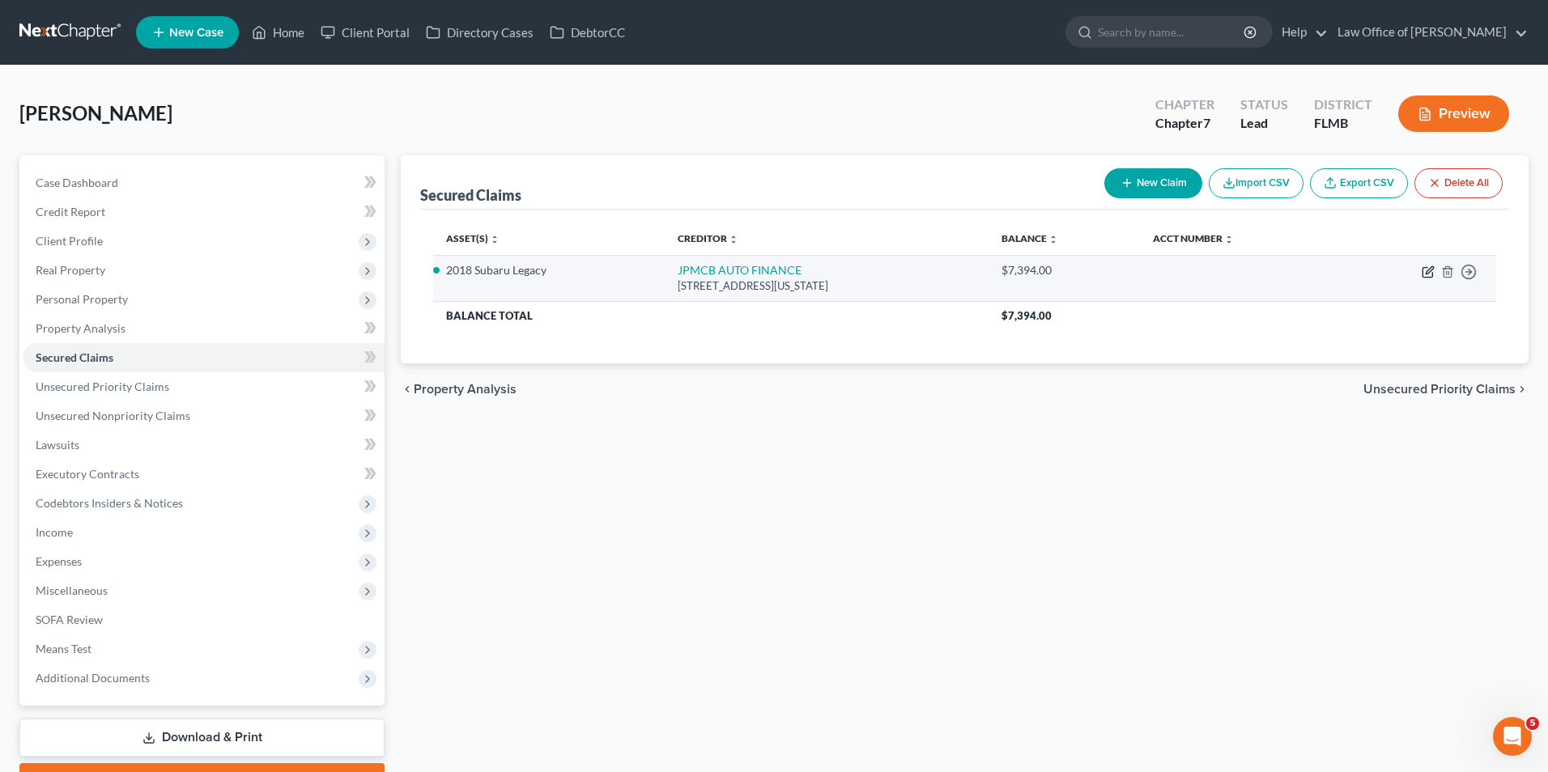
select select "0"
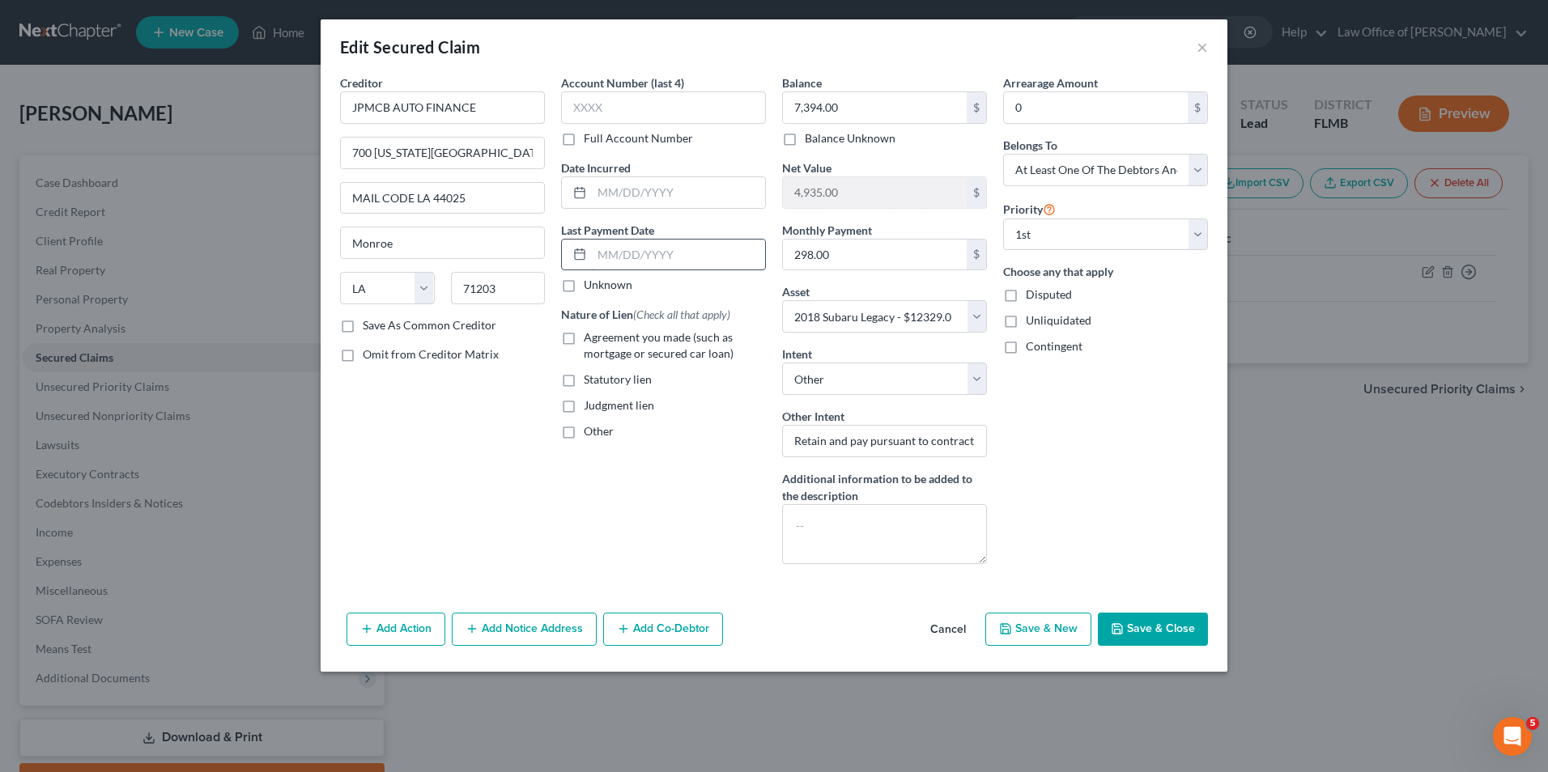
click at [633, 256] on input "text" at bounding box center [678, 255] width 173 height 31
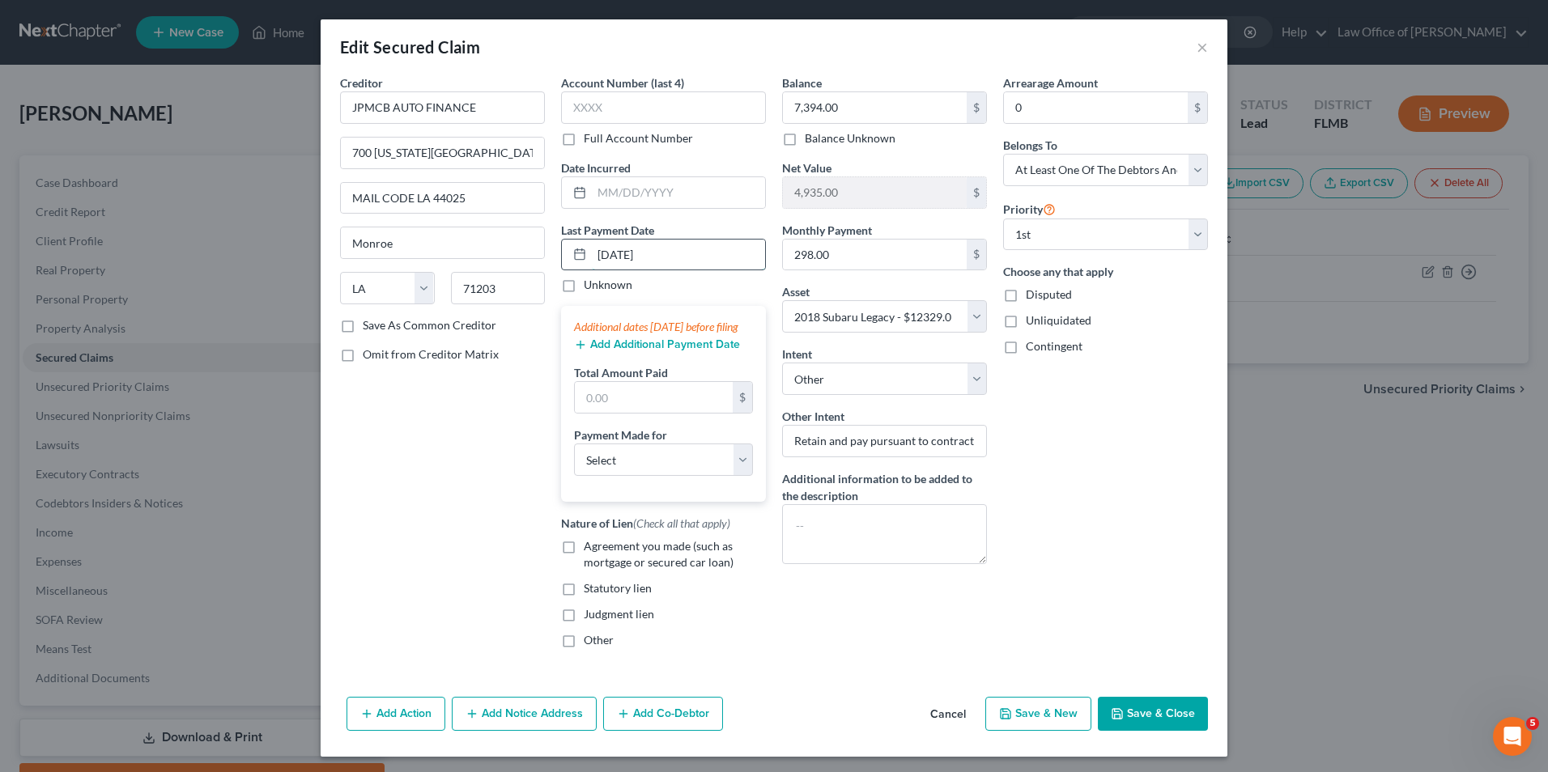
type input "9/15/2025"
type input "893.40"
click at [613, 351] on button "Add Additional Payment Date" at bounding box center [657, 344] width 166 height 13
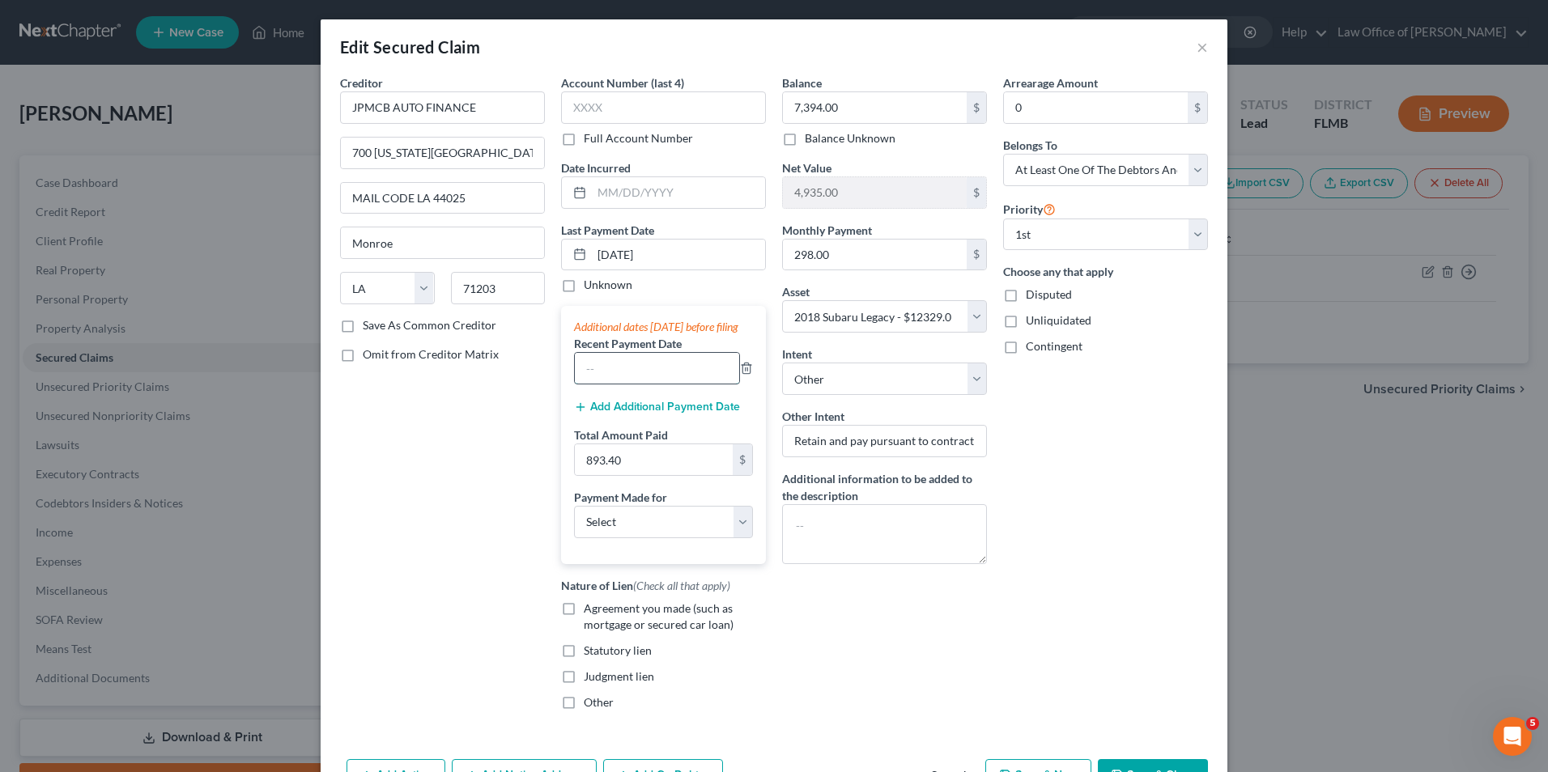
click at [612, 378] on input "text" at bounding box center [657, 368] width 164 height 31
type input "8/12/2025"
click at [612, 414] on button "Add Additional Payment Date" at bounding box center [657, 407] width 166 height 13
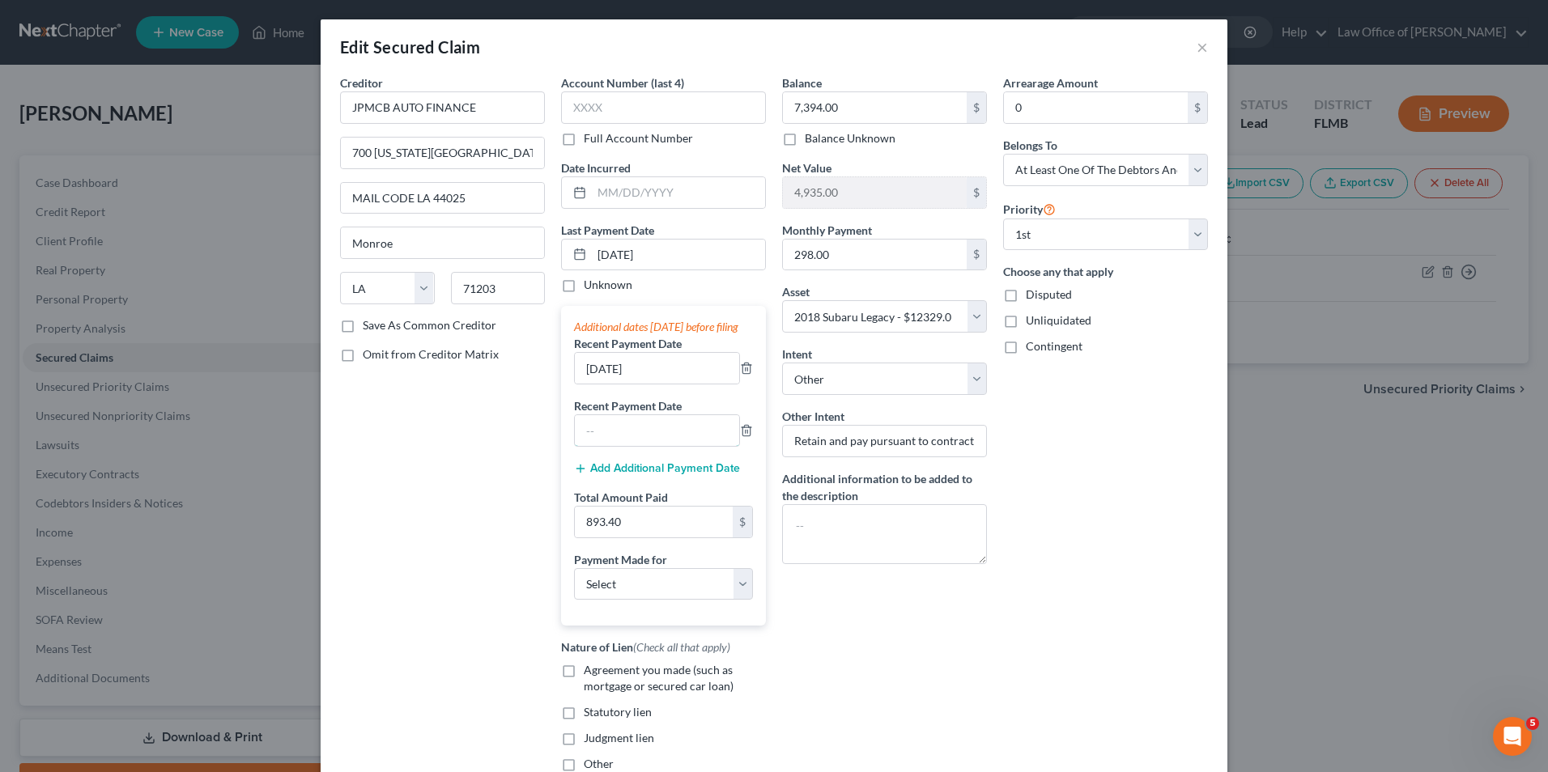
drag, startPoint x: 614, startPoint y: 439, endPoint x: 613, endPoint y: 419, distance: 20.3
click at [614, 439] on input "text" at bounding box center [657, 430] width 164 height 31
type input "7/21/2025"
click at [733, 601] on select "Select Car Credit Card Loan Repayment Mortgage Other Suppliers Or Vendors" at bounding box center [663, 584] width 179 height 32
select select "0"
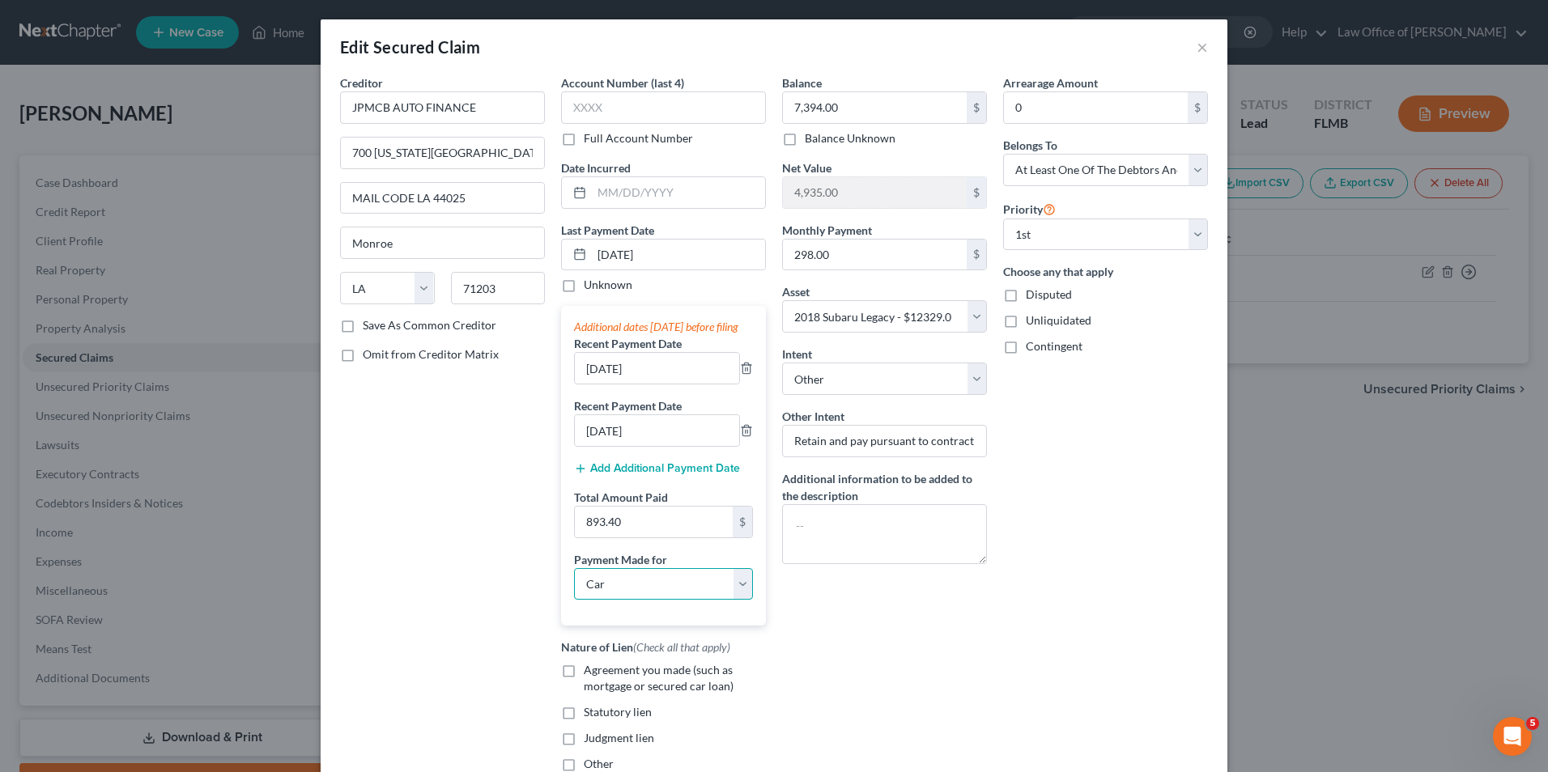
click at [574, 584] on select "Select Car Credit Card Loan Repayment Mortgage Other Suppliers Or Vendors" at bounding box center [663, 584] width 179 height 32
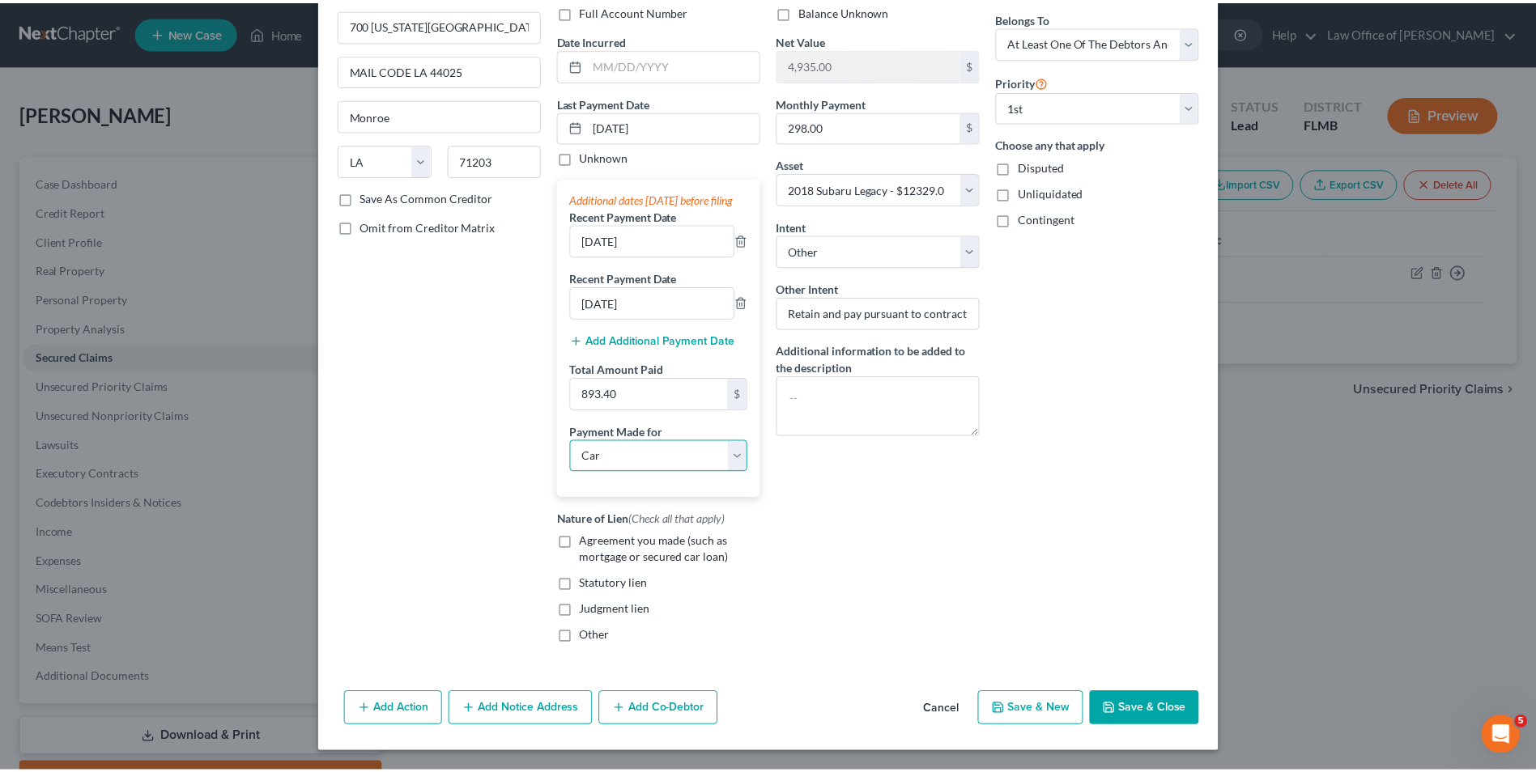
scroll to position [144, 0]
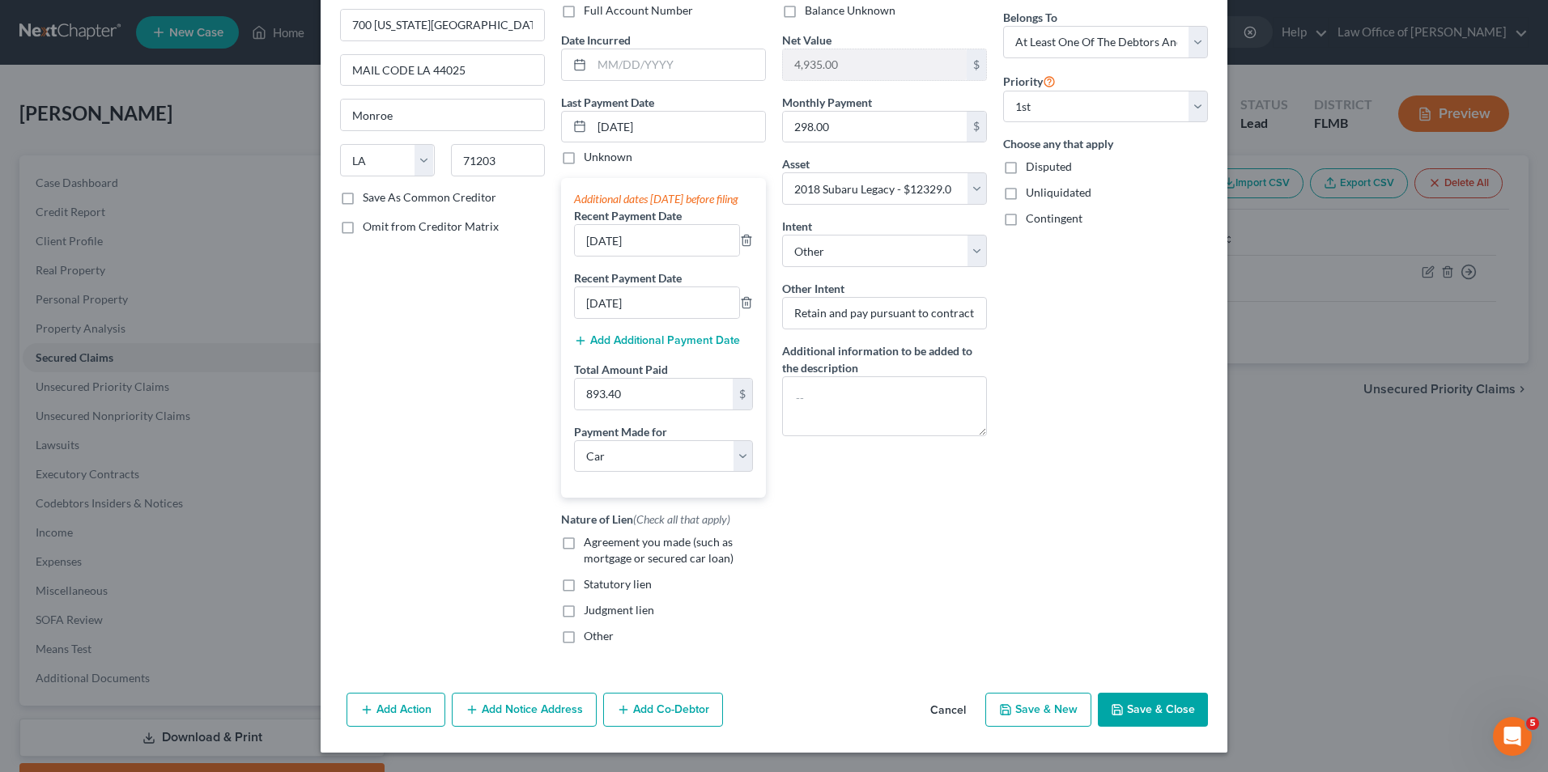
click at [1124, 703] on button "Save & Close" at bounding box center [1153, 710] width 110 height 34
select select
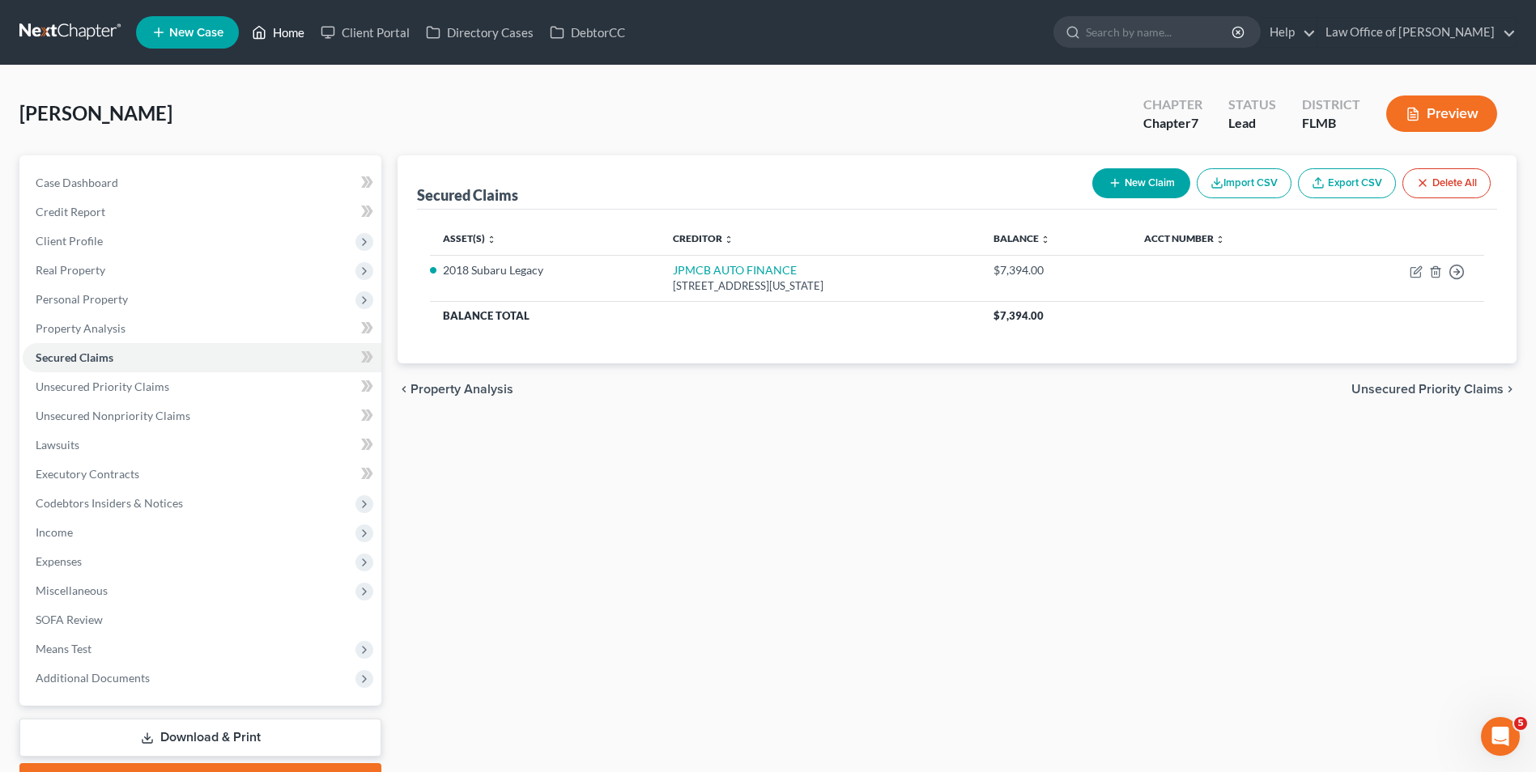
click at [279, 28] on link "Home" at bounding box center [278, 32] width 69 height 29
